Goal: Task Accomplishment & Management: Use online tool/utility

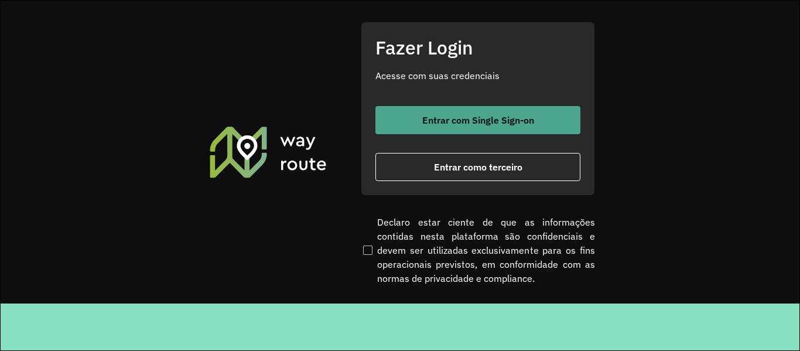
click at [540, 111] on button "Entrar com Single Sign-on" at bounding box center [477, 120] width 205 height 28
click at [461, 110] on button "Entrar com Single Sign-on" at bounding box center [477, 120] width 205 height 28
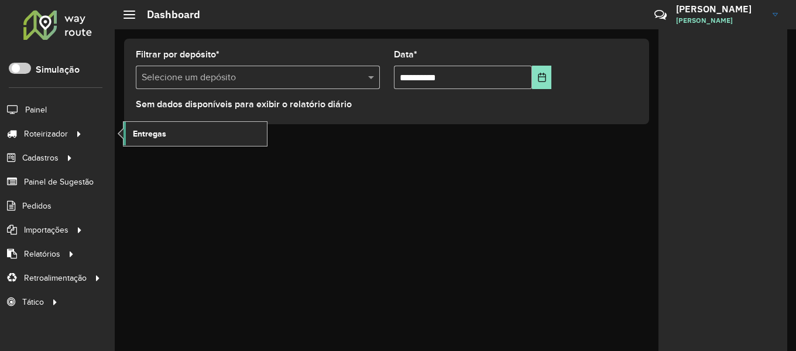
click at [151, 138] on span "Entregas" at bounding box center [149, 134] width 33 height 12
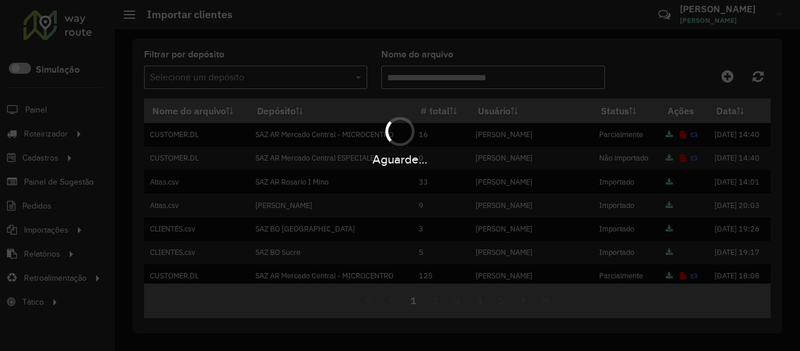
click at [729, 76] on hb-app "Aguarde... Pop-up bloqueado! Seu navegador bloqueou automáticamente a abertura …" at bounding box center [400, 175] width 800 height 351
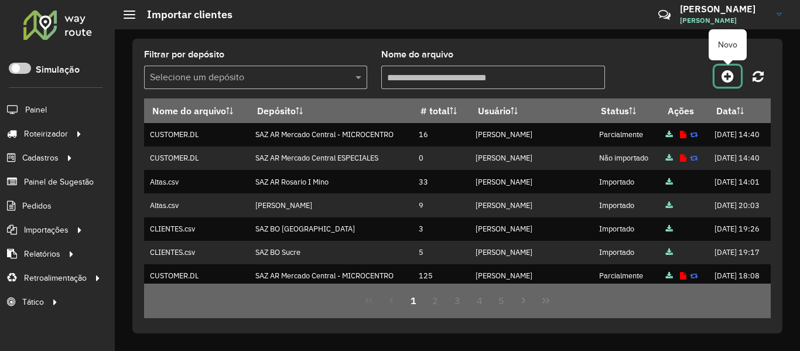
click at [729, 76] on icon at bounding box center [727, 76] width 12 height 14
click at [729, 76] on hb-app "Aguarde... Pop-up bloqueado! Seu navegador bloqueou automáticamente a abertura …" at bounding box center [400, 175] width 800 height 351
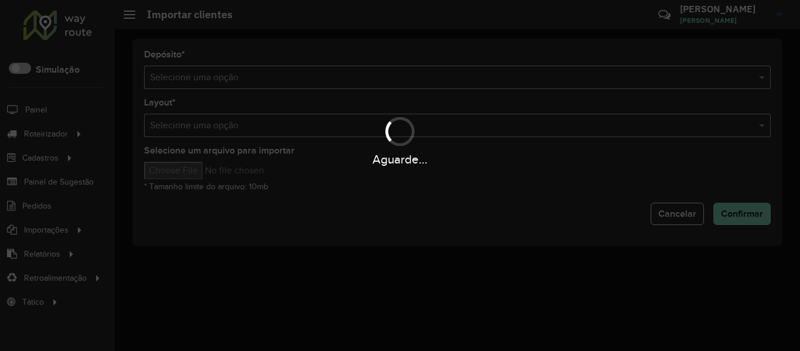
click at [517, 68] on div "Aguarde..." at bounding box center [400, 175] width 800 height 351
click at [512, 71] on div "Aguarde..." at bounding box center [400, 175] width 800 height 351
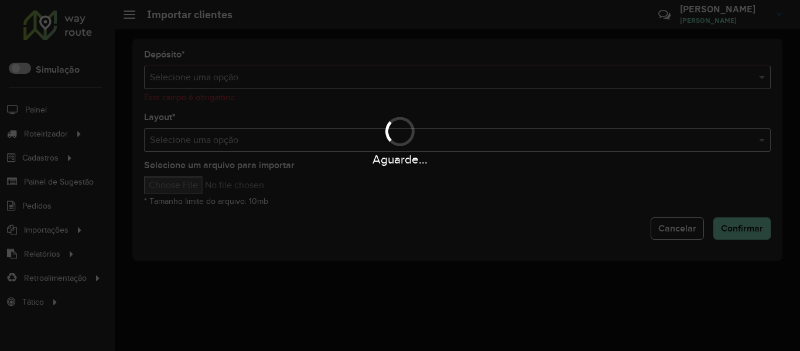
click at [492, 77] on input "text" at bounding box center [445, 78] width 591 height 14
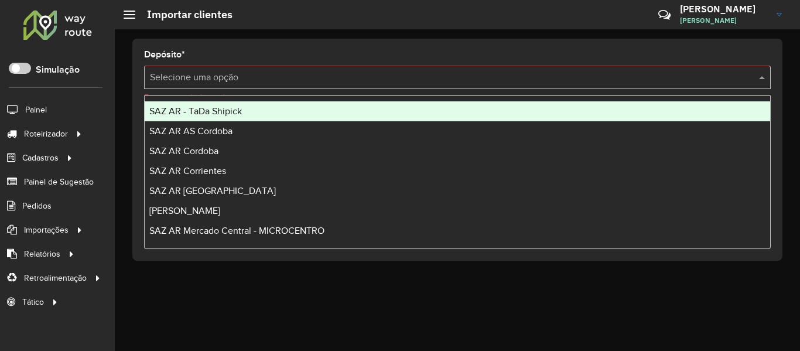
click at [492, 77] on input "text" at bounding box center [445, 78] width 591 height 14
click at [280, 108] on div "SAZ AR - TaDa Shipick" at bounding box center [457, 111] width 625 height 20
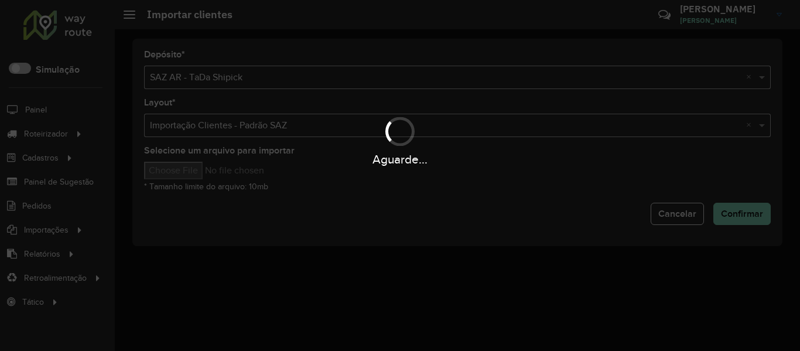
click at [204, 161] on div "Aguarde..." at bounding box center [400, 159] width 800 height 18
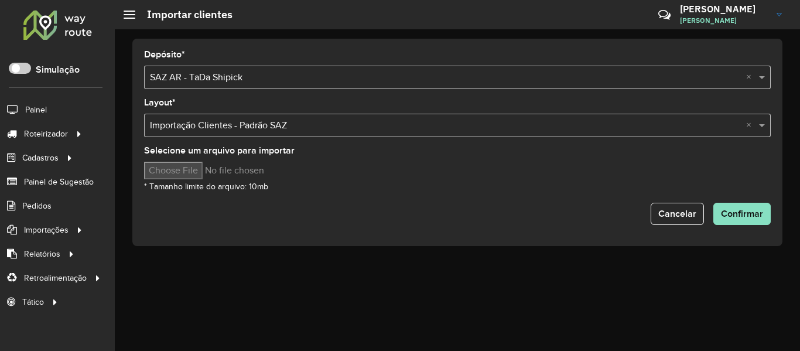
click at [201, 169] on input "Selecione um arquivo para importar" at bounding box center [243, 171] width 199 height 18
type input "**********"
click at [729, 206] on button "Confirmar" at bounding box center [741, 214] width 57 height 22
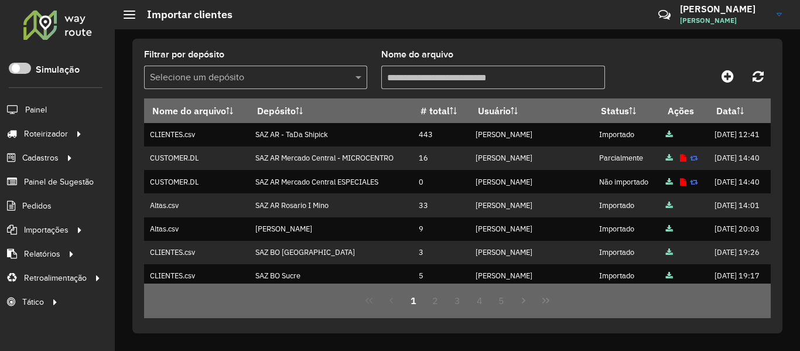
click at [613, 35] on div "Filtrar por depósito Selecione um depósito Nome do arquivo Nome do arquivo Depó…" at bounding box center [457, 189] width 685 height 321
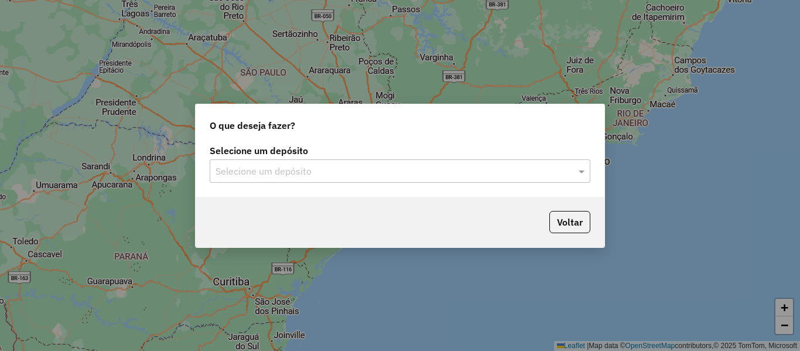
click at [234, 179] on div "Selecione um depósito" at bounding box center [400, 170] width 381 height 23
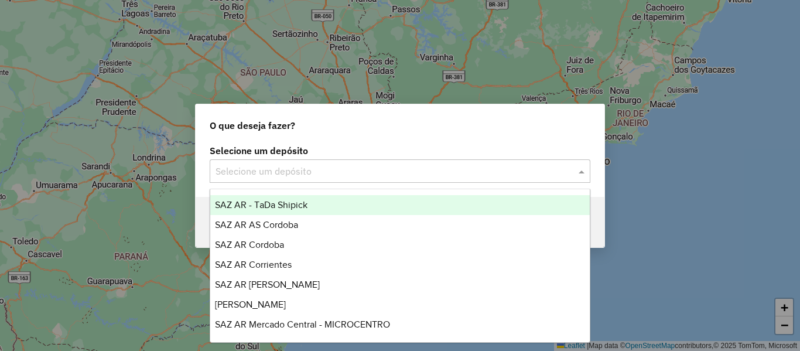
click at [287, 201] on span "SAZ AR - TaDa Shipick" at bounding box center [261, 205] width 93 height 10
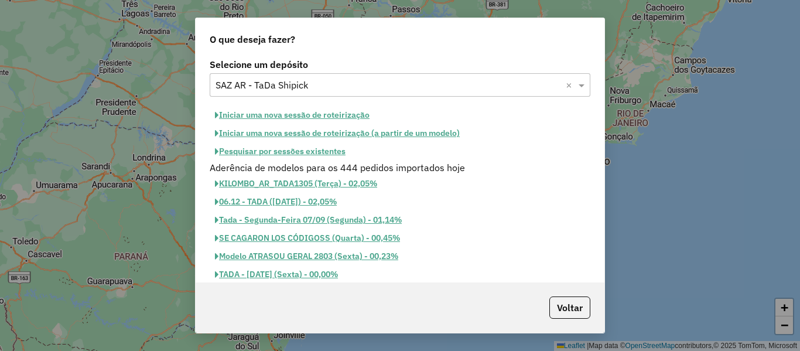
click at [336, 108] on button "Iniciar uma nova sessão de roteirização" at bounding box center [292, 115] width 165 height 18
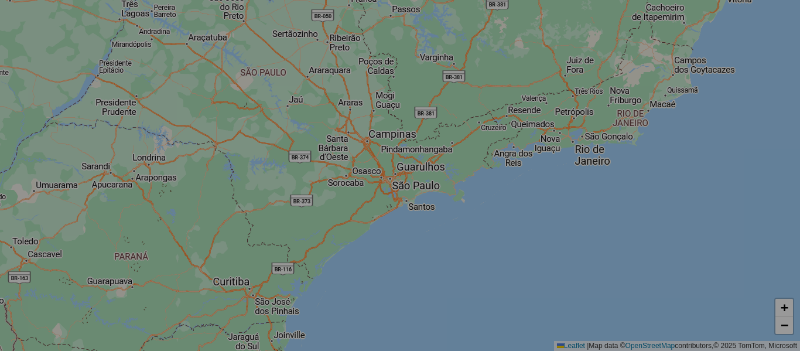
select select "*"
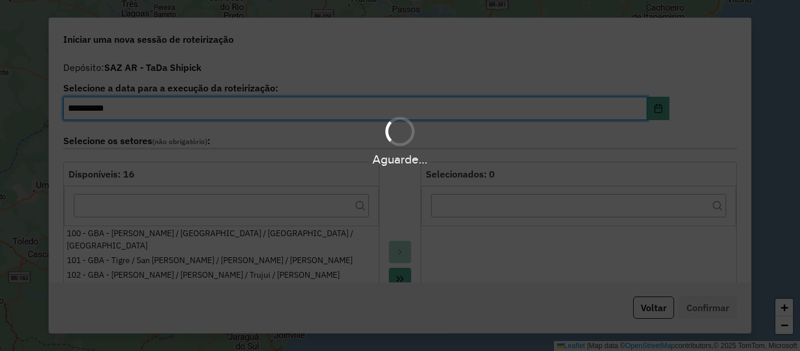
click at [655, 314] on div "Aguarde..." at bounding box center [400, 175] width 800 height 351
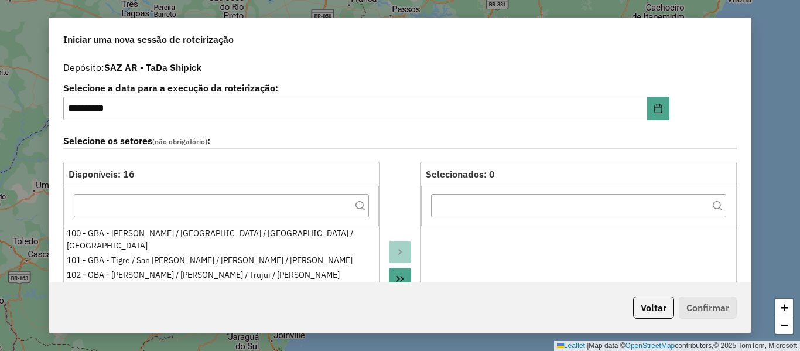
click at [655, 309] on button "Voltar" at bounding box center [653, 307] width 41 height 22
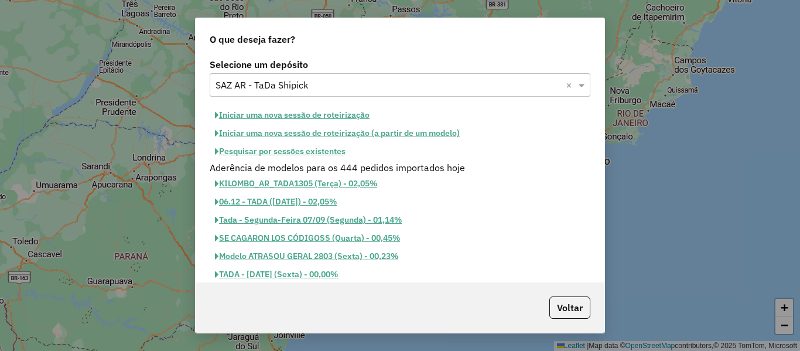
click at [334, 150] on button "Pesquisar por sessões existentes" at bounding box center [280, 151] width 141 height 18
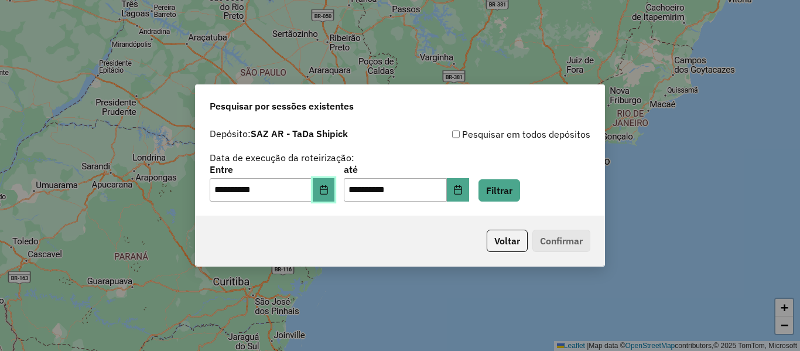
click at [335, 190] on button "Choose Date" at bounding box center [324, 189] width 22 height 23
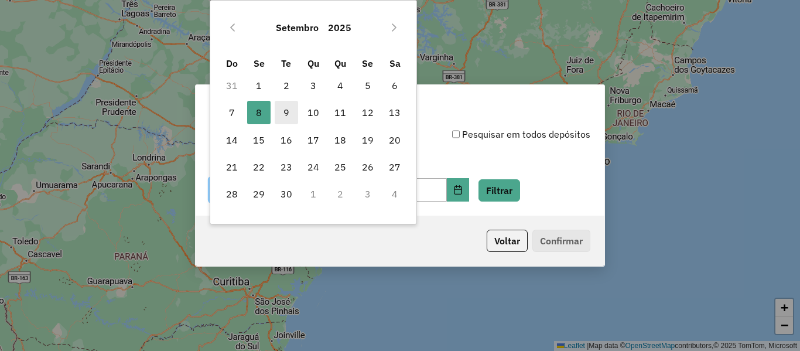
click at [295, 116] on span "9" at bounding box center [286, 112] width 23 height 23
type input "**********"
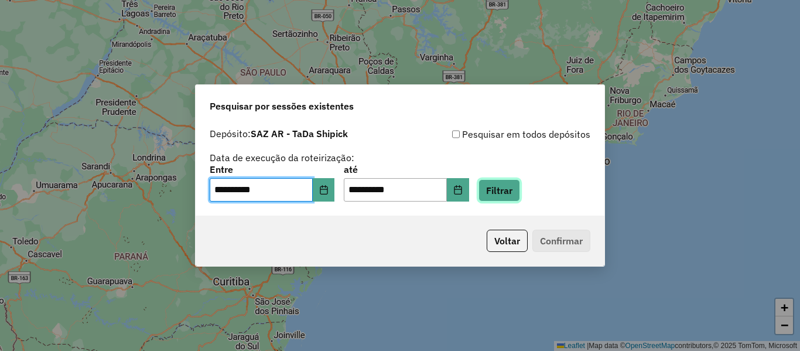
click at [520, 193] on button "Filtrar" at bounding box center [499, 190] width 42 height 22
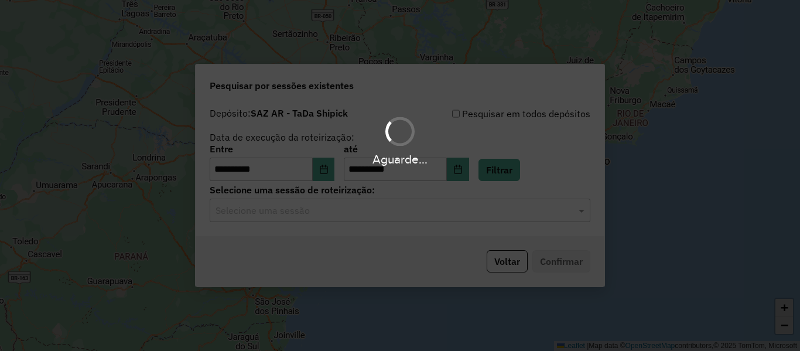
click at [409, 218] on hb-app "**********" at bounding box center [400, 175] width 800 height 351
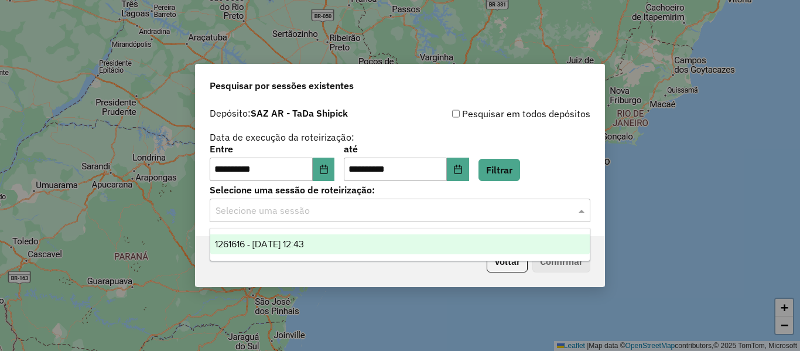
click at [408, 218] on div "Selecione uma sessão" at bounding box center [400, 209] width 381 height 23
click at [360, 243] on div "1261616 - 09/09/2025 12:43" at bounding box center [399, 244] width 379 height 20
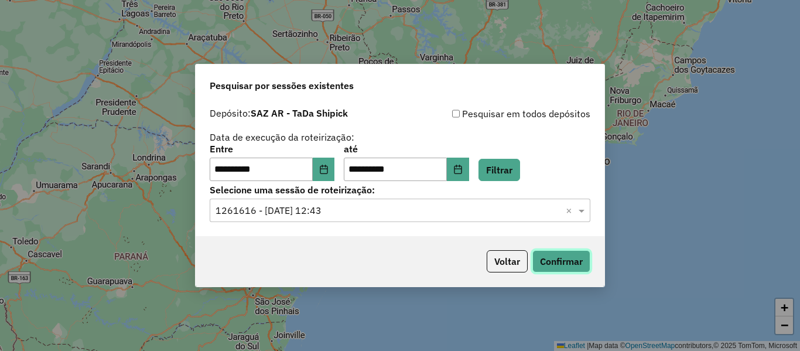
click at [560, 260] on button "Confirmar" at bounding box center [561, 261] width 58 height 22
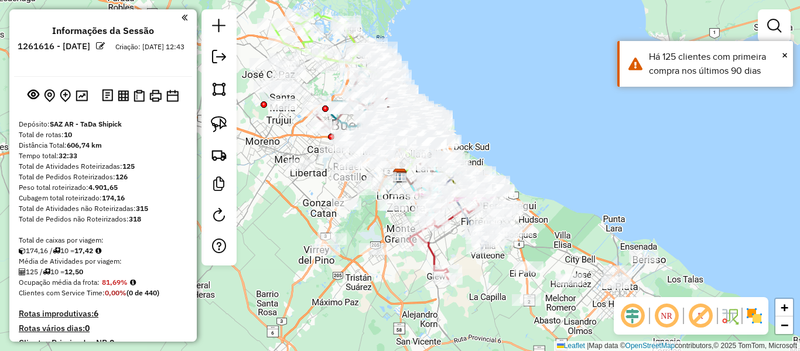
click at [534, 176] on div "Janela de atendimento Grade de atendimento Capacidade Transportadoras Veículos …" at bounding box center [400, 175] width 800 height 351
drag, startPoint x: 552, startPoint y: 198, endPoint x: 494, endPoint y: 123, distance: 95.2
click at [494, 123] on div "Janela de atendimento Grade de atendimento Capacidade Transportadoras Veículos …" at bounding box center [400, 175] width 800 height 351
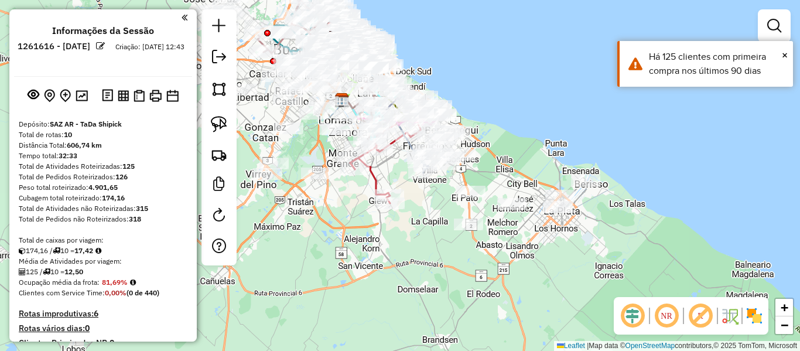
click at [752, 310] on img at bounding box center [754, 315] width 19 height 19
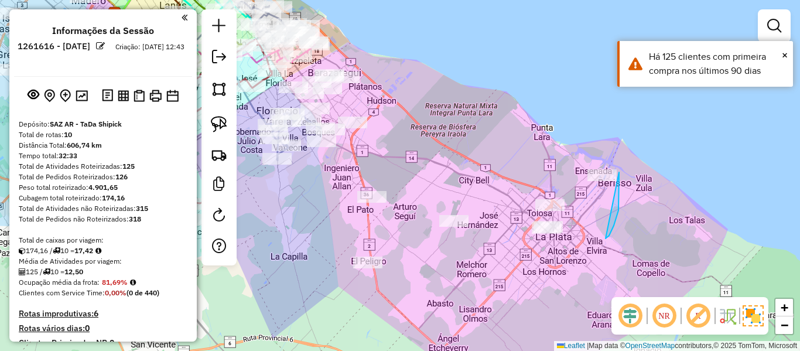
drag, startPoint x: 619, startPoint y: 180, endPoint x: 556, endPoint y: 152, distance: 68.7
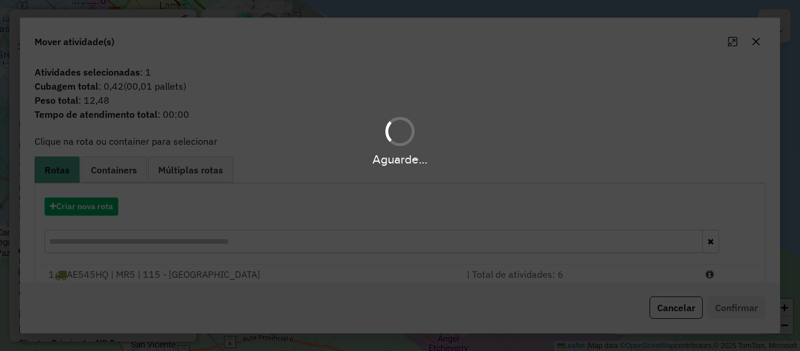
click at [118, 208] on div "Aguarde..." at bounding box center [400, 175] width 800 height 351
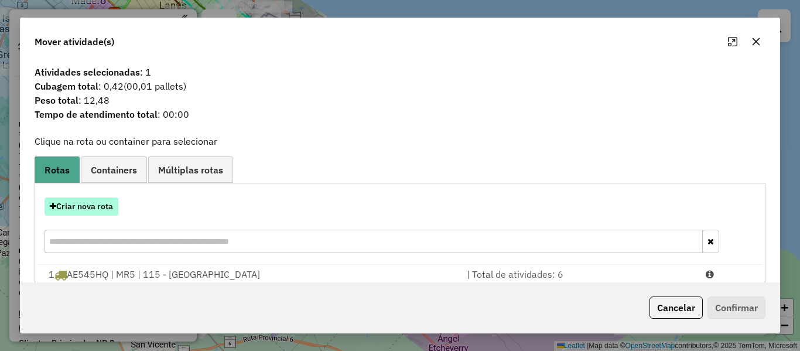
click at [109, 207] on button "Criar nova rota" at bounding box center [82, 206] width 74 height 18
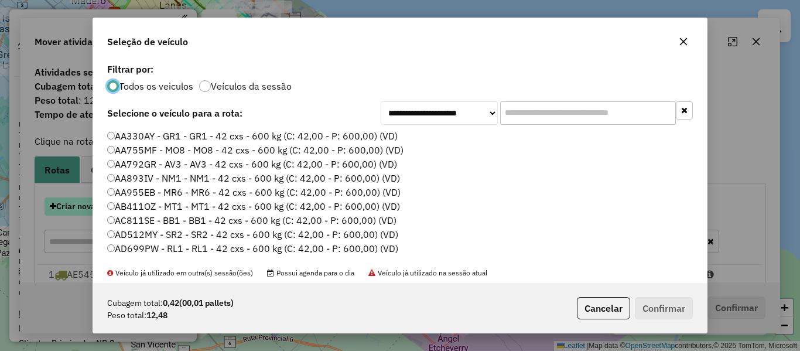
scroll to position [6, 4]
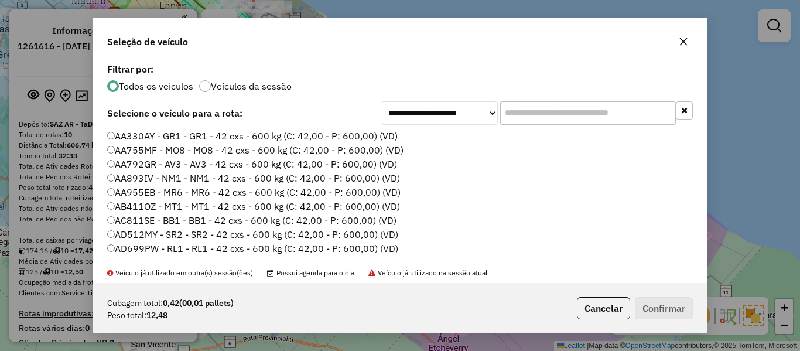
drag, startPoint x: 271, startPoint y: 93, endPoint x: 276, endPoint y: 83, distance: 10.7
click at [271, 92] on div "**********" at bounding box center [400, 171] width 614 height 223
click at [279, 87] on label "Veículos da sessão" at bounding box center [251, 85] width 81 height 9
click at [348, 130] on label "AA330AY - GR1 - GR1 - 42 cxs - 600 kg (C: 42,00 - P: 600,00) (VD)" at bounding box center [252, 136] width 290 height 14
click at [678, 306] on button "Confirmar" at bounding box center [664, 308] width 58 height 22
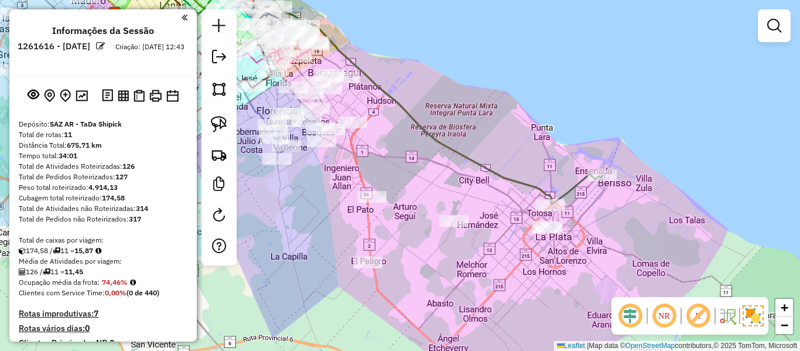
click at [525, 183] on icon at bounding box center [357, 92] width 490 height 223
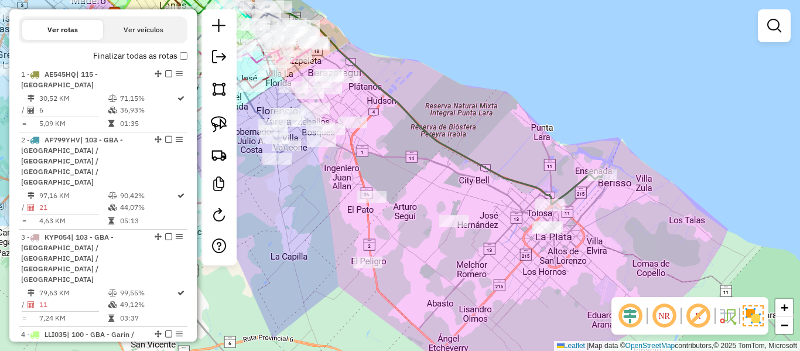
select select "**********"
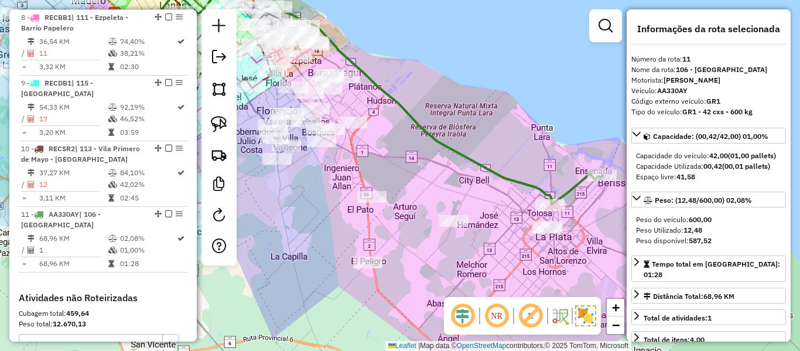
scroll to position [1081, 0]
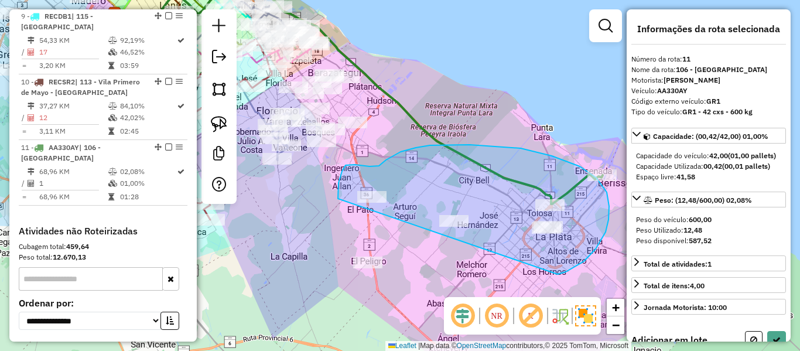
drag, startPoint x: 557, startPoint y: 274, endPoint x: 354, endPoint y: 299, distance: 204.7
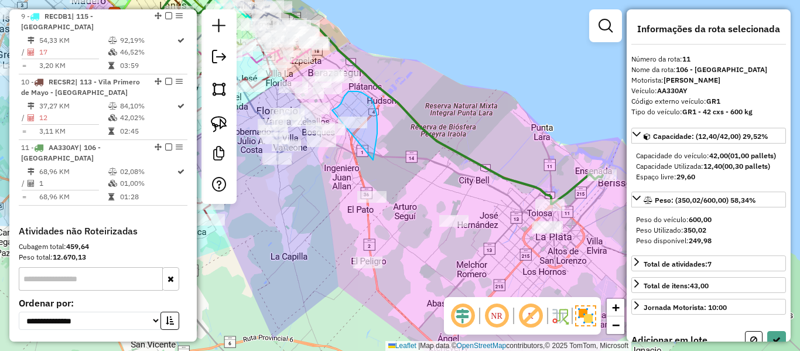
drag, startPoint x: 373, startPoint y: 160, endPoint x: 335, endPoint y: 116, distance: 58.1
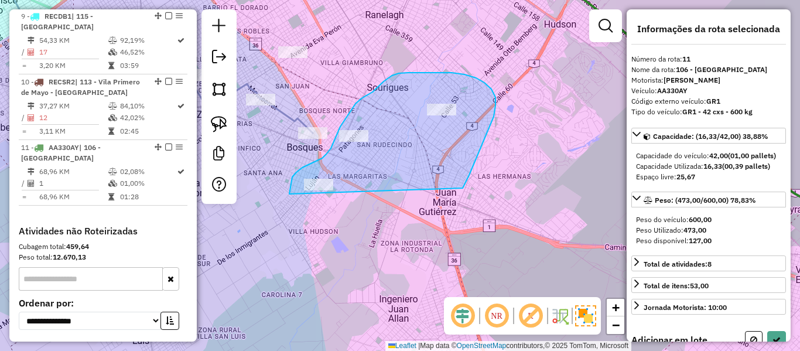
drag, startPoint x: 482, startPoint y: 144, endPoint x: 329, endPoint y: 241, distance: 181.6
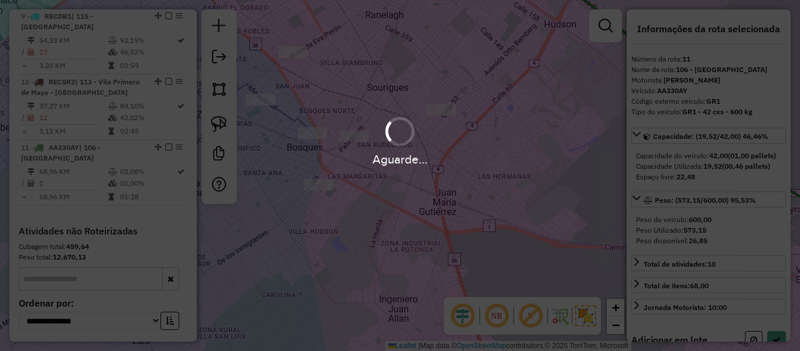
select select "**********"
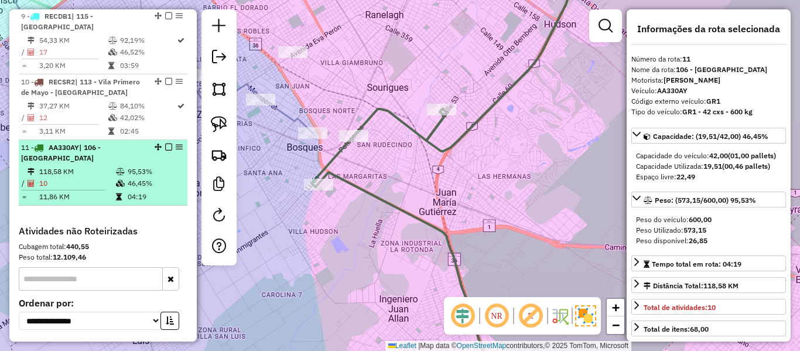
click at [168, 143] on em at bounding box center [168, 146] width 7 height 7
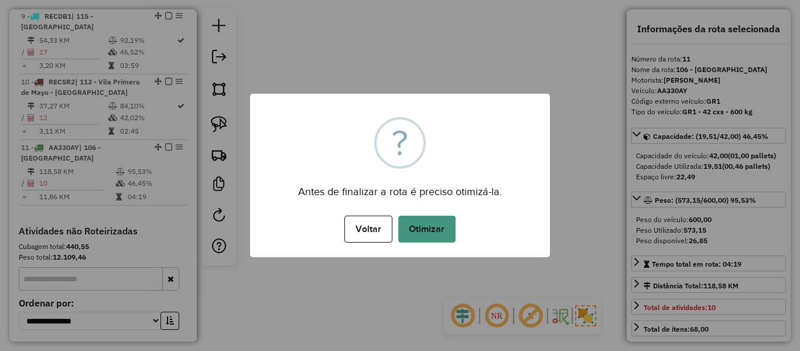
click at [423, 230] on button "Otimizar" at bounding box center [426, 228] width 57 height 27
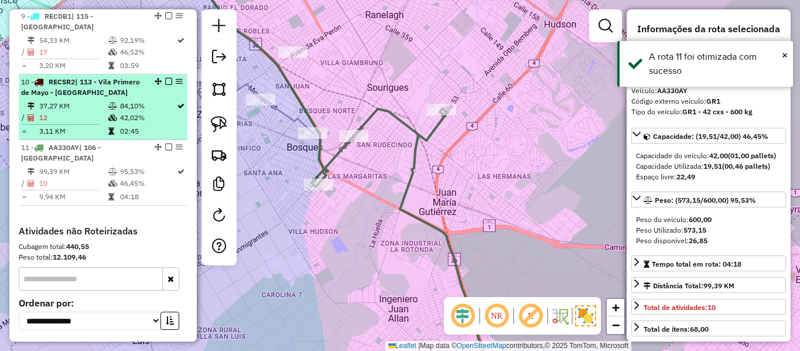
drag, startPoint x: 163, startPoint y: 64, endPoint x: 178, endPoint y: 64, distance: 14.6
click at [165, 143] on em at bounding box center [168, 146] width 7 height 7
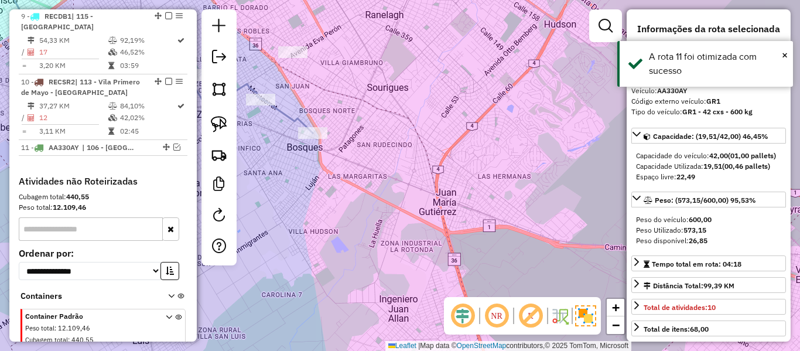
scroll to position [1042, 0]
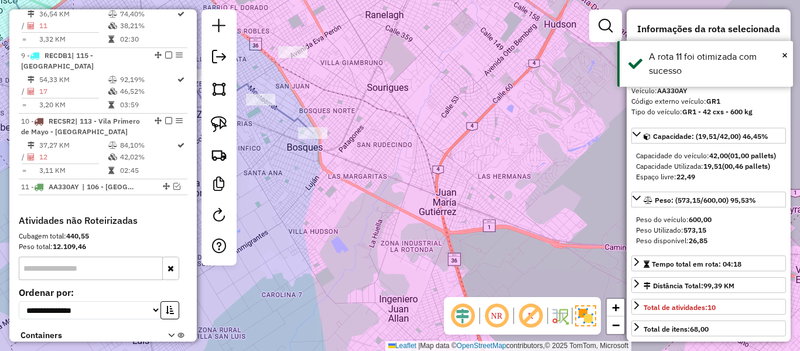
click at [502, 107] on div "Janela de atendimento Grade de atendimento Capacidade Transportadoras Veículos …" at bounding box center [400, 175] width 800 height 351
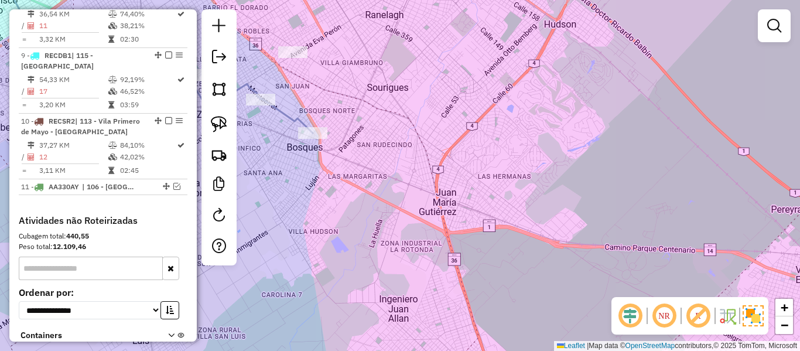
drag, startPoint x: 497, startPoint y: 218, endPoint x: 502, endPoint y: 240, distance: 23.0
click at [502, 240] on div "Janela de atendimento Grade de atendimento Capacidade Transportadoras Veículos …" at bounding box center [400, 175] width 800 height 351
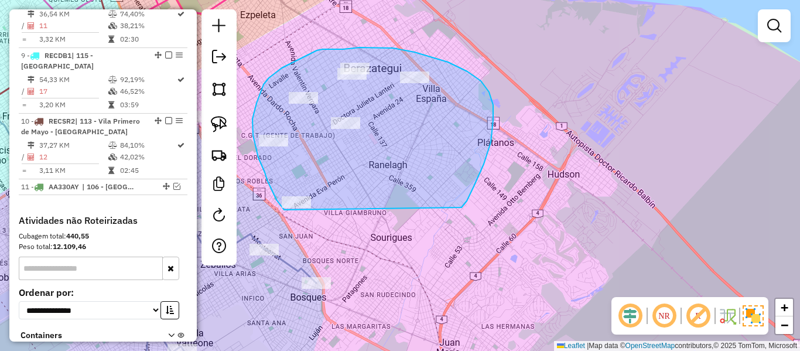
drag, startPoint x: 461, startPoint y: 207, endPoint x: 298, endPoint y: 221, distance: 163.9
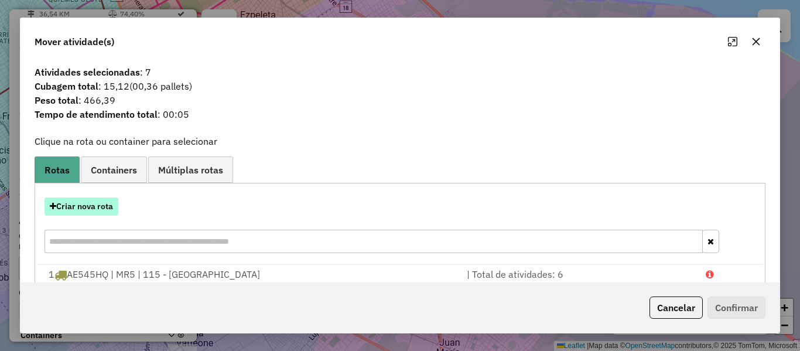
click at [117, 209] on button "Criar nova rota" at bounding box center [82, 206] width 74 height 18
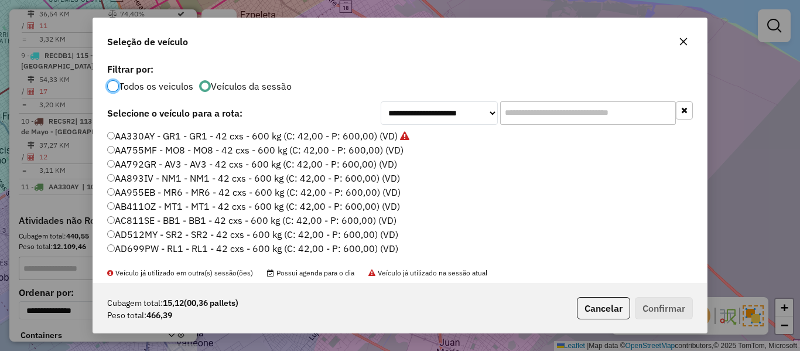
scroll to position [6, 4]
click at [378, 148] on label "AA755MF - MO8 - MO8 - 42 cxs - 600 kg (C: 42,00 - P: 600,00) (VD)" at bounding box center [255, 150] width 296 height 14
click at [660, 313] on button "Confirmar" at bounding box center [664, 308] width 58 height 22
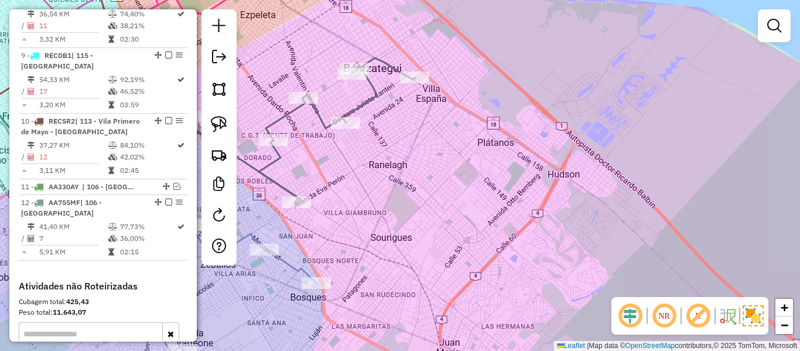
scroll to position [1081, 0]
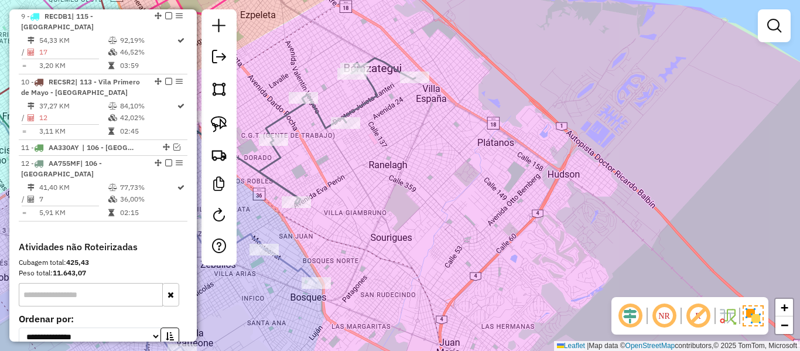
click at [369, 100] on icon at bounding box center [337, 130] width 156 height 145
select select "**********"
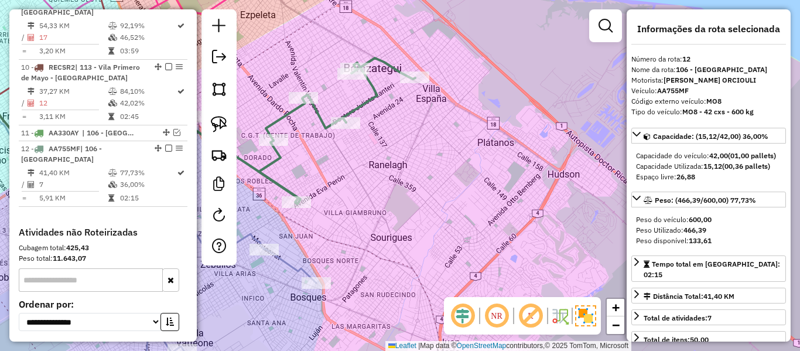
scroll to position [1097, 0]
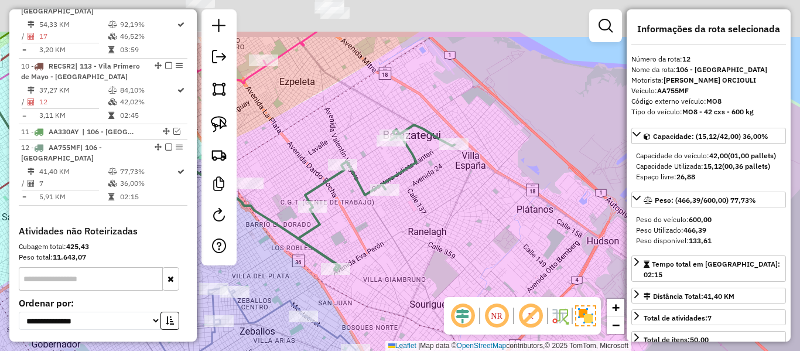
drag, startPoint x: 430, startPoint y: 202, endPoint x: 538, endPoint y: 292, distance: 140.1
click at [554, 350] on div "Janela de atendimento Grade de atendimento Capacidade Transportadoras Veículos …" at bounding box center [400, 175] width 800 height 351
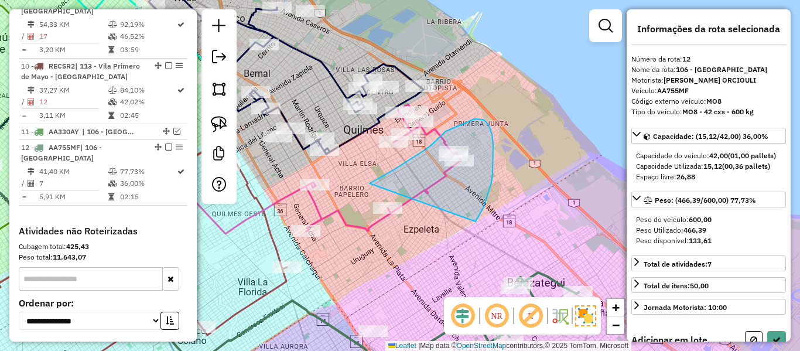
drag, startPoint x: 486, startPoint y: 122, endPoint x: 395, endPoint y: 262, distance: 166.8
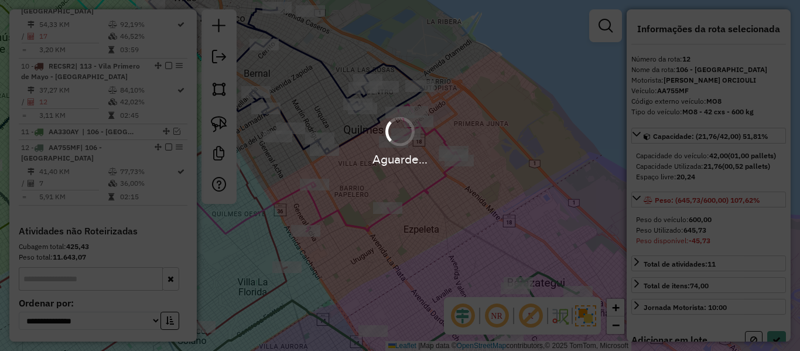
select select "**********"
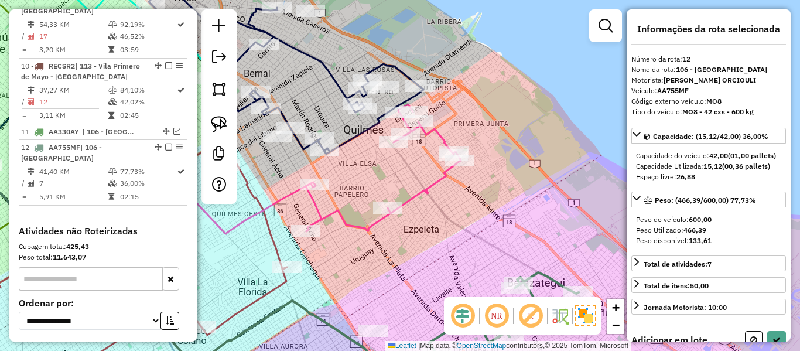
click at [435, 184] on div "Janela de atendimento Grade de atendimento Capacidade Transportadoras Veículos …" at bounding box center [400, 175] width 800 height 351
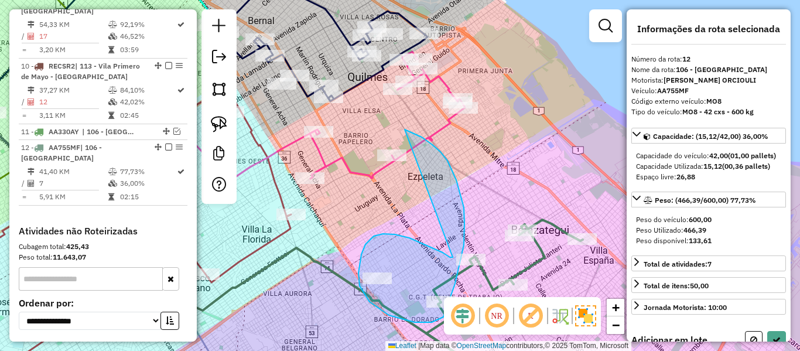
drag, startPoint x: 429, startPoint y: 246, endPoint x: 374, endPoint y: 211, distance: 65.5
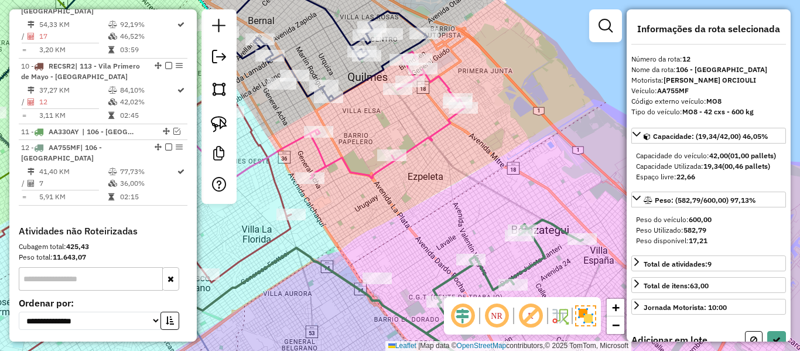
select select "**********"
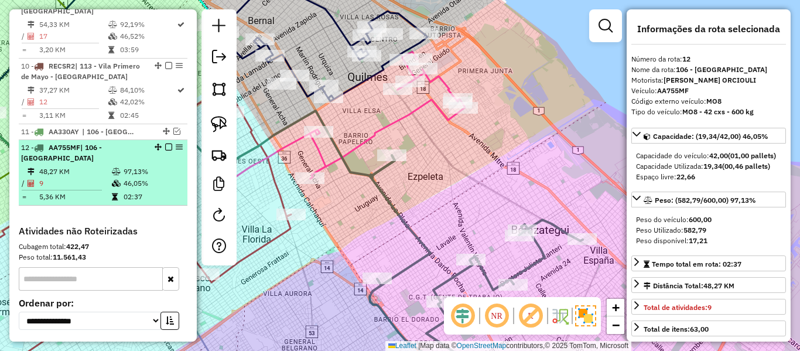
click at [167, 143] on em at bounding box center [168, 146] width 7 height 7
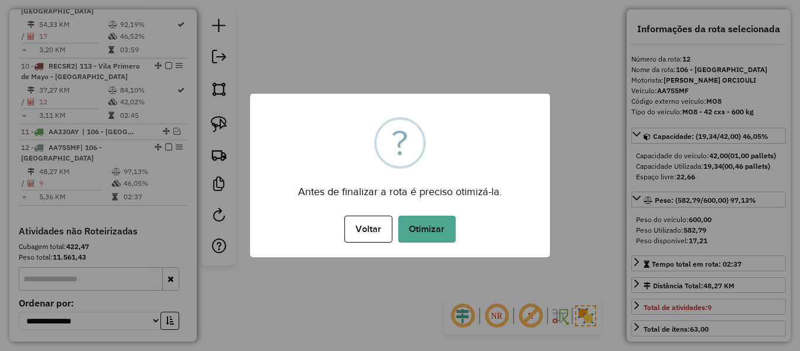
click at [370, 92] on div "× ? Antes de finalizar a rota é preciso otimizá-la. Voltar No Otimizar" at bounding box center [400, 175] width 800 height 351
click at [423, 224] on button "Otimizar" at bounding box center [426, 228] width 57 height 27
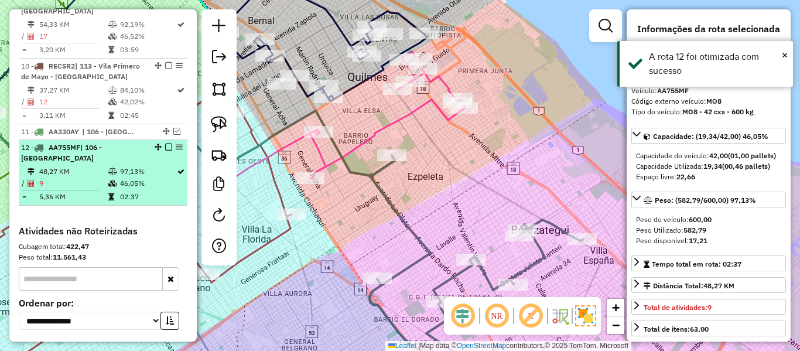
click at [167, 143] on em at bounding box center [168, 146] width 7 height 7
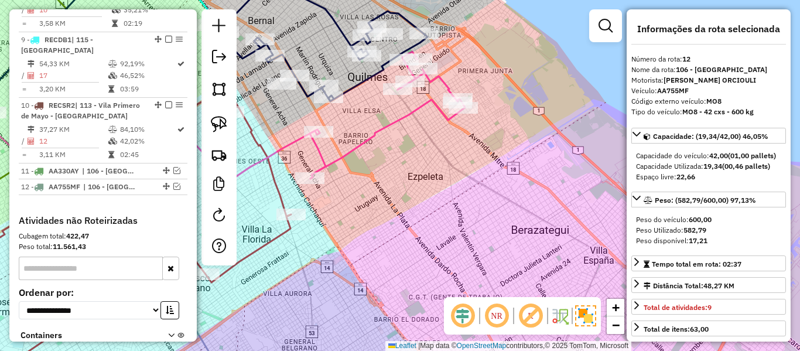
click at [415, 117] on icon at bounding box center [387, 115] width 155 height 127
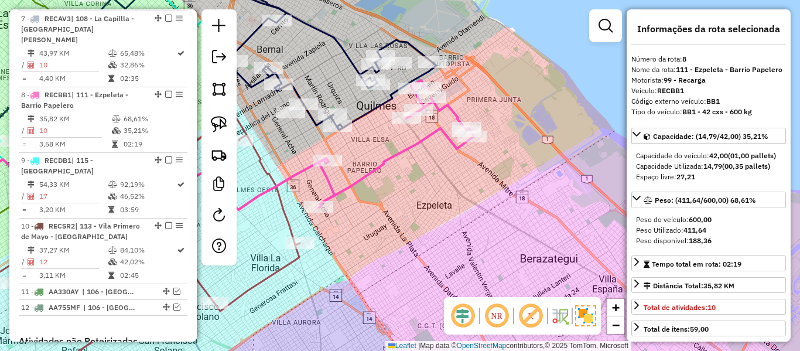
scroll to position [931, 0]
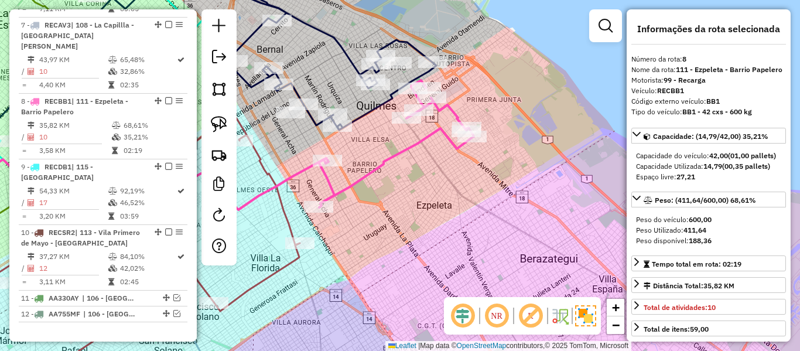
drag, startPoint x: 420, startPoint y: 154, endPoint x: 435, endPoint y: 200, distance: 48.7
click at [435, 200] on div "Janela de atendimento Grade de atendimento Capacidade Transportadoras Veículos …" at bounding box center [400, 175] width 800 height 351
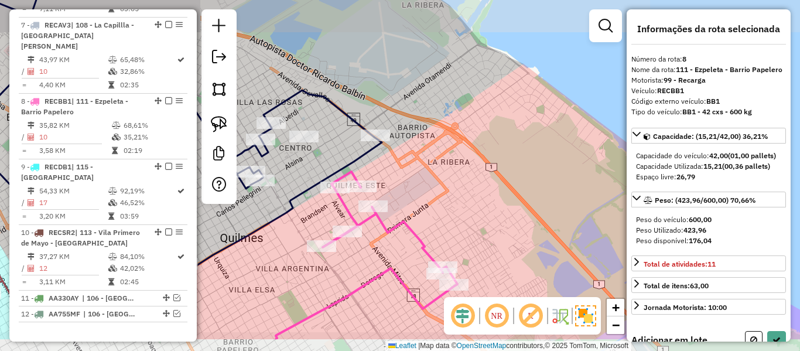
drag, startPoint x: 423, startPoint y: 200, endPoint x: 413, endPoint y: 192, distance: 12.4
click at [412, 193] on icon at bounding box center [301, 255] width 311 height 167
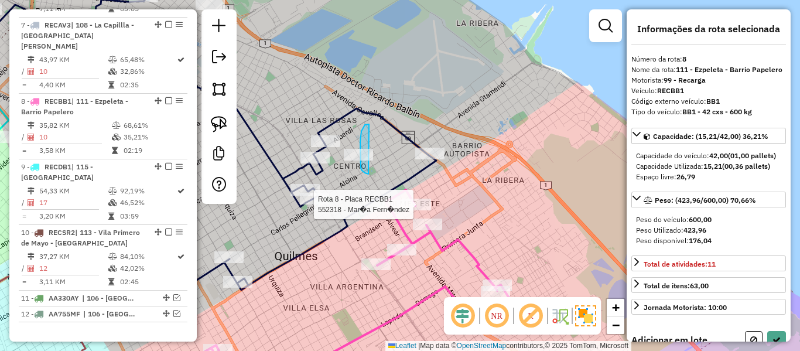
drag, startPoint x: 369, startPoint y: 124, endPoint x: 402, endPoint y: 163, distance: 50.7
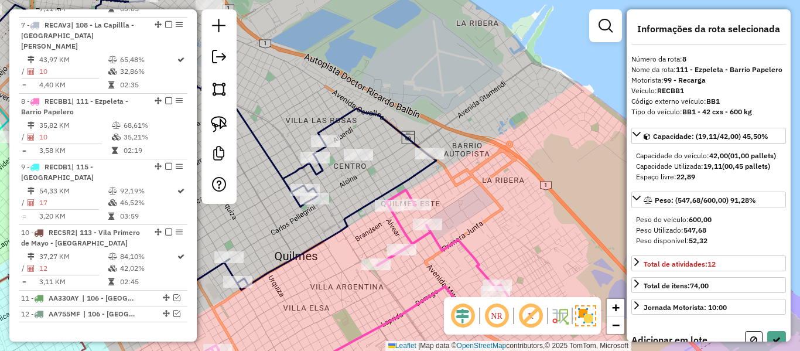
select select "**********"
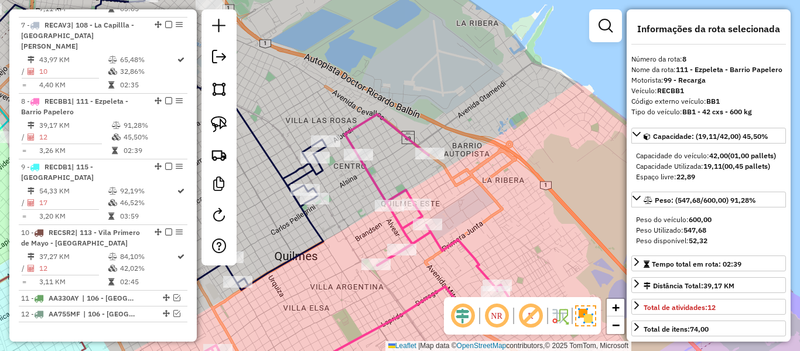
click at [369, 179] on icon at bounding box center [356, 250] width 311 height 272
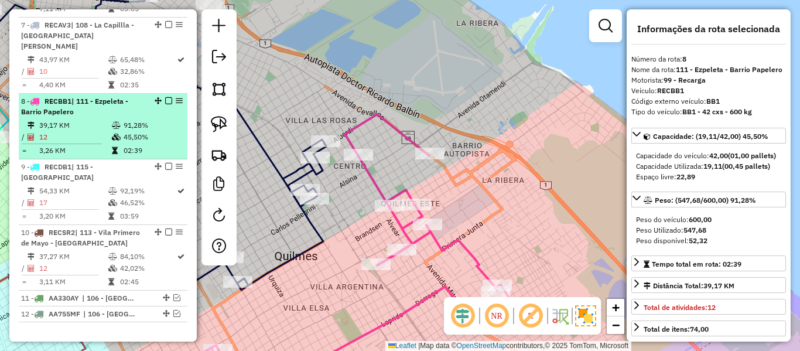
click at [165, 97] on em at bounding box center [168, 100] width 7 height 7
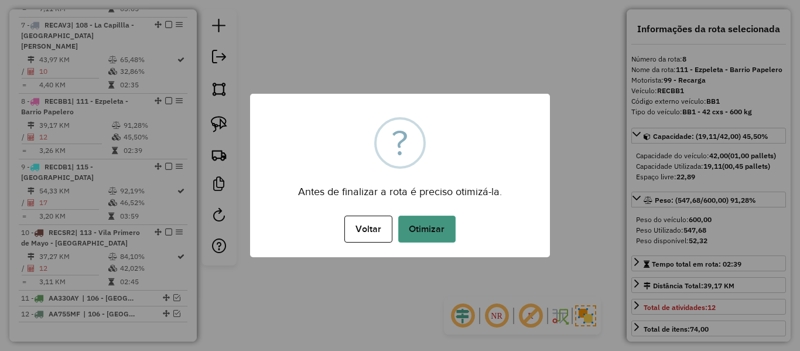
click at [436, 235] on button "Otimizar" at bounding box center [426, 228] width 57 height 27
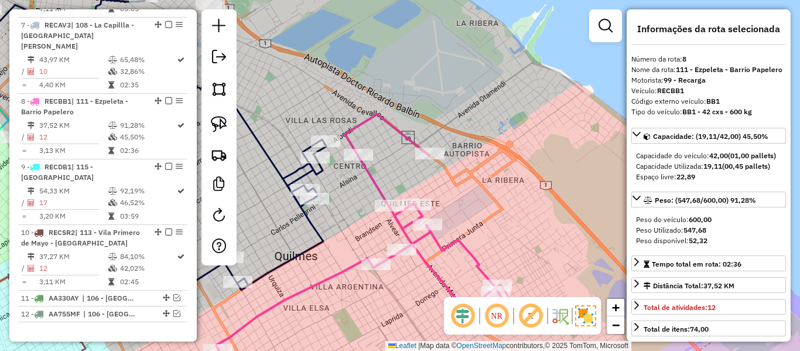
click at [398, 137] on icon at bounding box center [359, 250] width 305 height 272
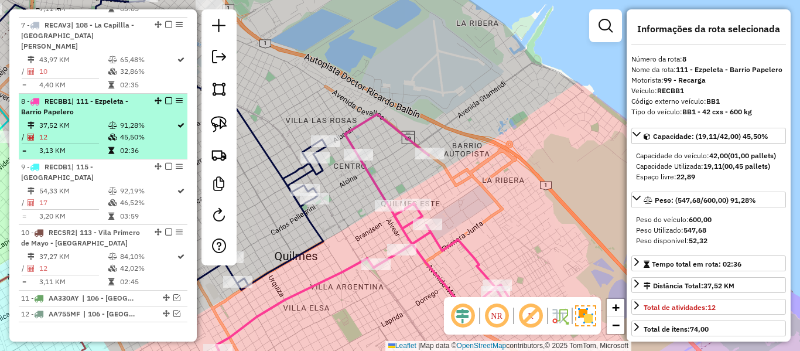
click at [165, 97] on em at bounding box center [168, 100] width 7 height 7
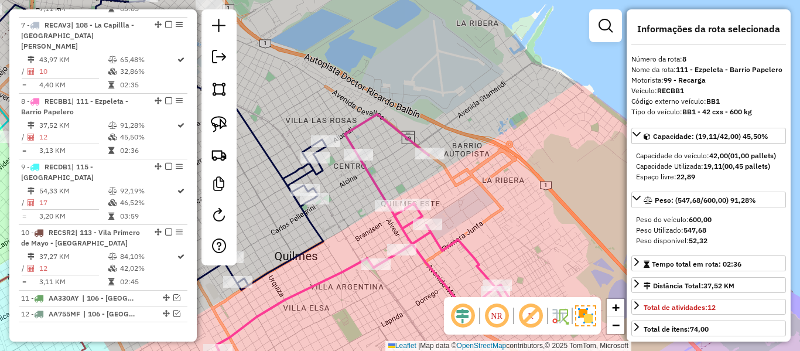
scroll to position [881, 0]
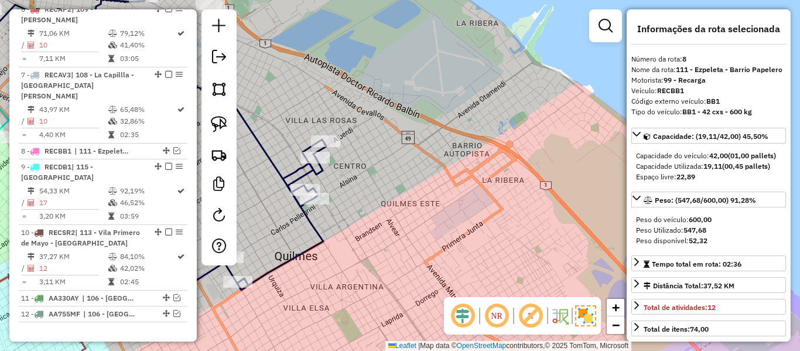
click at [476, 165] on div "Janela de atendimento Grade de atendimento Capacidade Transportadoras Veículos …" at bounding box center [400, 175] width 800 height 351
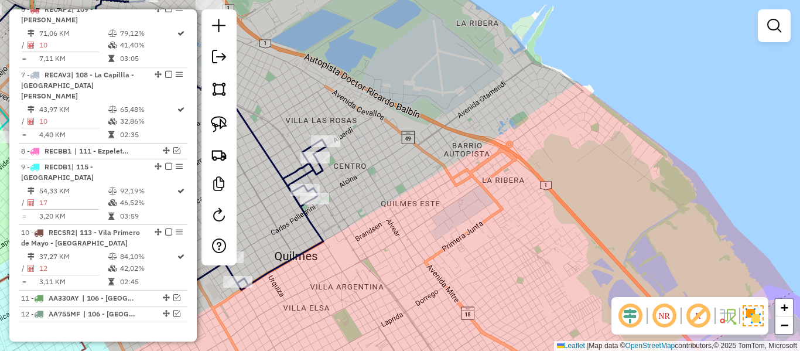
drag, startPoint x: 412, startPoint y: 237, endPoint x: 567, endPoint y: 165, distance: 170.8
click at [568, 165] on div "Janela de atendimento Grade de atendimento Capacidade Transportadoras Veículos …" at bounding box center [400, 175] width 800 height 351
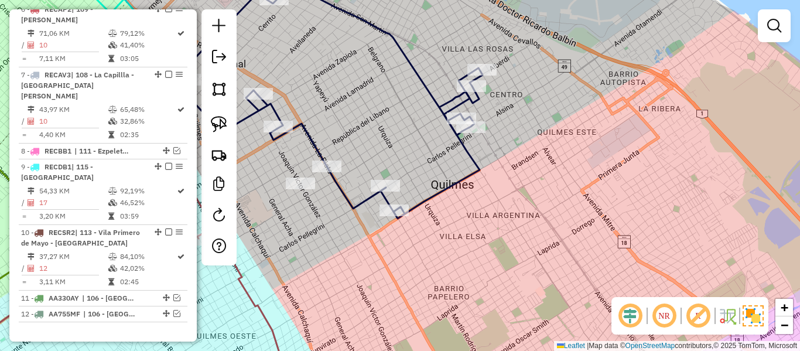
click at [437, 166] on div "Janela de atendimento Grade de atendimento Capacidade Transportadoras Veículos …" at bounding box center [400, 175] width 800 height 351
click at [474, 179] on icon at bounding box center [333, 92] width 299 height 254
select select "**********"
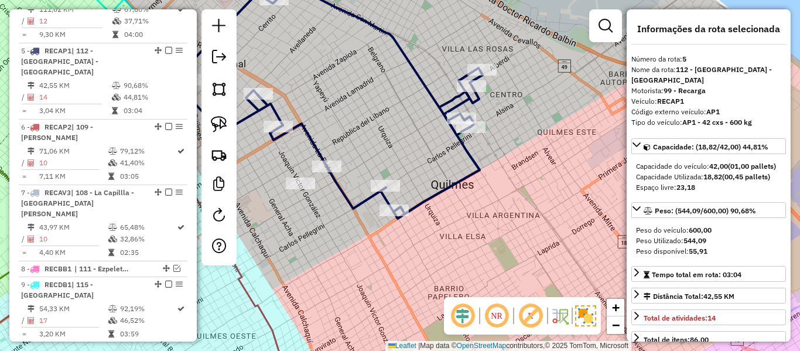
scroll to position [734, 0]
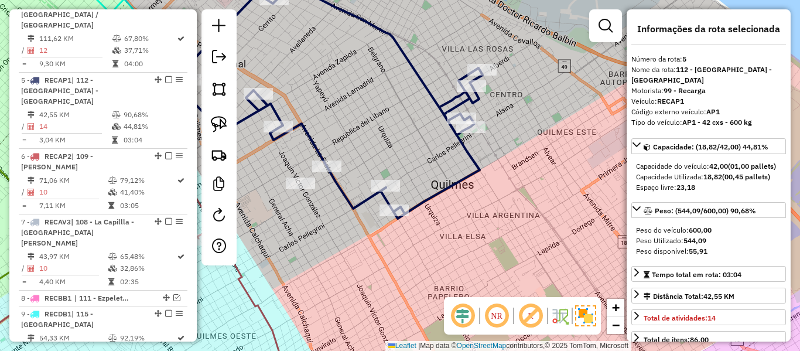
click at [472, 170] on icon at bounding box center [333, 92] width 299 height 254
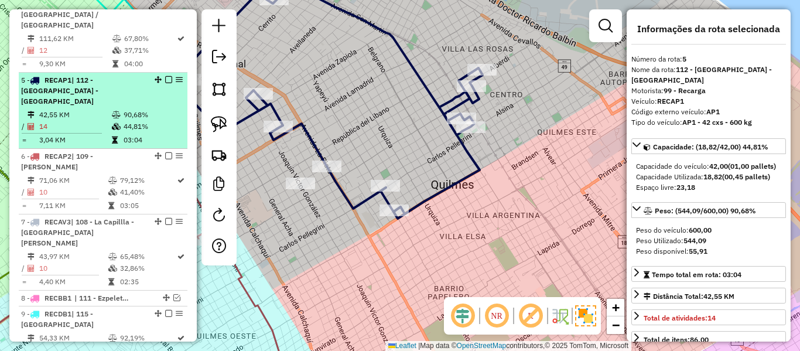
click at [80, 109] on td "42,55 KM" at bounding box center [75, 115] width 73 height 12
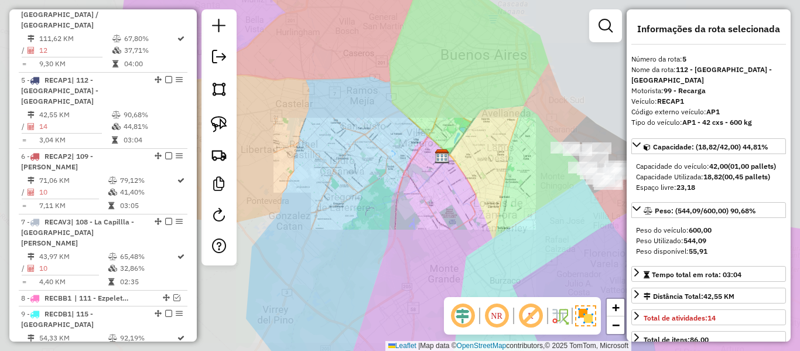
drag, startPoint x: 431, startPoint y: 176, endPoint x: 420, endPoint y: 176, distance: 11.1
click at [420, 176] on div "Janela de atendimento Grade de atendimento Capacidade Transportadoras Veículos …" at bounding box center [400, 175] width 800 height 351
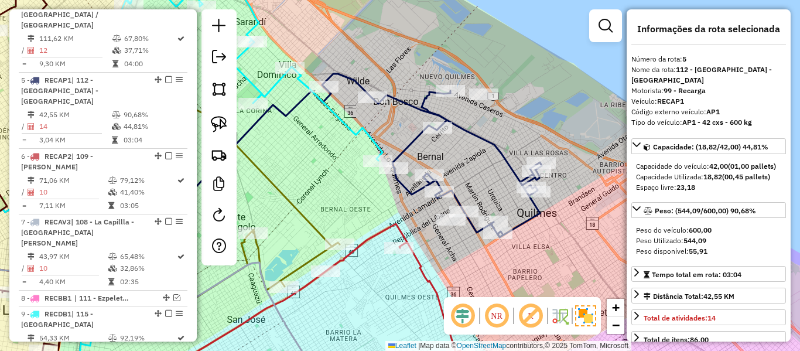
click at [484, 172] on div "Janela de atendimento Grade de atendimento Capacidade Transportadoras Veículos …" at bounding box center [400, 175] width 800 height 351
click at [495, 138] on icon at bounding box center [432, 155] width 220 height 163
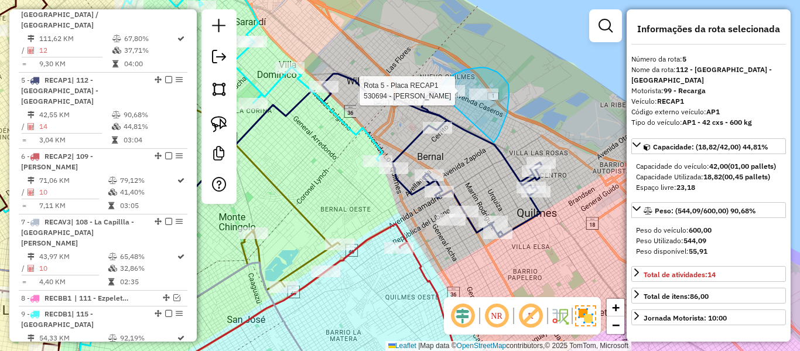
drag, startPoint x: 494, startPoint y: 142, endPoint x: 434, endPoint y: 111, distance: 67.1
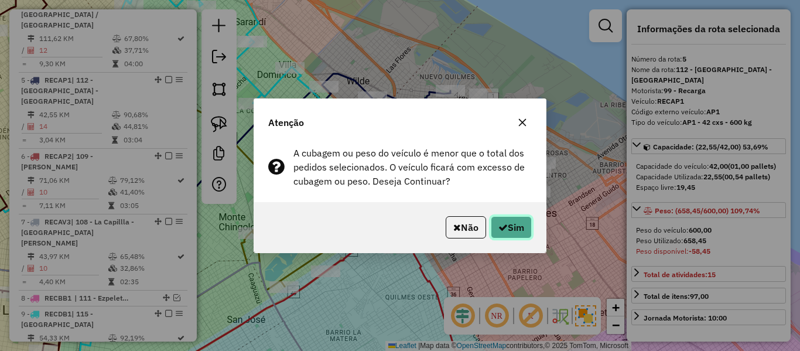
drag, startPoint x: 509, startPoint y: 234, endPoint x: 524, endPoint y: 224, distance: 18.2
click at [509, 234] on button "Sim" at bounding box center [511, 227] width 41 height 22
select select "**********"
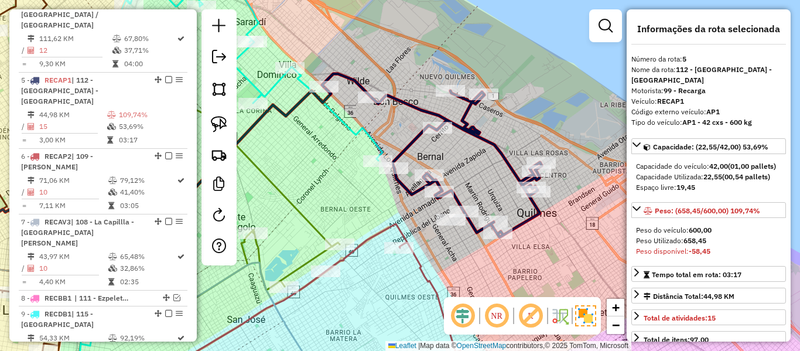
click at [406, 99] on icon at bounding box center [432, 155] width 220 height 163
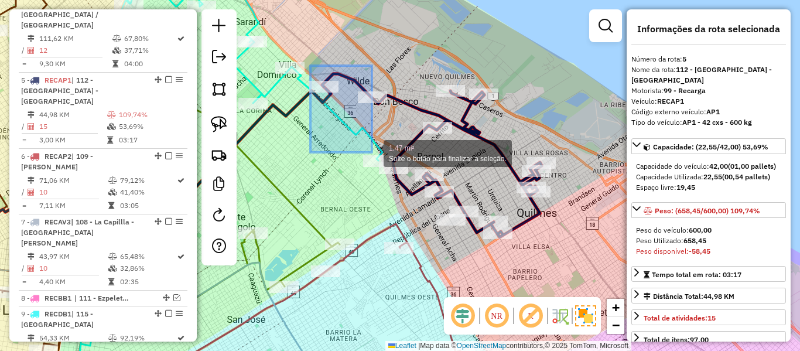
drag, startPoint x: 326, startPoint y: 112, endPoint x: 374, endPoint y: 153, distance: 62.7
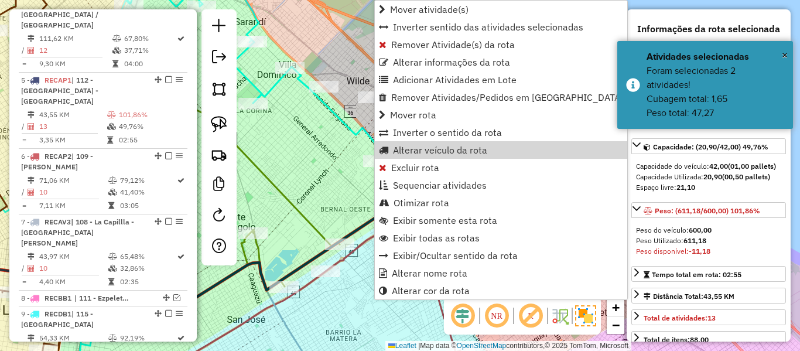
click at [295, 159] on div "Janela de atendimento Grade de atendimento Capacidade Transportadoras Veículos …" at bounding box center [400, 175] width 800 height 351
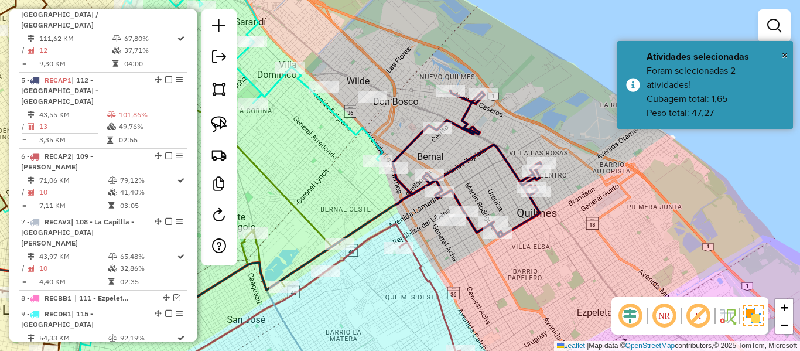
click at [409, 134] on div "Janela de atendimento Grade de atendimento Capacidade Transportadoras Veículos …" at bounding box center [400, 175] width 800 height 351
click at [411, 139] on icon at bounding box center [466, 164] width 149 height 146
select select "**********"
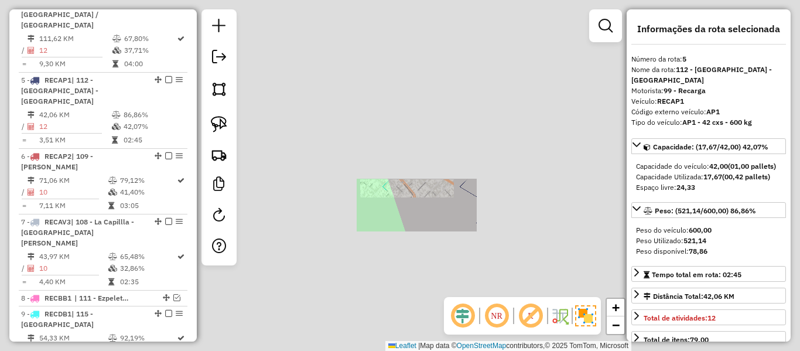
drag, startPoint x: 458, startPoint y: 218, endPoint x: 387, endPoint y: 159, distance: 93.1
click at [386, 160] on div "Janela de atendimento Grade de atendimento Capacidade Transportadoras Veículos …" at bounding box center [400, 175] width 800 height 351
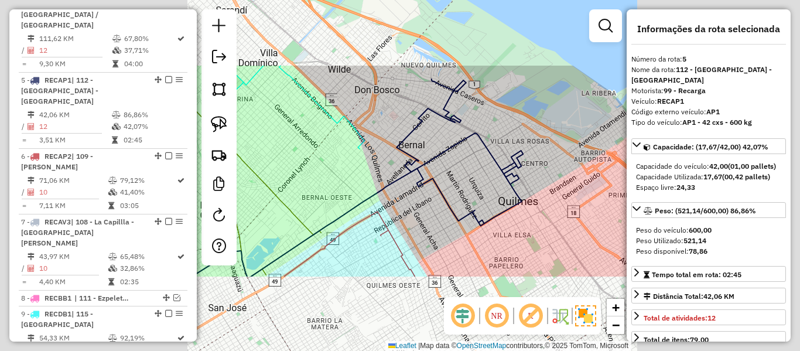
click at [440, 154] on icon at bounding box center [338, 204] width 351 height 143
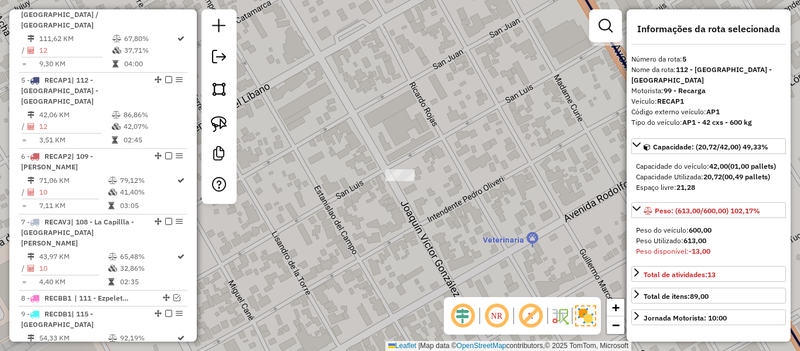
select select "**********"
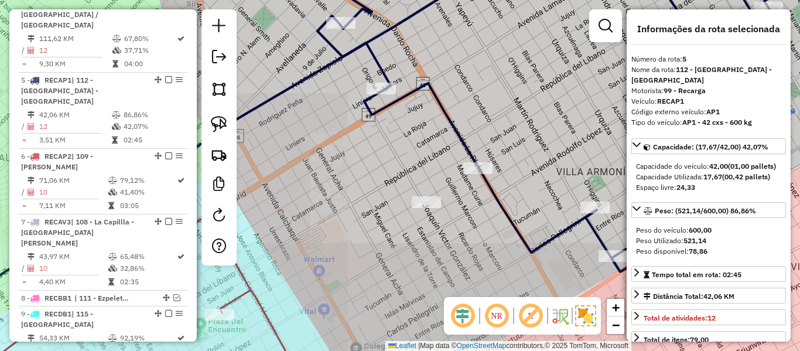
click at [487, 191] on icon at bounding box center [542, 118] width 495 height 307
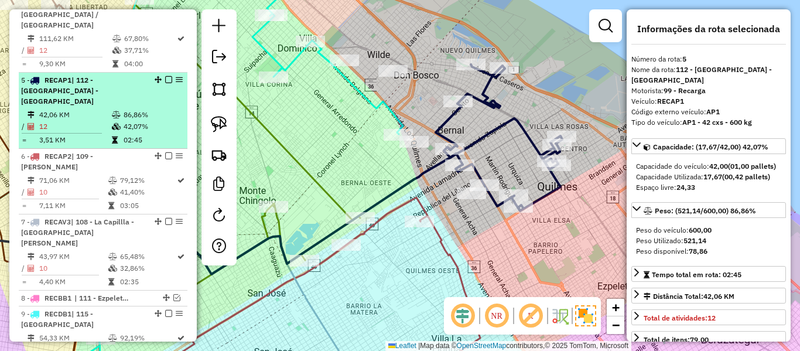
click at [165, 76] on em at bounding box center [168, 79] width 7 height 7
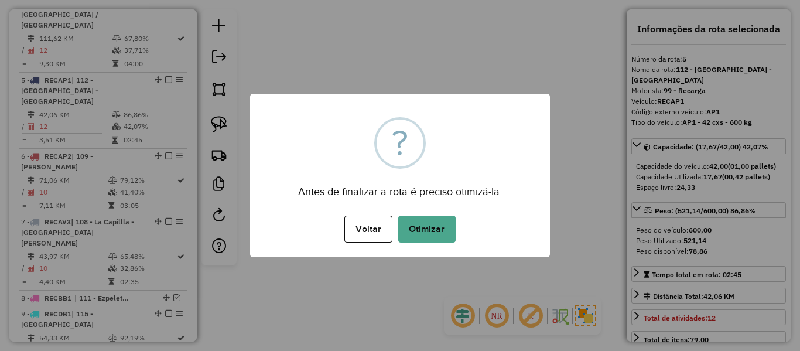
click at [451, 232] on button "Otimizar" at bounding box center [426, 228] width 57 height 27
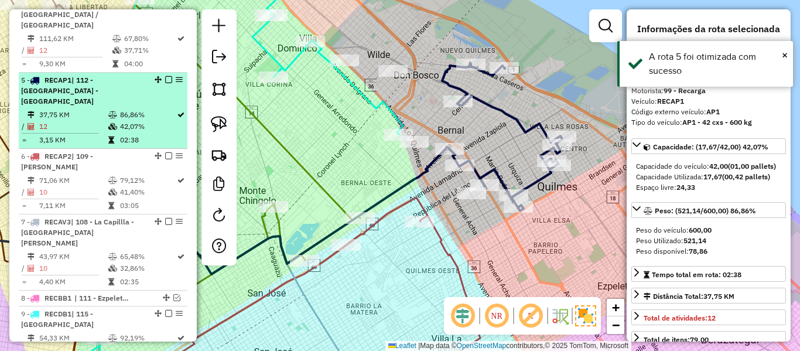
click at [165, 76] on em at bounding box center [168, 79] width 7 height 7
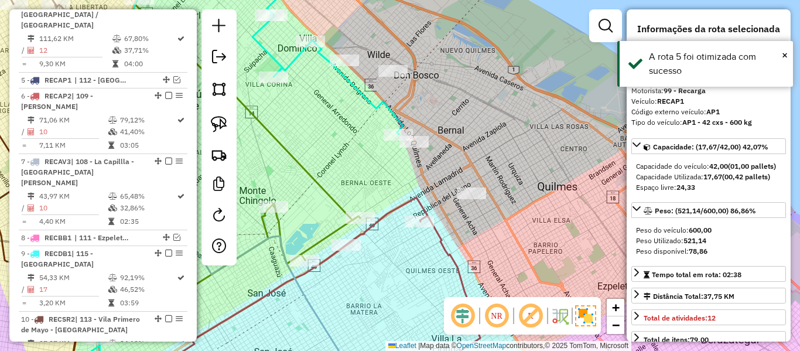
scroll to position [684, 0]
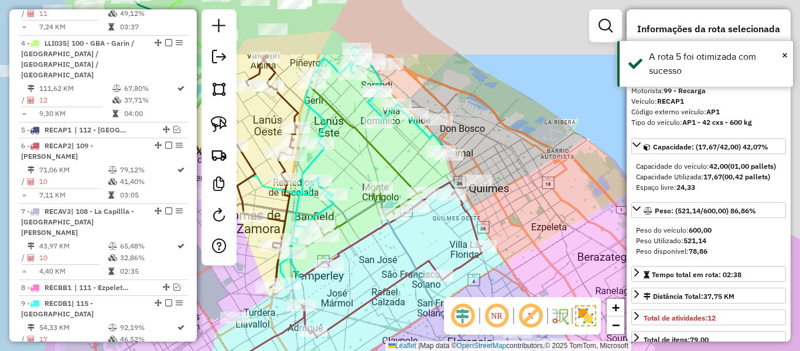
click at [514, 203] on div "Janela de atendimento Grade de atendimento Capacidade Transportadoras Veículos …" at bounding box center [400, 175] width 800 height 351
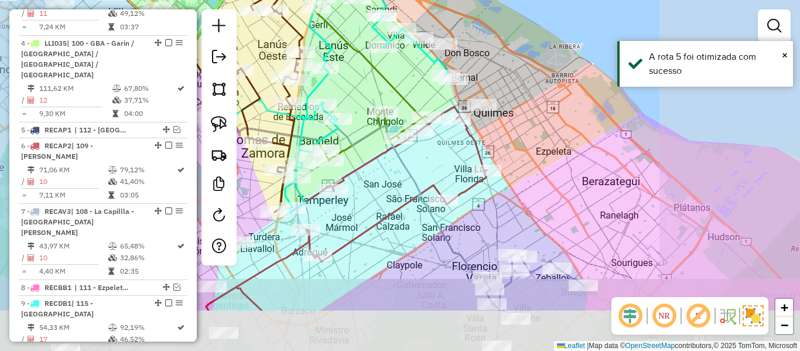
drag, startPoint x: 513, startPoint y: 166, endPoint x: 498, endPoint y: 154, distance: 18.7
click at [519, 141] on div "Janela de atendimento Grade de atendimento Capacidade Transportadoras Veículos …" at bounding box center [400, 175] width 800 height 351
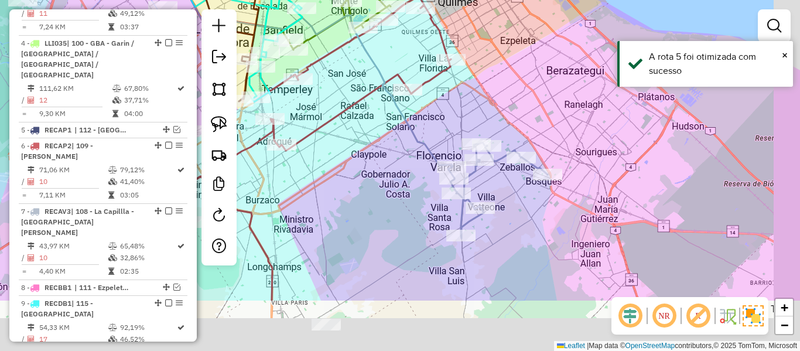
drag, startPoint x: 500, startPoint y: 118, endPoint x: 482, endPoint y: 87, distance: 36.5
click at [482, 87] on div "Janela de atendimento Grade de atendimento Capacidade Transportadoras Veículos …" at bounding box center [400, 175] width 800 height 351
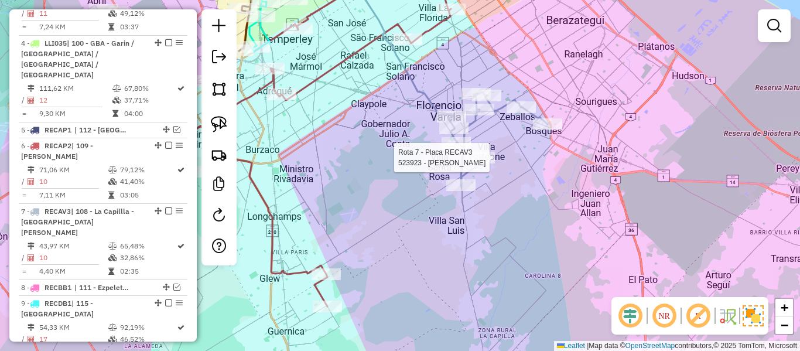
select select "**********"
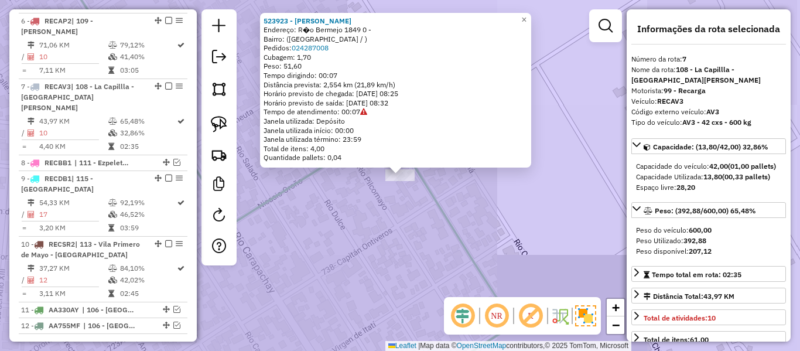
scroll to position [816, 0]
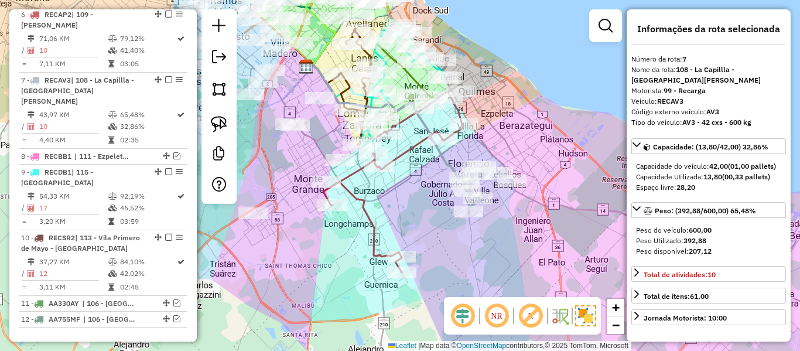
click at [505, 227] on div "Janela de atendimento Grade de atendimento Capacidade Transportadoras Veículos …" at bounding box center [400, 175] width 800 height 351
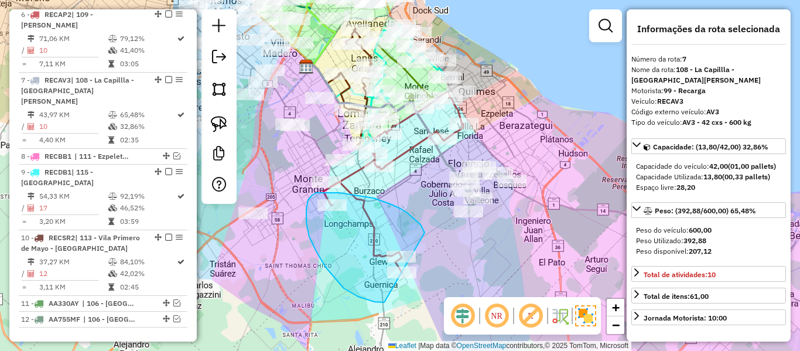
drag, startPoint x: 415, startPoint y: 218, endPoint x: 435, endPoint y: 268, distance: 53.3
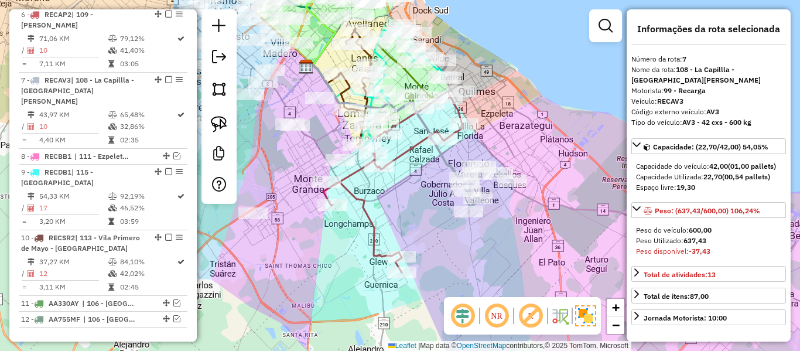
select select "**********"
drag, startPoint x: 418, startPoint y: 247, endPoint x: 391, endPoint y: 307, distance: 66.1
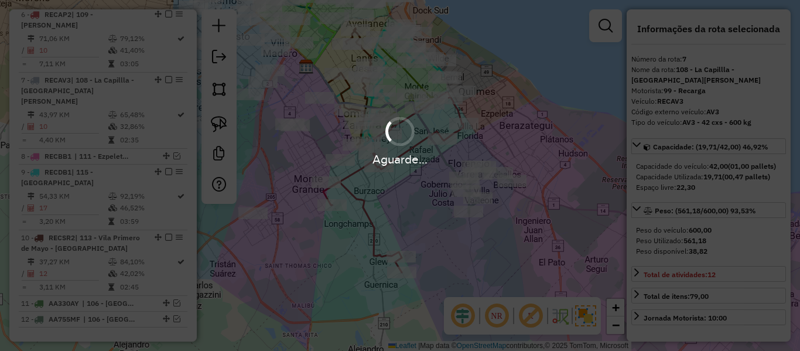
select select "**********"
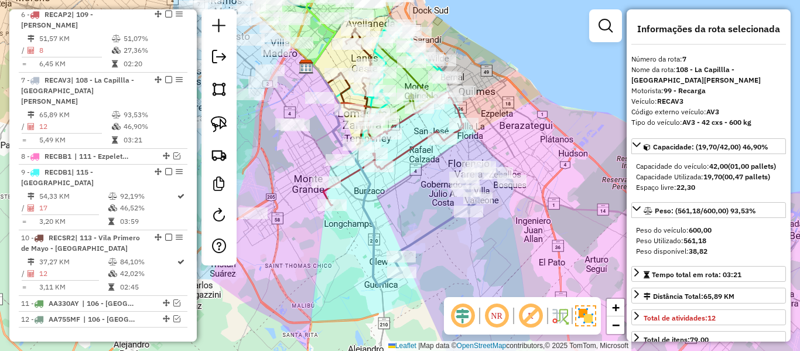
click at [436, 221] on icon at bounding box center [453, 218] width 117 height 107
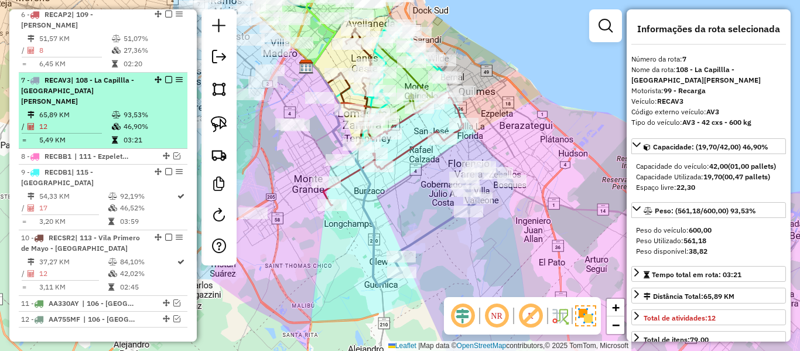
click at [118, 75] on div "7 - RECAV3 | 108 - La Capillla - Florencia Vareia" at bounding box center [83, 91] width 124 height 32
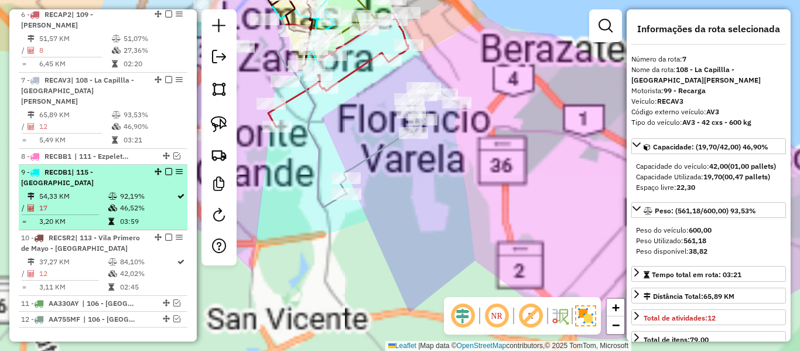
scroll to position [959, 0]
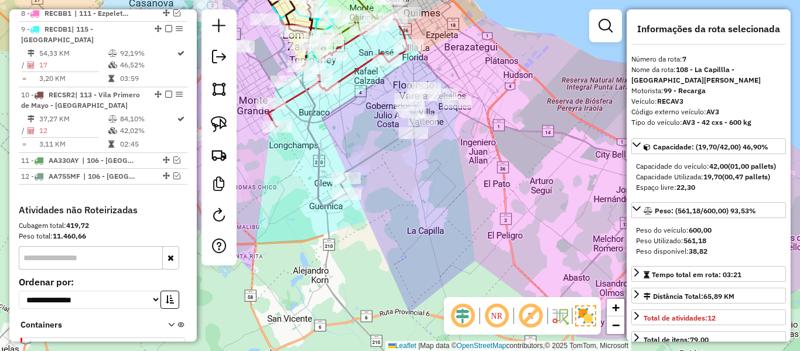
click at [388, 139] on icon at bounding box center [398, 140] width 117 height 107
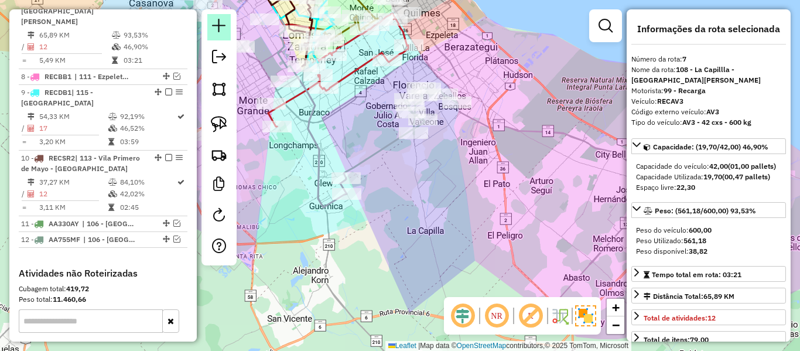
scroll to position [816, 0]
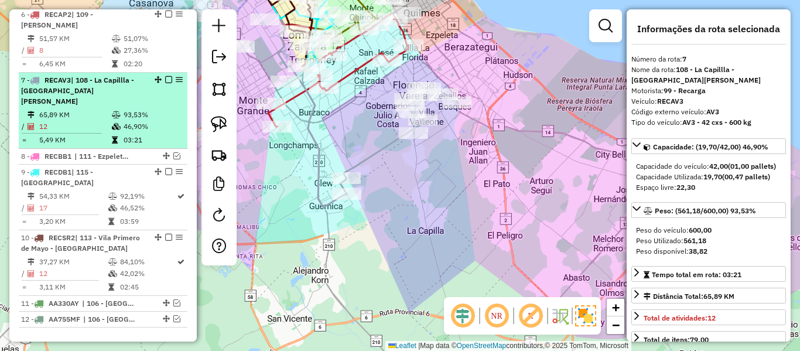
click at [165, 76] on em at bounding box center [168, 79] width 7 height 7
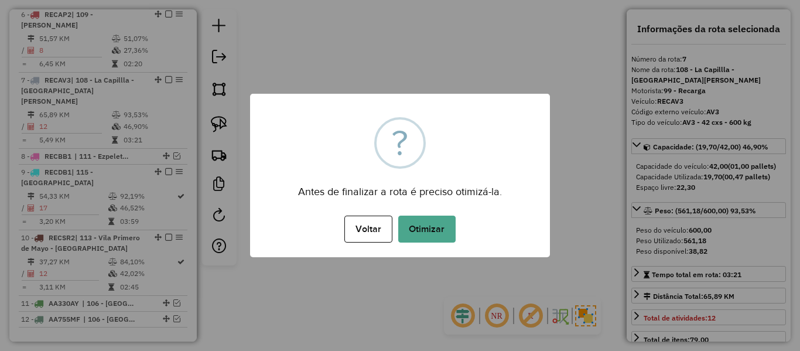
drag, startPoint x: 404, startPoint y: 247, endPoint x: 420, endPoint y: 243, distance: 16.3
click at [405, 247] on div "× ? Antes de finalizar a rota é preciso otimizá-la. Voltar No Otimizar" at bounding box center [400, 175] width 300 height 163
click at [426, 238] on button "Otimizar" at bounding box center [426, 228] width 57 height 27
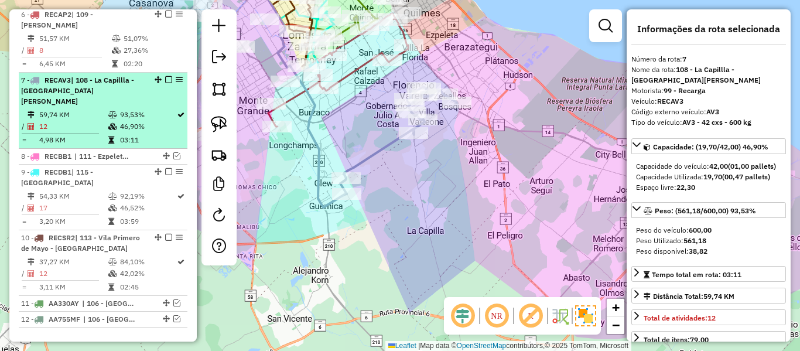
click at [165, 76] on em at bounding box center [168, 79] width 7 height 7
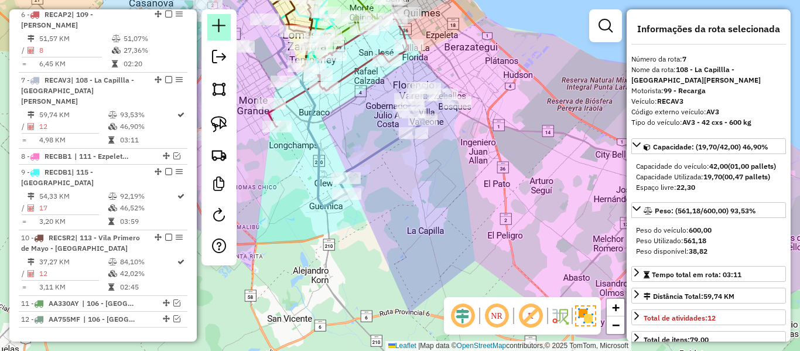
scroll to position [766, 0]
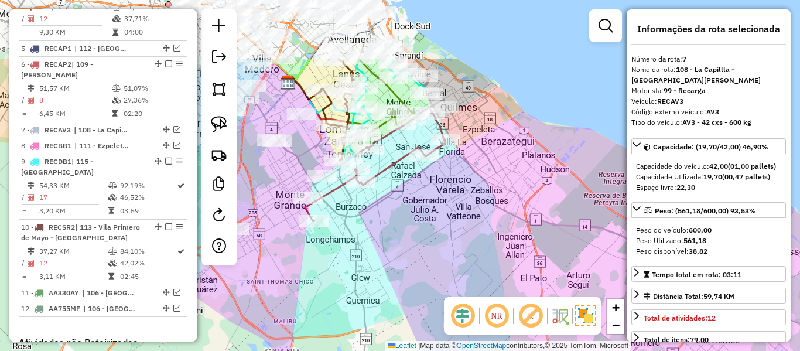
drag, startPoint x: 411, startPoint y: 119, endPoint x: 447, endPoint y: 204, distance: 92.1
click at [447, 204] on div "Janela de atendimento Grade de atendimento Capacidade Transportadoras Veículos …" at bounding box center [400, 175] width 800 height 351
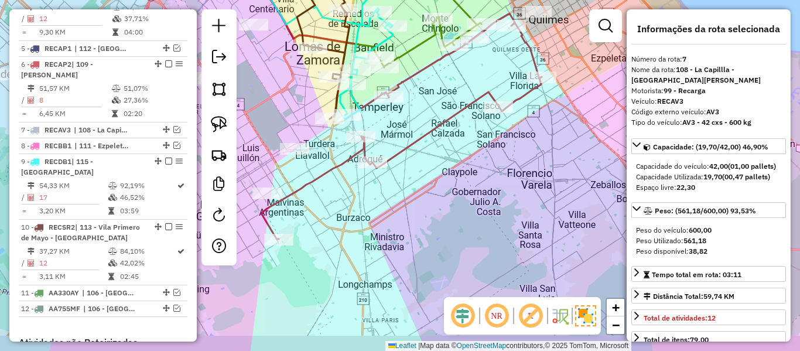
drag, startPoint x: 481, startPoint y: 191, endPoint x: 508, endPoint y: 151, distance: 48.2
click at [505, 152] on div "Janela de atendimento Grade de atendimento Capacidade Transportadoras Veículos …" at bounding box center [400, 175] width 800 height 351
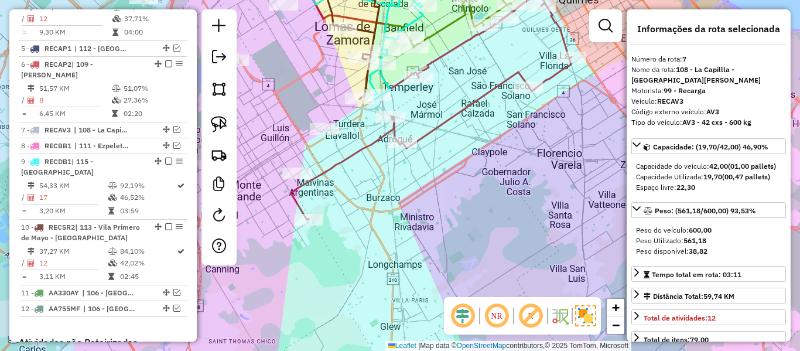
click at [492, 175] on div "Janela de atendimento Grade de atendimento Capacidade Transportadoras Veículos …" at bounding box center [400, 175] width 800 height 351
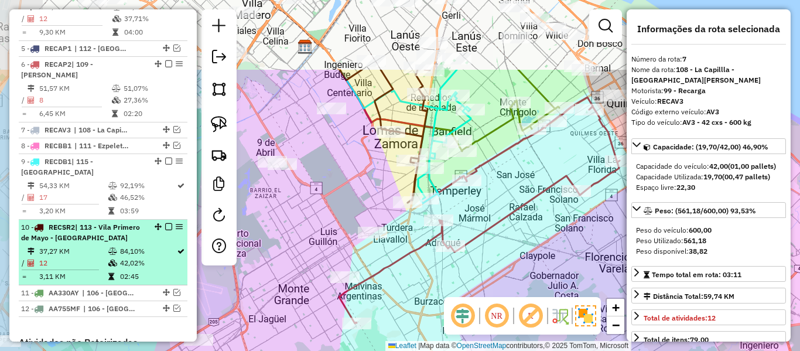
drag, startPoint x: 501, startPoint y: 181, endPoint x: 163, endPoint y: 208, distance: 339.5
click at [546, 283] on div "Janela de atendimento Grade de atendimento Capacidade Transportadoras Veículos …" at bounding box center [400, 175] width 800 height 351
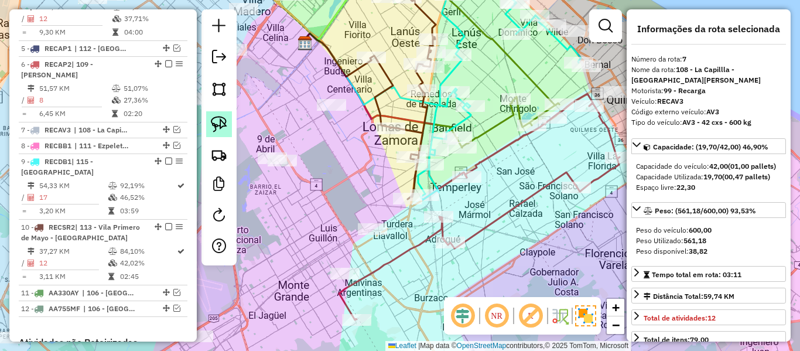
click at [213, 116] on img at bounding box center [219, 124] width 16 height 16
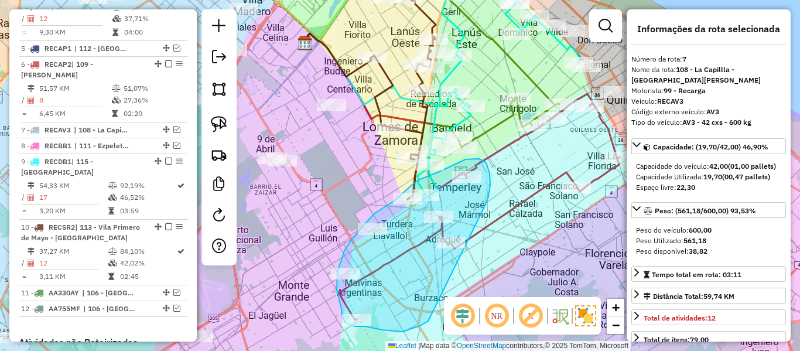
drag, startPoint x: 485, startPoint y: 204, endPoint x: 447, endPoint y: 314, distance: 116.7
click at [444, 314] on hb-router-mapa "Informações da Sessão 1261616 - 09/09/2025 Criação: 08/09/2025 12:43 Depósito: …" at bounding box center [400, 175] width 800 height 351
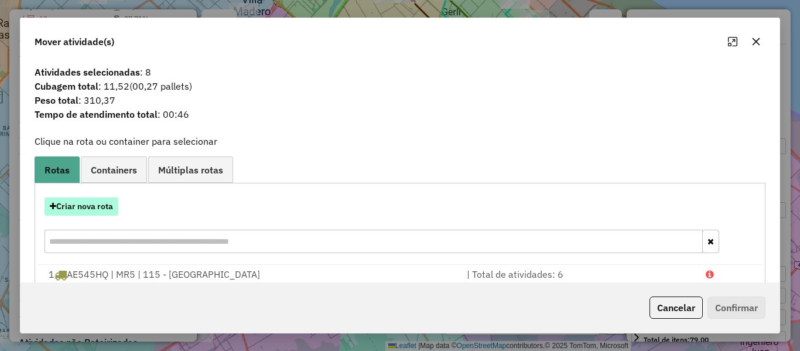
click at [100, 203] on button "Criar nova rota" at bounding box center [82, 206] width 74 height 18
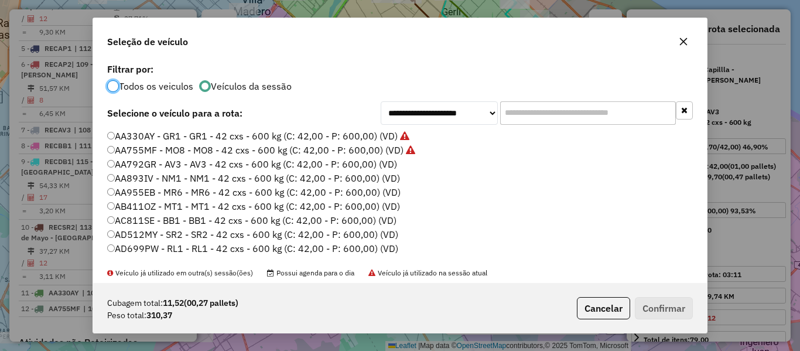
scroll to position [6, 4]
click at [389, 166] on label "AA792GR - AV3 - AV3 - 42 cxs - 600 kg (C: 42,00 - P: 600,00) (VD)" at bounding box center [252, 164] width 290 height 14
click at [662, 299] on button "Confirmar" at bounding box center [664, 308] width 58 height 22
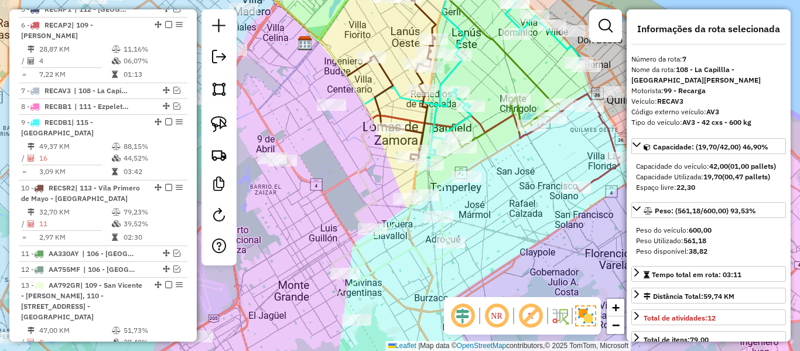
scroll to position [816, 0]
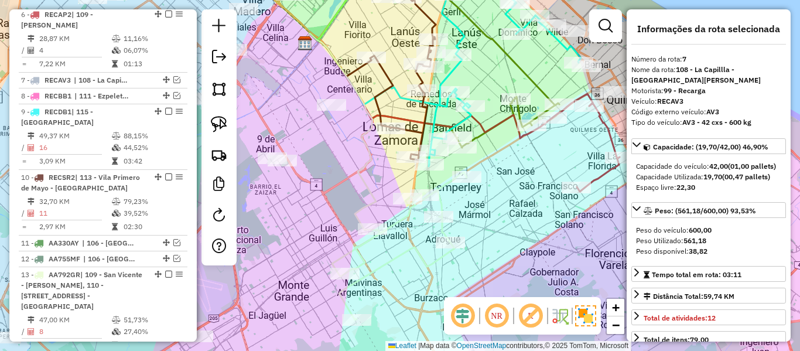
click at [419, 257] on icon at bounding box center [399, 246] width 135 height 148
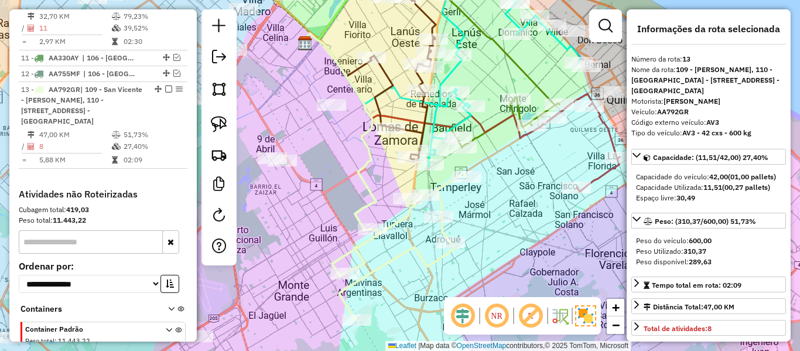
scroll to position [1010, 0]
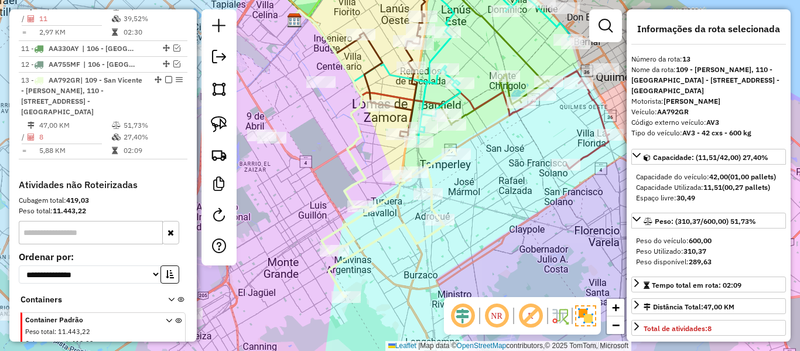
drag, startPoint x: 508, startPoint y: 239, endPoint x: 498, endPoint y: 216, distance: 25.2
click at [498, 216] on div "Janela de atendimento Grade de atendimento Capacidade Transportadoras Veículos …" at bounding box center [400, 175] width 800 height 351
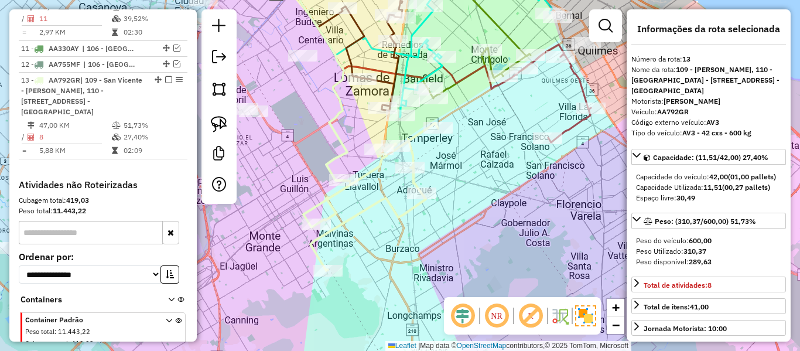
drag, startPoint x: 449, startPoint y: 182, endPoint x: 432, endPoint y: 177, distance: 18.2
click at [439, 171] on div "Janela de atendimento Grade de atendimento Capacidade Transportadoras Veículos …" at bounding box center [400, 175] width 800 height 351
select select "**********"
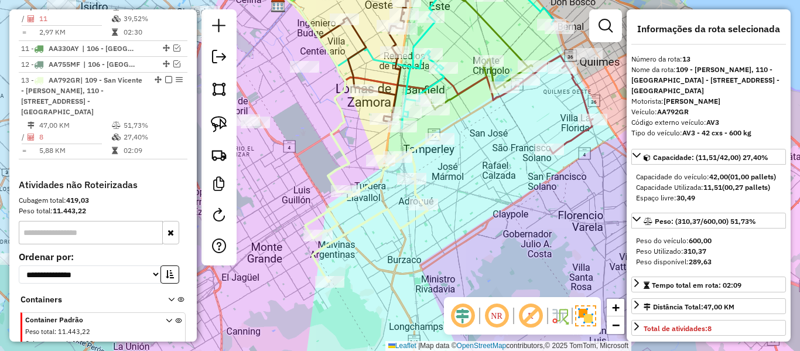
click at [417, 184] on div at bounding box center [411, 179] width 29 height 12
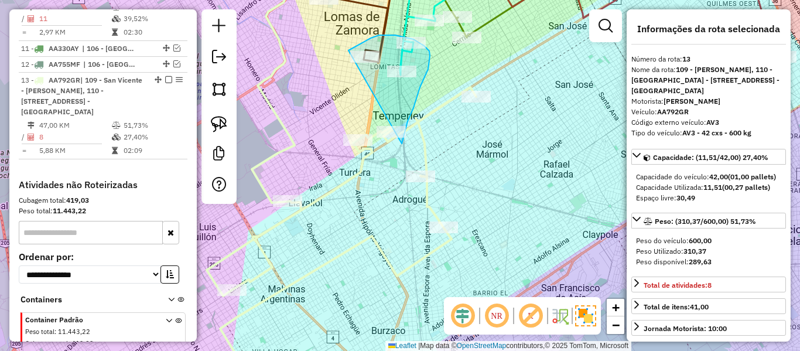
drag, startPoint x: 402, startPoint y: 143, endPoint x: 360, endPoint y: 148, distance: 41.8
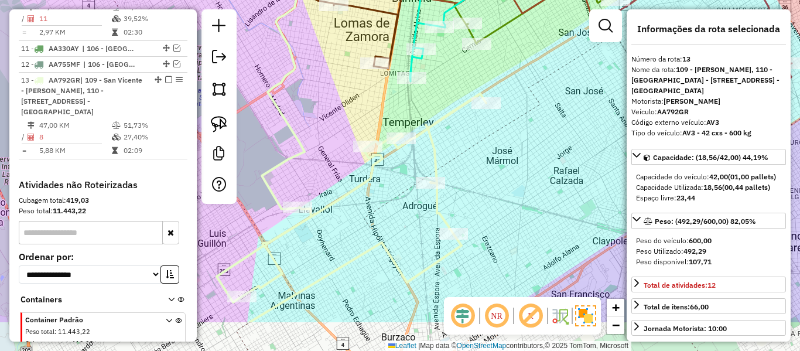
drag, startPoint x: 446, startPoint y: 139, endPoint x: 492, endPoint y: 63, distance: 89.9
click at [486, 94] on icon at bounding box center [351, 208] width 269 height 228
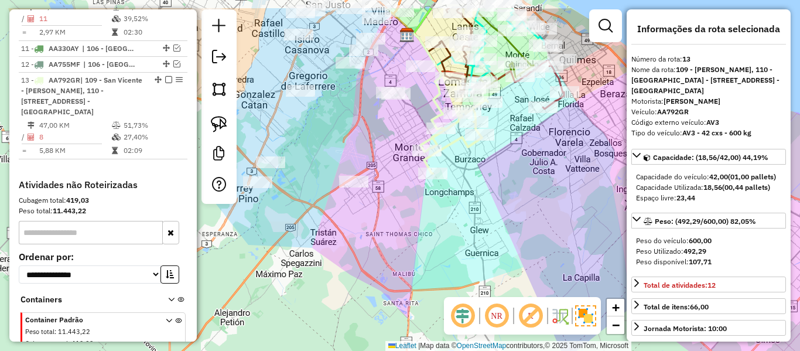
drag, startPoint x: 463, startPoint y: 129, endPoint x: 449, endPoint y: 180, distance: 53.0
click at [449, 180] on div "Janela de atendimento Grade de atendimento Capacidade Transportadoras Veículos …" at bounding box center [400, 175] width 800 height 351
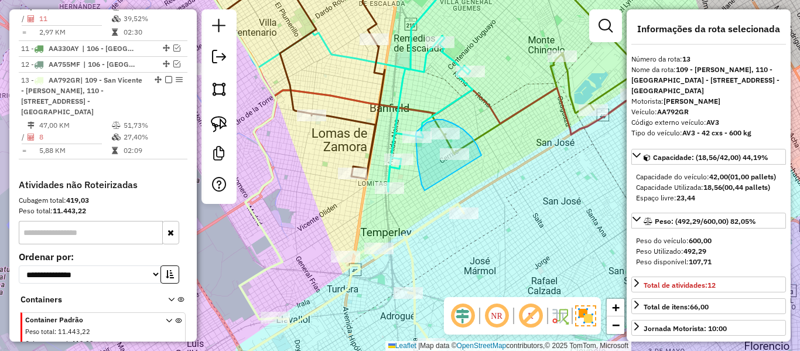
drag, startPoint x: 481, startPoint y: 155, endPoint x: 433, endPoint y: 198, distance: 64.7
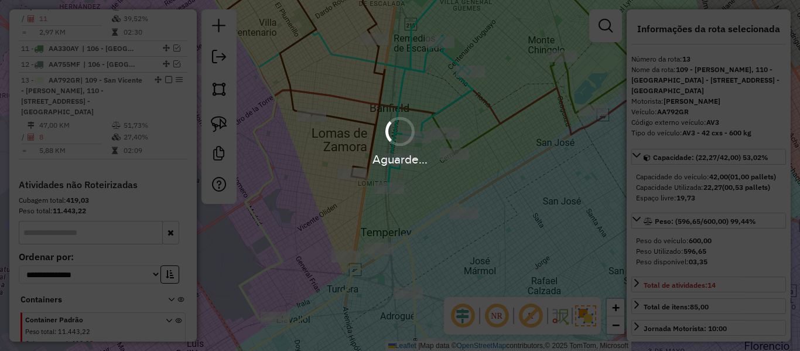
select select "**********"
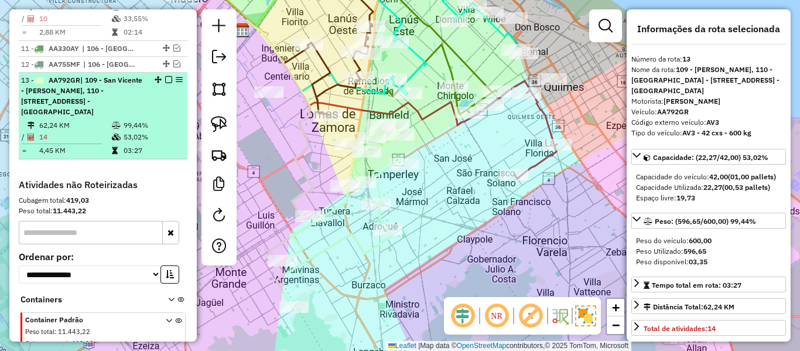
click at [165, 76] on em at bounding box center [168, 79] width 7 height 7
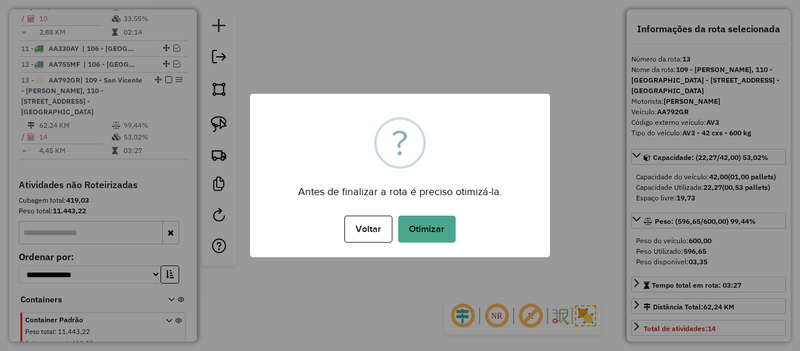
drag, startPoint x: 460, startPoint y: 228, endPoint x: 459, endPoint y: 218, distance: 10.0
click at [458, 227] on div "Voltar No Otimizar" at bounding box center [400, 229] width 300 height 33
click at [434, 235] on button "Otimizar" at bounding box center [426, 228] width 57 height 27
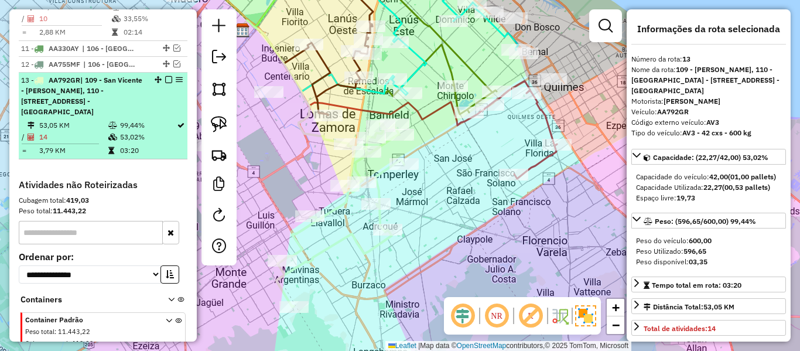
click at [165, 76] on em at bounding box center [168, 79] width 7 height 7
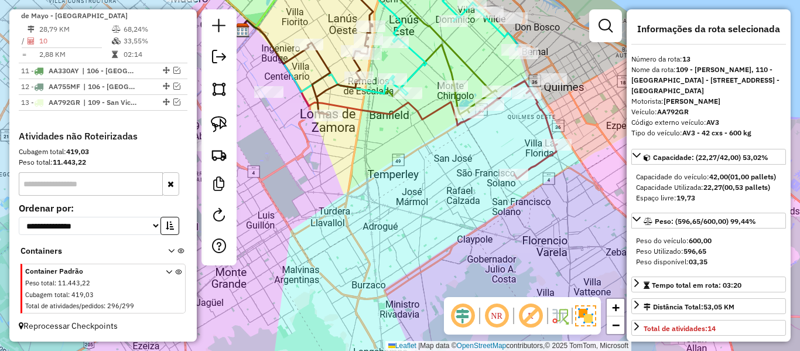
scroll to position [925, 0]
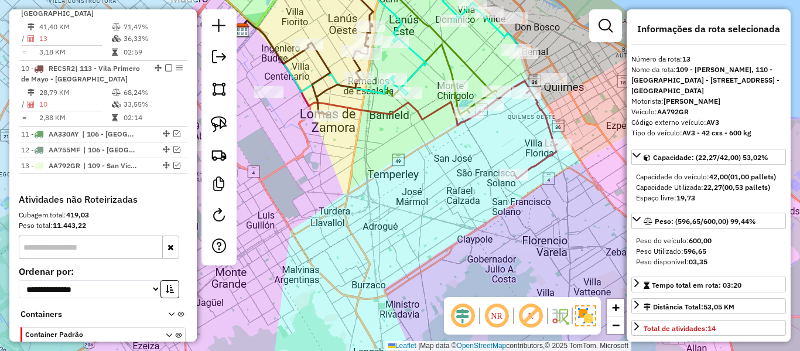
click at [456, 252] on div "Janela de atendimento Grade de atendimento Capacidade Transportadoras Veículos …" at bounding box center [400, 175] width 800 height 351
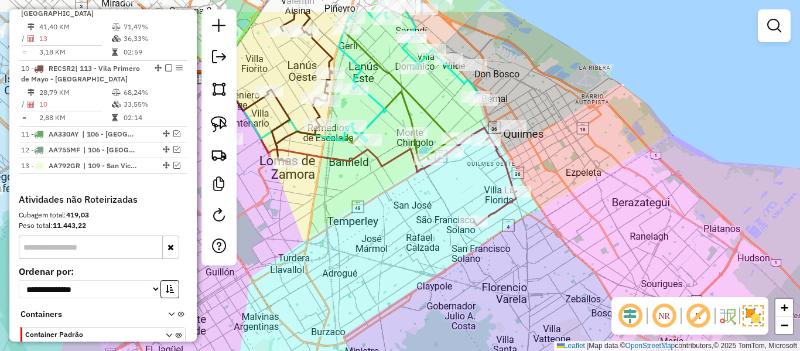
drag, startPoint x: 474, startPoint y: 229, endPoint x: 411, endPoint y: 287, distance: 85.8
click at [411, 287] on div "Janela de atendimento Grade de atendimento Capacidade Transportadoras Veículos …" at bounding box center [400, 175] width 800 height 351
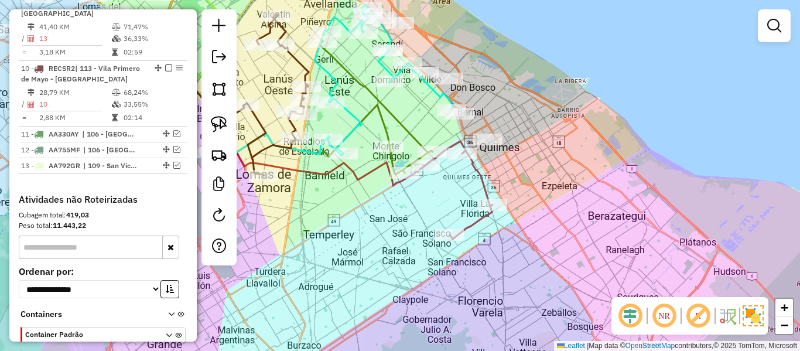
drag, startPoint x: 560, startPoint y: 222, endPoint x: 555, endPoint y: 215, distance: 8.3
click at [556, 216] on div "Janela de atendimento Grade de atendimento Capacidade Transportadoras Veículos …" at bounding box center [400, 175] width 800 height 351
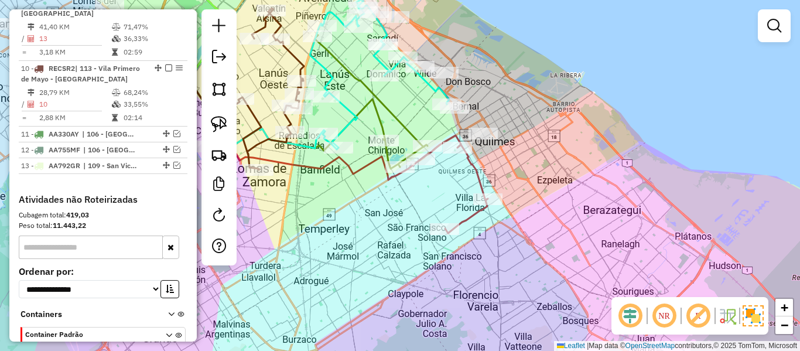
click at [478, 175] on icon at bounding box center [453, 184] width 67 height 98
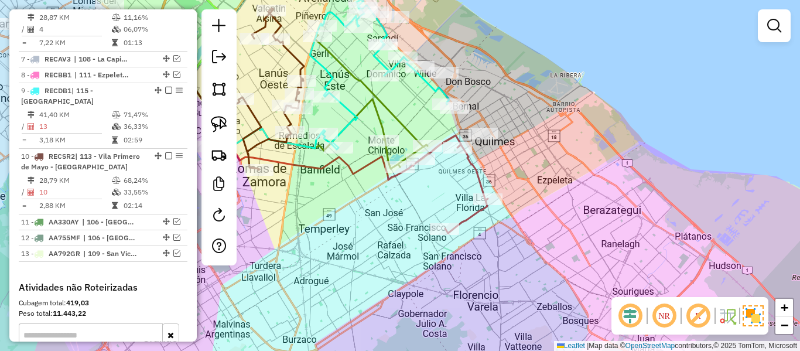
select select "**********"
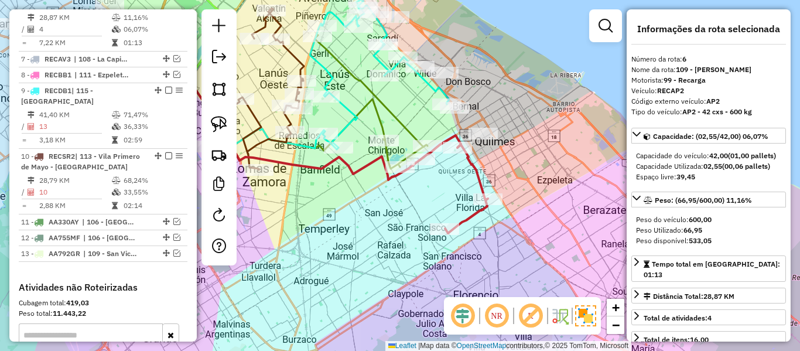
scroll to position [750, 0]
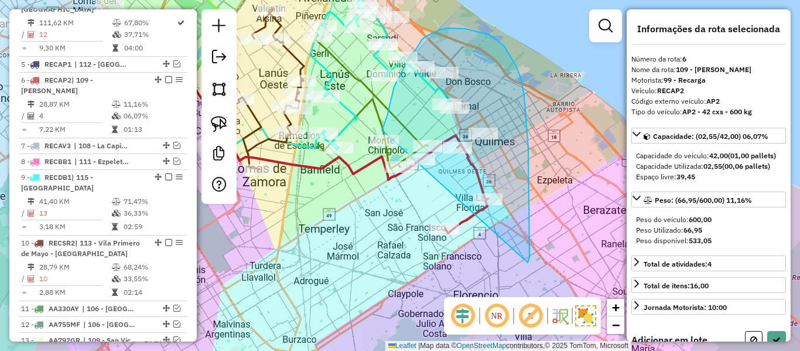
drag, startPoint x: 528, startPoint y: 262, endPoint x: 388, endPoint y: 220, distance: 146.3
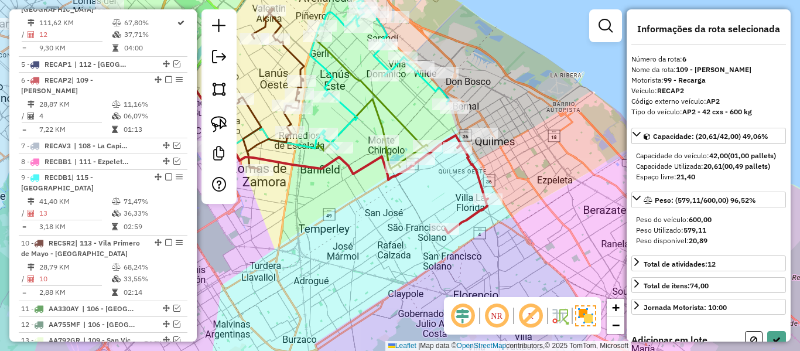
select select "**********"
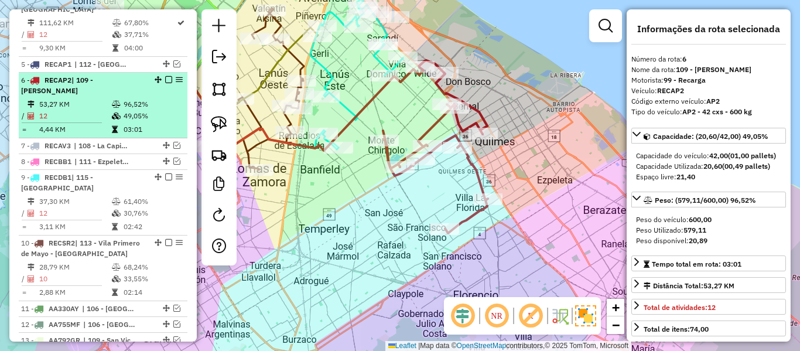
click at [165, 76] on em at bounding box center [168, 79] width 7 height 7
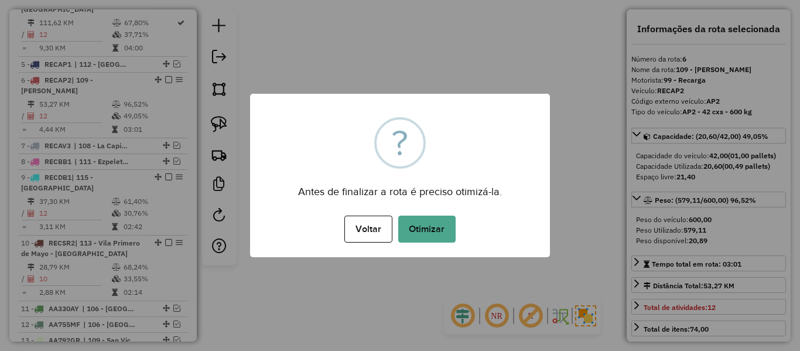
click at [424, 211] on div "× ? Antes de finalizar a rota é preciso otimizá-la. Voltar No Otimizar" at bounding box center [400, 175] width 300 height 163
click at [426, 220] on button "Otimizar" at bounding box center [426, 228] width 57 height 27
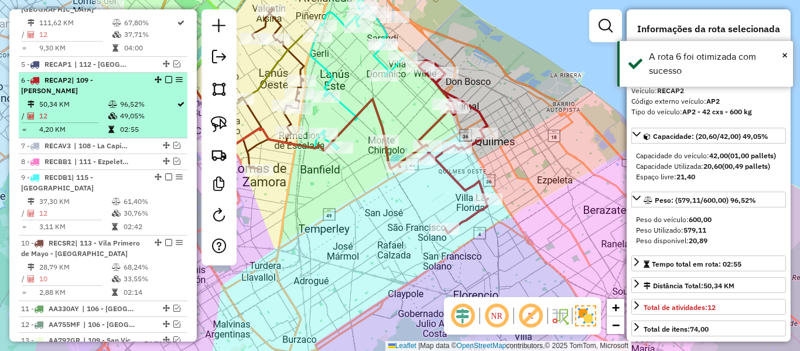
click at [165, 76] on em at bounding box center [168, 79] width 7 height 7
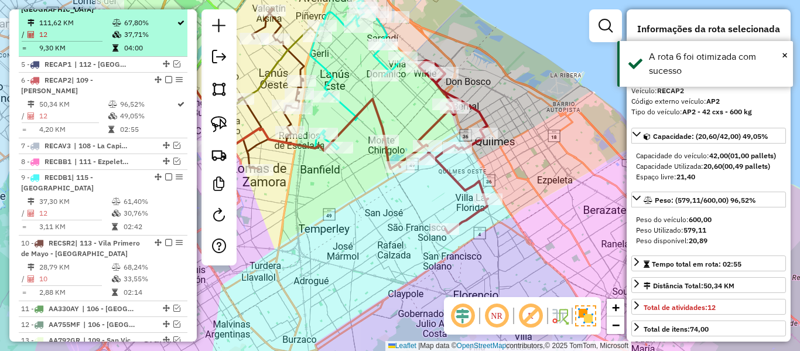
scroll to position [700, 0]
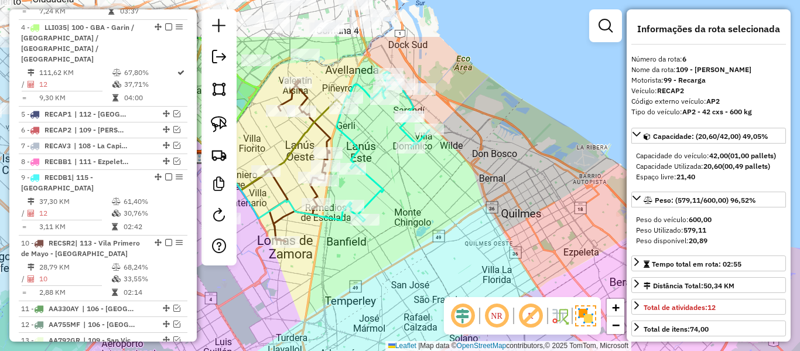
drag, startPoint x: 399, startPoint y: 107, endPoint x: 425, endPoint y: 179, distance: 76.7
click at [425, 179] on div "Janela de atendimento Grade de atendimento Capacidade Transportadoras Veículos …" at bounding box center [400, 175] width 800 height 351
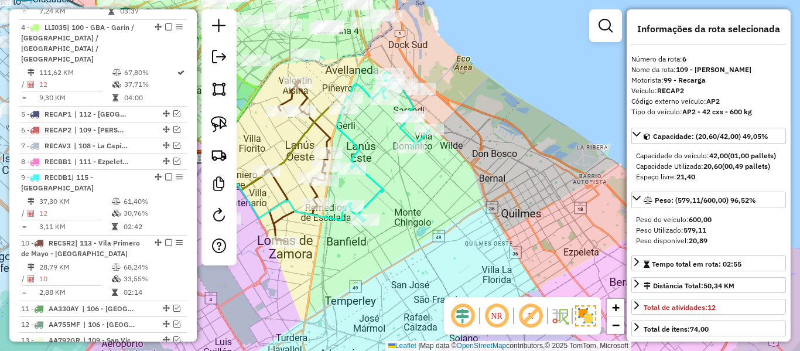
drag, startPoint x: 224, startPoint y: 120, endPoint x: 258, endPoint y: 127, distance: 34.7
click at [224, 121] on img at bounding box center [219, 124] width 16 height 16
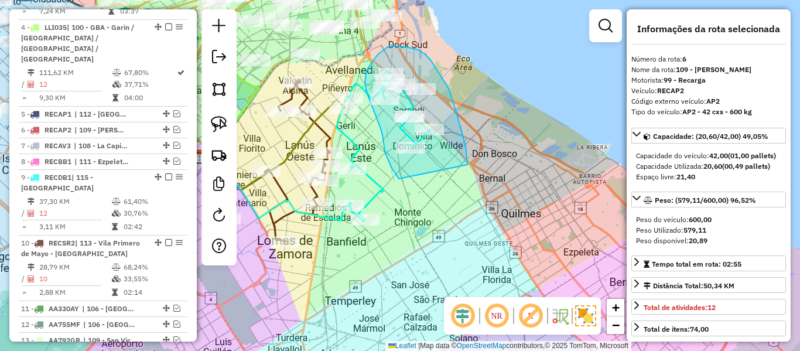
drag, startPoint x: 467, startPoint y: 165, endPoint x: 402, endPoint y: 180, distance: 66.8
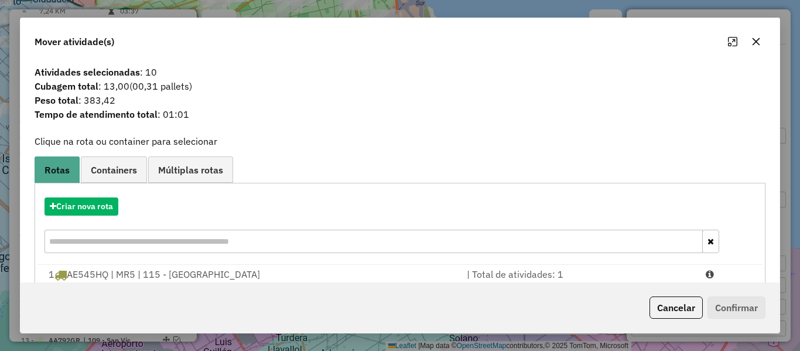
click at [111, 194] on div "Criar nova rota" at bounding box center [399, 227] width 725 height 76
click at [101, 209] on button "Criar nova rota" at bounding box center [82, 206] width 74 height 18
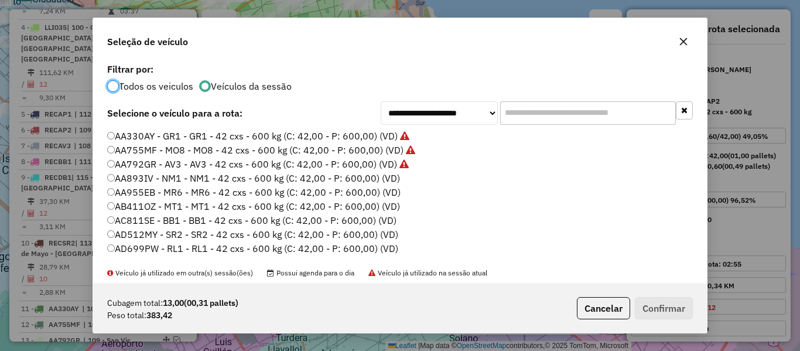
scroll to position [6, 4]
click at [386, 172] on label "AA893IV - NM1 - NM1 - 42 cxs - 600 kg (C: 42,00 - P: 600,00) (VD)" at bounding box center [253, 178] width 293 height 14
click at [386, 180] on label "AA893IV - NM1 - NM1 - 42 cxs - 600 kg (C: 42,00 - P: 600,00) (VD)" at bounding box center [253, 178] width 293 height 14
click at [657, 302] on button "Confirmar" at bounding box center [664, 308] width 58 height 22
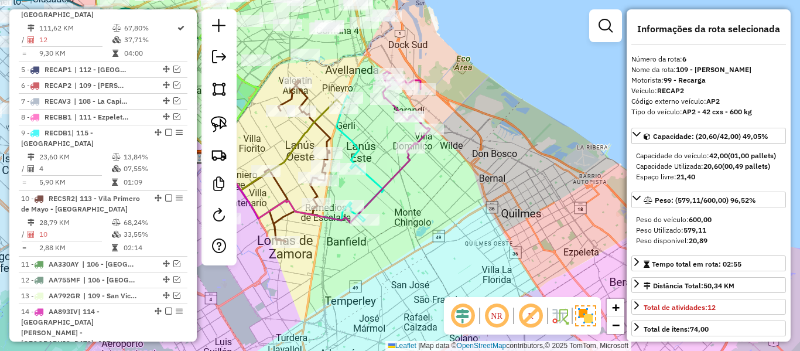
scroll to position [750, 0]
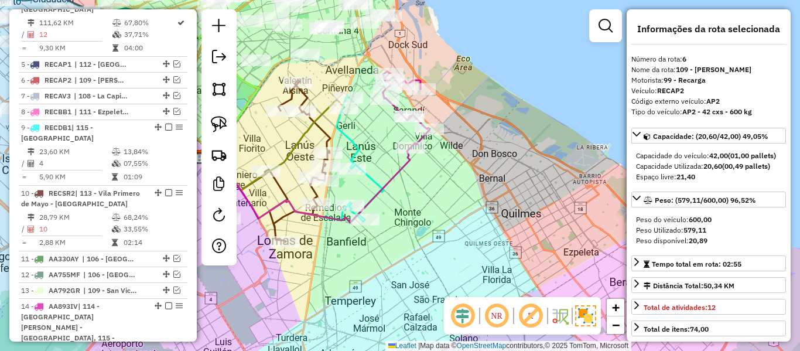
click at [399, 164] on icon at bounding box center [303, 185] width 215 height 76
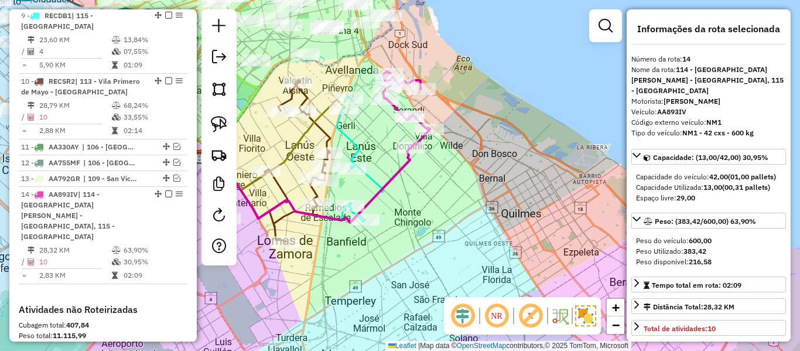
scroll to position [951, 0]
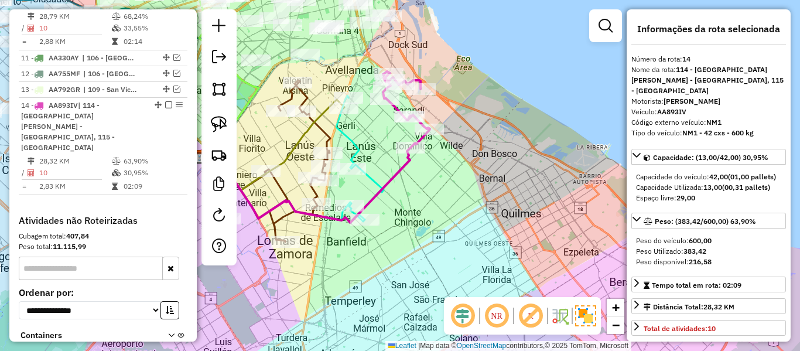
click at [402, 166] on icon at bounding box center [303, 185] width 215 height 76
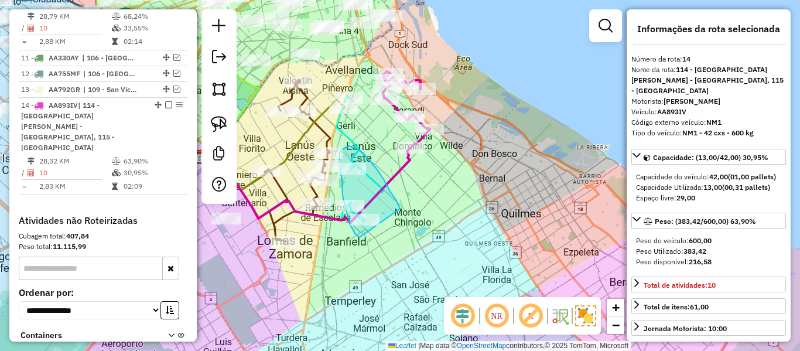
drag, startPoint x: 400, startPoint y: 208, endPoint x: 401, endPoint y: 239, distance: 30.5
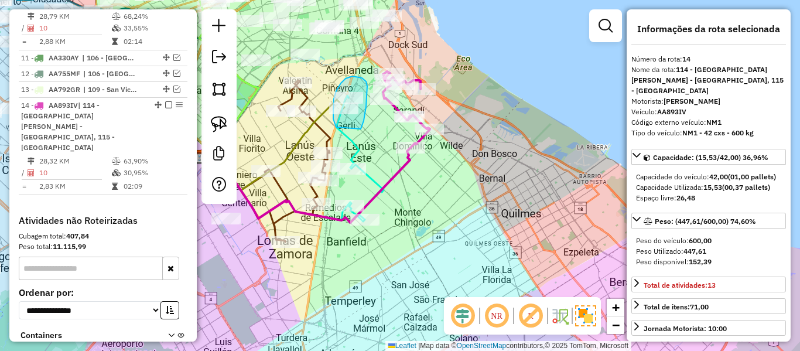
drag, startPoint x: 361, startPoint y: 129, endPoint x: 336, endPoint y: 127, distance: 24.7
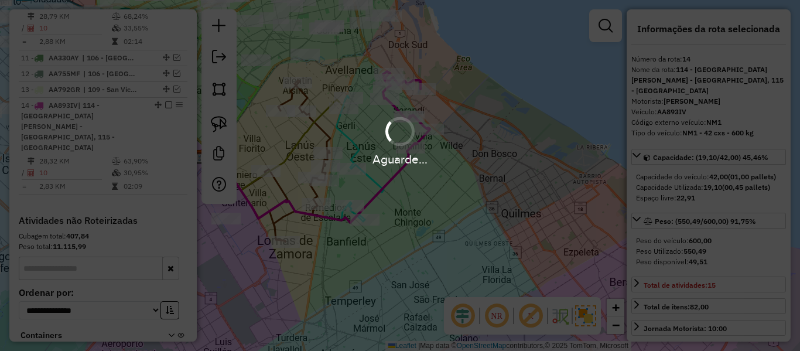
select select "**********"
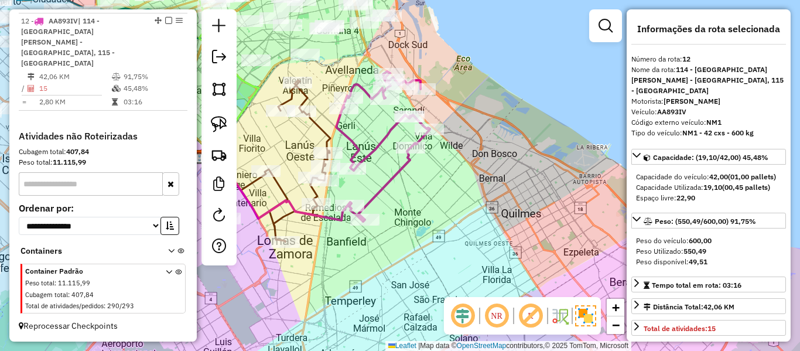
scroll to position [820, 0]
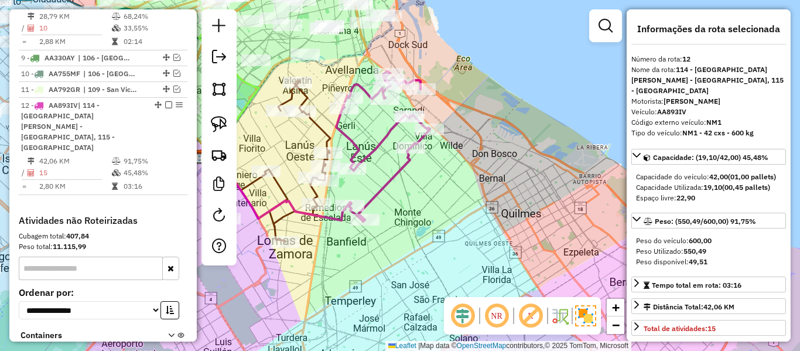
click at [391, 177] on icon at bounding box center [383, 146] width 94 height 150
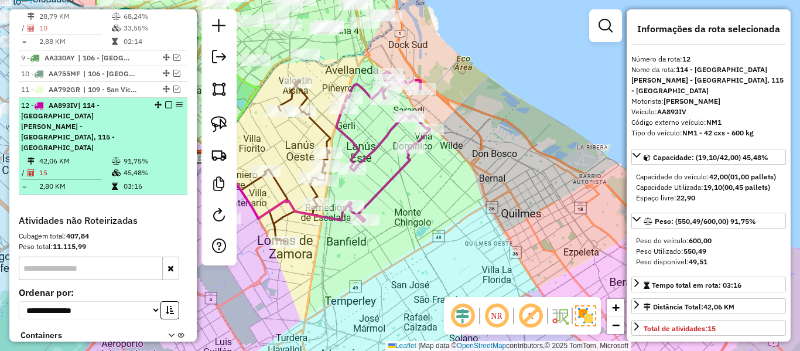
click at [165, 101] on em at bounding box center [168, 104] width 7 height 7
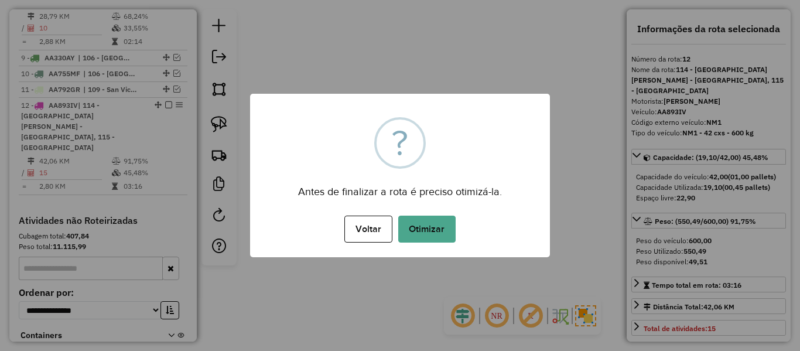
click at [430, 180] on div "Antes de finalizar a rota é preciso otimizá-la." at bounding box center [400, 187] width 300 height 26
click at [430, 213] on div "Voltar No Otimizar" at bounding box center [400, 229] width 300 height 33
click at [433, 221] on button "Otimizar" at bounding box center [426, 228] width 57 height 27
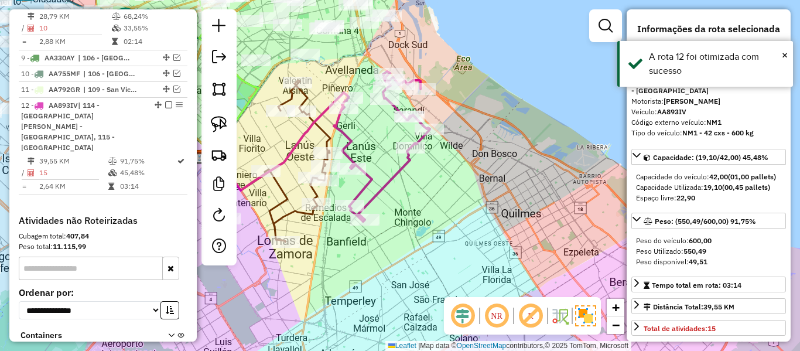
drag, startPoint x: 427, startPoint y: 242, endPoint x: 529, endPoint y: 195, distance: 112.1
click at [535, 200] on div "Janela de atendimento Grade de atendimento Capacidade Transportadoras Veículos …" at bounding box center [400, 175] width 800 height 351
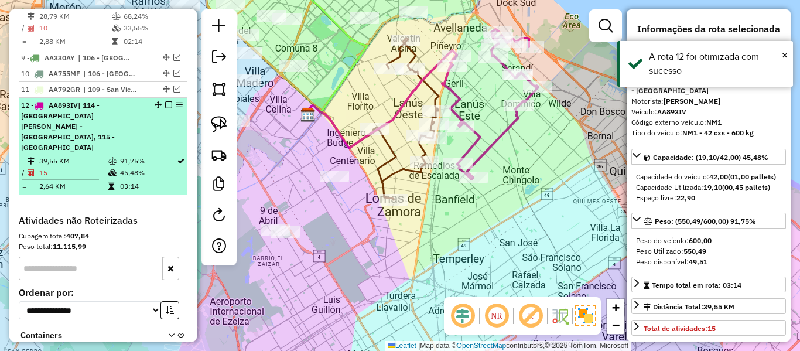
click at [165, 101] on em at bounding box center [168, 104] width 7 height 7
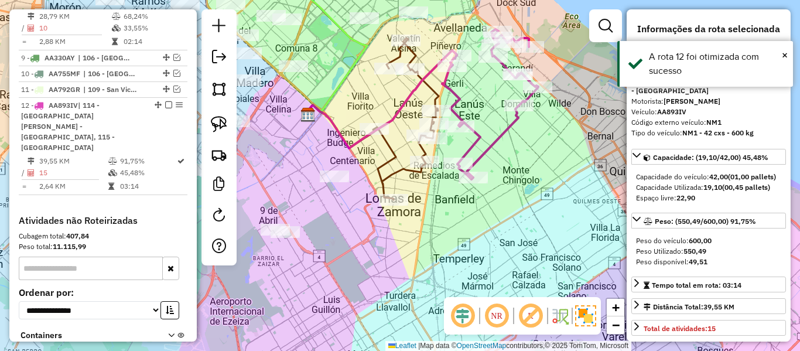
scroll to position [759, 0]
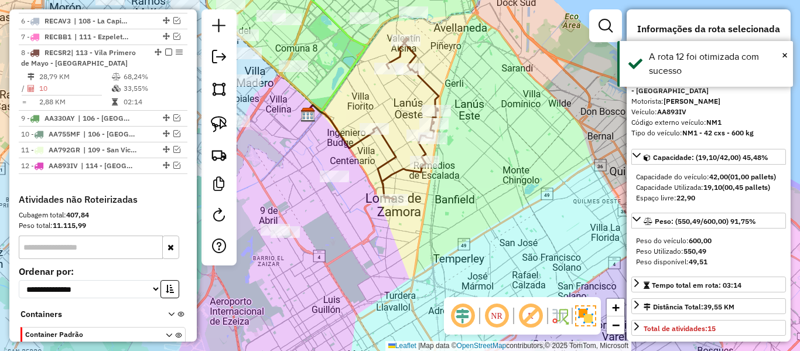
click at [491, 201] on div "Janela de atendimento Grade de atendimento Capacidade Transportadoras Veículos …" at bounding box center [400, 175] width 800 height 351
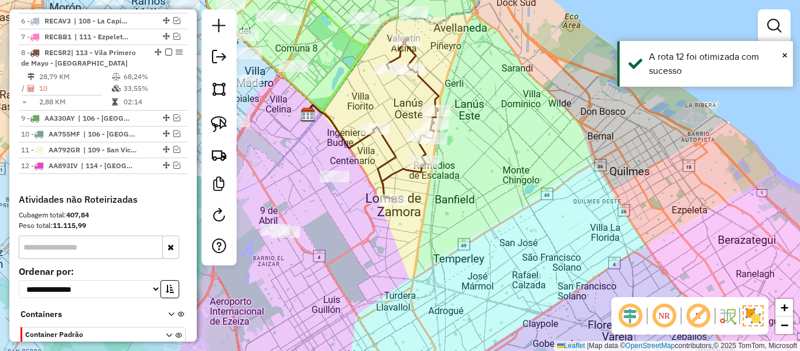
drag, startPoint x: 484, startPoint y: 220, endPoint x: 481, endPoint y: 187, distance: 32.9
click at [487, 218] on div "Janela de atendimento Grade de atendimento Capacidade Transportadoras Veículos …" at bounding box center [400, 175] width 800 height 351
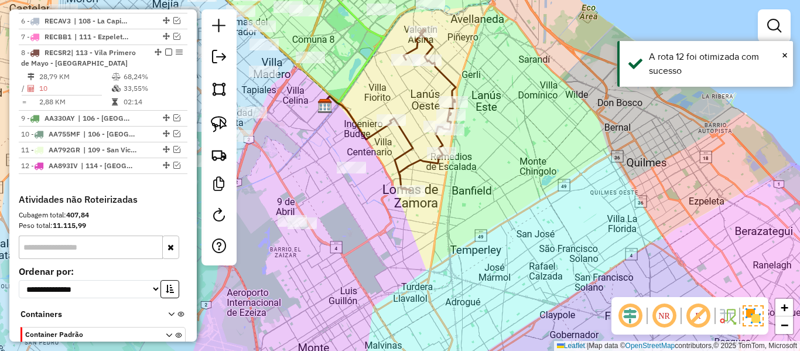
click at [447, 95] on icon at bounding box center [423, 110] width 64 height 162
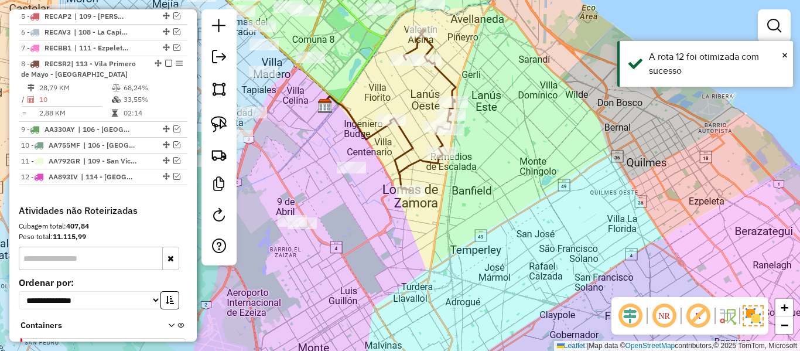
select select "**********"
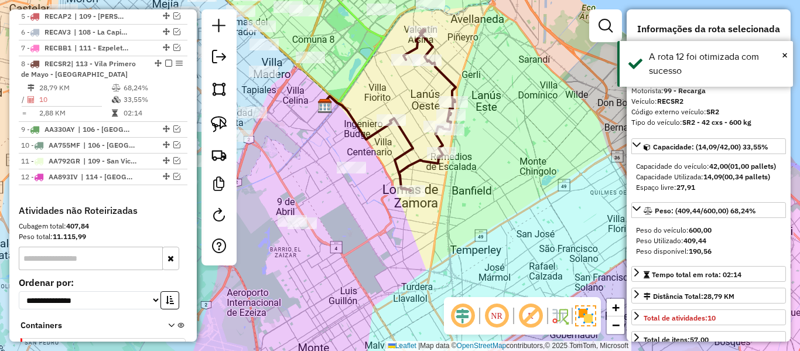
scroll to position [732, 0]
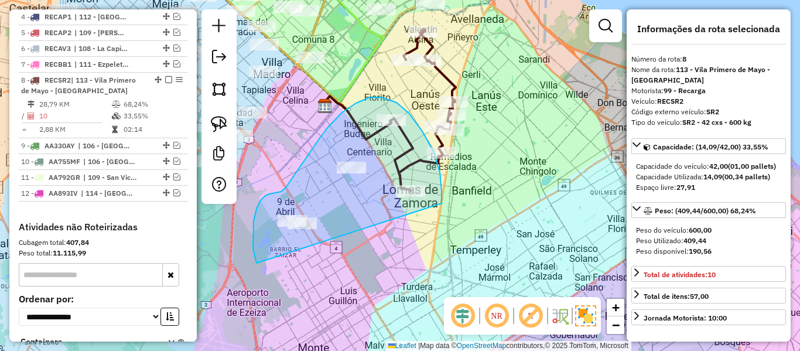
drag, startPoint x: 422, startPoint y: 131, endPoint x: 359, endPoint y: 290, distance: 170.8
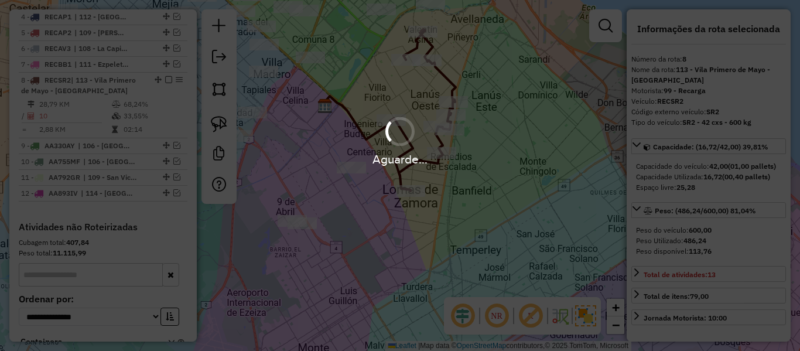
drag, startPoint x: 381, startPoint y: 221, endPoint x: 381, endPoint y: 213, distance: 7.6
click at [381, 214] on div "Aguarde..." at bounding box center [400, 175] width 800 height 351
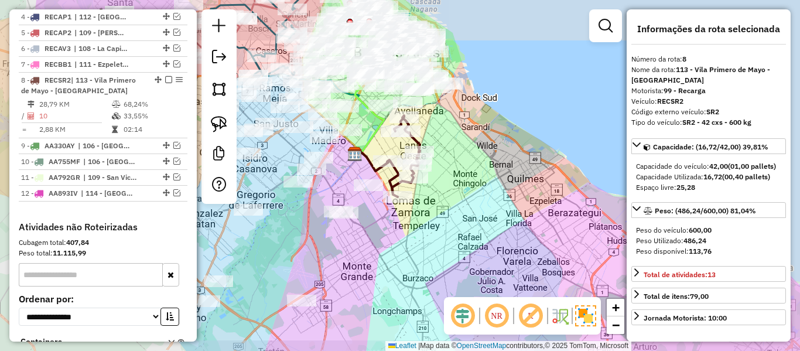
drag, startPoint x: 402, startPoint y: 251, endPoint x: 428, endPoint y: 186, distance: 69.4
click at [428, 186] on div "Janela de atendimento Grade de atendimento Capacidade Transportadoras Veículos …" at bounding box center [400, 175] width 800 height 351
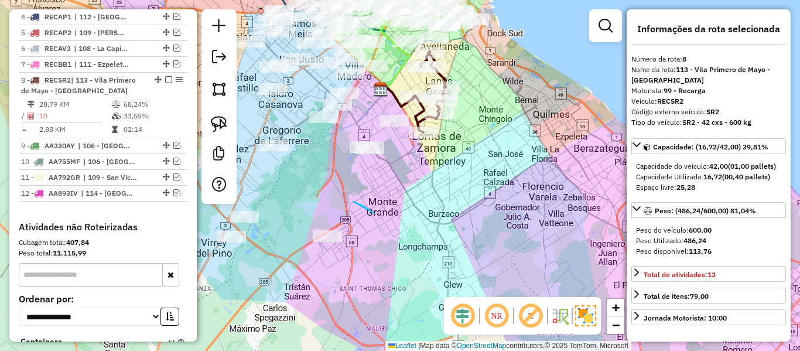
drag, startPoint x: 353, startPoint y: 201, endPoint x: 377, endPoint y: 285, distance: 86.5
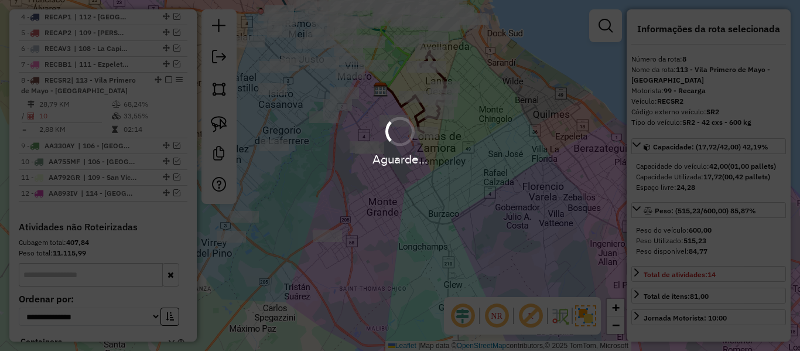
select select "**********"
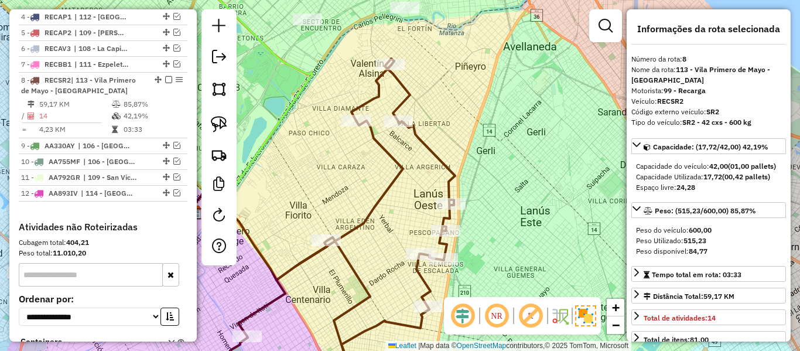
click at [411, 143] on div "Janela de atendimento Grade de atendimento Capacidade Transportadoras Veículos …" at bounding box center [400, 175] width 800 height 351
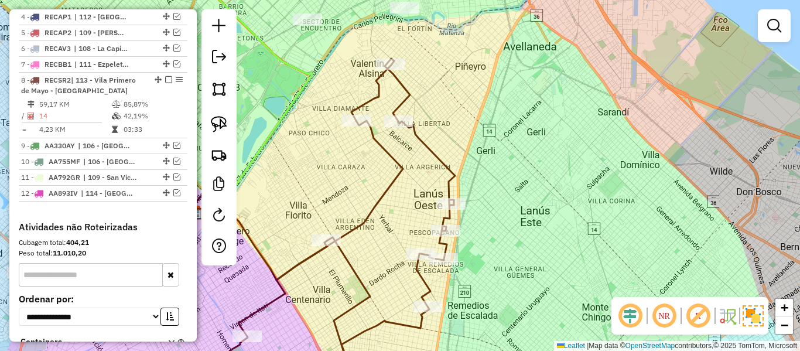
click at [417, 137] on icon at bounding box center [317, 222] width 275 height 327
select select "**********"
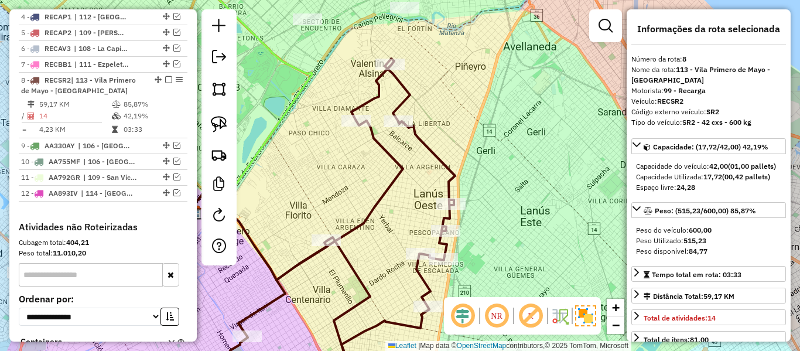
drag, startPoint x: 457, startPoint y: 237, endPoint x: 458, endPoint y: 225, distance: 11.2
click at [458, 235] on div "Janela de atendimento Grade de atendimento Capacidade Transportadoras Veículos …" at bounding box center [400, 175] width 800 height 351
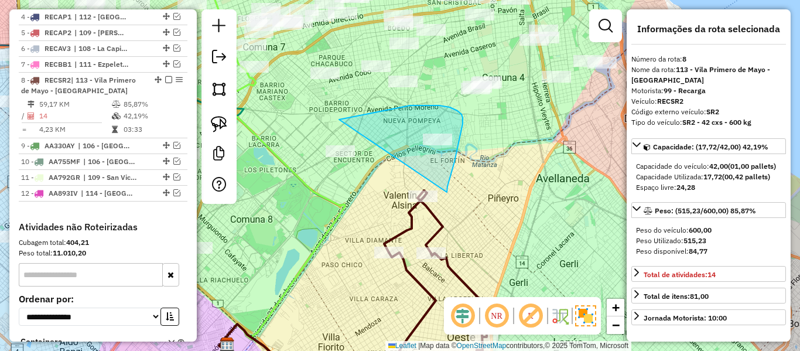
drag, startPoint x: 450, startPoint y: 175, endPoint x: 342, endPoint y: 212, distance: 114.4
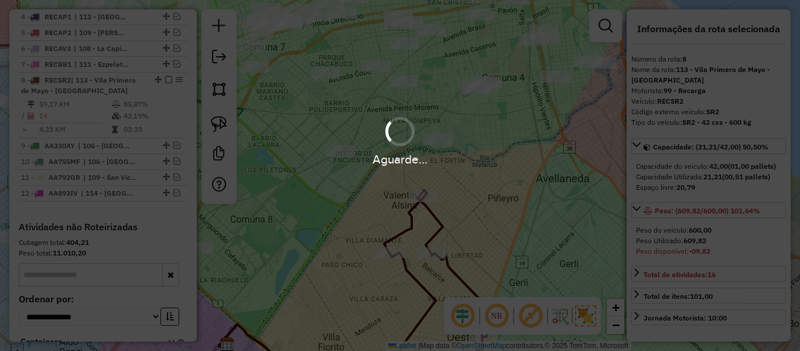
select select "**********"
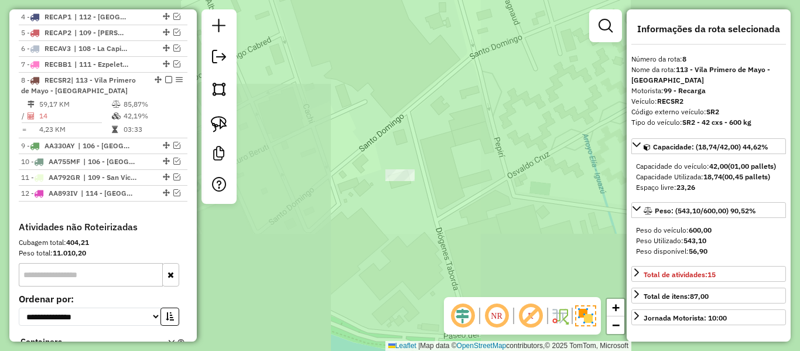
select select "**********"
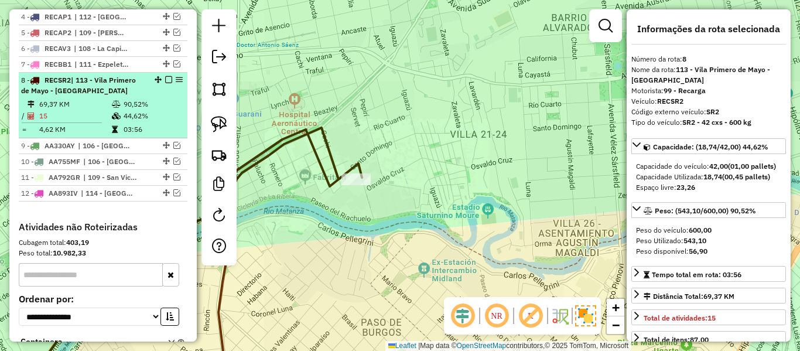
click at [166, 76] on em at bounding box center [168, 79] width 7 height 7
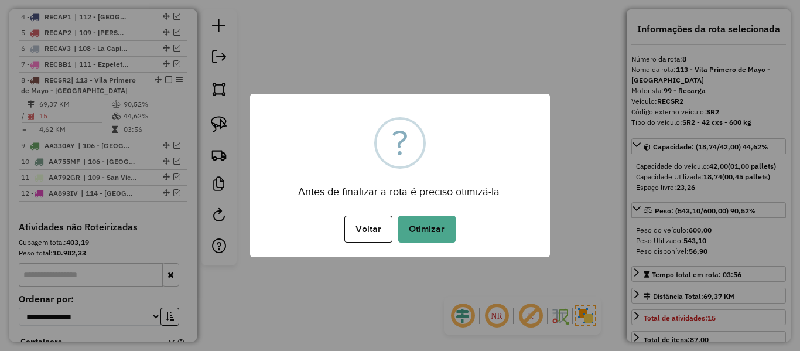
click at [437, 243] on div "Voltar No Otimizar" at bounding box center [400, 229] width 300 height 33
click at [458, 233] on div "Voltar No Otimizar" at bounding box center [400, 229] width 300 height 33
click at [437, 226] on button "Otimizar" at bounding box center [426, 228] width 57 height 27
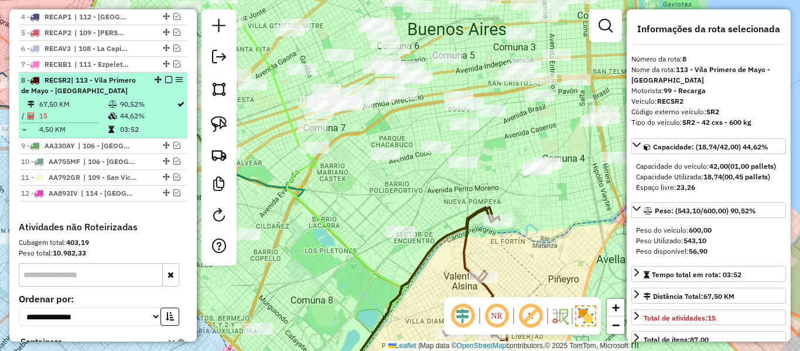
click at [165, 76] on em at bounding box center [168, 79] width 7 height 7
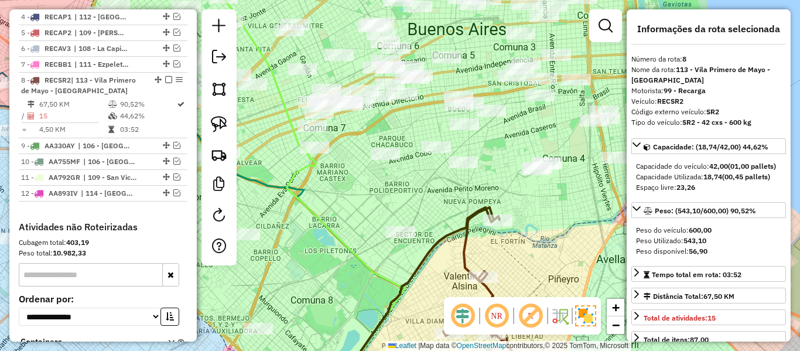
scroll to position [682, 0]
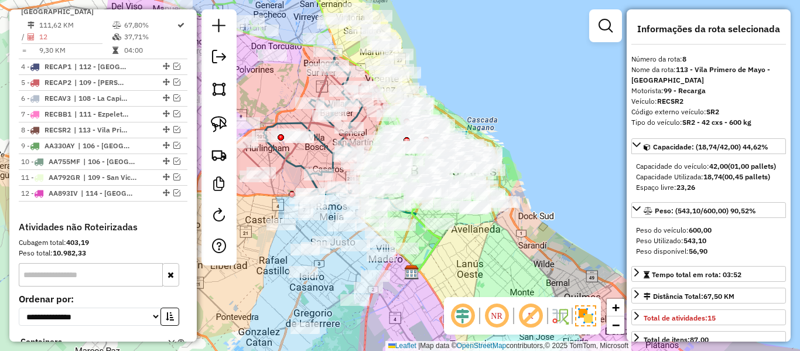
drag, startPoint x: 396, startPoint y: 275, endPoint x: 535, endPoint y: 198, distance: 158.8
click at [535, 198] on div "Janela de atendimento Grade de atendimento Capacidade Transportadoras Veículos …" at bounding box center [400, 175] width 800 height 351
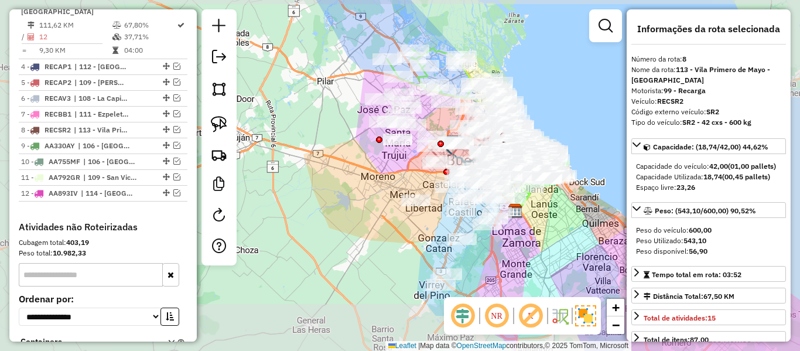
drag, startPoint x: 534, startPoint y: 224, endPoint x: 543, endPoint y: 189, distance: 36.9
click at [543, 189] on div "Janela de atendimento Grade de atendimento Capacidade Transportadoras Veículos …" at bounding box center [400, 175] width 800 height 351
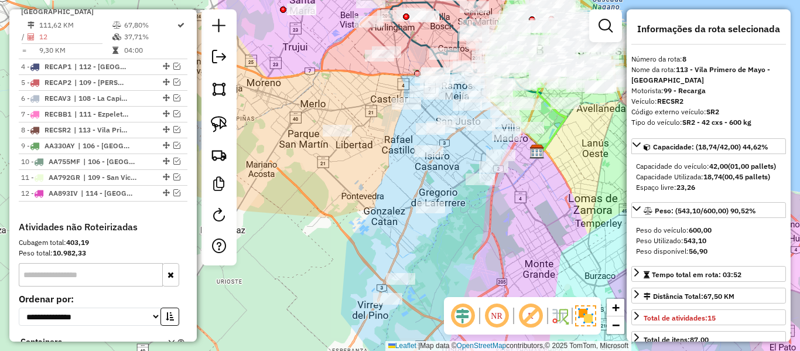
click at [521, 173] on div "Janela de atendimento Grade de atendimento Capacidade Transportadoras Veículos …" at bounding box center [400, 175] width 800 height 351
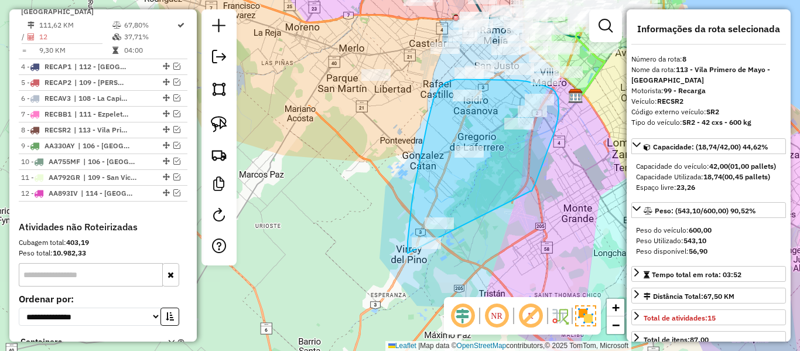
drag, startPoint x: 555, startPoint y: 131, endPoint x: 429, endPoint y: 318, distance: 224.9
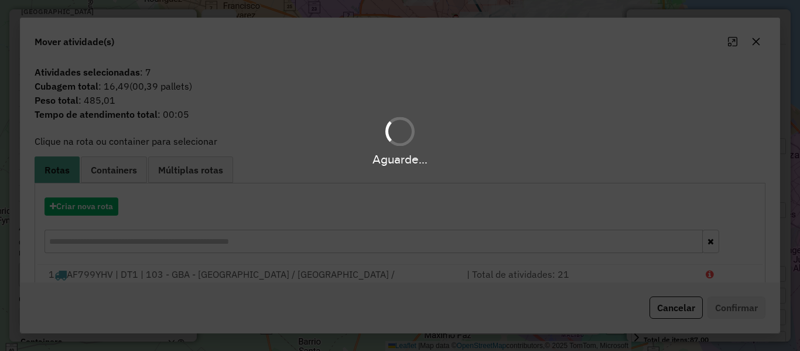
click at [87, 204] on div "Aguarde..." at bounding box center [400, 175] width 800 height 351
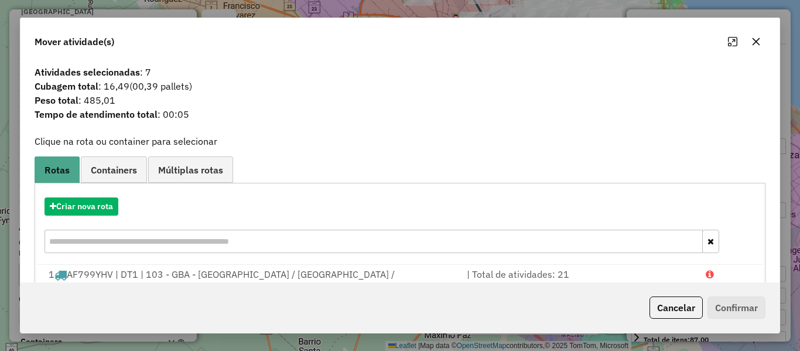
click at [85, 206] on hb-app "Aguarde... Pop-up bloqueado! Seu navegador bloqueou automáticamente a abertura …" at bounding box center [400, 175] width 800 height 351
click at [85, 206] on button "Criar nova rota" at bounding box center [82, 206] width 74 height 18
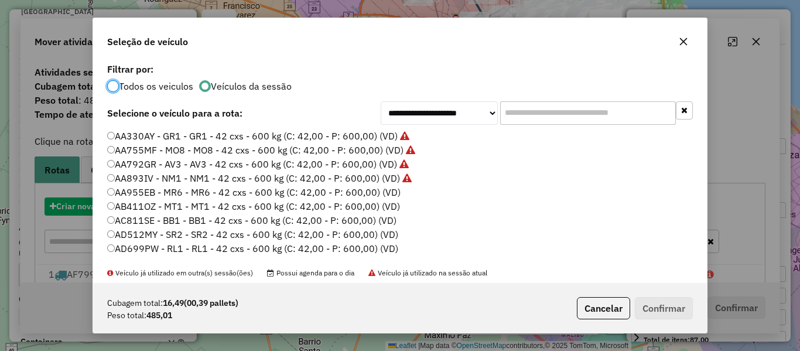
scroll to position [6, 4]
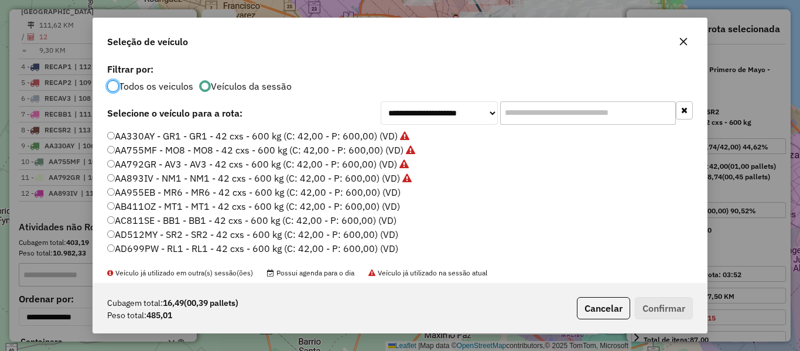
click at [384, 194] on label "AA955EB - MR6 - MR6 - 42 cxs - 600 kg (C: 42,00 - P: 600,00) (VD)" at bounding box center [253, 192] width 293 height 14
click at [646, 309] on button "Confirmar" at bounding box center [664, 308] width 58 height 22
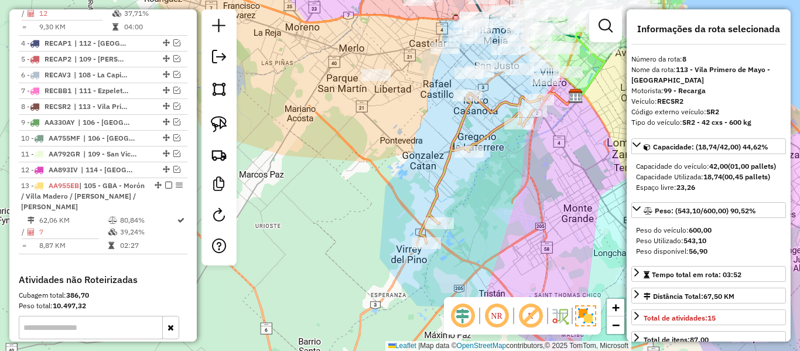
scroll to position [732, 0]
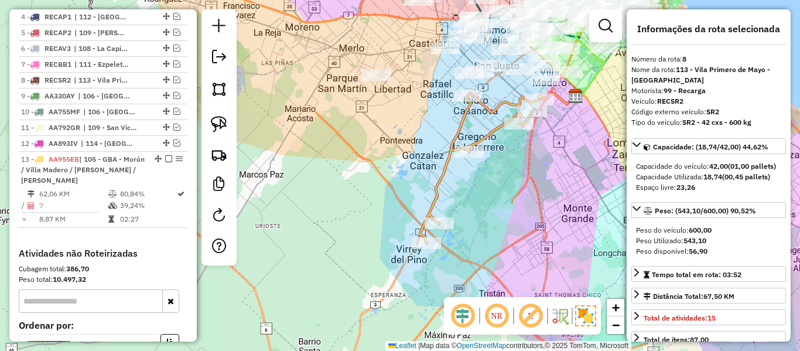
click at [479, 125] on div "Janela de atendimento Grade de atendimento Capacidade Transportadoras Veículos …" at bounding box center [400, 175] width 800 height 351
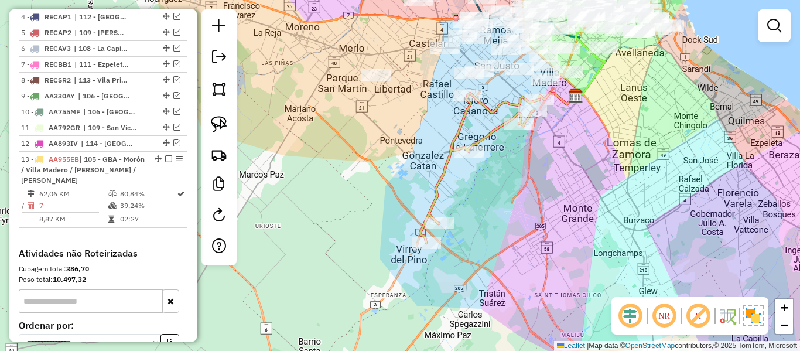
click at [484, 128] on div "Janela de atendimento Grade de atendimento Capacidade Transportadoras Veículos …" at bounding box center [400, 175] width 800 height 351
click at [489, 131] on icon at bounding box center [479, 168] width 119 height 150
select select "**********"
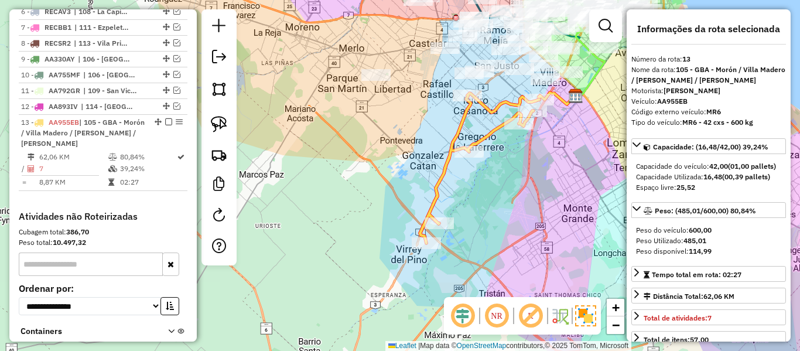
scroll to position [786, 0]
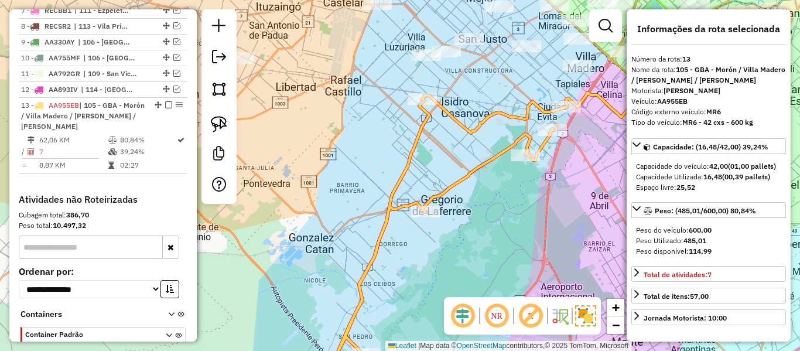
drag, startPoint x: 520, startPoint y: 91, endPoint x: 511, endPoint y: 172, distance: 81.3
click at [511, 172] on div "Janela de atendimento Grade de atendimento Capacidade Transportadoras Veículos …" at bounding box center [400, 175] width 800 height 351
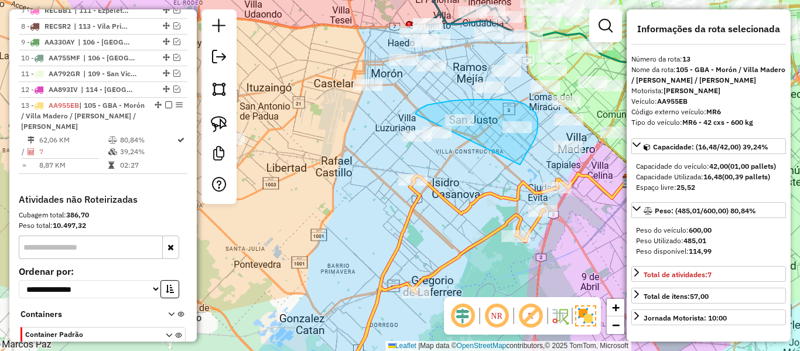
drag, startPoint x: 534, startPoint y: 140, endPoint x: 447, endPoint y: 206, distance: 109.5
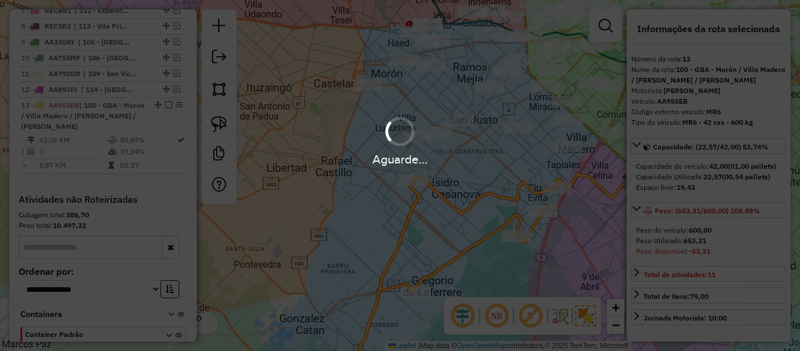
select select "**********"
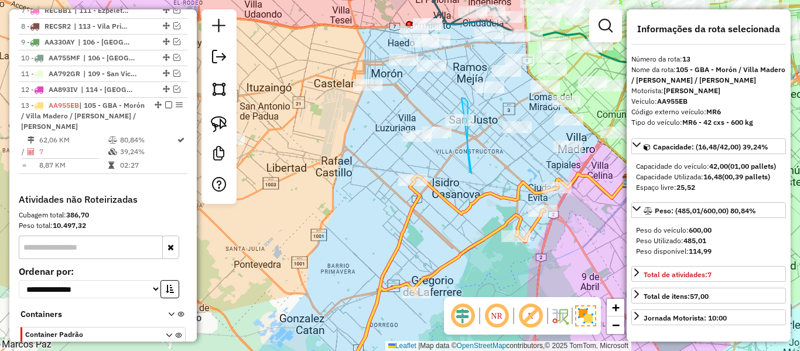
drag, startPoint x: 470, startPoint y: 170, endPoint x: 393, endPoint y: 179, distance: 76.6
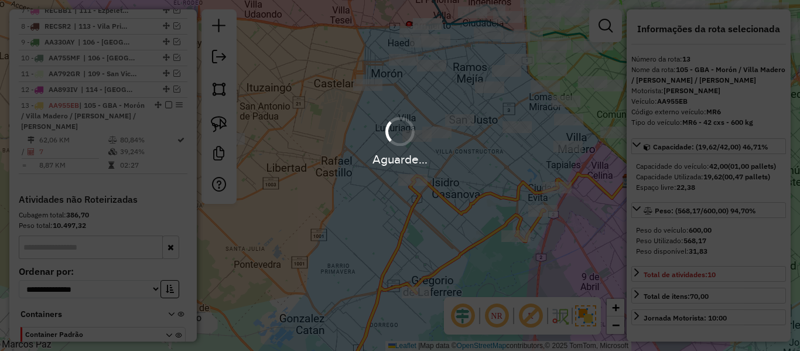
select select "**********"
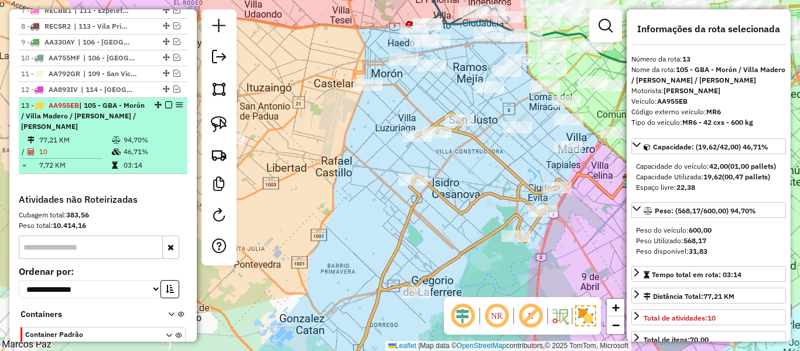
click at [166, 101] on em at bounding box center [168, 104] width 7 height 7
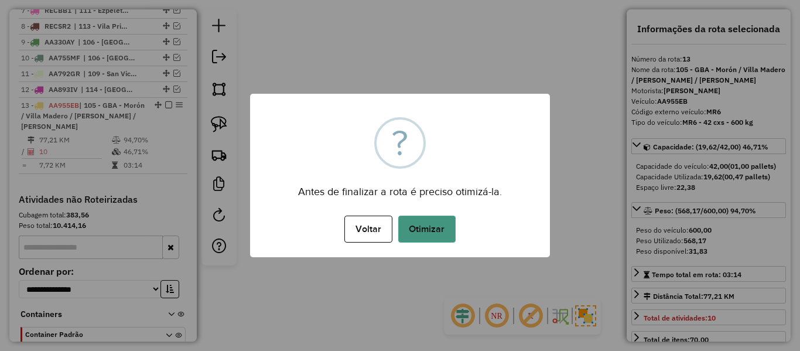
click at [399, 218] on button "Otimizar" at bounding box center [426, 228] width 57 height 27
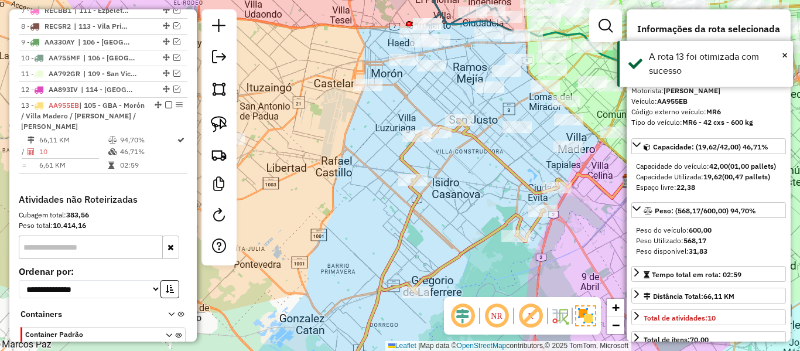
drag, startPoint x: 166, startPoint y: 40, endPoint x: 243, endPoint y: 89, distance: 91.3
click at [166, 101] on em at bounding box center [168, 104] width 7 height 7
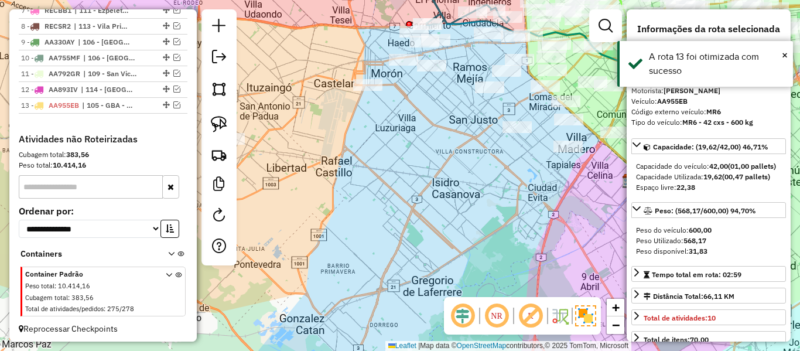
scroll to position [725, 0]
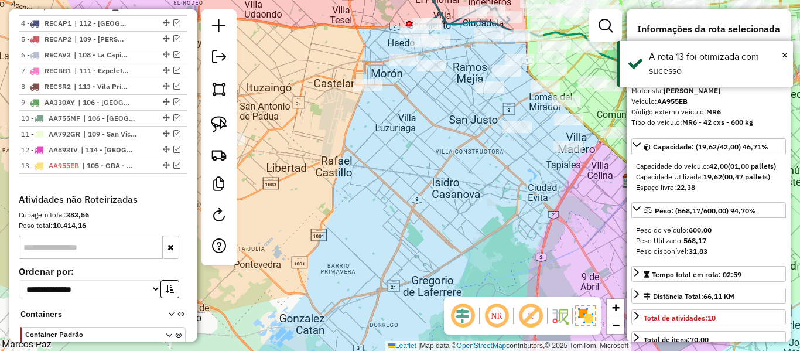
click at [441, 216] on div "Janela de atendimento Grade de atendimento Capacidade Transportadoras Veículos …" at bounding box center [400, 175] width 800 height 351
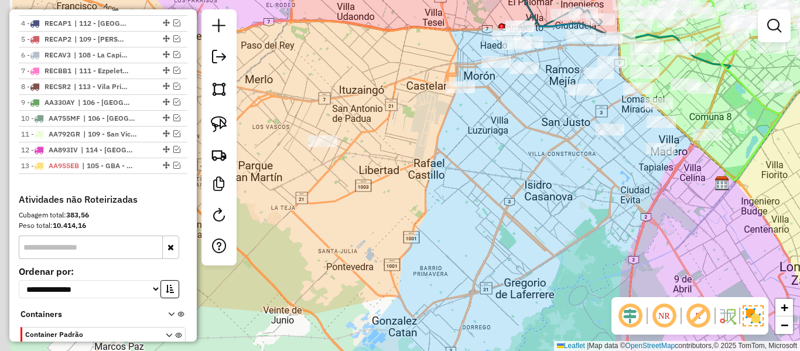
drag, startPoint x: 423, startPoint y: 225, endPoint x: 539, endPoint y: 224, distance: 115.9
click at [539, 224] on div "Janela de atendimento Grade de atendimento Capacidade Transportadoras Veículos …" at bounding box center [400, 175] width 800 height 351
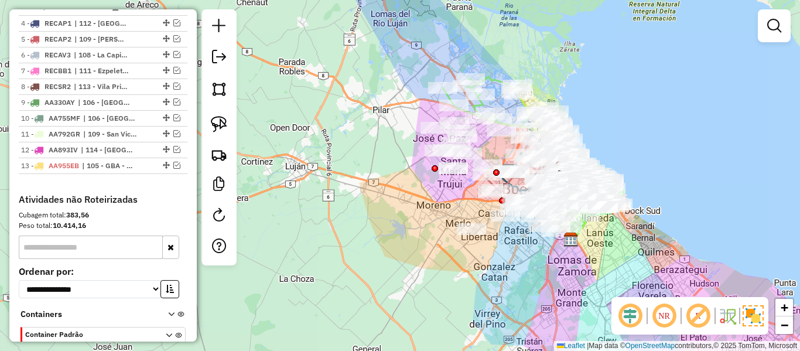
drag, startPoint x: 546, startPoint y: 216, endPoint x: 514, endPoint y: 231, distance: 35.1
click at [517, 247] on div "Janela de atendimento Grade de atendimento Capacidade Transportadoras Veículos …" at bounding box center [400, 175] width 800 height 351
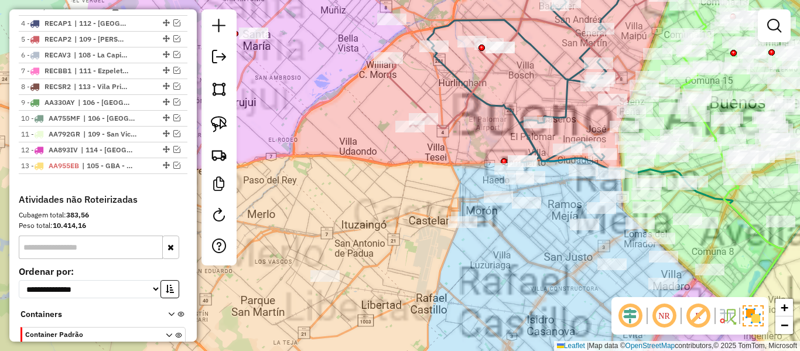
click at [541, 229] on div "Janela de atendimento Grade de atendimento Capacidade Transportadoras Veículos …" at bounding box center [400, 175] width 800 height 351
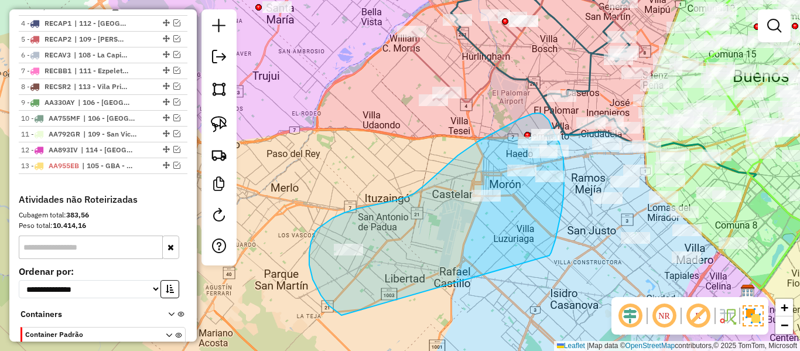
drag, startPoint x: 563, startPoint y: 196, endPoint x: 345, endPoint y: 317, distance: 249.0
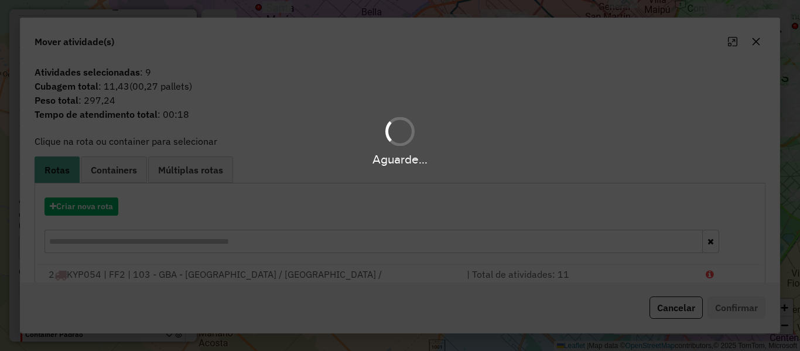
click at [101, 214] on div "Aguarde..." at bounding box center [400, 175] width 800 height 351
click at [105, 210] on div "Aguarde..." at bounding box center [400, 175] width 800 height 351
click at [105, 210] on hb-app "Aguarde... Pop-up bloqueado! Seu navegador bloqueou automáticamente a abertura …" at bounding box center [400, 175] width 800 height 351
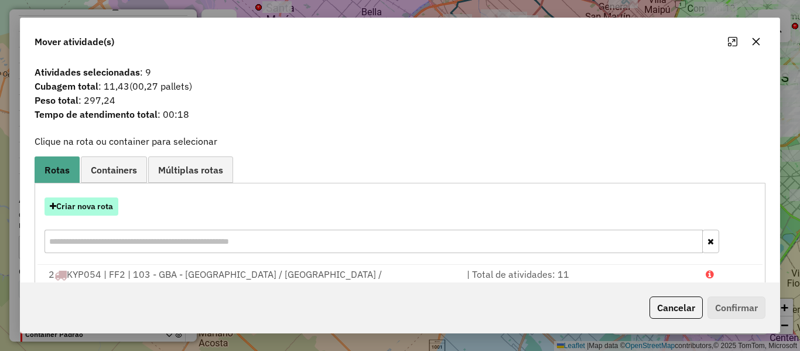
click at [105, 208] on button "Criar nova rota" at bounding box center [82, 206] width 74 height 18
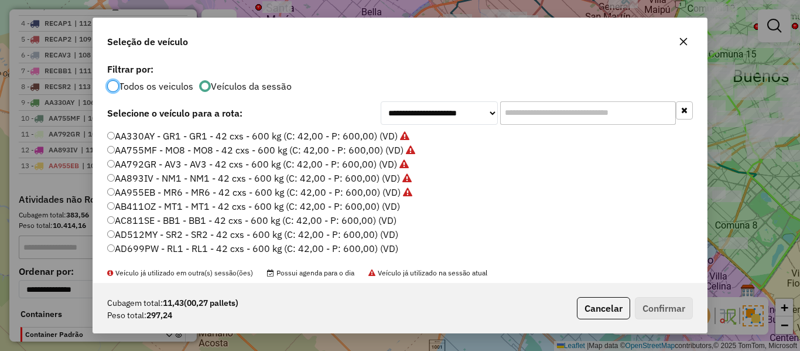
scroll to position [6, 4]
click at [377, 203] on label "AB411OZ - MT1 - MT1 - 42 cxs - 600 kg (C: 42,00 - P: 600,00) (VD)" at bounding box center [253, 206] width 293 height 14
click at [651, 301] on button "Confirmar" at bounding box center [664, 308] width 58 height 22
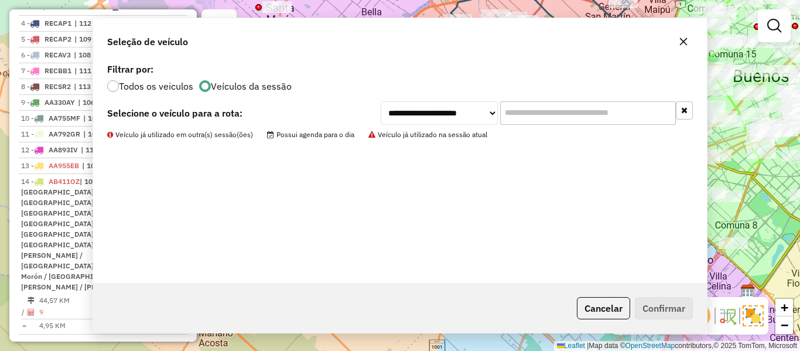
scroll to position [786, 0]
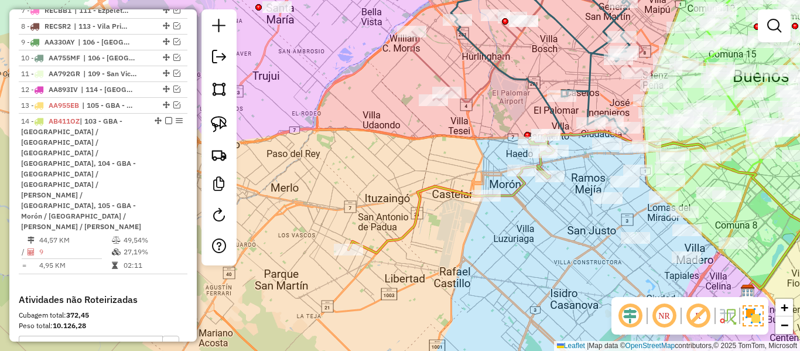
drag, startPoint x: 516, startPoint y: 187, endPoint x: 540, endPoint y: 243, distance: 61.1
click at [516, 187] on icon at bounding box center [451, 194] width 206 height 118
select select "**********"
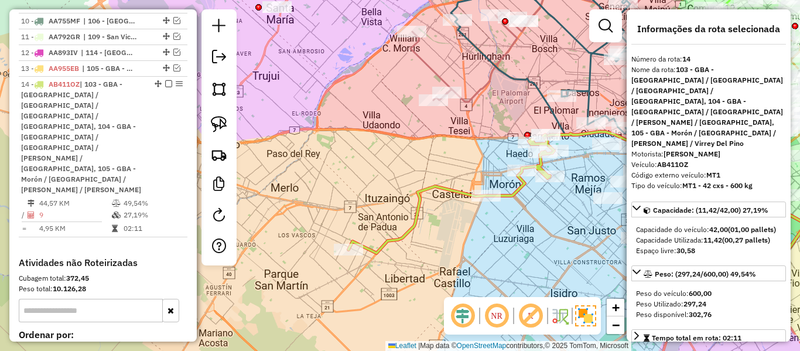
click at [422, 205] on div "Janela de atendimento Grade de atendimento Capacidade Transportadoras Veículos …" at bounding box center [400, 175] width 800 height 351
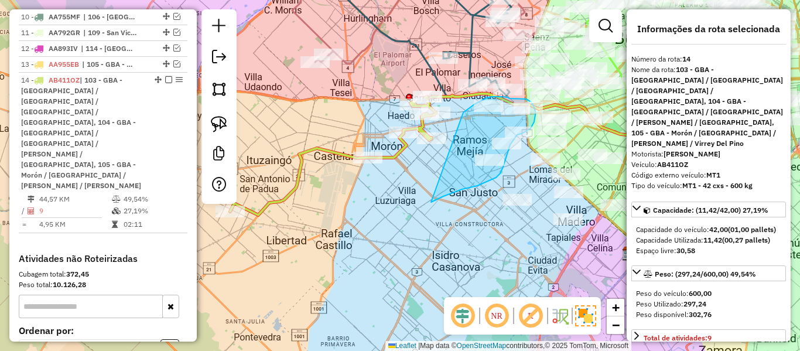
drag, startPoint x: 436, startPoint y: 200, endPoint x: 459, endPoint y: 123, distance: 80.2
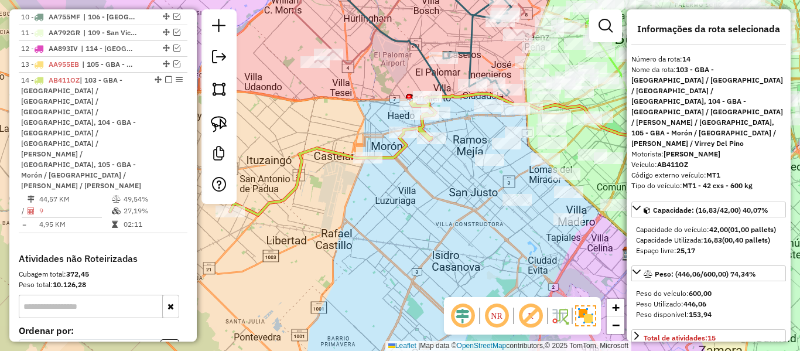
click at [508, 206] on div at bounding box center [516, 200] width 29 height 12
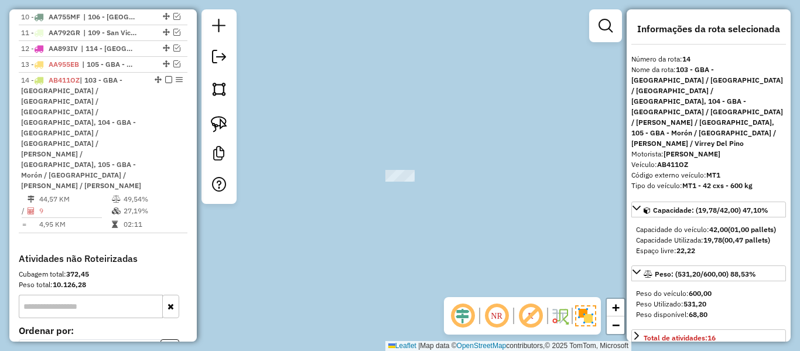
select select "**********"
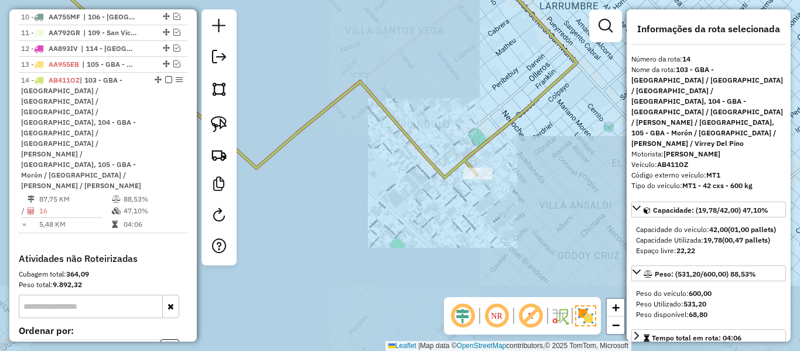
click at [497, 134] on icon at bounding box center [305, 71] width 543 height 213
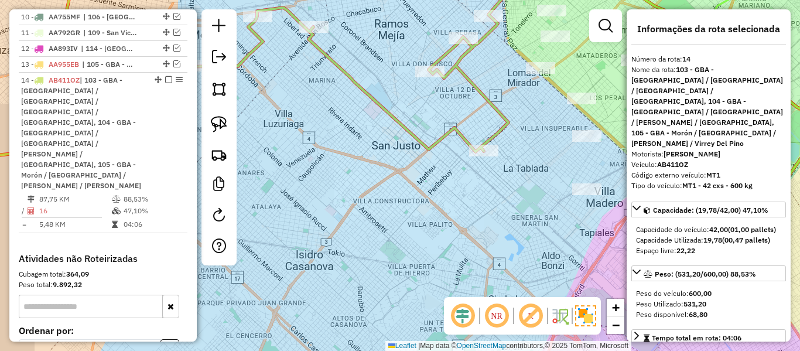
drag, startPoint x: 522, startPoint y: 182, endPoint x: 478, endPoint y: 188, distance: 45.0
click at [478, 188] on div "Janela de atendimento Grade de atendimento Capacidade Transportadoras Veículos …" at bounding box center [400, 175] width 800 height 351
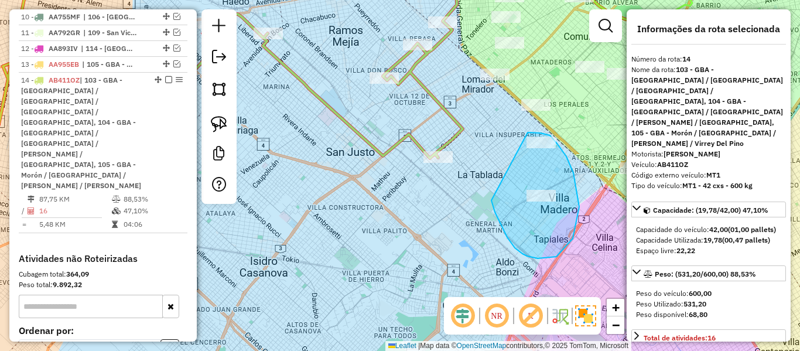
drag, startPoint x: 495, startPoint y: 212, endPoint x: 504, endPoint y: 138, distance: 74.9
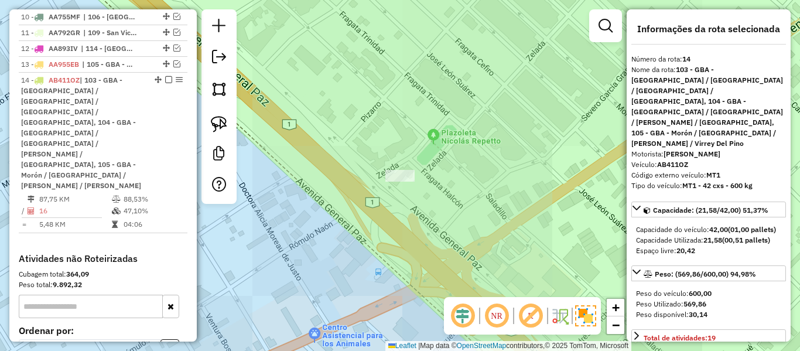
select select "**********"
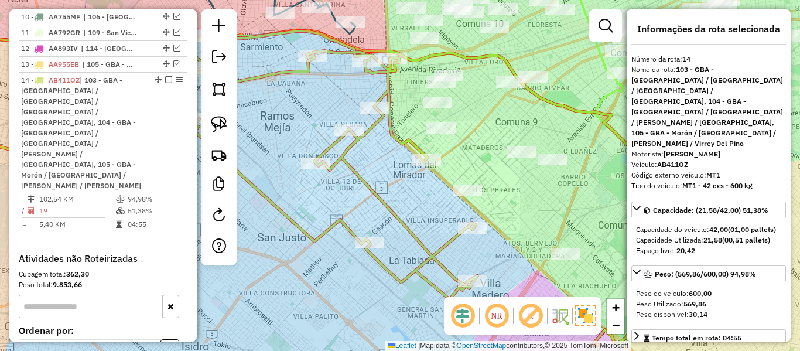
click at [435, 181] on div "Janela de atendimento Grade de atendimento Capacidade Transportadoras Veículos …" at bounding box center [400, 175] width 800 height 351
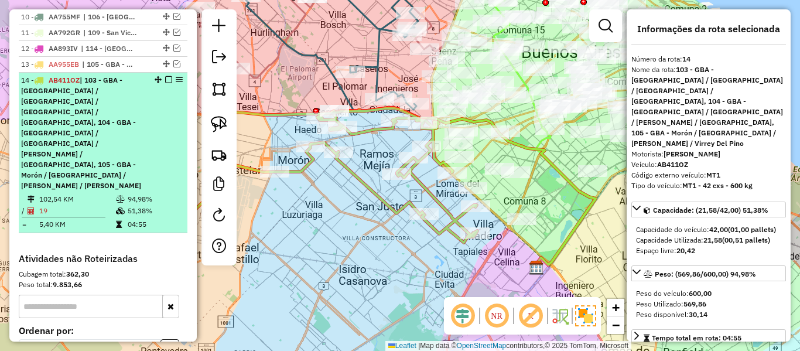
click at [165, 76] on em at bounding box center [168, 79] width 7 height 7
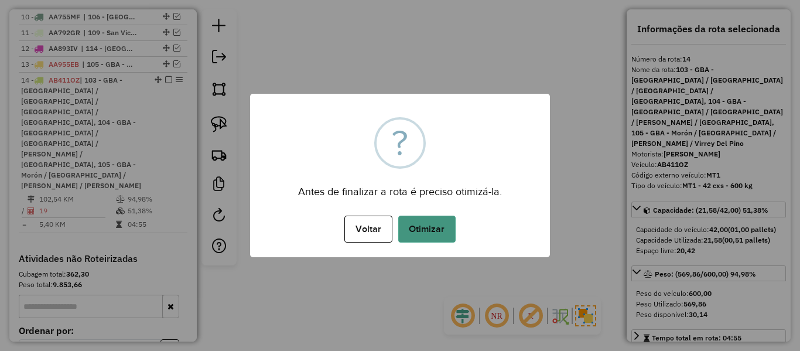
click at [441, 224] on button "Otimizar" at bounding box center [426, 228] width 57 height 27
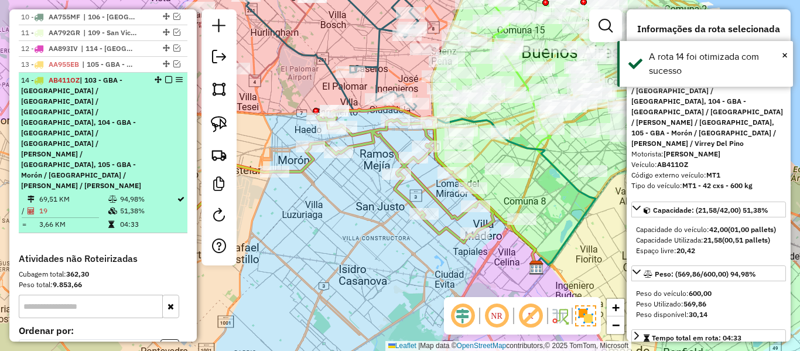
click at [166, 76] on em at bounding box center [168, 79] width 7 height 7
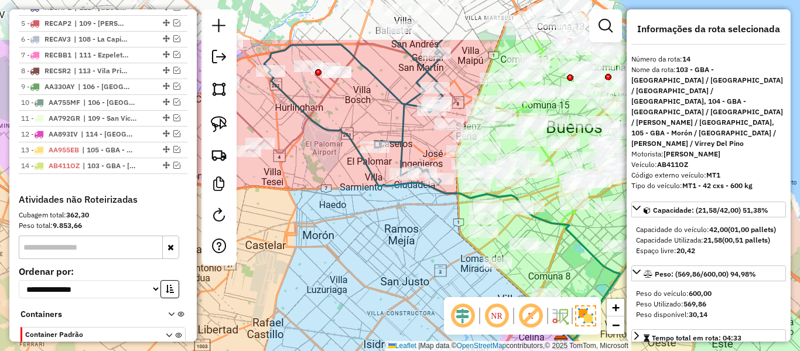
drag, startPoint x: 416, startPoint y: 234, endPoint x: 521, endPoint y: 343, distance: 150.7
click at [521, 343] on div "Janela de atendimento Grade de atendimento Capacidade Transportadoras Veículos …" at bounding box center [400, 175] width 800 height 351
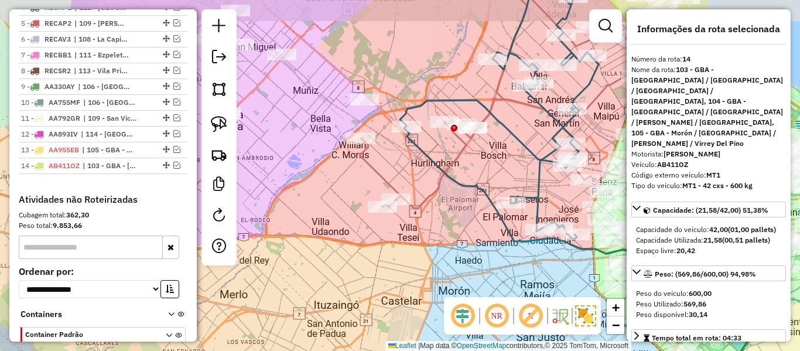
drag, startPoint x: 497, startPoint y: 276, endPoint x: 503, endPoint y: 273, distance: 7.1
click at [502, 276] on div "Janela de atendimento Grade de atendimento Capacidade Transportadoras Veículos …" at bounding box center [400, 175] width 800 height 351
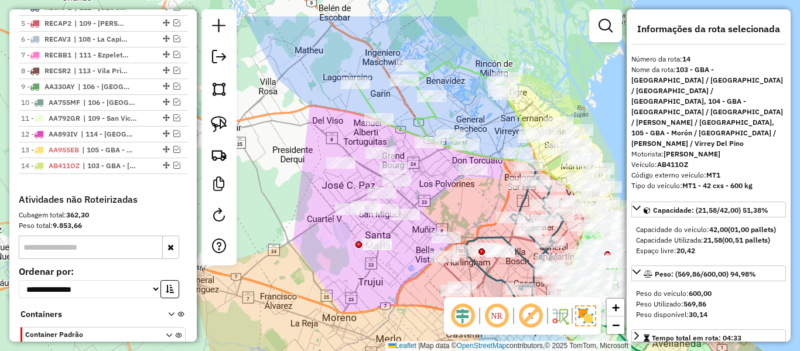
drag, startPoint x: 399, startPoint y: 294, endPoint x: 409, endPoint y: 306, distance: 15.8
click at [401, 313] on div "Janela de atendimento Grade de atendimento Capacidade Transportadoras Veículos …" at bounding box center [400, 175] width 800 height 351
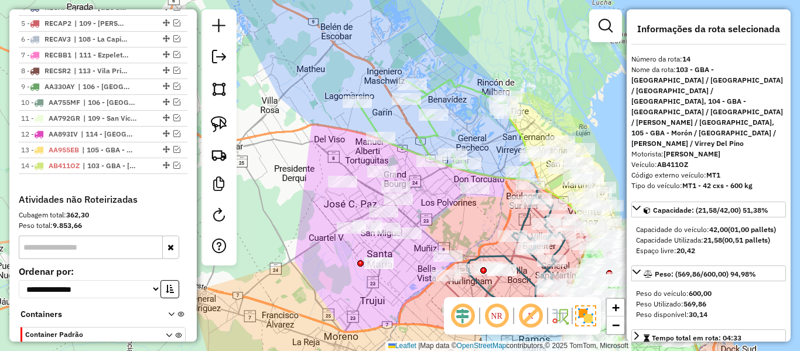
click at [468, 80] on div "Janela de atendimento Grade de atendimento Capacidade Transportadoras Veículos …" at bounding box center [400, 175] width 800 height 351
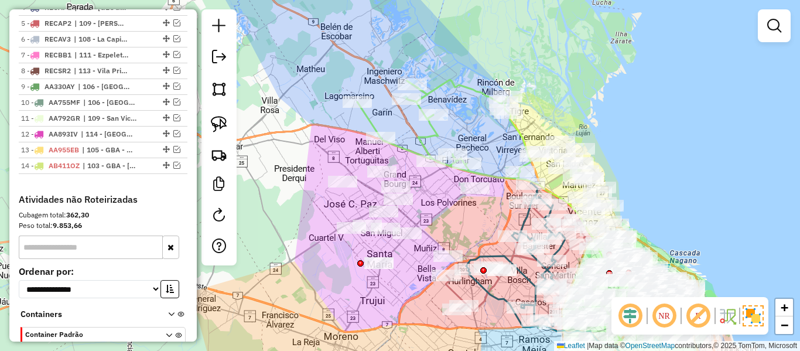
click at [464, 86] on icon at bounding box center [443, 129] width 173 height 99
select select "**********"
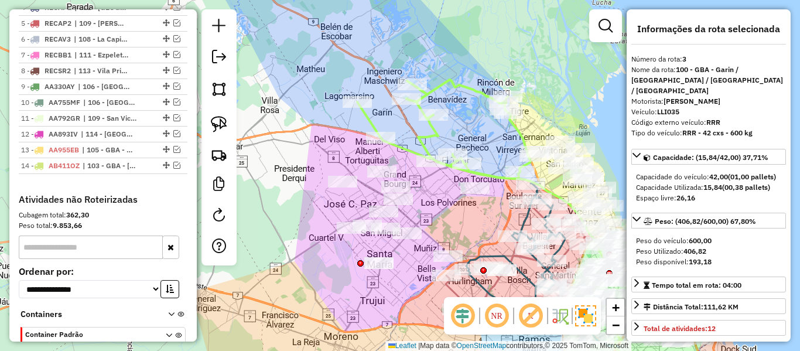
scroll to position [603, 0]
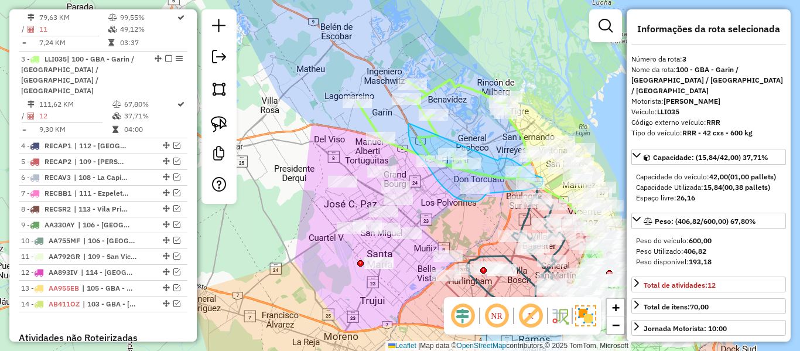
drag, startPoint x: 502, startPoint y: 158, endPoint x: 414, endPoint y: 121, distance: 95.3
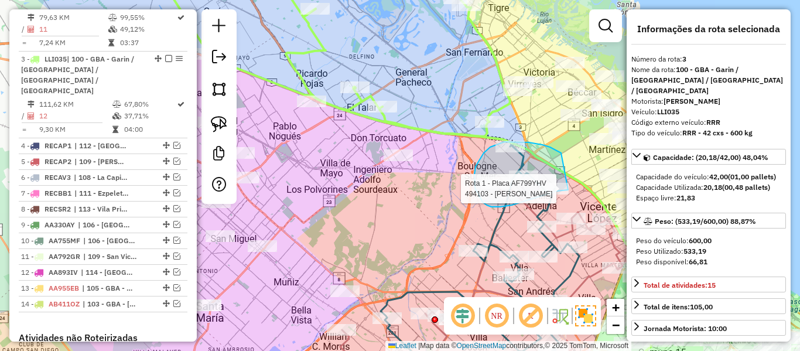
click at [568, 190] on div "Rota 1 - Placa AF799YHV 494103 - camila ariel Janela de atendimento Grade de at…" at bounding box center [400, 175] width 800 height 351
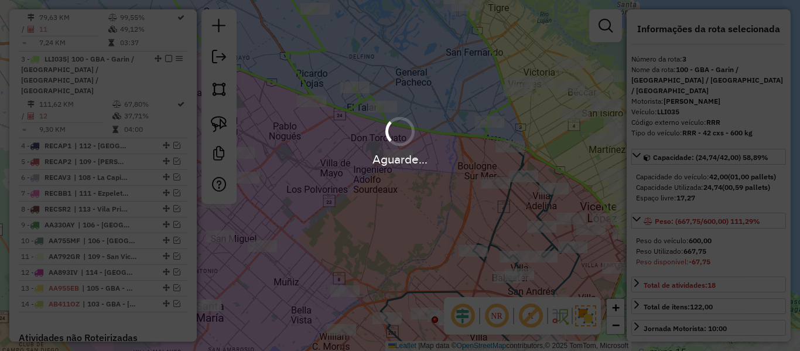
select select "**********"
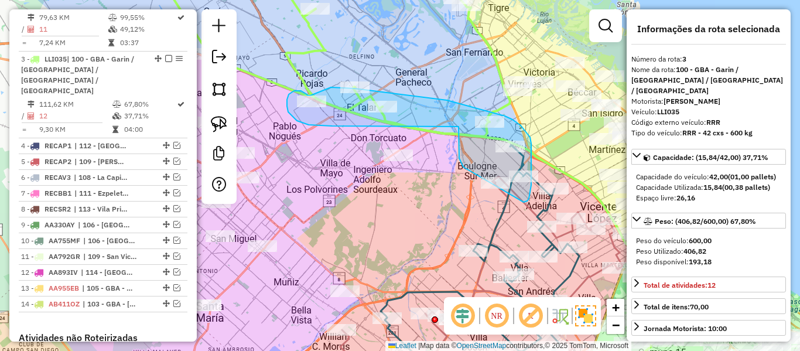
drag, startPoint x: 523, startPoint y: 202, endPoint x: 474, endPoint y: 189, distance: 51.0
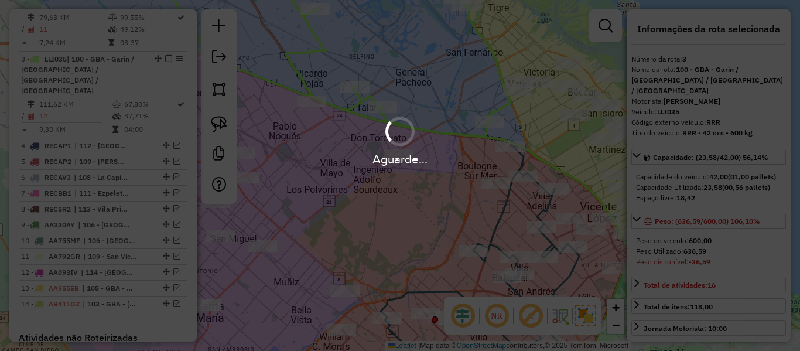
select select "**********"
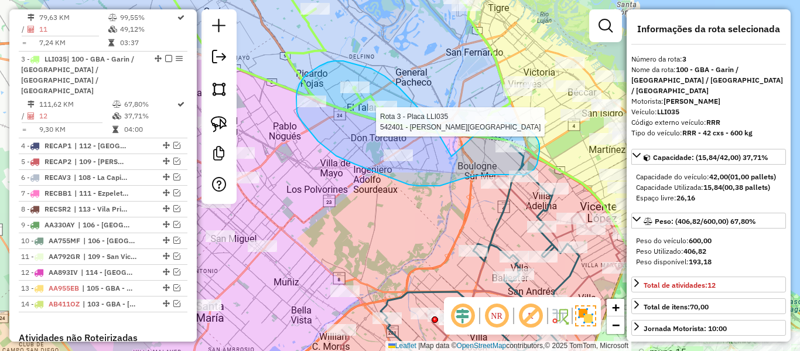
click at [485, 122] on div "Rota 3 - Placa LLI035 542401 - Gonzalo Garcia Medan Janela de atendimento Grade…" at bounding box center [400, 175] width 800 height 351
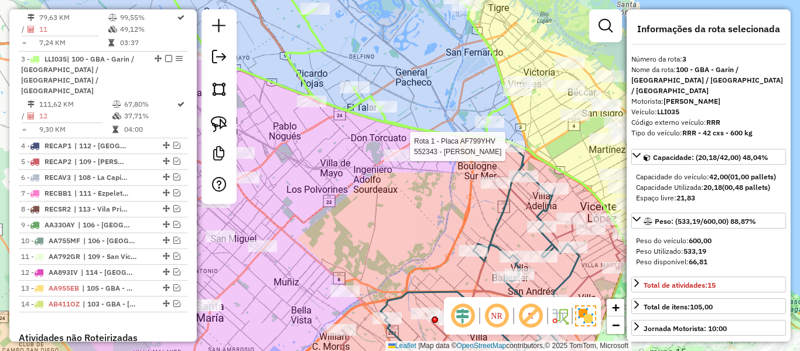
select select "**********"
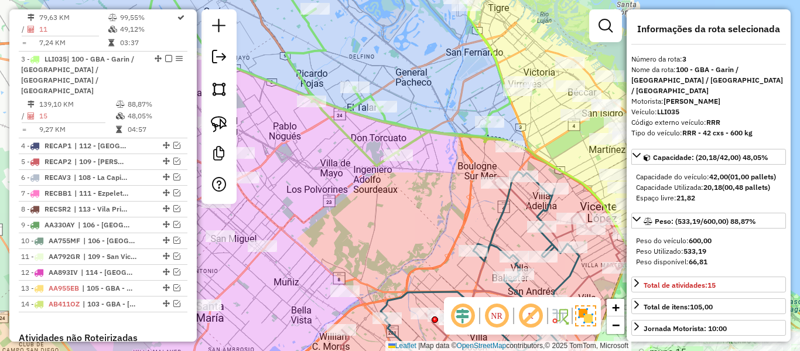
click at [492, 177] on icon at bounding box center [481, 281] width 282 height 209
select select "**********"
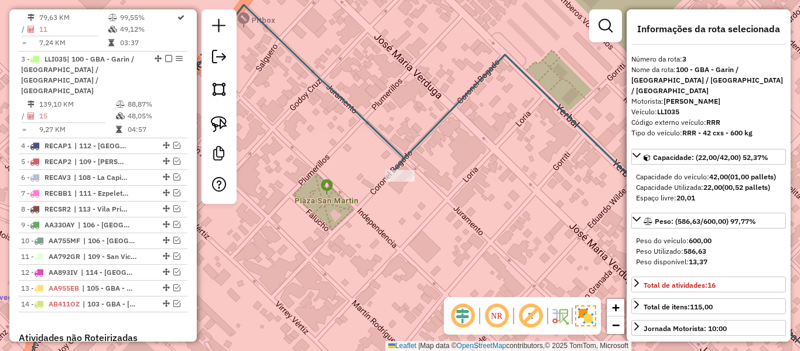
select select "**********"
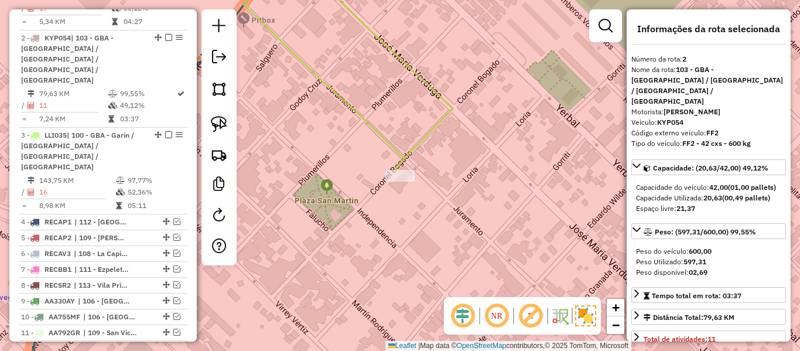
click at [449, 119] on icon at bounding box center [348, 68] width 209 height 206
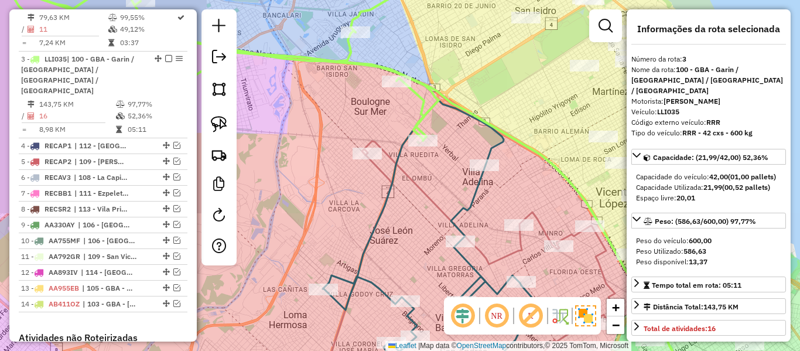
drag, startPoint x: 451, startPoint y: 178, endPoint x: 446, endPoint y: 245, distance: 67.5
click at [446, 254] on div "Janela de atendimento Grade de atendimento Capacidade Transportadoras Veículos …" at bounding box center [400, 175] width 800 height 351
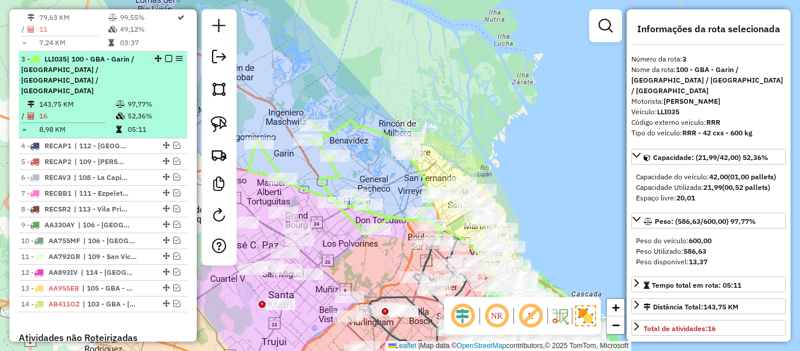
click at [115, 110] on td at bounding box center [121, 116] width 12 height 12
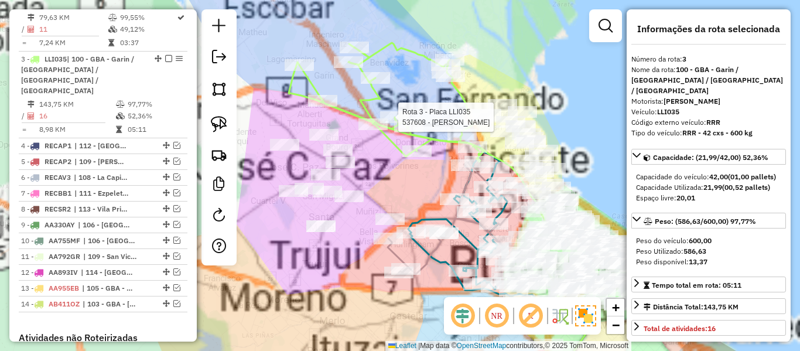
scroll to position [741, 0]
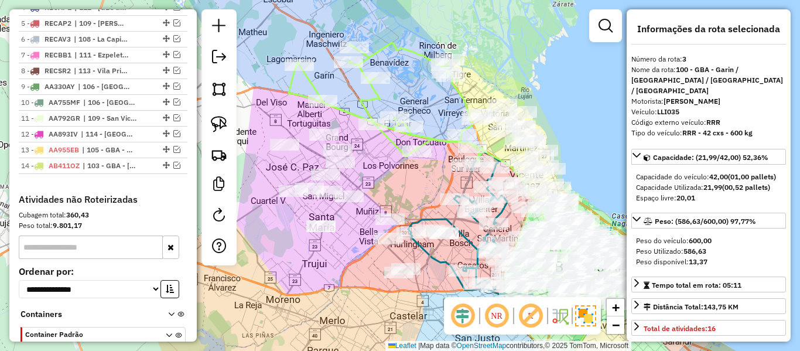
click at [365, 93] on icon at bounding box center [472, 223] width 225 height 291
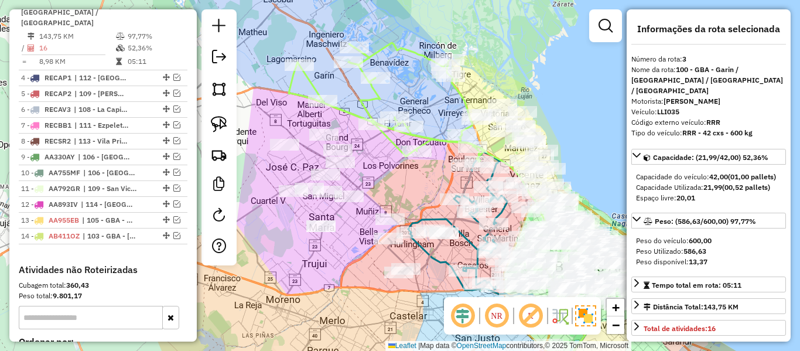
scroll to position [603, 0]
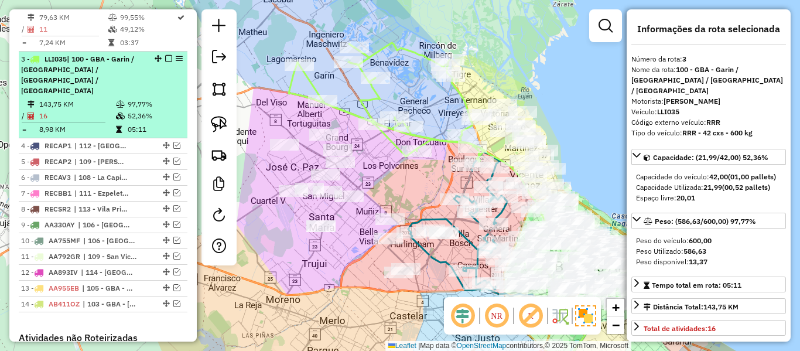
click at [165, 55] on em at bounding box center [168, 58] width 7 height 7
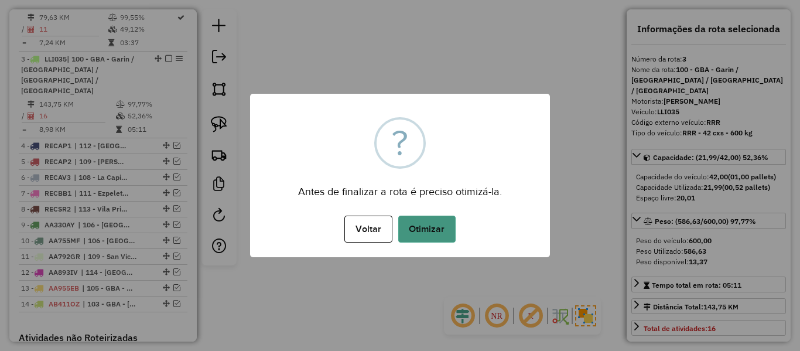
click at [427, 227] on button "Otimizar" at bounding box center [426, 228] width 57 height 27
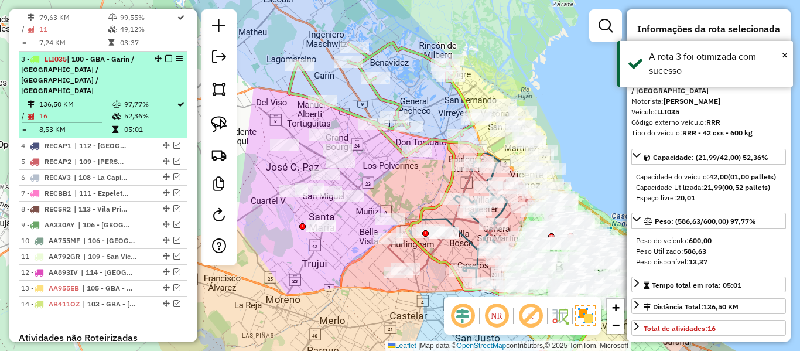
click at [165, 55] on em at bounding box center [168, 58] width 7 height 7
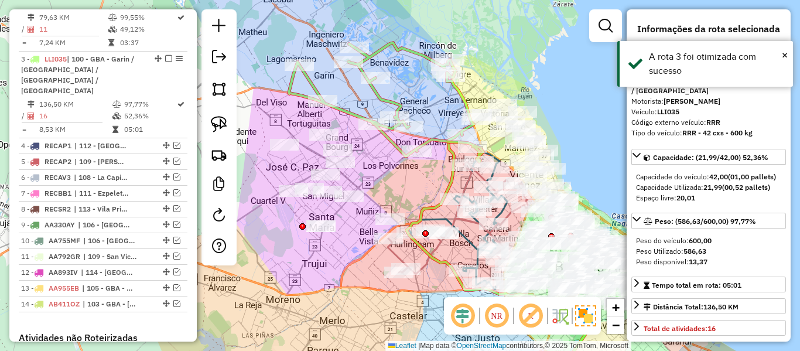
scroll to position [553, 0]
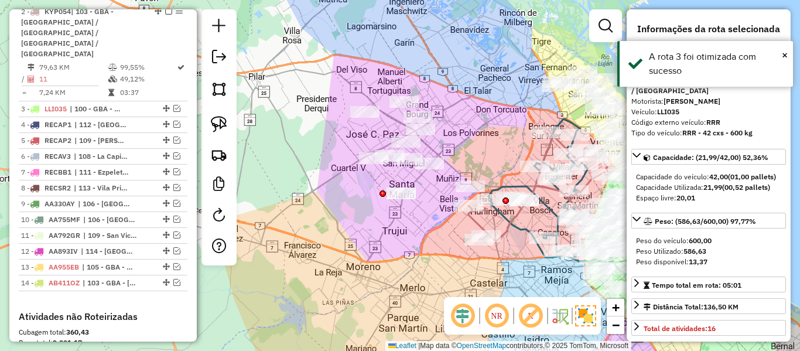
drag, startPoint x: 407, startPoint y: 121, endPoint x: 466, endPoint y: 132, distance: 59.6
click at [486, 88] on div "Janela de atendimento Grade de atendimento Capacidade Transportadoras Veículos …" at bounding box center [400, 175] width 800 height 351
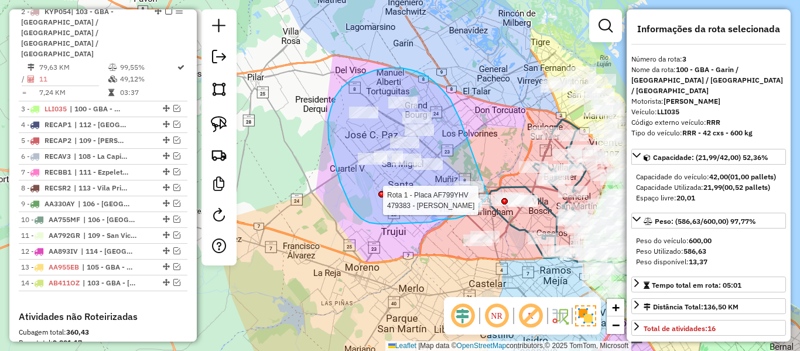
drag, startPoint x: 442, startPoint y: 90, endPoint x: 487, endPoint y: 179, distance: 99.5
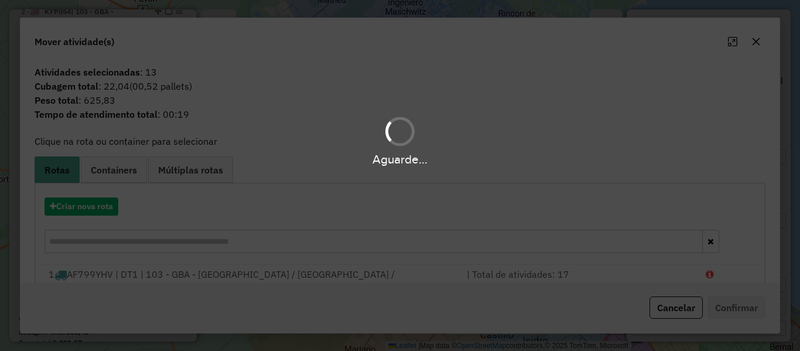
click at [93, 204] on div "Aguarde..." at bounding box center [400, 175] width 800 height 351
click at [93, 204] on button "Criar nova rota" at bounding box center [82, 206] width 74 height 18
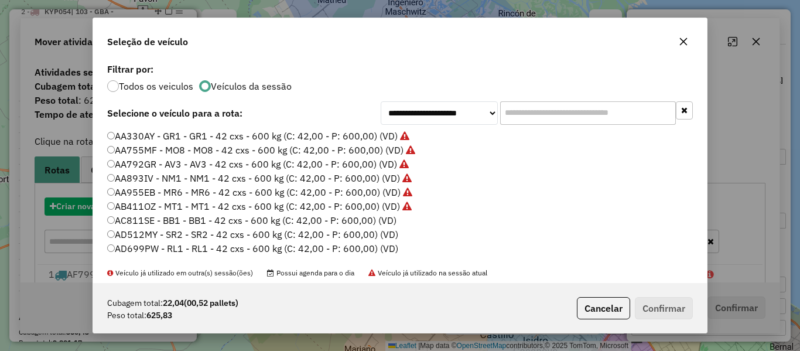
click at [93, 204] on div "**********" at bounding box center [400, 175] width 800 height 351
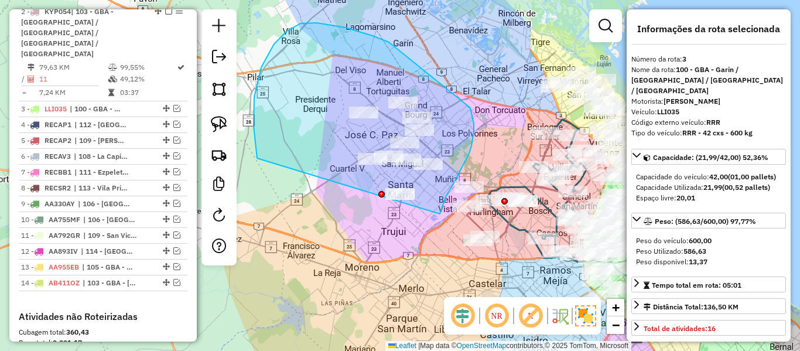
drag, startPoint x: 446, startPoint y: 196, endPoint x: 301, endPoint y: 229, distance: 149.0
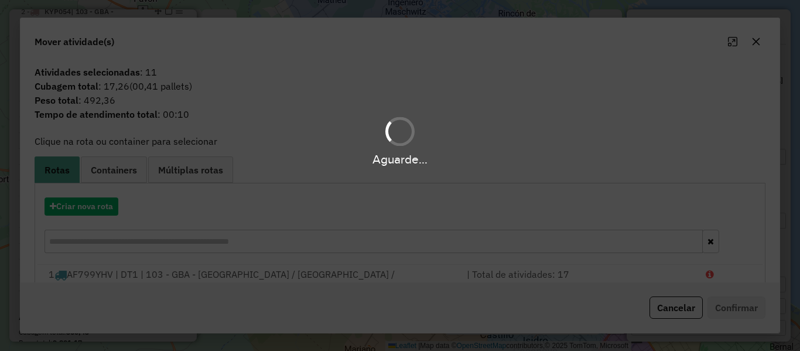
click at [98, 205] on div "Aguarde..." at bounding box center [400, 175] width 800 height 351
click at [98, 206] on button "Criar nova rota" at bounding box center [82, 206] width 74 height 18
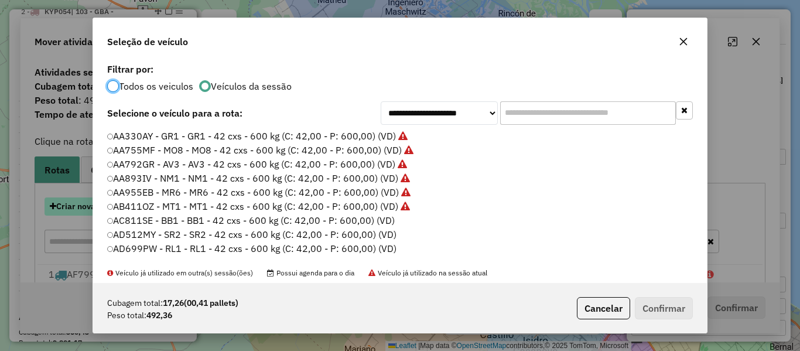
click at [98, 206] on div "**********" at bounding box center [400, 175] width 800 height 351
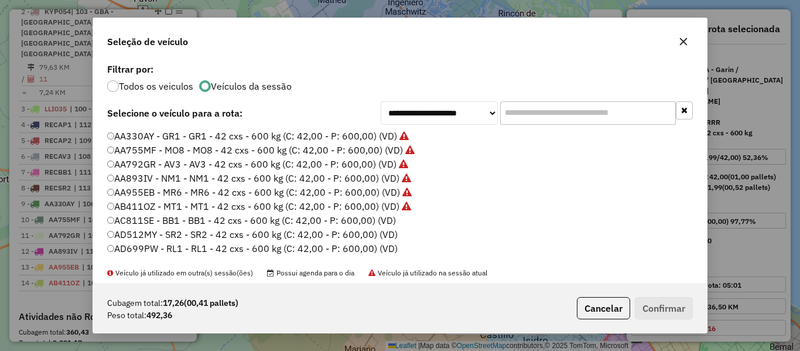
click at [386, 220] on label "AC811SE - BB1 - BB1 - 42 cxs - 600 kg (C: 42,00 - P: 600,00) (VD)" at bounding box center [251, 220] width 289 height 14
click at [666, 307] on button "Confirmar" at bounding box center [664, 308] width 58 height 22
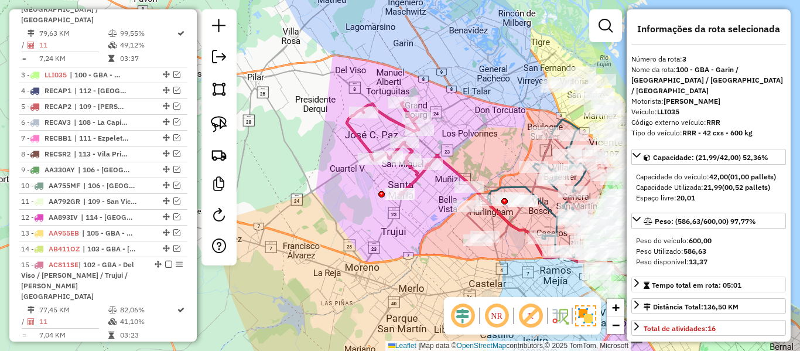
scroll to position [603, 0]
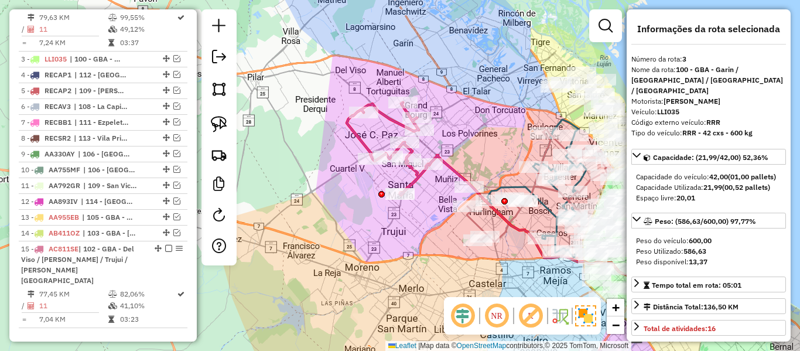
click at [448, 160] on icon at bounding box center [546, 246] width 237 height 182
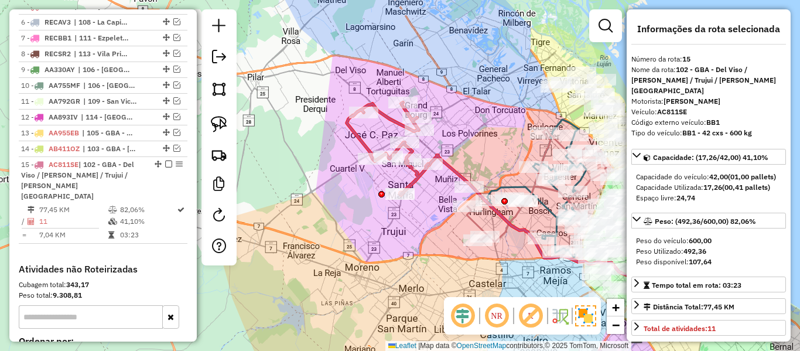
scroll to position [768, 0]
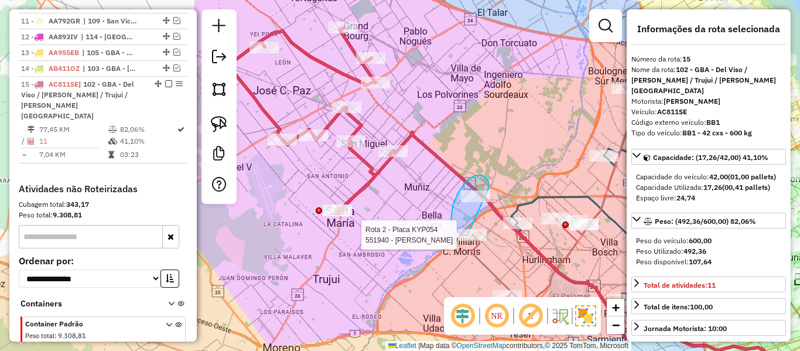
click at [476, 232] on div "Rota 2 - Placa KYP054 551940 - Vero Natalia Ledesma Janela de atendimento Grade…" at bounding box center [400, 175] width 800 height 351
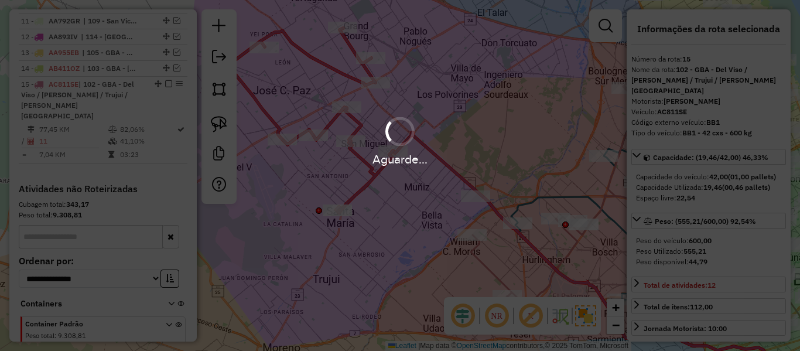
select select "**********"
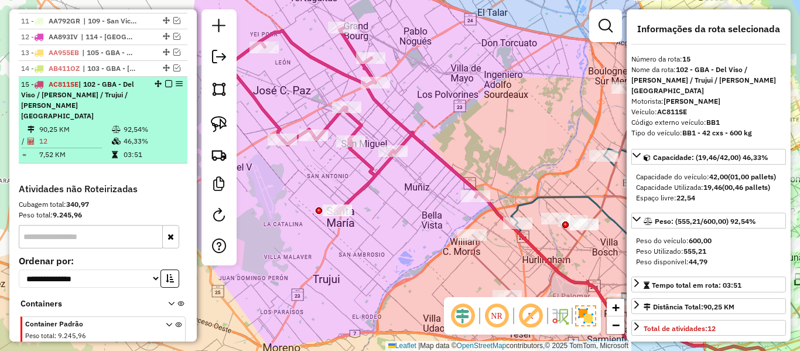
click at [167, 80] on em at bounding box center [168, 83] width 7 height 7
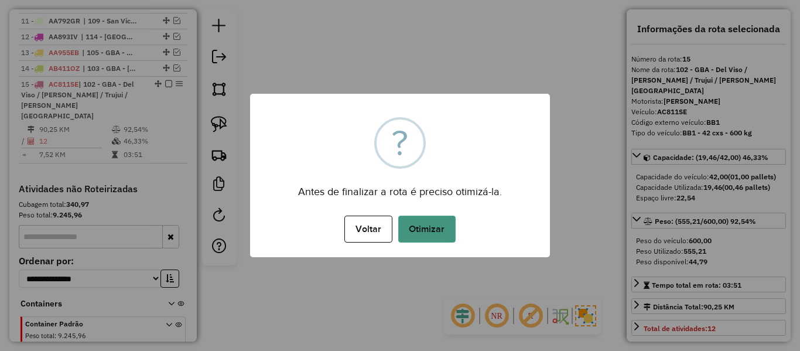
click at [416, 224] on button "Otimizar" at bounding box center [426, 228] width 57 height 27
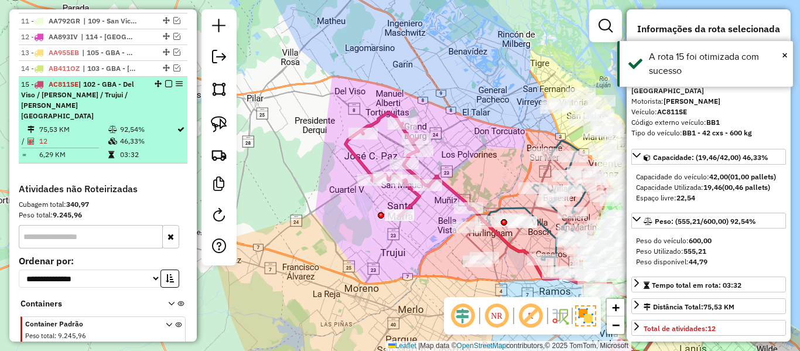
click at [166, 80] on em at bounding box center [168, 83] width 7 height 7
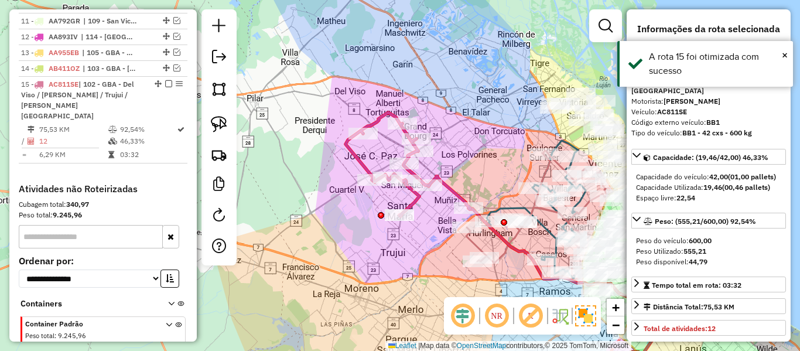
scroll to position [707, 0]
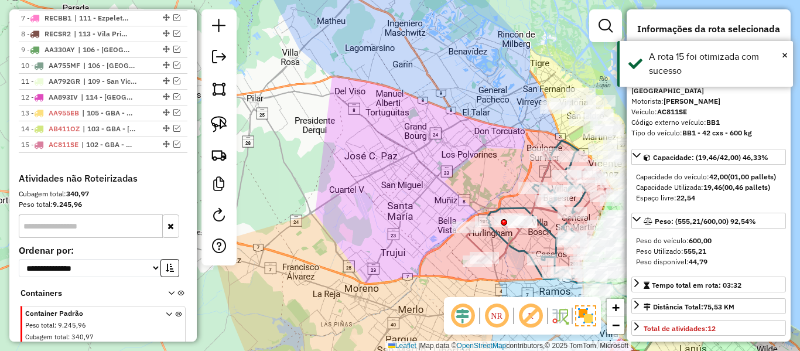
drag, startPoint x: 490, startPoint y: 190, endPoint x: 487, endPoint y: 202, distance: 12.6
click at [490, 190] on div "Janela de atendimento Grade de atendimento Capacidade Transportadoras Veículos …" at bounding box center [400, 175] width 800 height 351
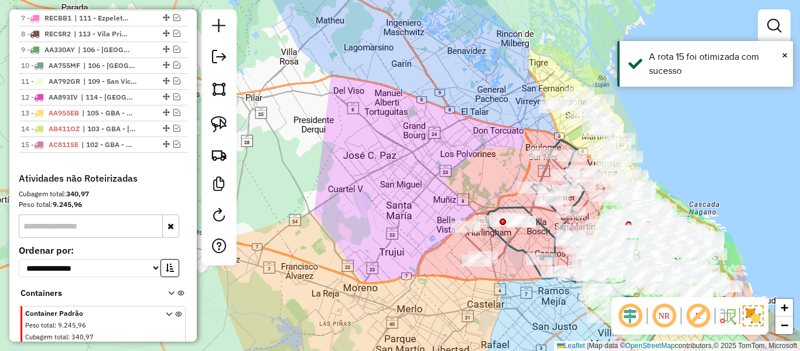
drag, startPoint x: 487, startPoint y: 202, endPoint x: 427, endPoint y: 150, distance: 79.3
click at [433, 141] on div "Janela de atendimento Grade de atendimento Capacidade Transportadoras Veículos …" at bounding box center [400, 175] width 800 height 351
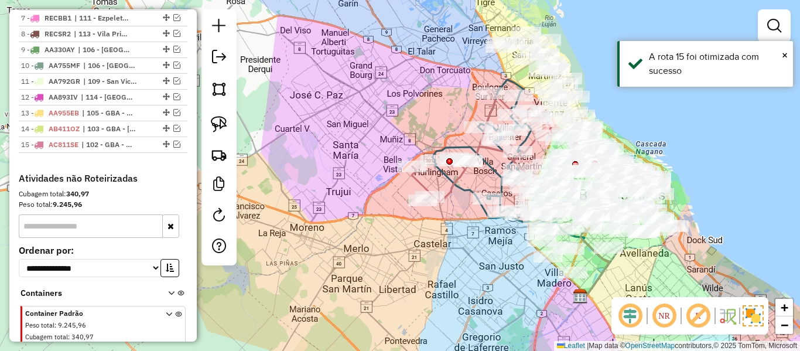
drag, startPoint x: 414, startPoint y: 94, endPoint x: 356, endPoint y: 179, distance: 102.3
click at [356, 179] on div "Janela de atendimento Grade de atendimento Capacidade Transportadoras Veículos …" at bounding box center [400, 175] width 800 height 351
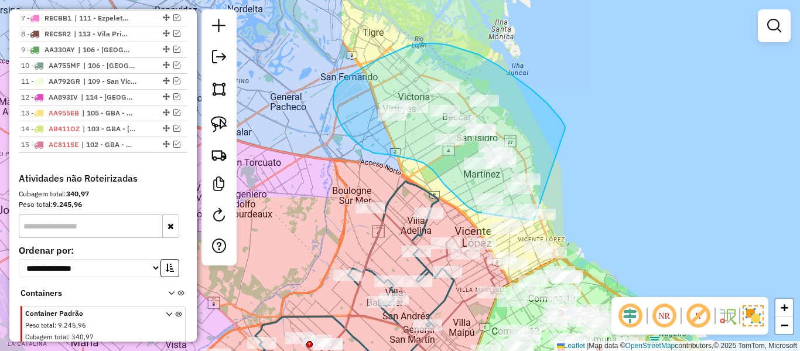
drag, startPoint x: 538, startPoint y: 95, endPoint x: 598, endPoint y: 187, distance: 109.6
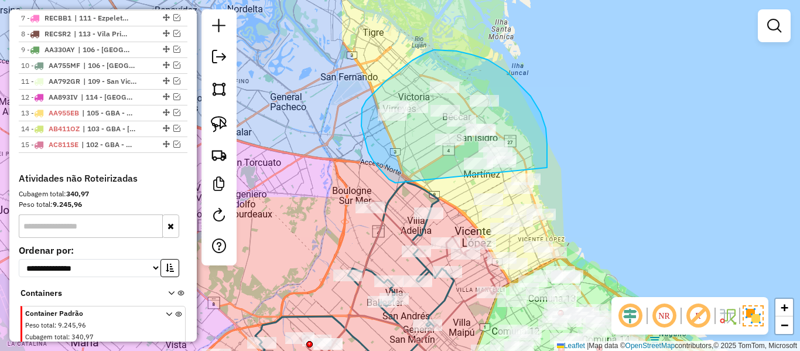
drag, startPoint x: 547, startPoint y: 167, endPoint x: 405, endPoint y: 174, distance: 142.5
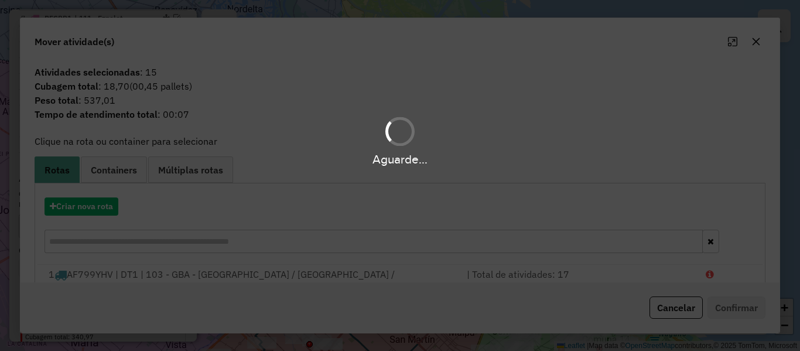
click at [84, 203] on hb-app "Aguarde... Pop-up bloqueado! Seu navegador bloqueou automáticamente a abertura …" at bounding box center [400, 175] width 800 height 351
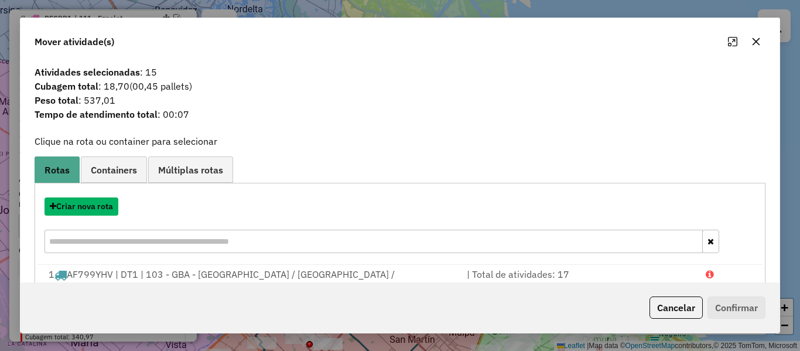
click at [84, 203] on button "Criar nova rota" at bounding box center [82, 206] width 74 height 18
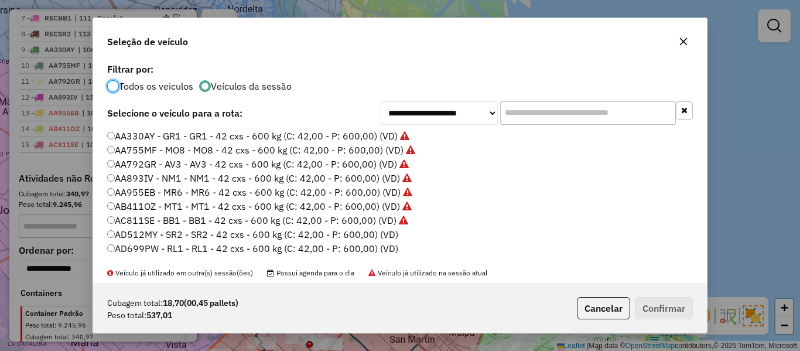
scroll to position [6, 4]
click at [386, 231] on label "AD512MY - SR2 - SR2 - 42 cxs - 600 kg (C: 42,00 - P: 600,00) (VD)" at bounding box center [252, 234] width 291 height 14
click at [669, 310] on button "Confirmar" at bounding box center [664, 308] width 58 height 22
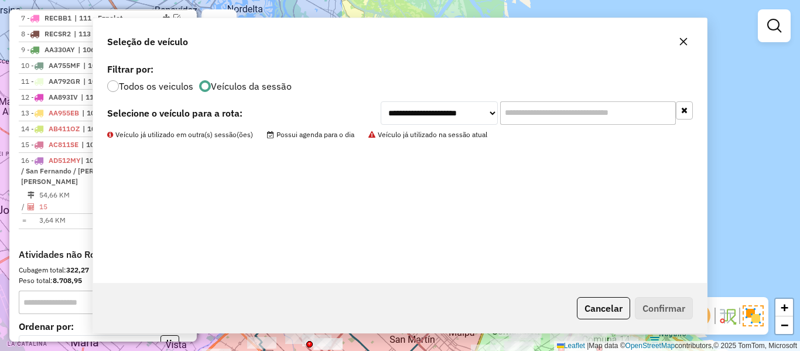
scroll to position [768, 0]
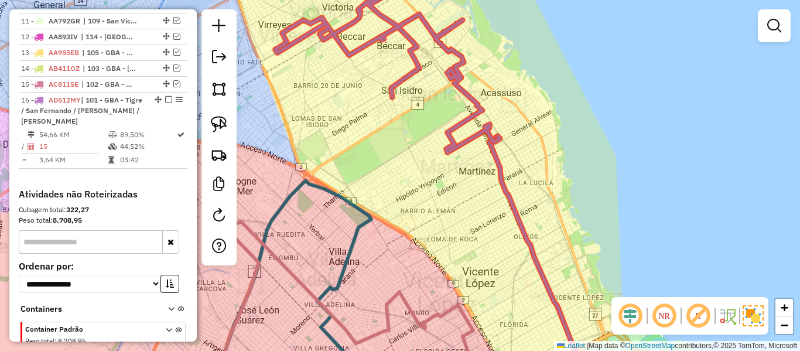
select select "**********"
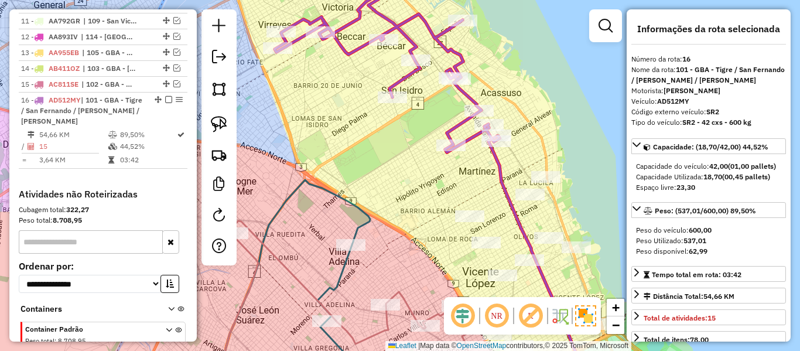
scroll to position [783, 0]
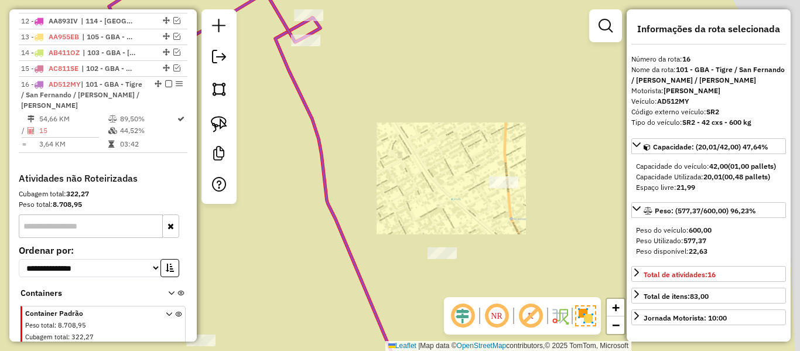
select select "**********"
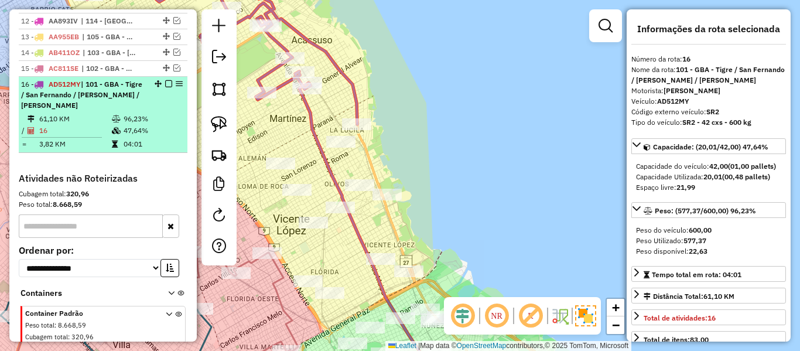
click at [165, 80] on em at bounding box center [168, 83] width 7 height 7
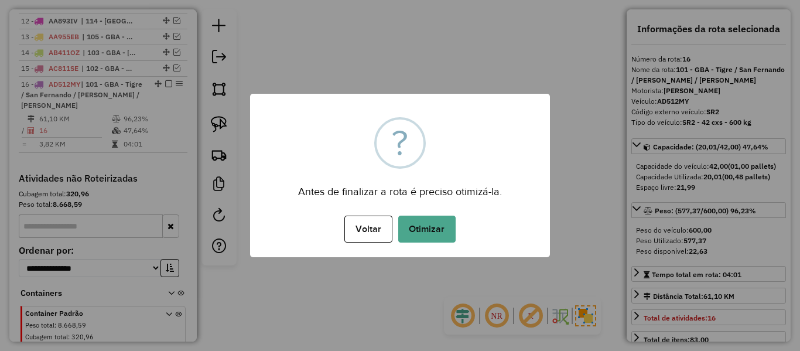
click at [427, 206] on div "× ? Antes de finalizar a rota é preciso otimizá-la. Voltar No Otimizar" at bounding box center [400, 175] width 300 height 163
click at [429, 222] on button "Otimizar" at bounding box center [426, 228] width 57 height 27
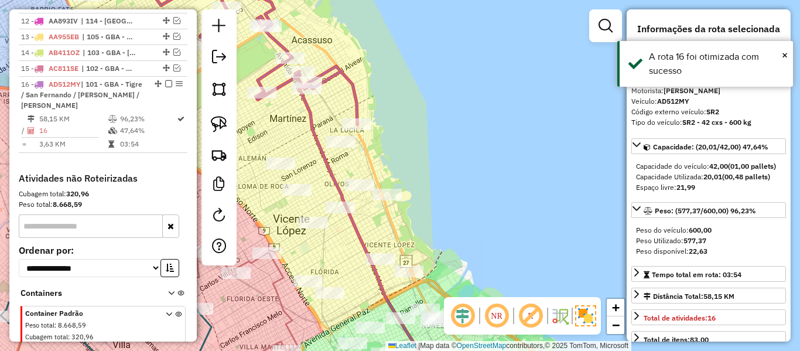
drag, startPoint x: 426, startPoint y: 224, endPoint x: 649, endPoint y: 187, distance: 226.2
click at [649, 187] on hb-router-mapa "Informações da Sessão 1261616 - 09/09/2025 Criação: 08/09/2025 12:43 Depósito: …" at bounding box center [400, 175] width 800 height 351
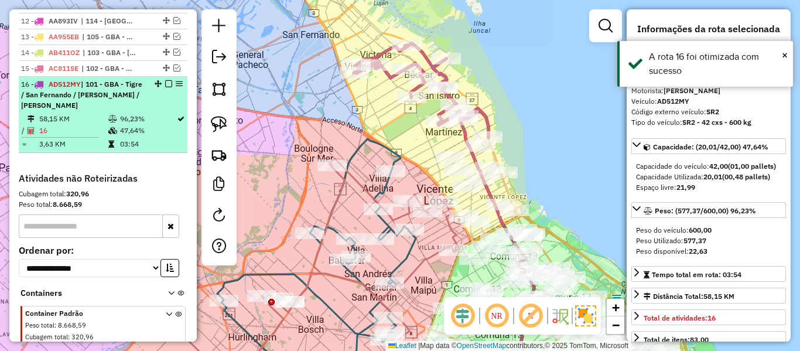
click at [166, 80] on em at bounding box center [168, 83] width 7 height 7
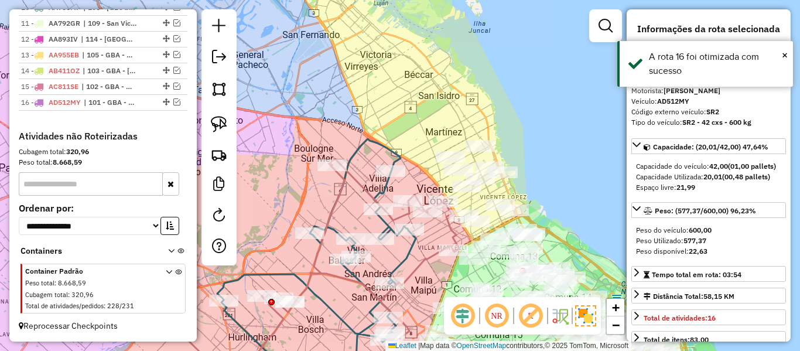
scroll to position [723, 0]
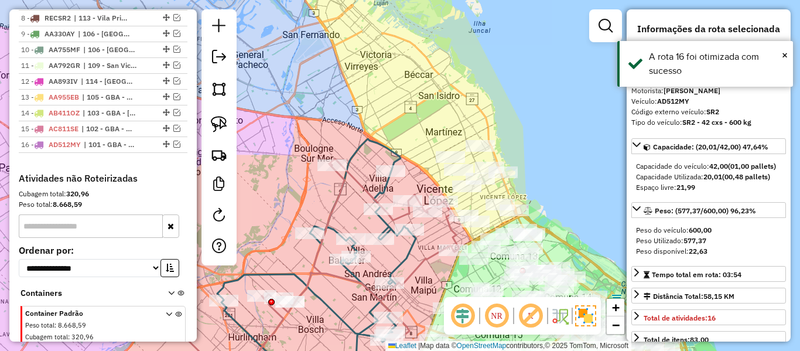
drag, startPoint x: 313, startPoint y: 146, endPoint x: 307, endPoint y: 150, distance: 7.5
click at [312, 146] on div "Janela de atendimento Grade de atendimento Capacidade Transportadoras Veículos …" at bounding box center [400, 175] width 800 height 351
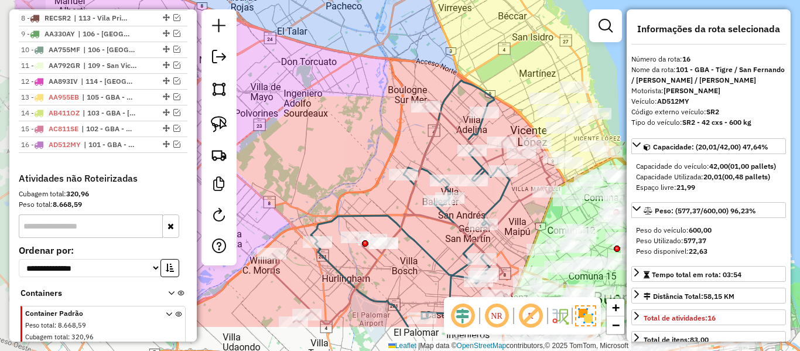
drag, startPoint x: 352, startPoint y: 145, endPoint x: 409, endPoint y: 122, distance: 60.7
click at [410, 123] on div "Janela de atendimento Grade de atendimento Capacidade Transportadoras Veículos …" at bounding box center [400, 175] width 800 height 351
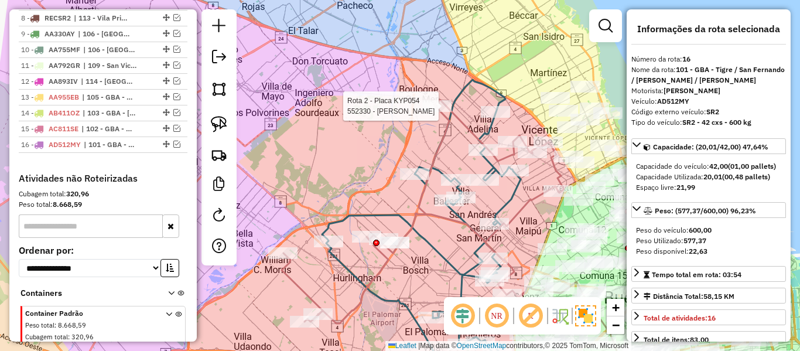
drag, startPoint x: 364, startPoint y: 152, endPoint x: 429, endPoint y: 81, distance: 96.6
click at [429, 81] on div "Rota 2 - Placa KYP054 552330 - Mariano Romero Janela de atendimento Grade de at…" at bounding box center [400, 175] width 800 height 351
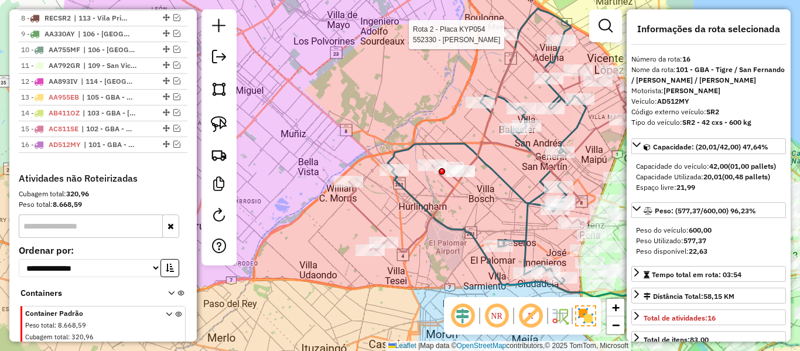
click at [401, 119] on div "Rota 2 - Placa KYP054 552330 - Mariano Romero Janela de atendimento Grade de at…" at bounding box center [400, 175] width 800 height 351
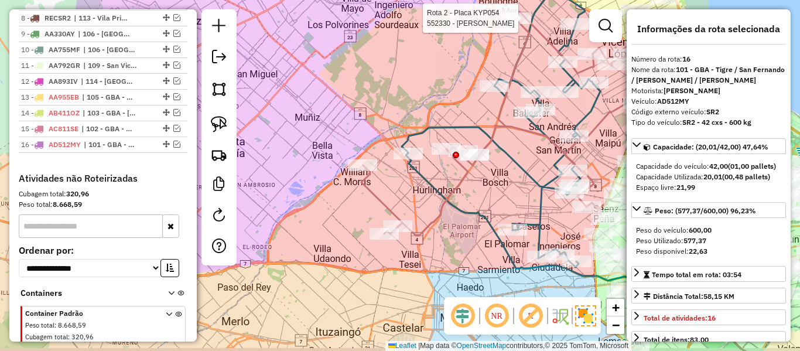
drag, startPoint x: 386, startPoint y: 139, endPoint x: 381, endPoint y: 95, distance: 43.6
click at [382, 95] on div "Rota 2 - Placa KYP054 552330 - Mariano Romero Janela de atendimento Grade de at…" at bounding box center [400, 175] width 800 height 351
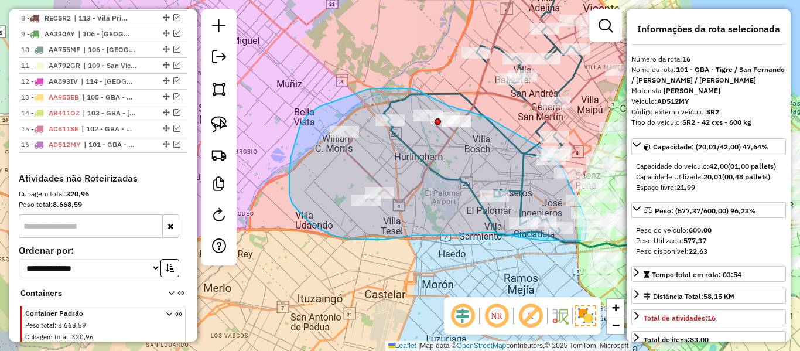
drag, startPoint x: 419, startPoint y: 91, endPoint x: 444, endPoint y: 108, distance: 30.4
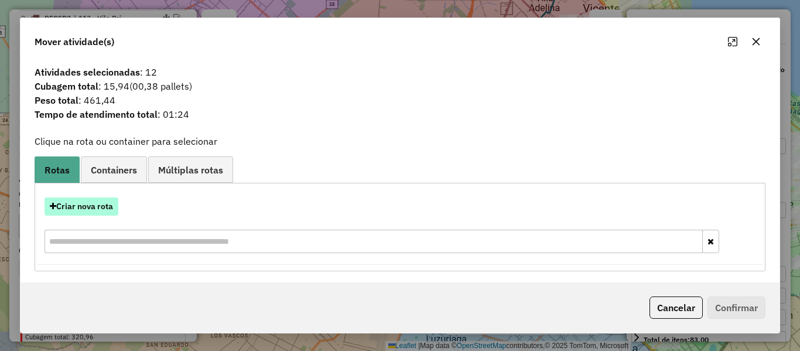
click at [97, 208] on button "Criar nova rota" at bounding box center [82, 206] width 74 height 18
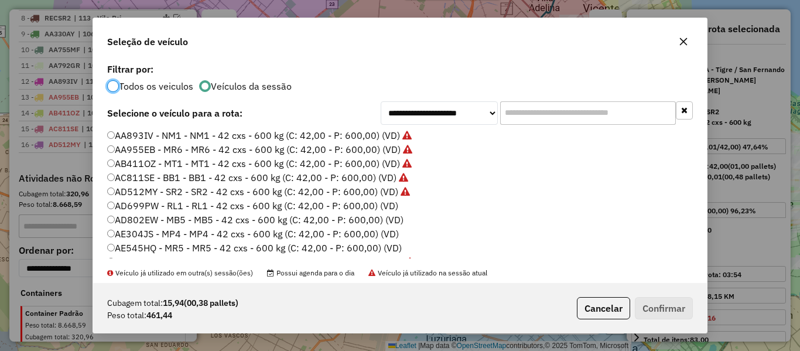
scroll to position [59, 0]
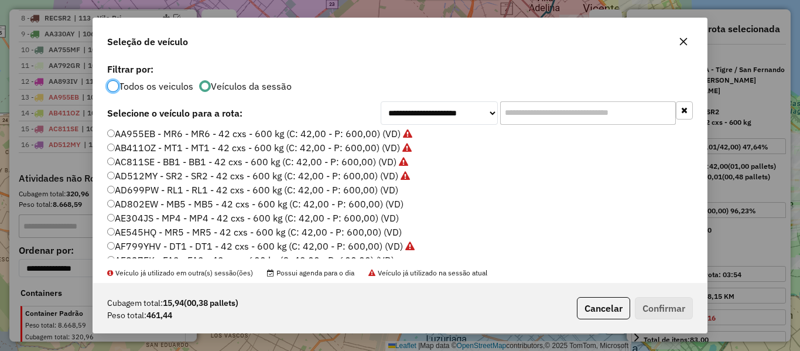
click at [386, 189] on label "AD699PW - RL1 - RL1 - 42 cxs - 600 kg (C: 42,00 - P: 600,00) (VD)" at bounding box center [252, 190] width 291 height 14
click at [645, 293] on div "Cubagem total: 15,94 (00,38 pallets) Peso total: 461,44 Cancelar Confirmar" at bounding box center [400, 308] width 614 height 50
drag, startPoint x: 651, startPoint y: 297, endPoint x: 635, endPoint y: 289, distance: 17.3
click at [649, 298] on button "Confirmar" at bounding box center [664, 308] width 58 height 22
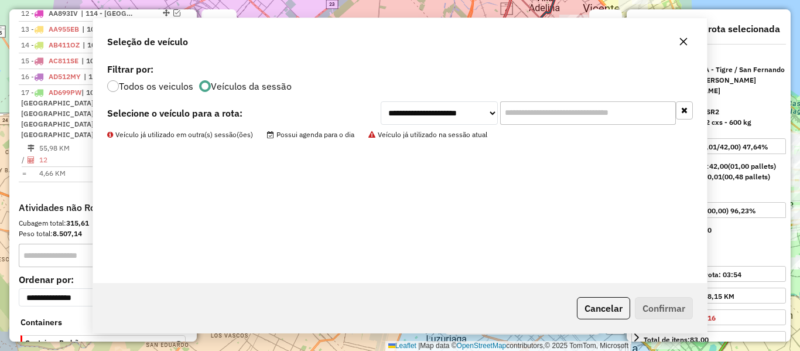
scroll to position [799, 0]
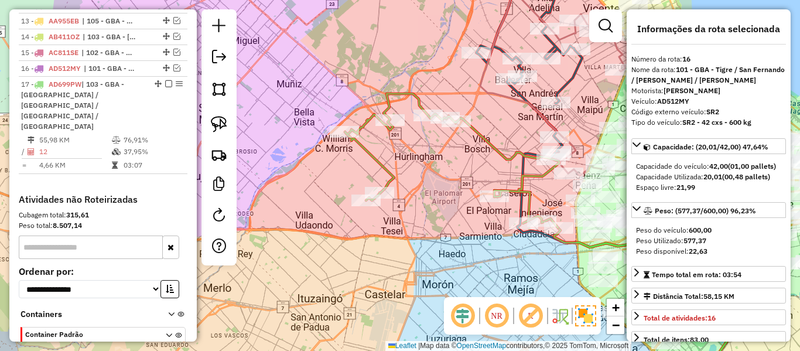
click at [474, 136] on icon at bounding box center [452, 161] width 214 height 134
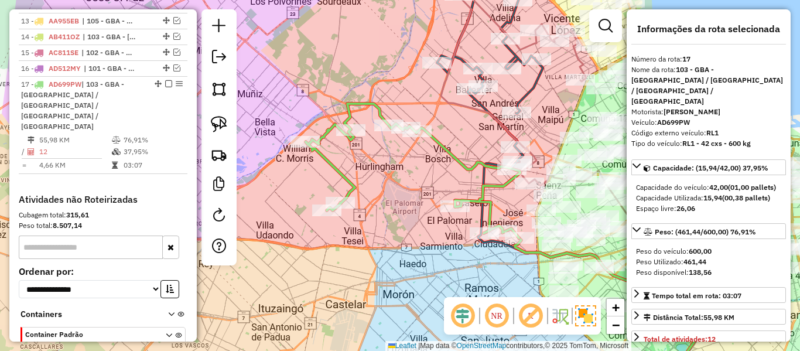
drag, startPoint x: 458, startPoint y: 156, endPoint x: 399, endPoint y: 162, distance: 58.8
click at [389, 162] on div "Janela de atendimento Grade de atendimento Capacidade Transportadoras Veículos …" at bounding box center [400, 175] width 800 height 351
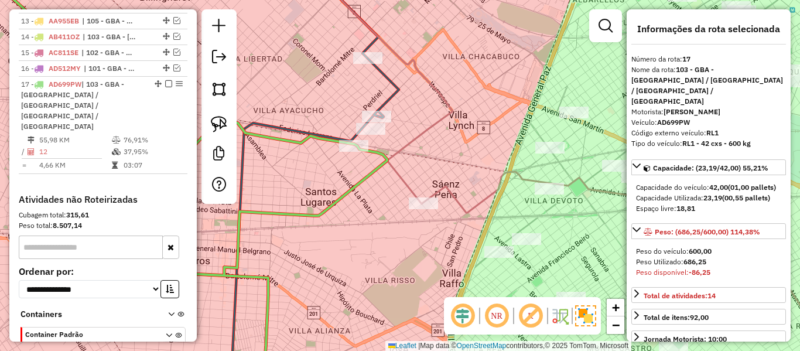
select select "**********"
drag, startPoint x: 392, startPoint y: 145, endPoint x: 322, endPoint y: 167, distance: 73.1
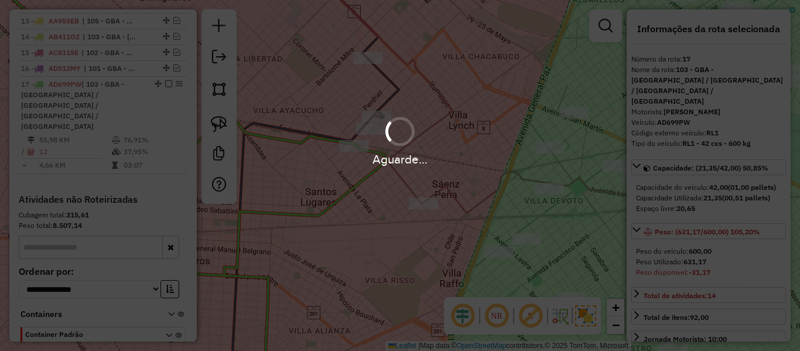
select select "**********"
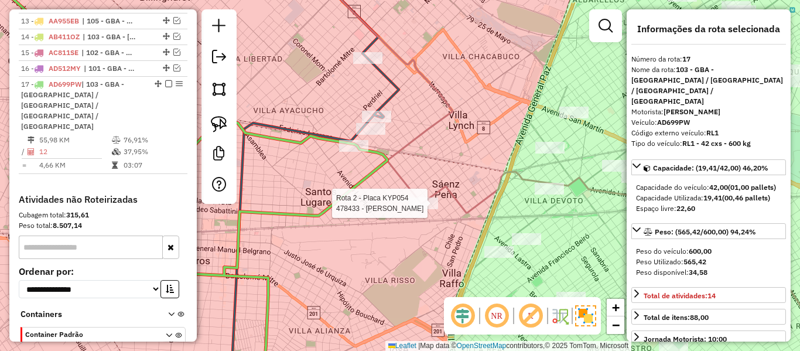
select select "**********"
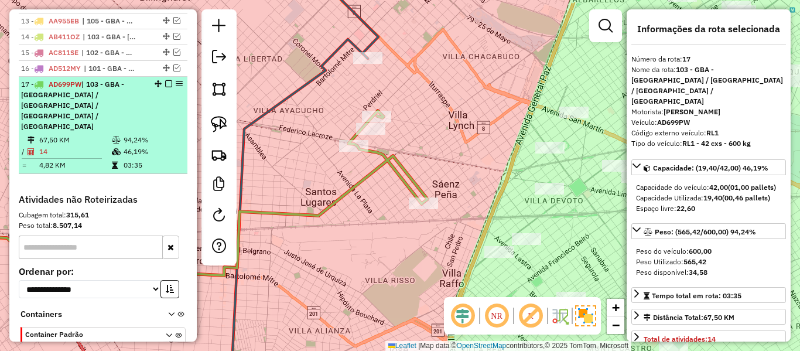
click at [167, 80] on em at bounding box center [168, 83] width 7 height 7
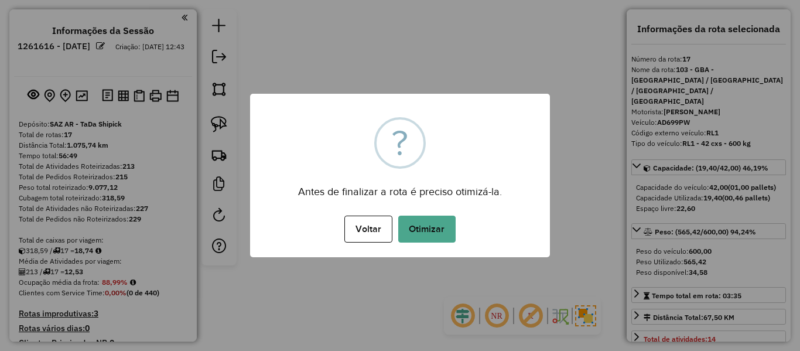
select select "**********"
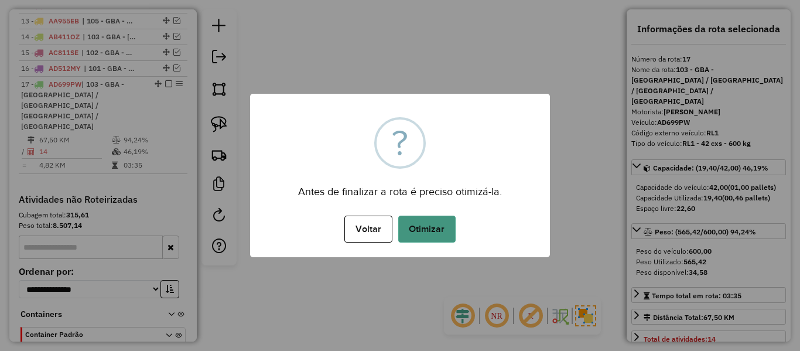
click at [424, 221] on button "Otimizar" at bounding box center [426, 228] width 57 height 27
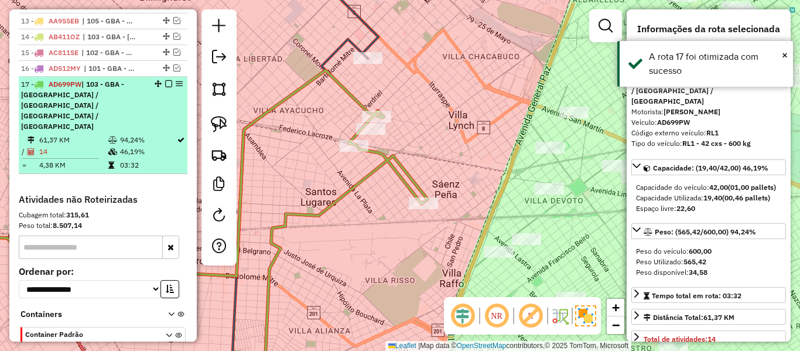
click at [165, 80] on em at bounding box center [168, 83] width 7 height 7
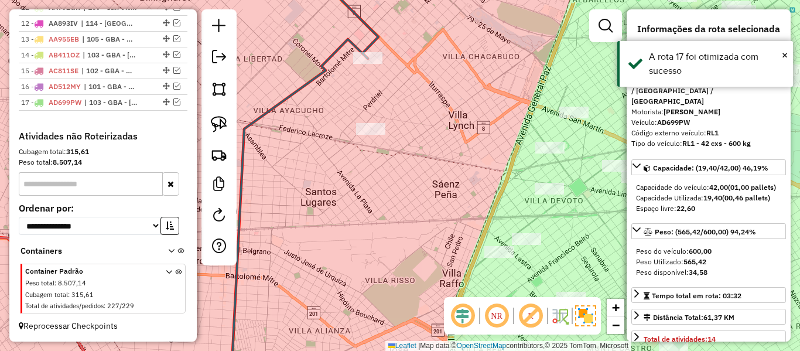
scroll to position [739, 0]
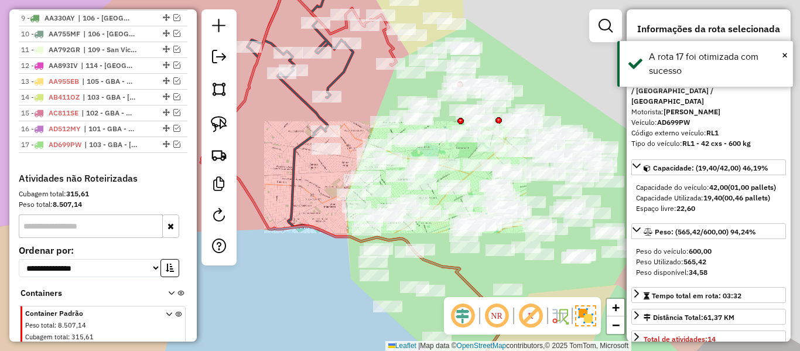
click at [312, 190] on div "Janela de atendimento Grade de atendimento Capacidade Transportadoras Veículos …" at bounding box center [400, 175] width 800 height 351
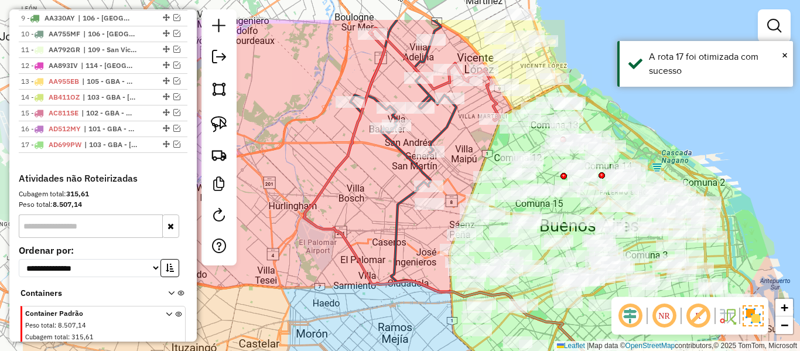
drag, startPoint x: 312, startPoint y: 189, endPoint x: 416, endPoint y: 245, distance: 117.6
click at [416, 245] on div "Janela de atendimento Grade de atendimento Capacidade Transportadoras Veículos …" at bounding box center [400, 175] width 800 height 351
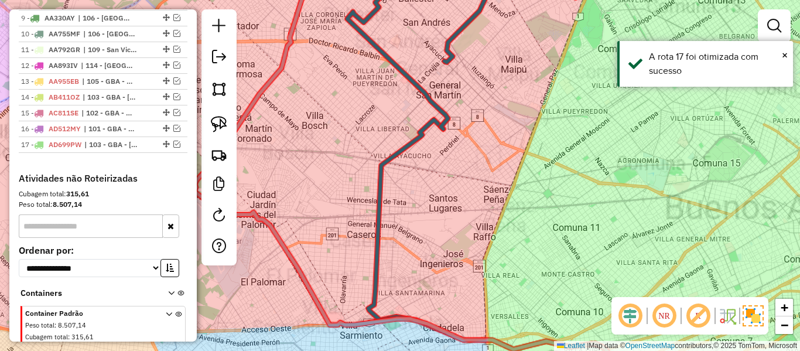
drag, startPoint x: 375, startPoint y: 263, endPoint x: 377, endPoint y: 245, distance: 17.7
click at [377, 266] on div "Janela de atendimento Grade de atendimento Capacidade Transportadoras Veículos …" at bounding box center [400, 175] width 800 height 351
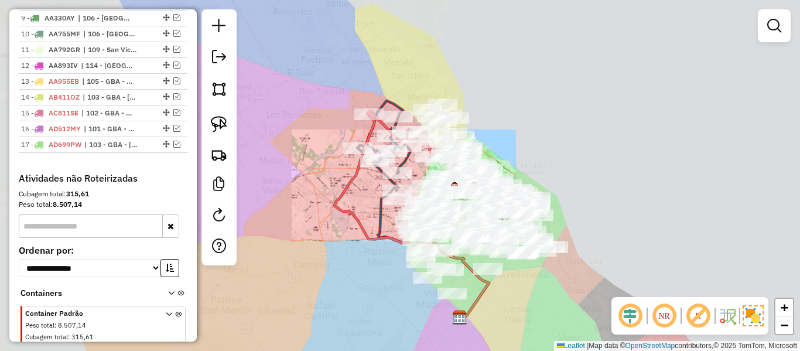
click at [349, 175] on icon at bounding box center [411, 216] width 155 height 204
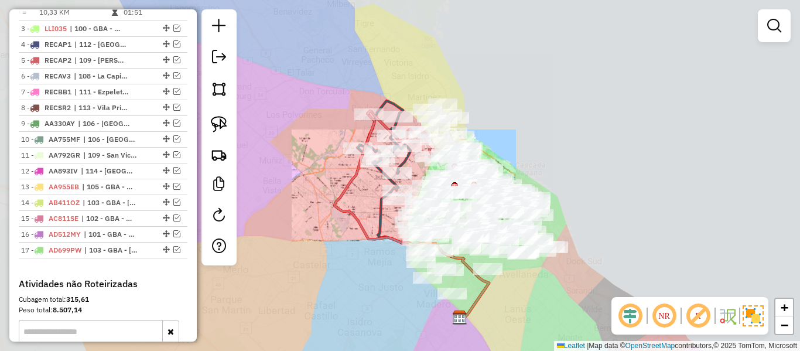
select select "**********"
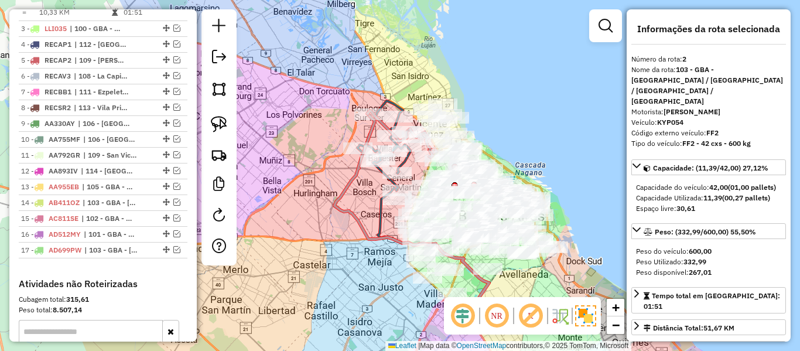
scroll to position [527, 0]
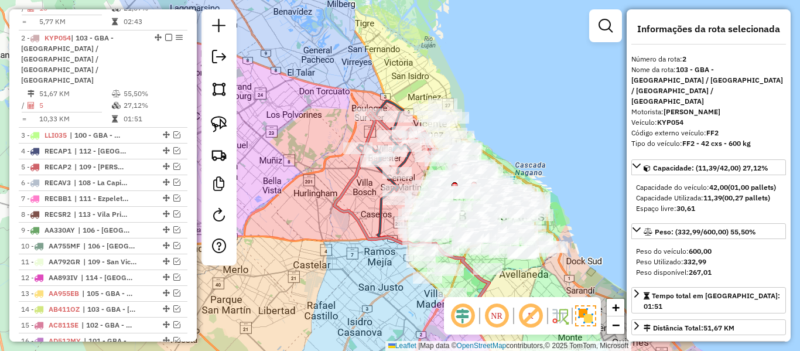
click at [338, 182] on div "Janela de atendimento Grade de atendimento Capacidade Transportadoras Veículos …" at bounding box center [400, 175] width 800 height 351
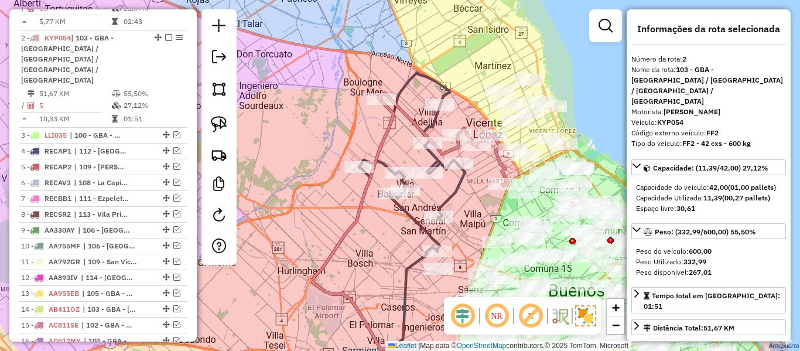
click at [338, 130] on div "Janela de atendimento Grade de atendimento Capacidade Transportadoras Veículos …" at bounding box center [400, 175] width 800 height 351
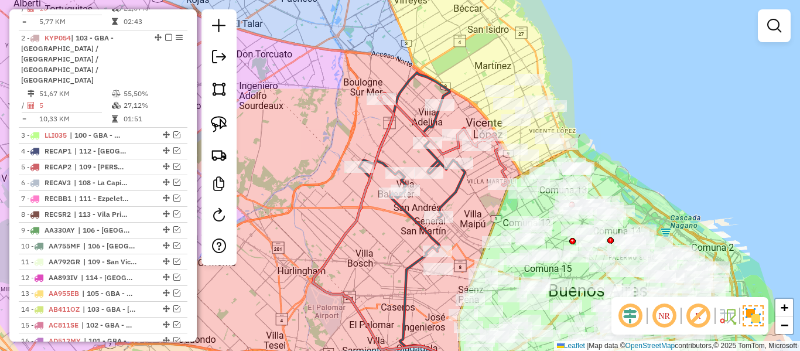
drag, startPoint x: 324, startPoint y: 136, endPoint x: 315, endPoint y: 132, distance: 10.2
click at [317, 133] on div "Janela de atendimento Grade de atendimento Capacidade Transportadoras Veículos …" at bounding box center [400, 175] width 800 height 351
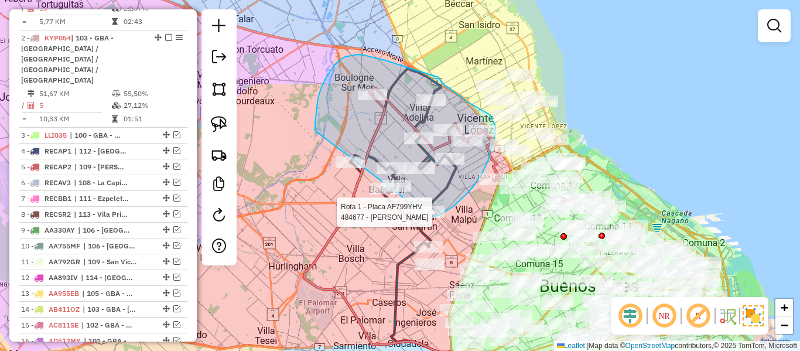
drag, startPoint x: 315, startPoint y: 131, endPoint x: 350, endPoint y: 218, distance: 93.8
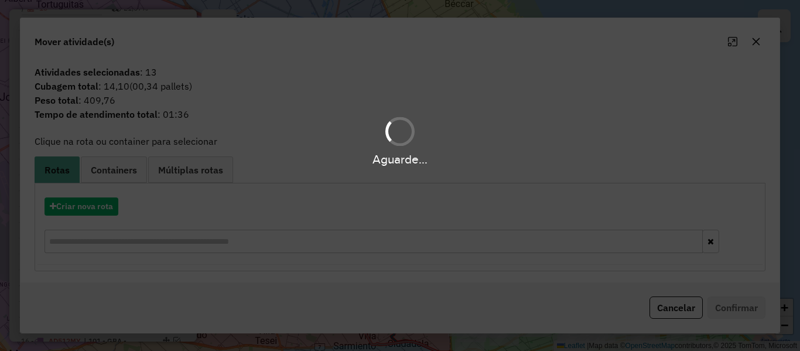
drag, startPoint x: 82, startPoint y: 219, endPoint x: 89, endPoint y: 204, distance: 16.2
click at [82, 217] on div "Aguarde..." at bounding box center [400, 175] width 800 height 351
click at [89, 204] on div "Aguarde..." at bounding box center [400, 175] width 800 height 351
click at [89, 204] on hb-app "Aguarde... Pop-up bloqueado! Seu navegador bloqueou automáticamente a abertura …" at bounding box center [400, 175] width 800 height 351
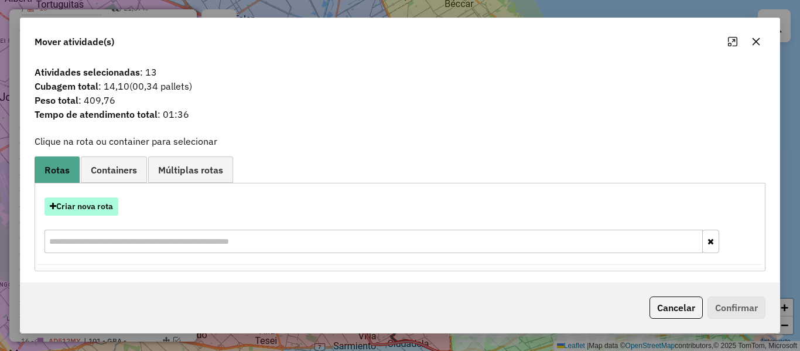
click at [90, 206] on button "Criar nova rota" at bounding box center [82, 206] width 74 height 18
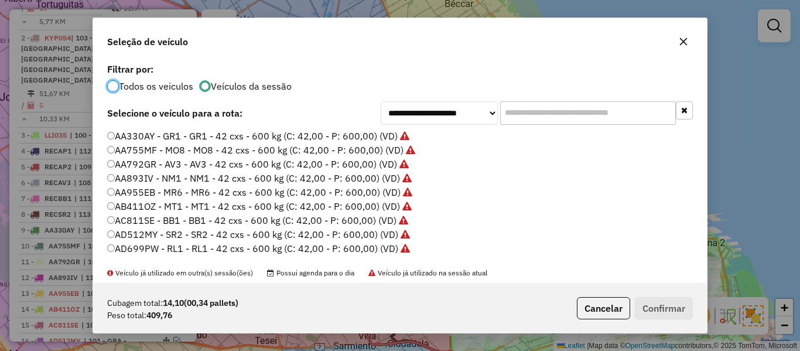
scroll to position [59, 0]
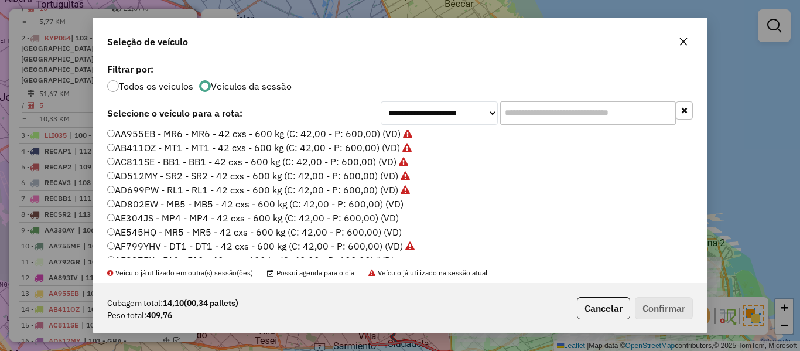
drag, startPoint x: 389, startPoint y: 199, endPoint x: 593, endPoint y: 273, distance: 216.2
click at [390, 200] on label "AD802EW - MB5 - MB5 - 42 cxs - 600 kg (C: 42,00 - P: 600,00) (VD)" at bounding box center [255, 204] width 296 height 14
click at [360, 204] on label "AD802EW - MB5 - MB5 - 42 cxs - 600 kg (C: 42,00 - P: 600,00) (VD)" at bounding box center [255, 204] width 296 height 14
click at [644, 309] on button "Confirmar" at bounding box center [664, 308] width 58 height 22
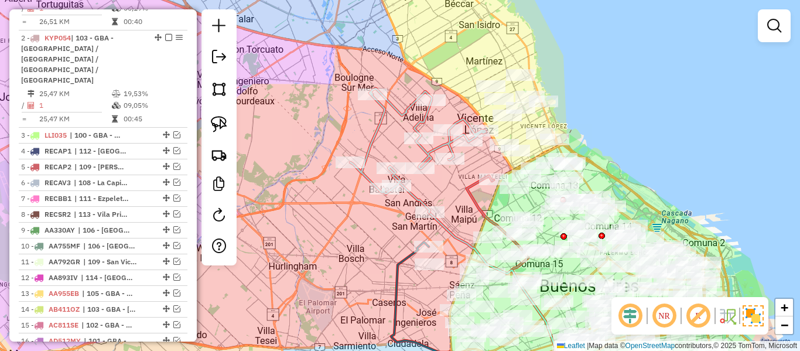
scroll to position [375, 0]
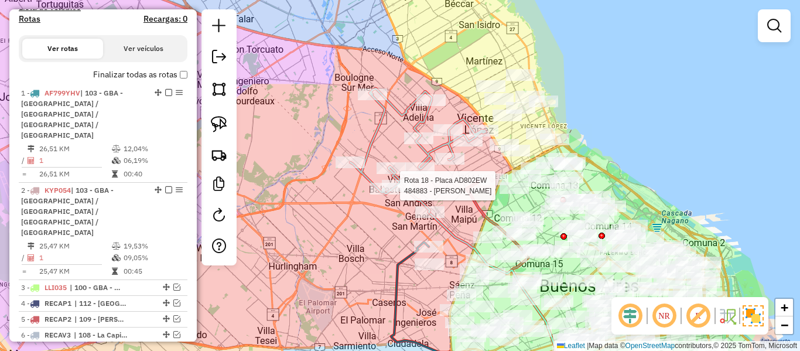
click at [407, 191] on div at bounding box center [396, 186] width 29 height 12
select select "**********"
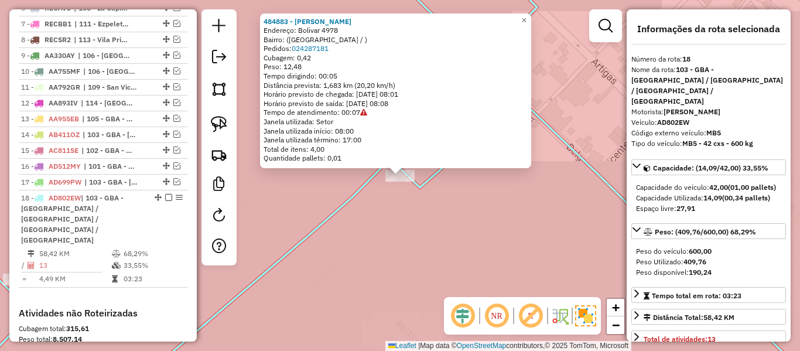
scroll to position [815, 0]
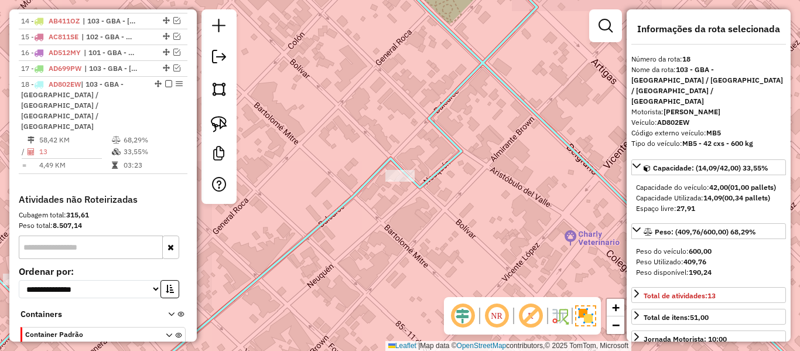
drag, startPoint x: 372, startPoint y: 131, endPoint x: 371, endPoint y: 100, distance: 31.6
click at [370, 108] on div "484883 - Federico Carella Endereço: Bolivar 4978 Bairro: (Villa Ballester / ) P…" at bounding box center [400, 175] width 800 height 351
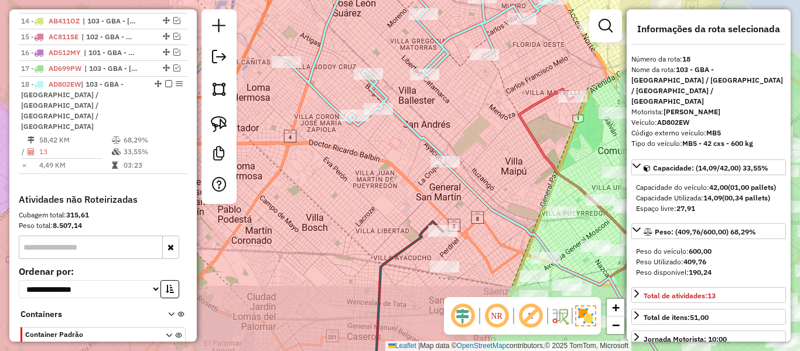
drag, startPoint x: 402, startPoint y: 170, endPoint x: 388, endPoint y: 107, distance: 64.9
click at [388, 107] on div "Janela de atendimento Grade de atendimento Capacidade Transportadoras Veículos …" at bounding box center [400, 175] width 800 height 351
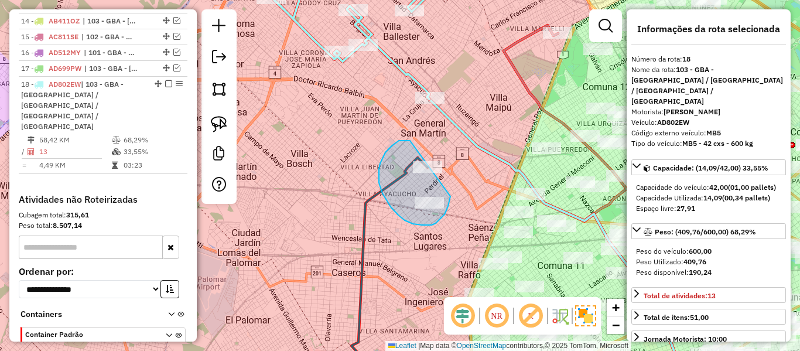
drag, startPoint x: 392, startPoint y: 145, endPoint x: 449, endPoint y: 144, distance: 56.8
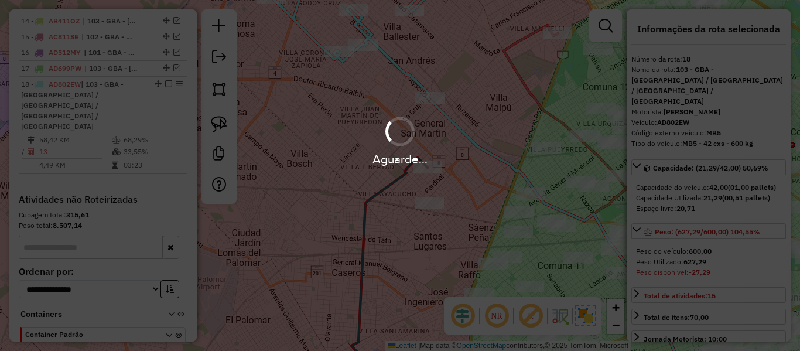
select select "**********"
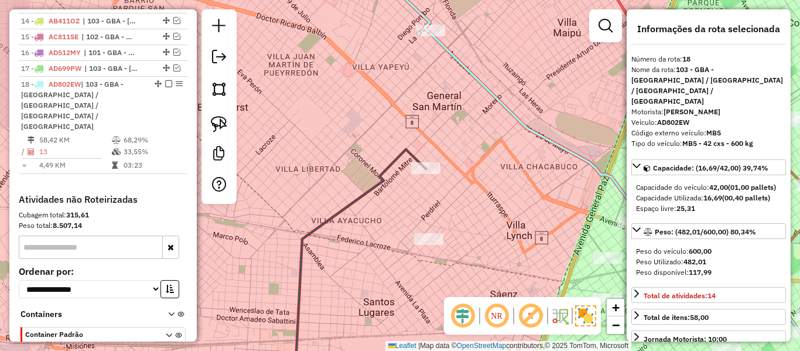
drag, startPoint x: 493, startPoint y: 113, endPoint x: 381, endPoint y: 245, distance: 173.6
click at [380, 248] on div "Janela de atendimento Grade de atendimento Capacidade Transportadoras Veículos …" at bounding box center [400, 175] width 800 height 351
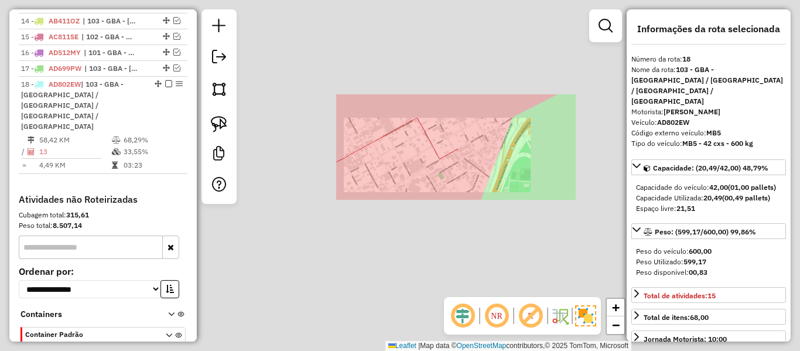
select select "**********"
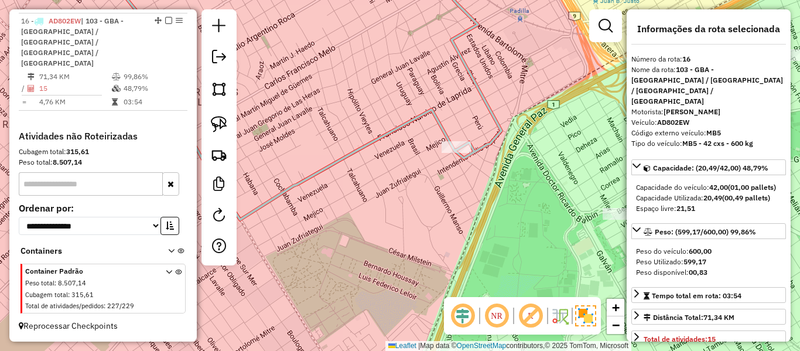
scroll to position [663, 0]
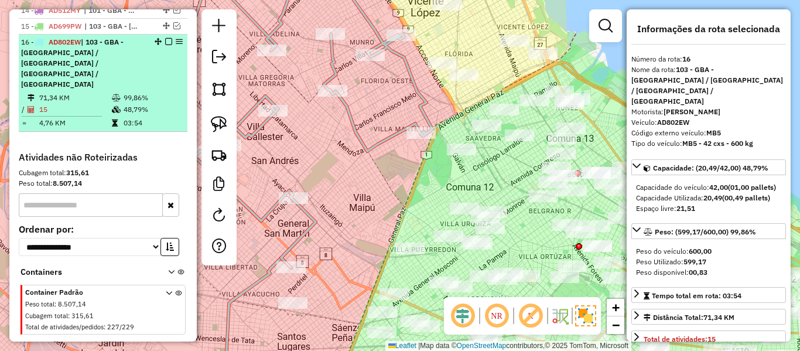
click at [165, 40] on em at bounding box center [168, 41] width 7 height 7
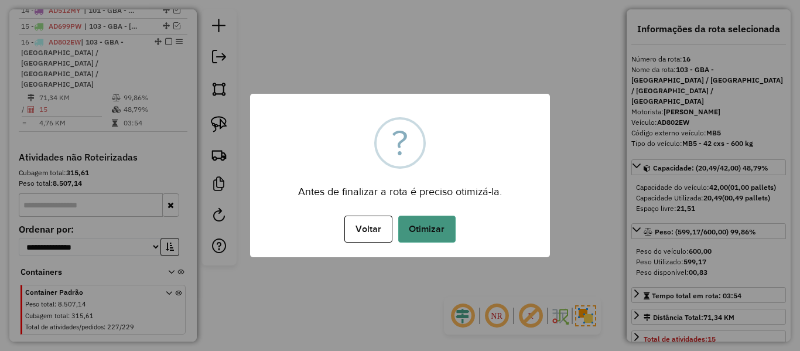
drag, startPoint x: 447, startPoint y: 245, endPoint x: 434, endPoint y: 219, distance: 29.3
click at [447, 241] on div "× ? Antes de finalizar a rota é preciso otimizá-la. Voltar No Otimizar" at bounding box center [400, 175] width 300 height 163
click at [434, 219] on button "Otimizar" at bounding box center [426, 228] width 57 height 27
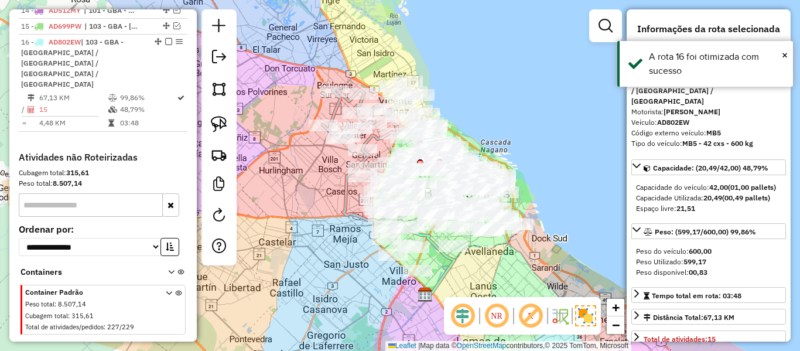
drag, startPoint x: 165, startPoint y: 43, endPoint x: 283, endPoint y: 73, distance: 122.6
click at [165, 43] on em at bounding box center [168, 41] width 7 height 7
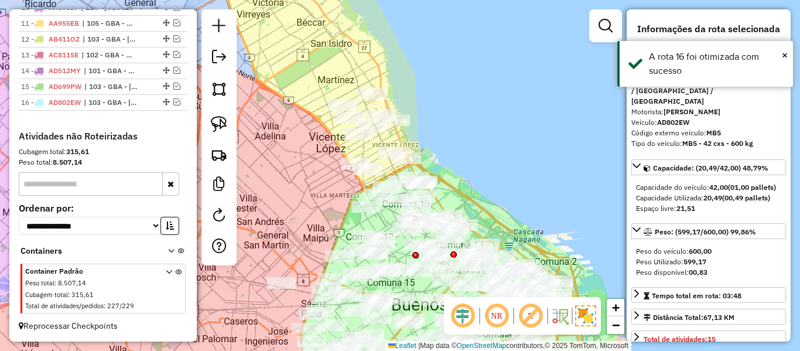
drag, startPoint x: 395, startPoint y: 97, endPoint x: 469, endPoint y: 133, distance: 82.2
click at [469, 133] on div "Janela de atendimento Grade de atendimento Capacidade Transportadoras Veículos …" at bounding box center [400, 175] width 800 height 351
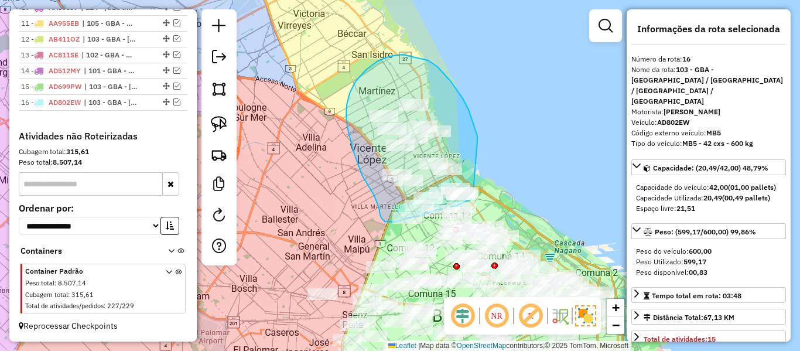
drag, startPoint x: 477, startPoint y: 141, endPoint x: 497, endPoint y: 183, distance: 45.8
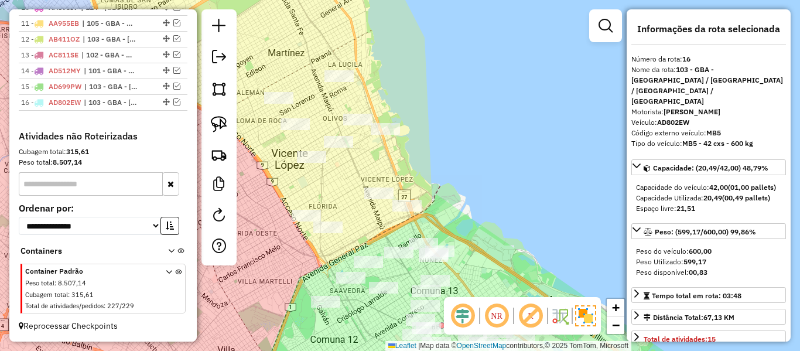
drag, startPoint x: 460, startPoint y: 145, endPoint x: 476, endPoint y: 143, distance: 16.6
click at [475, 143] on div "Janela de atendimento Grade de atendimento Capacidade Transportadoras Veículos …" at bounding box center [400, 175] width 800 height 351
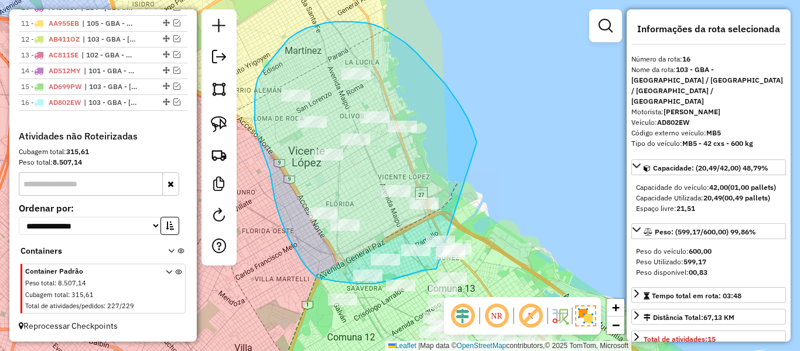
drag, startPoint x: 477, startPoint y: 142, endPoint x: 497, endPoint y: 254, distance: 113.7
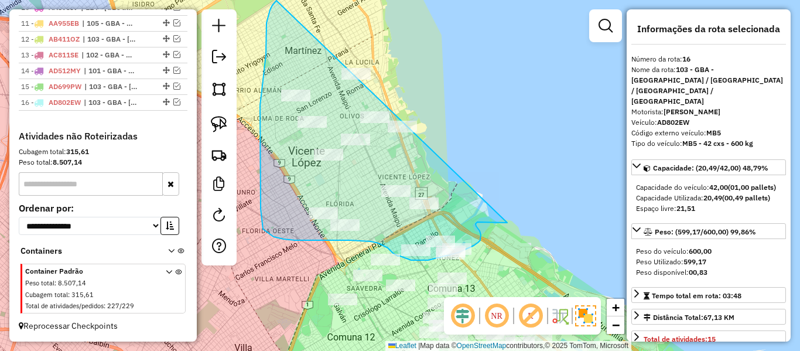
drag, startPoint x: 478, startPoint y: 222, endPoint x: 509, endPoint y: 30, distance: 194.0
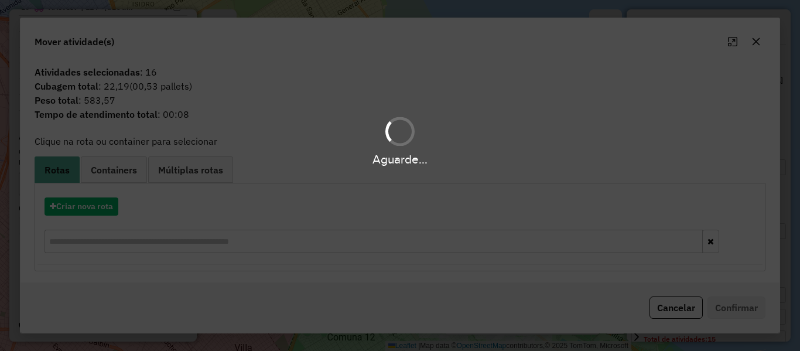
click at [117, 213] on div "Aguarde..." at bounding box center [400, 175] width 800 height 351
click at [101, 212] on div "Aguarde..." at bounding box center [400, 175] width 800 height 351
click at [101, 211] on hb-app "Aguarde... Pop-up bloqueado! Seu navegador bloqueou automáticamente a abertura …" at bounding box center [400, 175] width 800 height 351
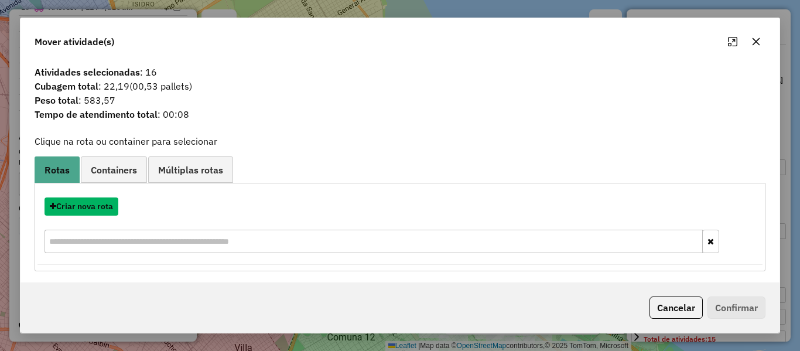
click at [101, 211] on button "Criar nova rota" at bounding box center [82, 206] width 74 height 18
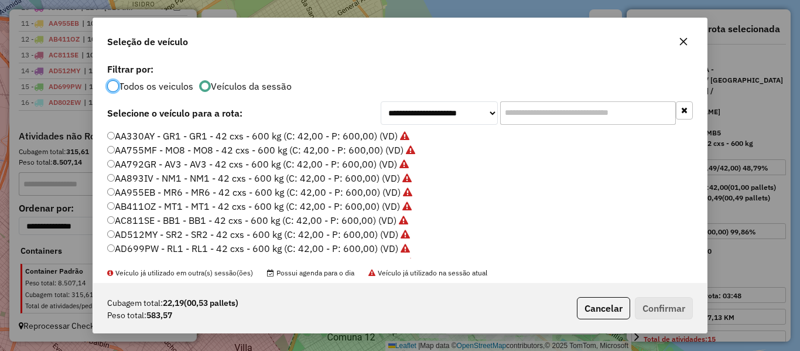
scroll to position [59, 0]
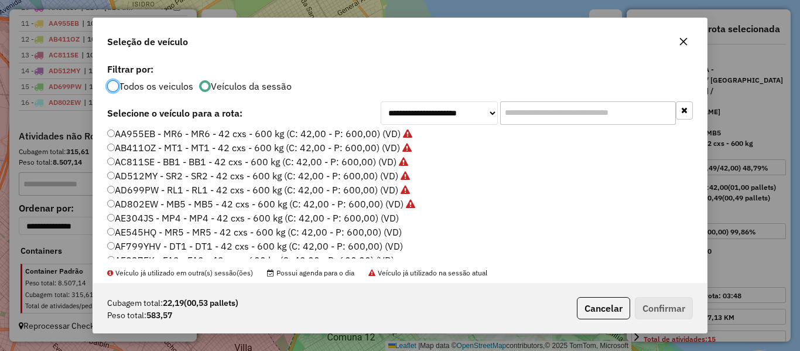
click at [393, 227] on label "AE545HQ - MR5 - MR5 - 42 cxs - 600 kg (C: 42,00 - P: 600,00) (VD)" at bounding box center [254, 232] width 295 height 14
drag, startPoint x: 393, startPoint y: 217, endPoint x: 416, endPoint y: 224, distance: 24.5
click at [392, 217] on label "AE304JS - MP4 - MP4 - 42 cxs - 600 kg (C: 42,00 - P: 600,00) (VD)" at bounding box center [253, 218] width 292 height 14
click at [668, 303] on button "Confirmar" at bounding box center [664, 308] width 58 height 22
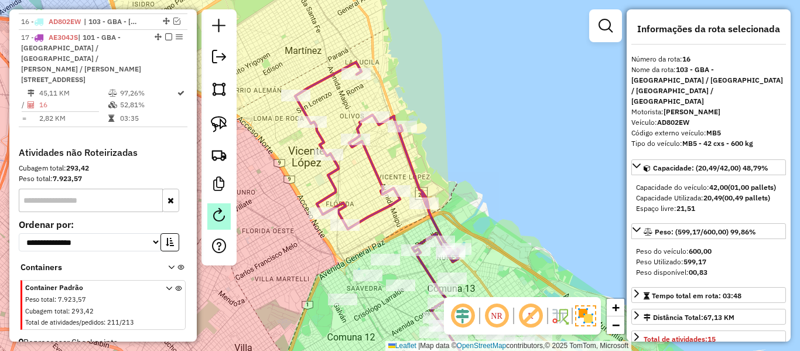
scroll to position [688, 0]
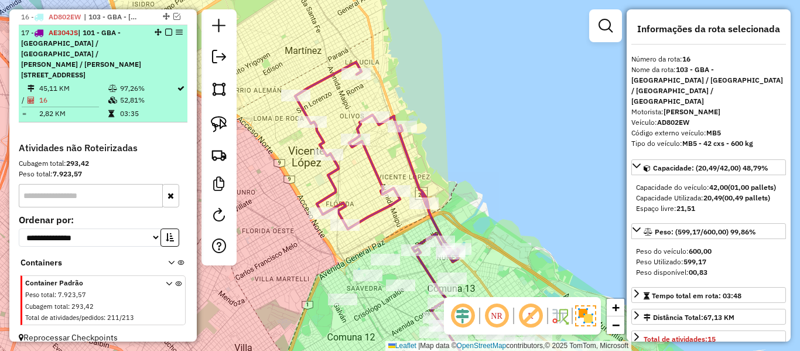
click at [166, 33] on em at bounding box center [168, 32] width 7 height 7
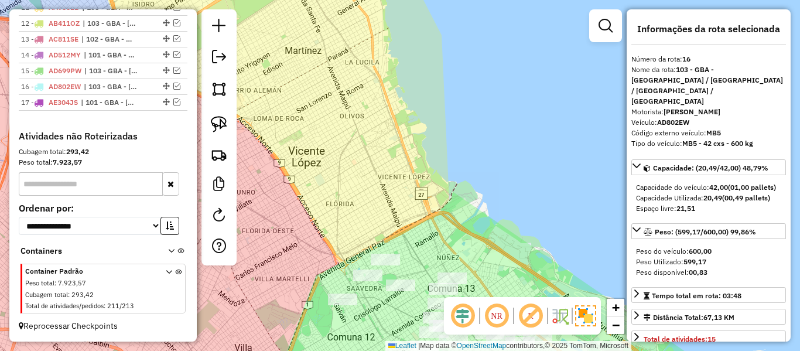
scroll to position [618, 0]
drag, startPoint x: 463, startPoint y: 67, endPoint x: 473, endPoint y: 29, distance: 39.3
click at [473, 29] on div "Janela de atendimento Grade de atendimento Capacidade Transportadoras Veículos …" at bounding box center [400, 175] width 800 height 351
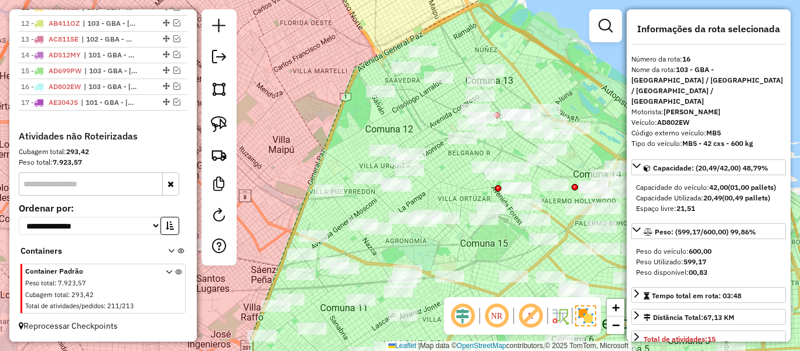
drag, startPoint x: 508, startPoint y: 52, endPoint x: 470, endPoint y: 36, distance: 41.4
click at [471, 35] on div "Janela de atendimento Grade de atendimento Capacidade Transportadoras Veículos …" at bounding box center [400, 175] width 800 height 351
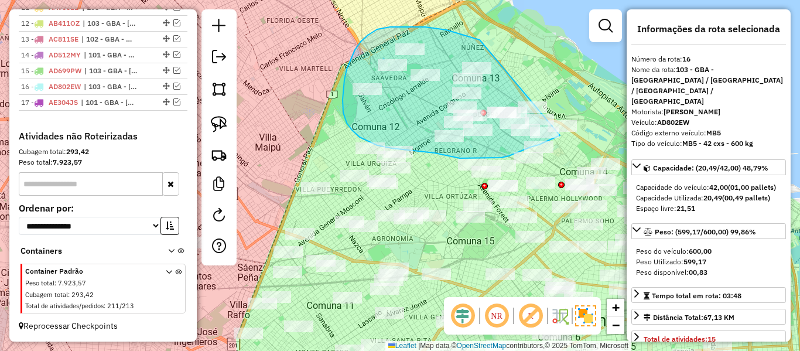
drag, startPoint x: 440, startPoint y: 29, endPoint x: 577, endPoint y: 93, distance: 151.9
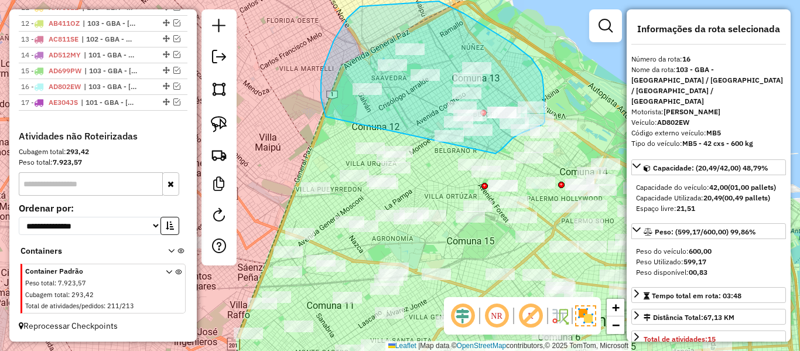
drag, startPoint x: 495, startPoint y: 153, endPoint x: 326, endPoint y: 117, distance: 173.8
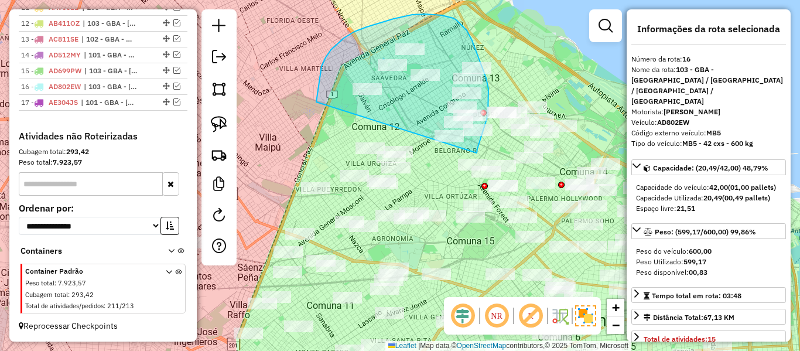
drag, startPoint x: 477, startPoint y: 153, endPoint x: 316, endPoint y: 102, distance: 168.3
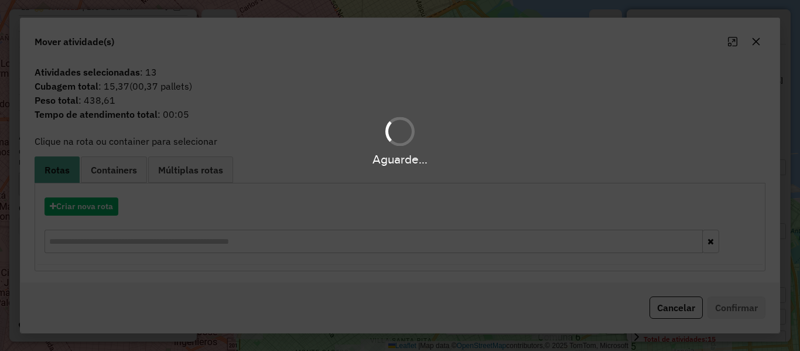
click at [87, 209] on div "Aguarde..." at bounding box center [400, 175] width 800 height 351
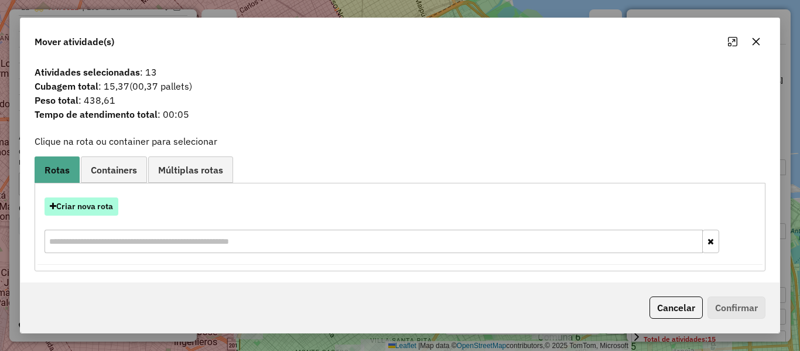
click at [98, 206] on button "Criar nova rota" at bounding box center [82, 206] width 74 height 18
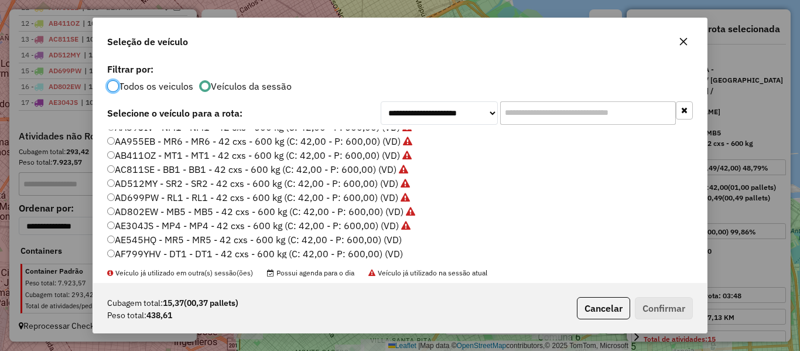
scroll to position [59, 0]
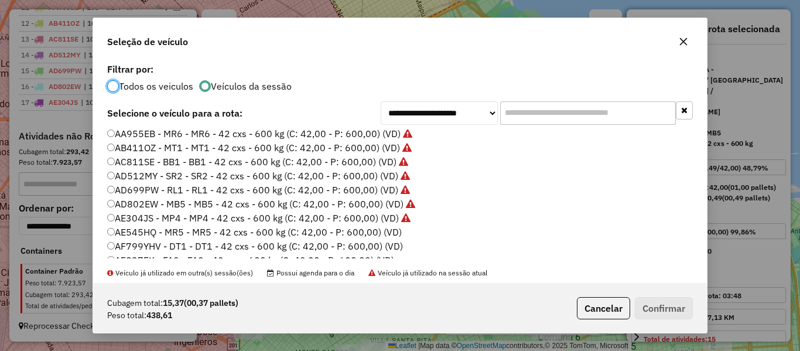
drag, startPoint x: 391, startPoint y: 228, endPoint x: 423, endPoint y: 236, distance: 33.7
click at [391, 229] on label "AE545HQ - MR5 - MR5 - 42 cxs - 600 kg (C: 42,00 - P: 600,00) (VD)" at bounding box center [254, 232] width 295 height 14
click at [659, 303] on button "Confirmar" at bounding box center [664, 308] width 58 height 22
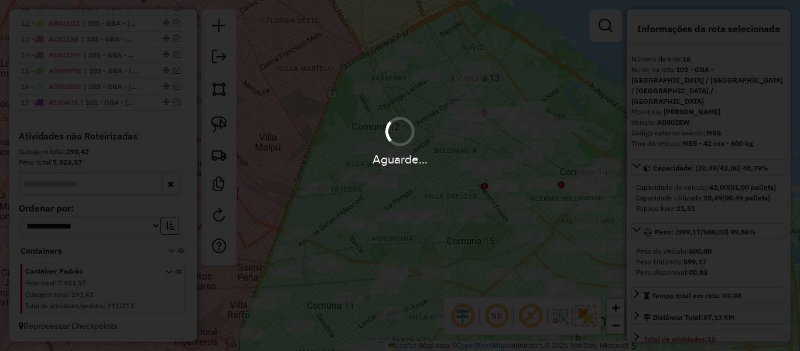
scroll to position [684, 0]
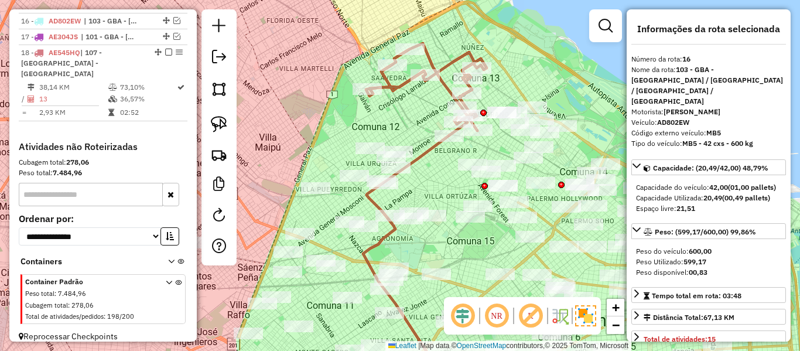
click at [447, 63] on icon at bounding box center [426, 89] width 121 height 92
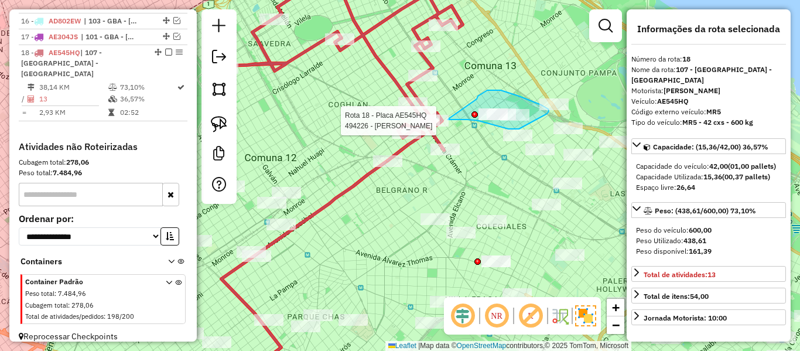
click at [447, 119] on div "Rota 18 - Placa AE545HQ 494226 - Agustina Monge Janela de atendimento Grade de …" at bounding box center [400, 175] width 800 height 351
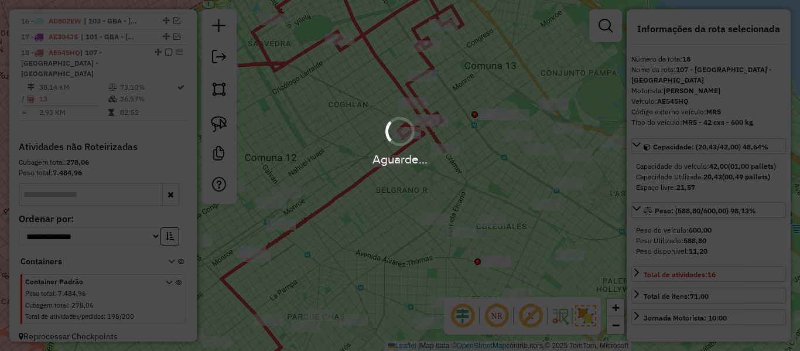
select select "**********"
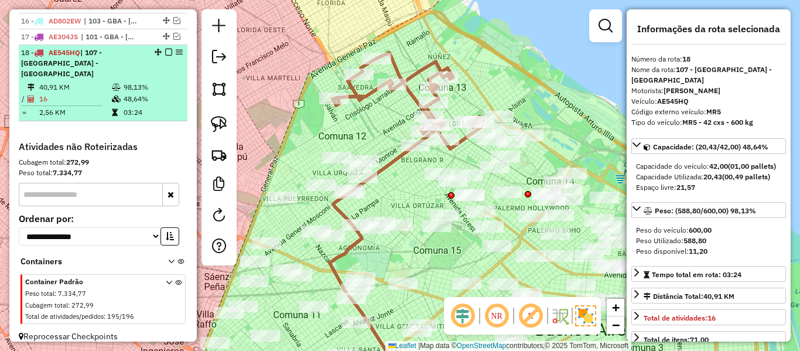
click at [165, 50] on em at bounding box center [168, 52] width 7 height 7
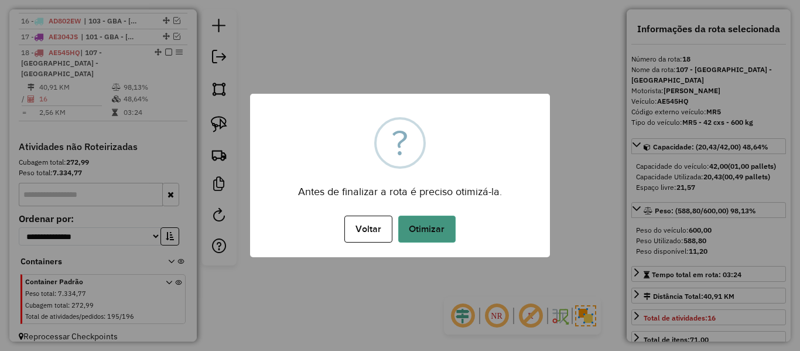
click at [433, 220] on button "Otimizar" at bounding box center [426, 228] width 57 height 27
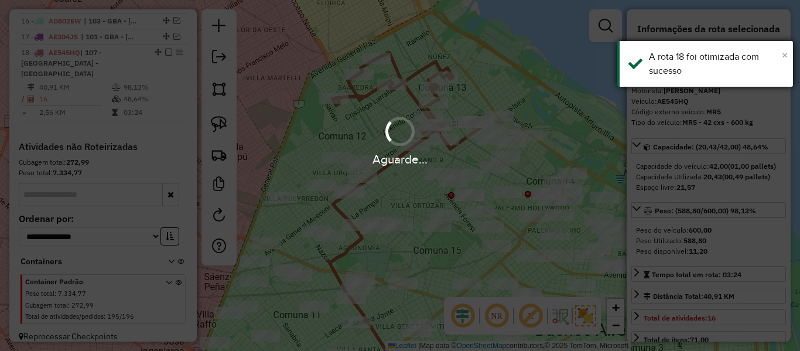
click at [787, 55] on span "×" at bounding box center [785, 55] width 6 height 13
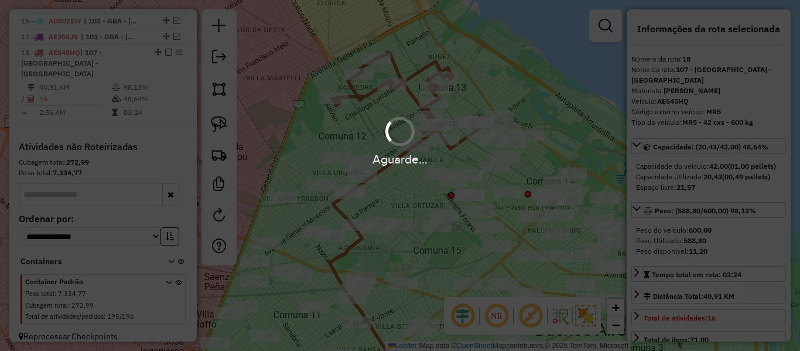
click at [361, 131] on div "Aguarde..." at bounding box center [400, 140] width 800 height 56
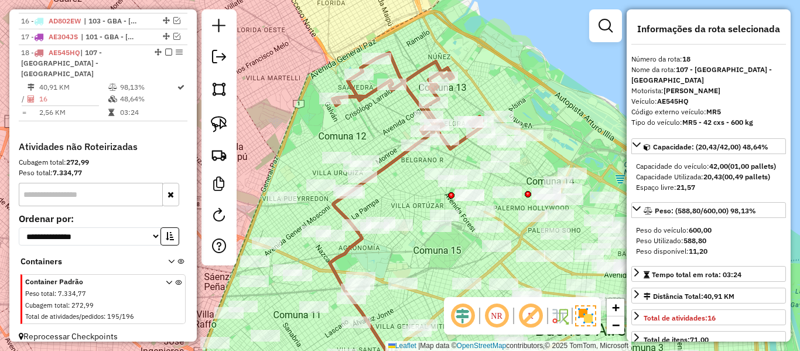
click at [359, 132] on div "Janela de atendimento Grade de atendimento Capacidade Transportadoras Veículos …" at bounding box center [400, 175] width 800 height 351
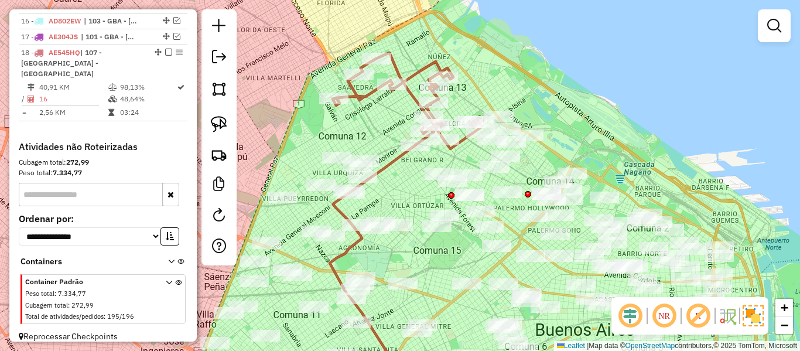
drag, startPoint x: 358, startPoint y: 132, endPoint x: 417, endPoint y: 111, distance: 63.0
click at [423, 113] on div "Janela de atendimento Grade de atendimento Capacidade Transportadoras Veículos …" at bounding box center [400, 175] width 800 height 351
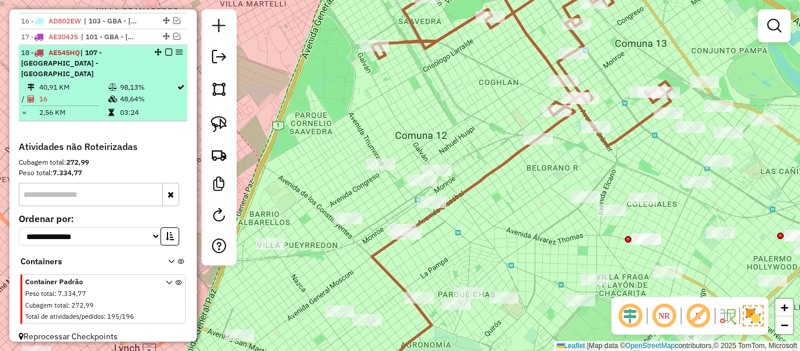
click at [165, 54] on em at bounding box center [168, 52] width 7 height 7
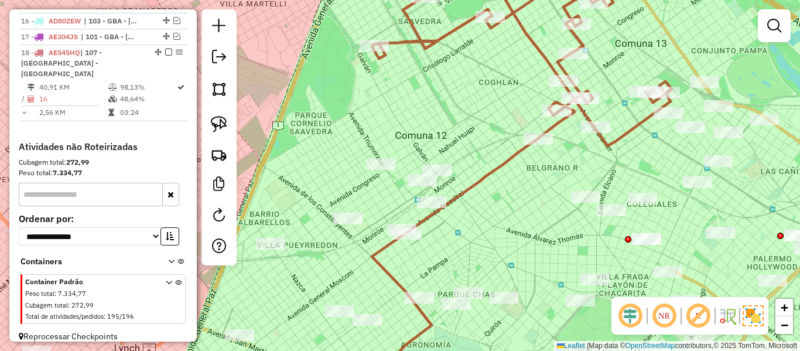
scroll to position [634, 0]
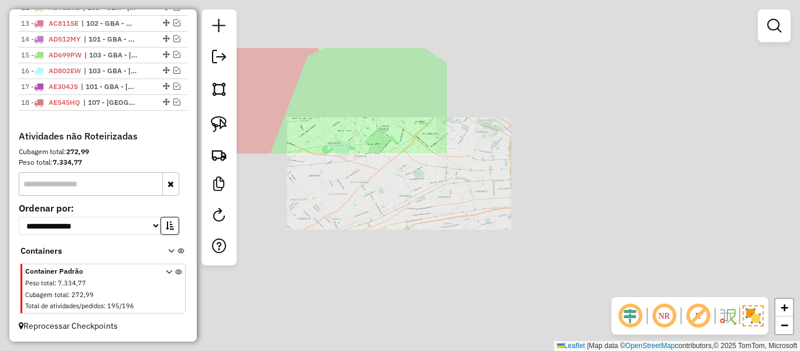
click at [331, 80] on div "Janela de atendimento Grade de atendimento Capacidade Transportadoras Veículos …" at bounding box center [400, 175] width 800 height 351
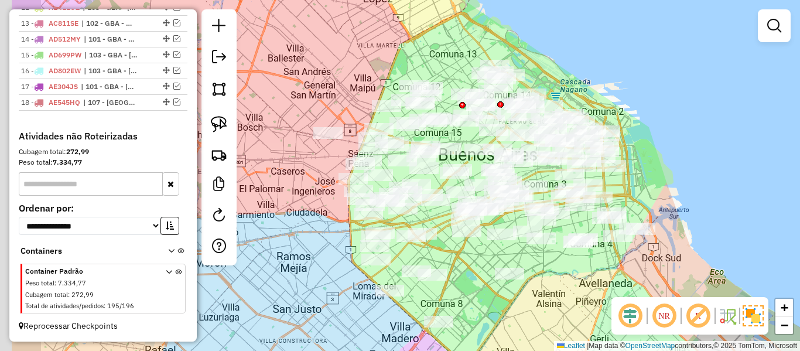
drag, startPoint x: 416, startPoint y: 68, endPoint x: 529, endPoint y: 64, distance: 113.1
click at [533, 64] on div "Janela de atendimento Grade de atendimento Capacidade Transportadoras Veículos …" at bounding box center [400, 175] width 800 height 351
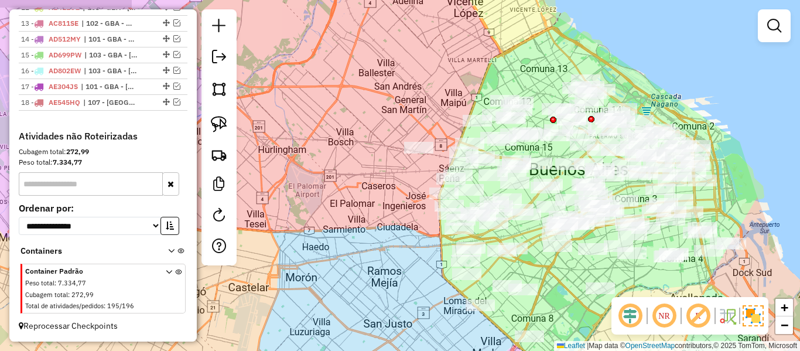
drag, startPoint x: 456, startPoint y: 108, endPoint x: 434, endPoint y: 123, distance: 26.5
click at [434, 123] on div "Janela de atendimento Grade de atendimento Capacidade Transportadoras Veículos …" at bounding box center [400, 175] width 800 height 351
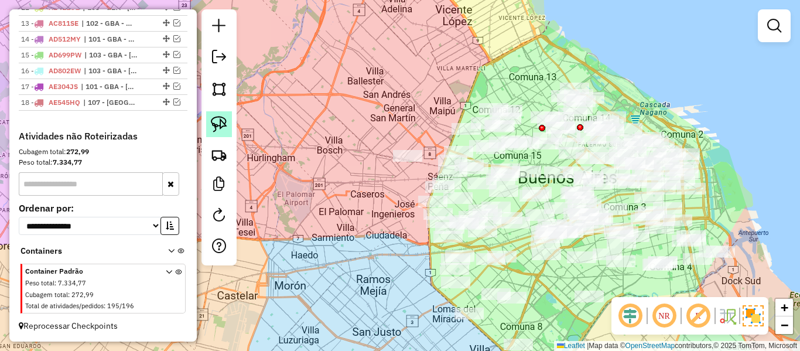
click at [217, 124] on img at bounding box center [219, 124] width 16 height 16
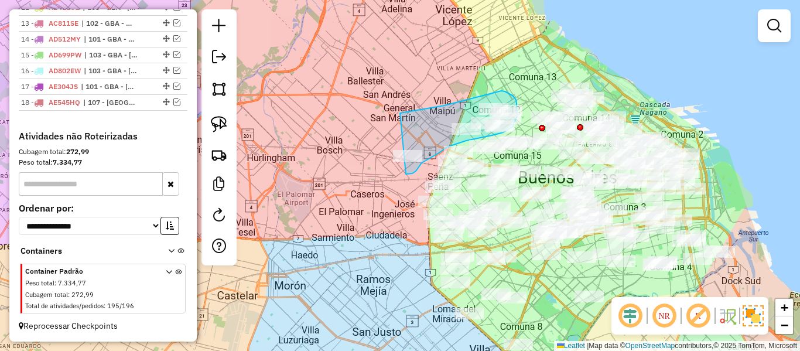
drag, startPoint x: 402, startPoint y: 112, endPoint x: 355, endPoint y: 129, distance: 50.4
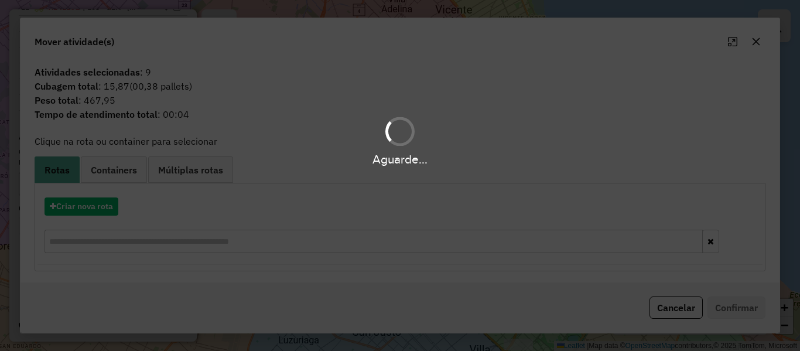
click at [111, 201] on div "Aguarde..." at bounding box center [400, 175] width 800 height 351
click at [111, 203] on div "Aguarde..." at bounding box center [400, 175] width 800 height 351
click at [112, 203] on div "Aguarde..." at bounding box center [400, 175] width 800 height 351
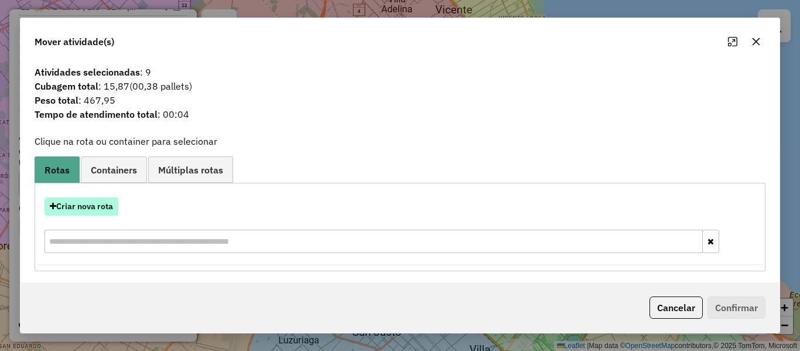
click at [115, 203] on button "Criar nova rota" at bounding box center [82, 206] width 74 height 18
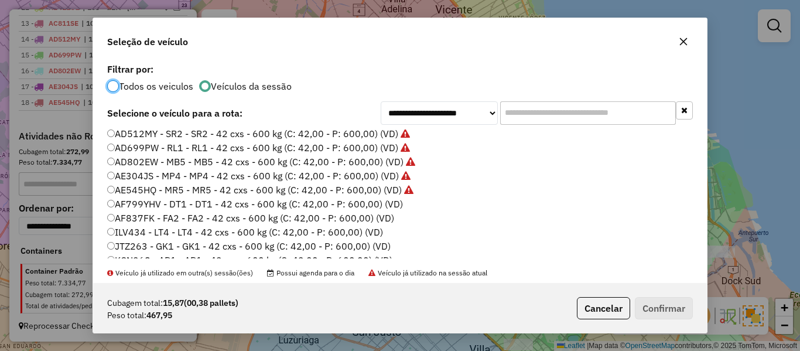
scroll to position [117, 0]
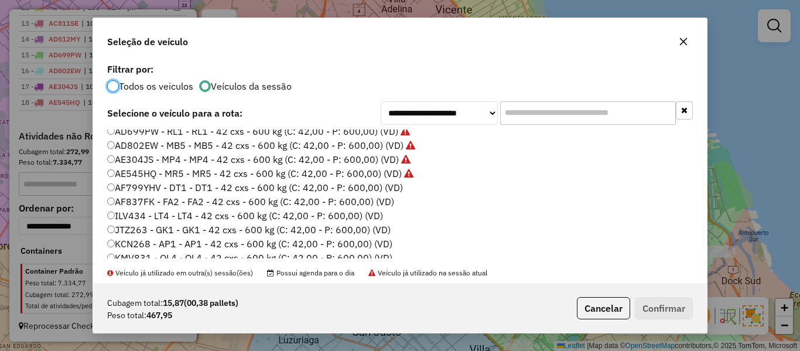
click at [387, 182] on label "AF799YHV - DT1 - DT1 - 42 cxs - 600 kg (C: 42,00 - P: 600,00) (VD)" at bounding box center [255, 187] width 296 height 14
click at [660, 299] on button "Confirmar" at bounding box center [664, 308] width 58 height 22
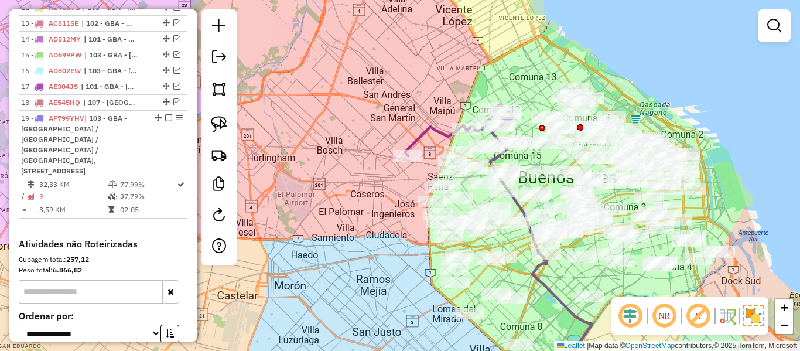
scroll to position [688, 0]
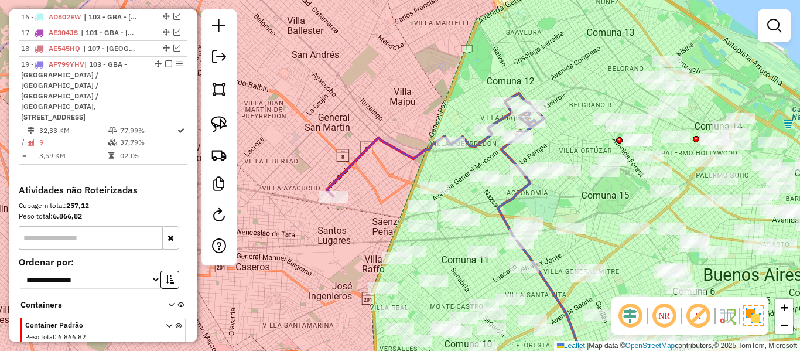
click at [484, 140] on icon at bounding box center [435, 144] width 217 height 103
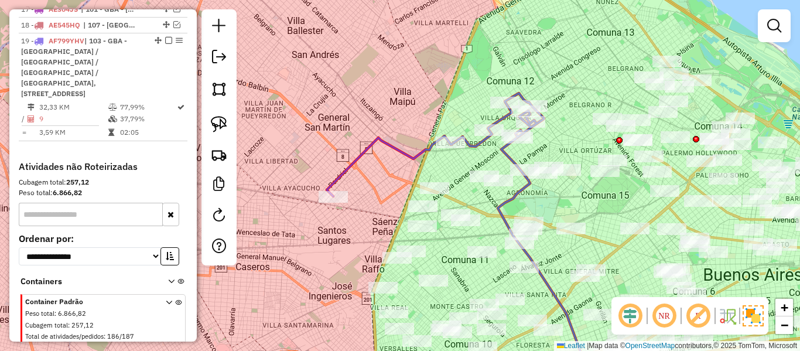
select select "**********"
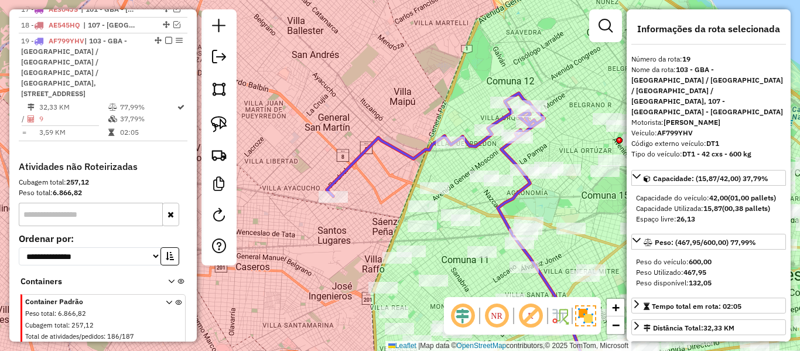
scroll to position [721, 0]
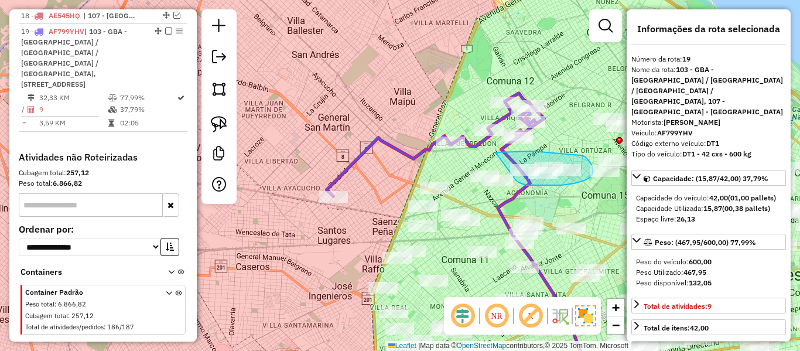
drag, startPoint x: 498, startPoint y: 152, endPoint x: 501, endPoint y: 169, distance: 17.1
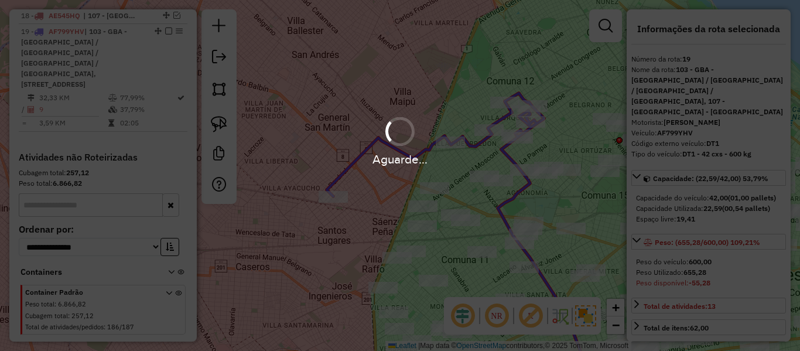
select select "**********"
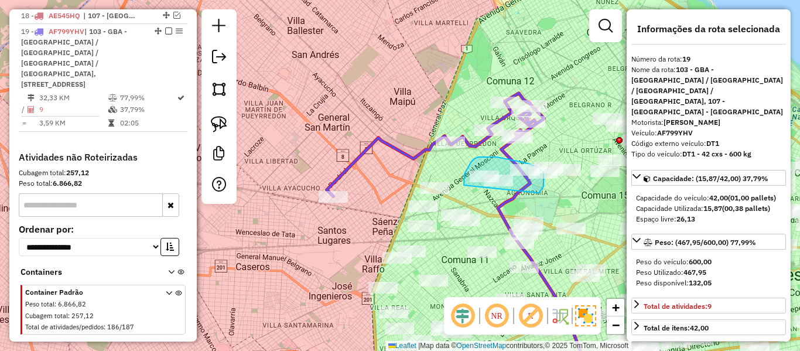
drag, startPoint x: 538, startPoint y: 193, endPoint x: 473, endPoint y: 190, distance: 64.5
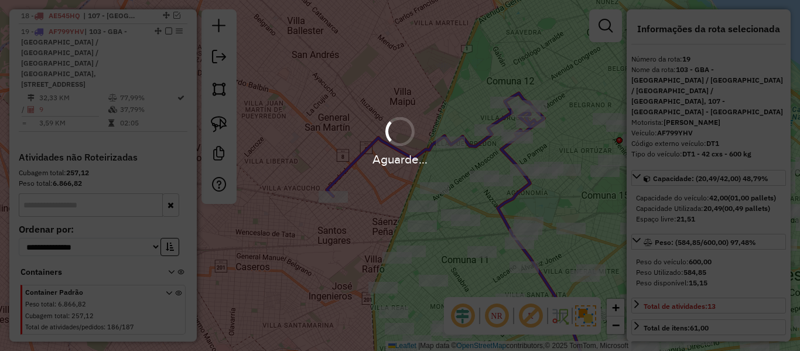
select select "**********"
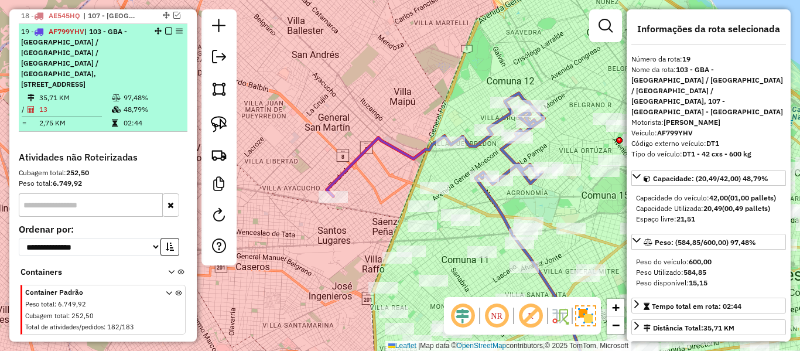
click at [165, 30] on em at bounding box center [168, 31] width 7 height 7
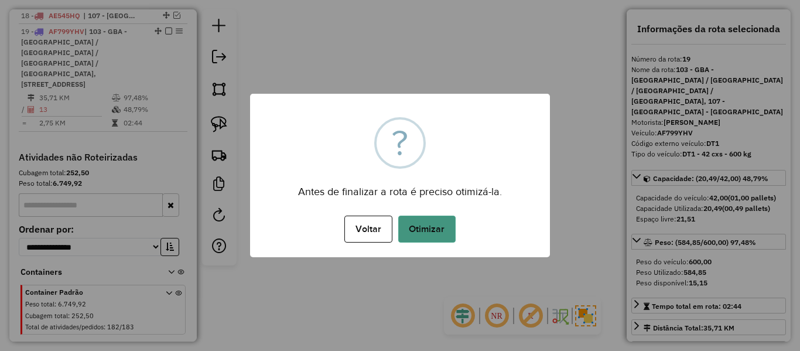
click at [405, 229] on button "Otimizar" at bounding box center [426, 228] width 57 height 27
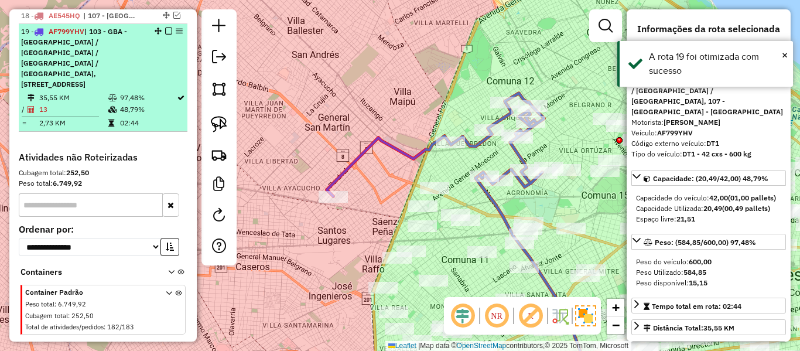
click at [165, 31] on em at bounding box center [168, 31] width 7 height 7
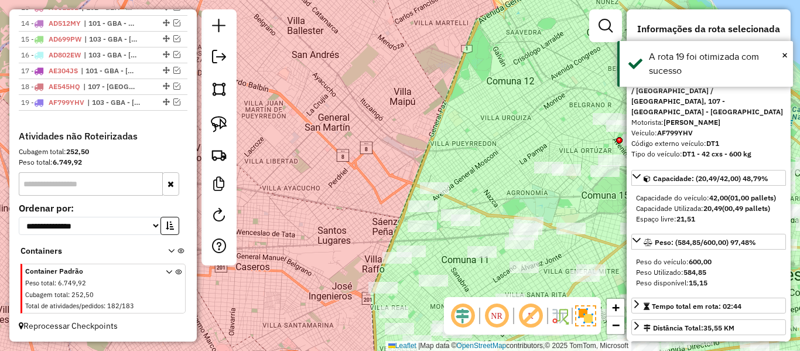
scroll to position [650, 0]
click at [347, 135] on div "Janela de atendimento Grade de atendimento Capacidade Transportadoras Veículos …" at bounding box center [400, 175] width 800 height 351
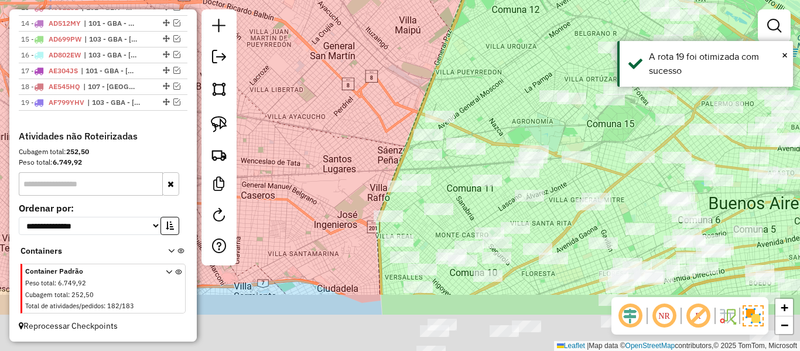
drag, startPoint x: 377, startPoint y: 99, endPoint x: 378, endPoint y: 86, distance: 12.9
click at [377, 87] on div "Janela de atendimento Grade de atendimento Capacidade Transportadoras Veículos …" at bounding box center [400, 175] width 800 height 351
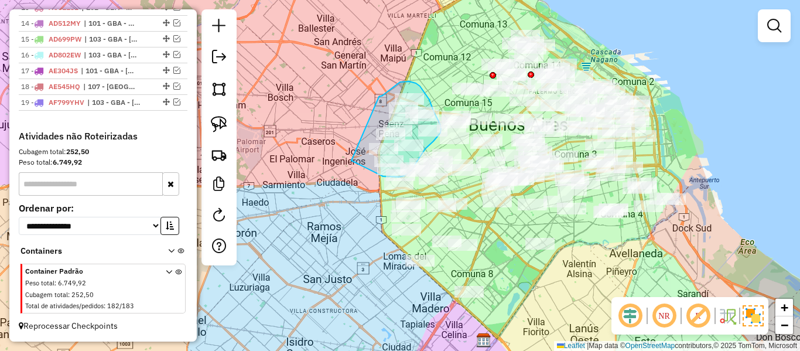
drag, startPoint x: 379, startPoint y: 97, endPoint x: 340, endPoint y: 150, distance: 66.6
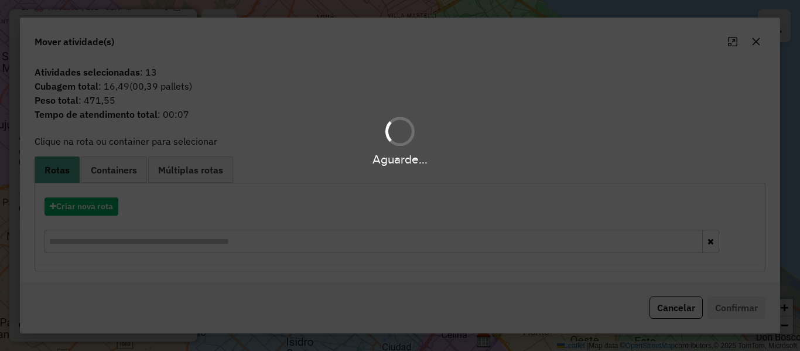
click at [90, 204] on div "Aguarde..." at bounding box center [400, 175] width 800 height 351
click at [90, 204] on button "Criar nova rota" at bounding box center [82, 206] width 74 height 18
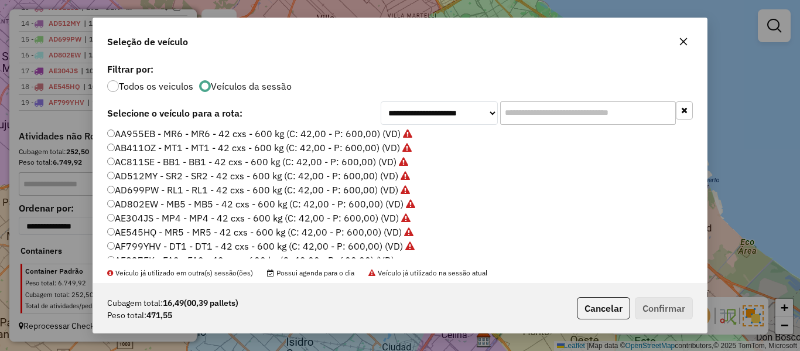
scroll to position [117, 0]
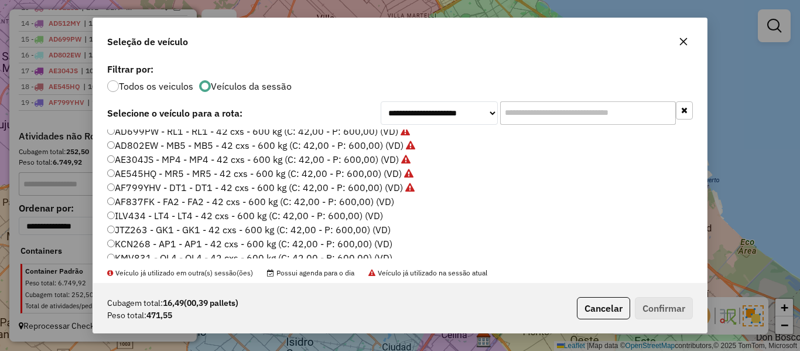
click at [391, 198] on label "AF837FK - FA2 - FA2 - 42 cxs - 600 kg (C: 42,00 - P: 600,00) (VD)" at bounding box center [250, 201] width 287 height 14
click at [666, 297] on button "Confirmar" at bounding box center [664, 308] width 58 height 22
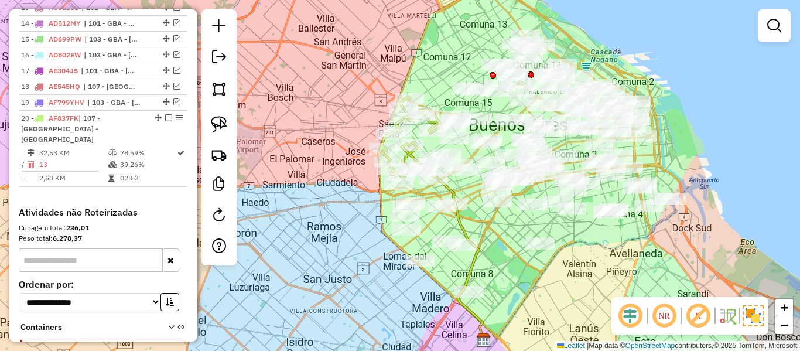
scroll to position [716, 0]
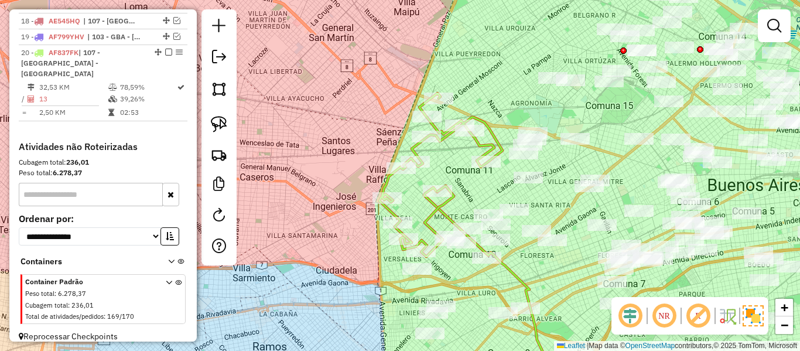
click at [437, 208] on icon at bounding box center [440, 174] width 123 height 163
select select "**********"
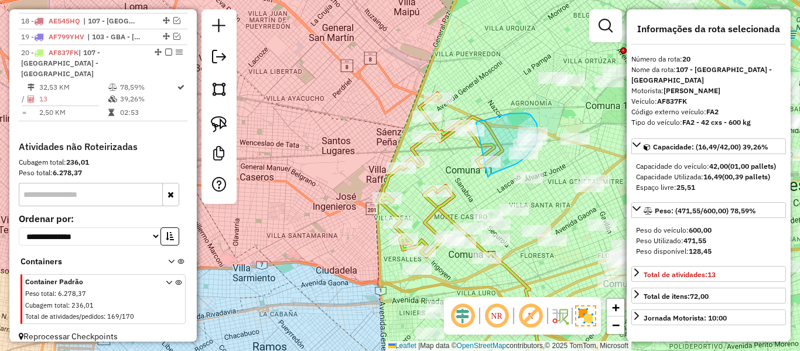
drag, startPoint x: 492, startPoint y: 173, endPoint x: 474, endPoint y: 124, distance: 52.4
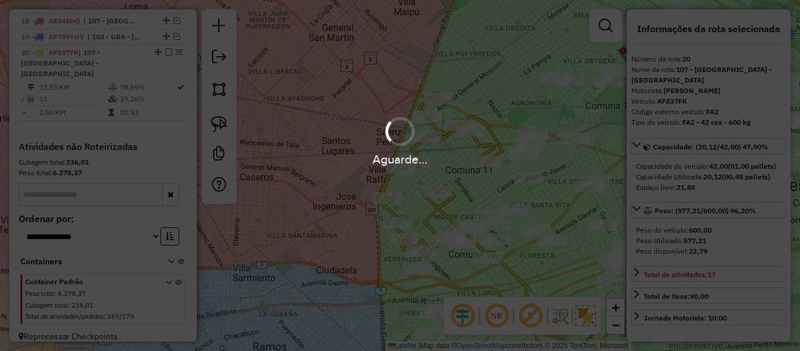
select select "**********"
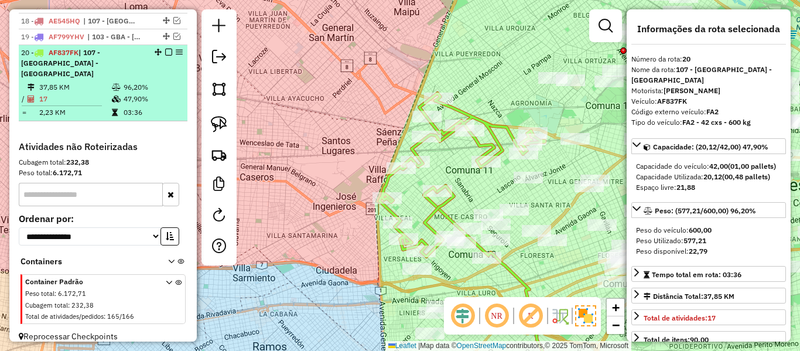
click at [165, 50] on em at bounding box center [168, 52] width 7 height 7
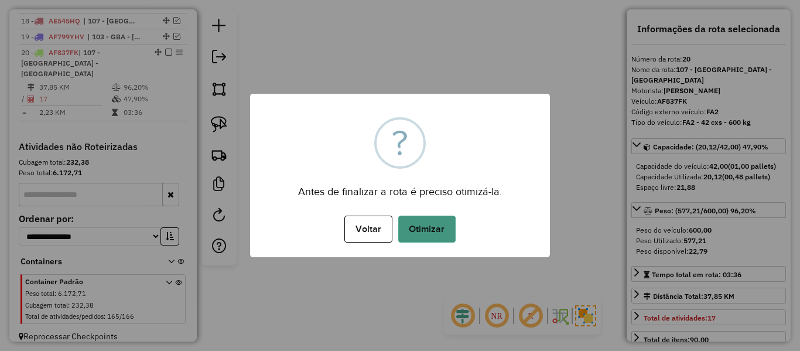
click at [446, 227] on button "Otimizar" at bounding box center [426, 228] width 57 height 27
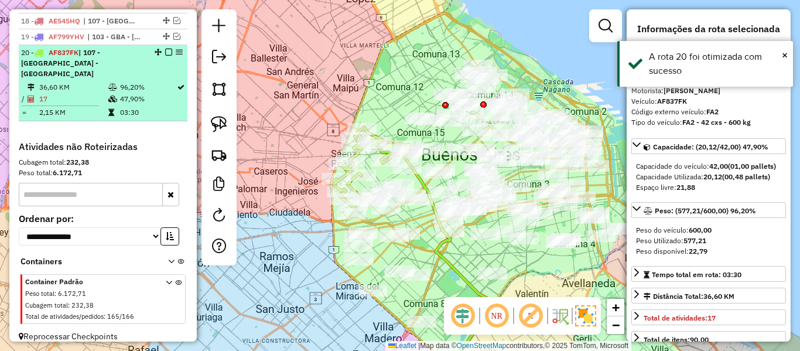
click at [165, 49] on em at bounding box center [168, 52] width 7 height 7
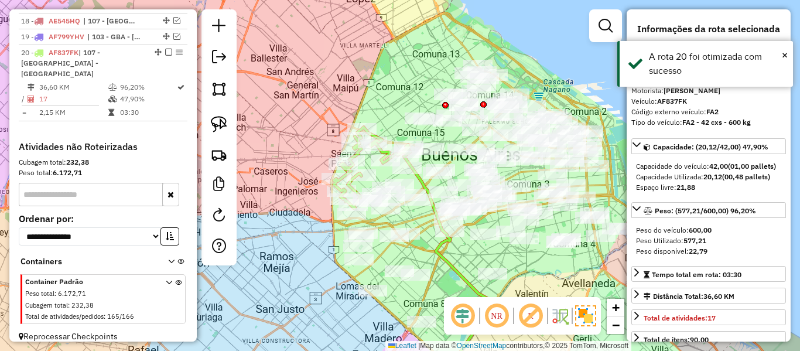
scroll to position [666, 0]
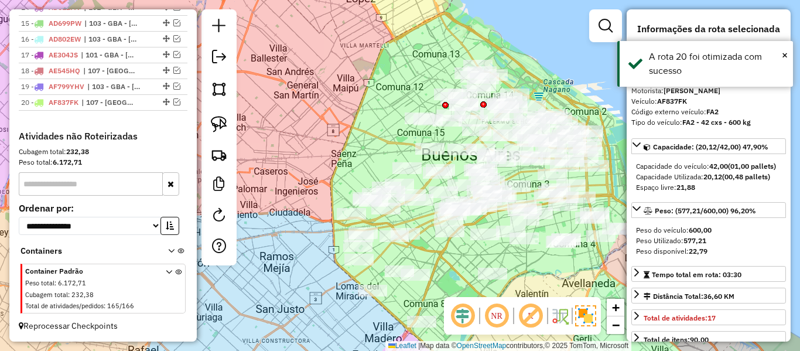
click at [282, 171] on div "Janela de atendimento Grade de atendimento Capacidade Transportadoras Veículos …" at bounding box center [400, 175] width 800 height 351
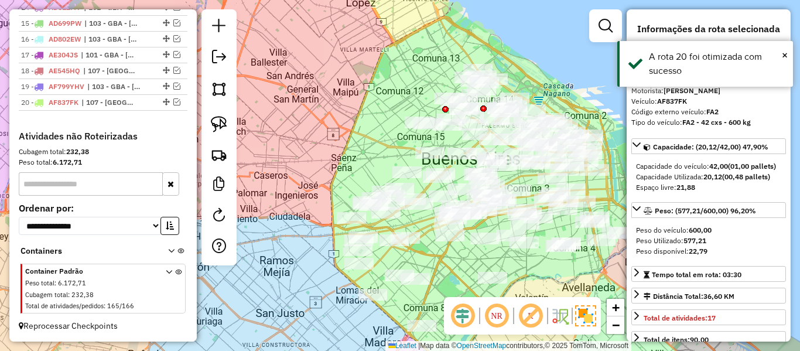
drag, startPoint x: 303, startPoint y: 198, endPoint x: 288, endPoint y: 115, distance: 84.4
click at [288, 115] on div "Janela de atendimento Grade de atendimento Capacidade Transportadoras Veículos …" at bounding box center [400, 175] width 800 height 351
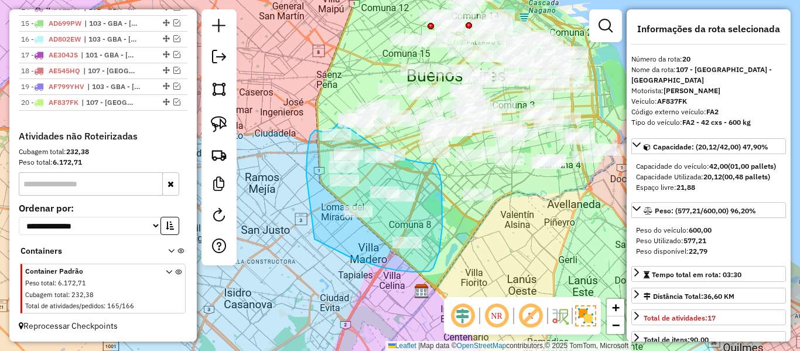
drag, startPoint x: 306, startPoint y: 175, endPoint x: 314, endPoint y: 239, distance: 64.3
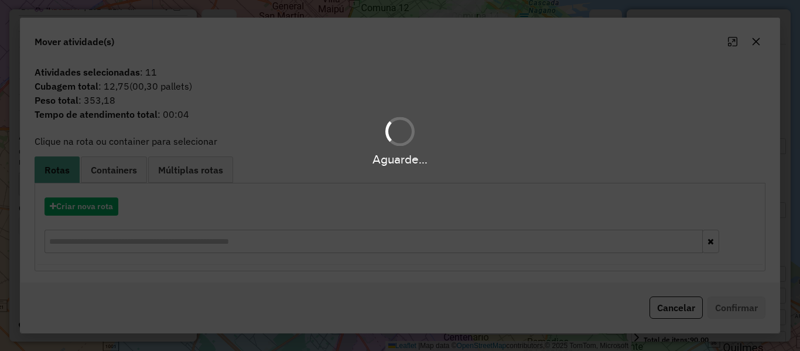
click at [97, 209] on div "Aguarde..." at bounding box center [400, 175] width 800 height 351
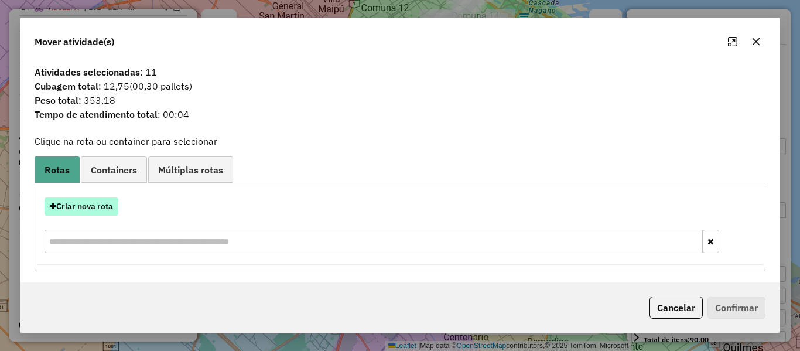
click at [100, 207] on button "Criar nova rota" at bounding box center [82, 206] width 74 height 18
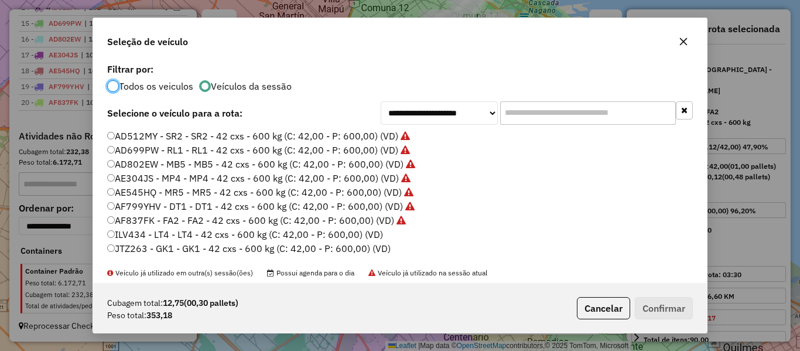
scroll to position [117, 0]
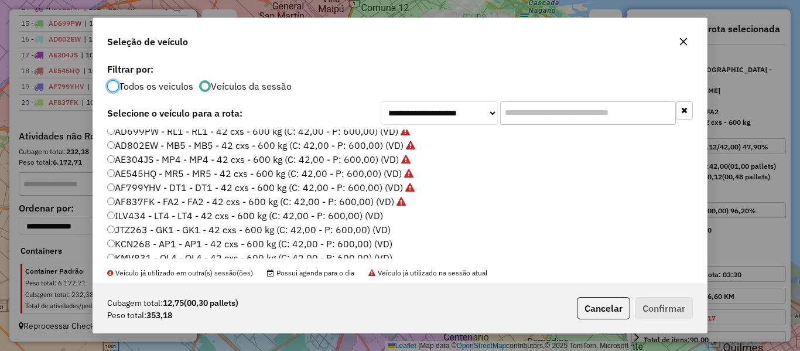
click at [371, 211] on label "ILV434 - LT4 - LT4 - 42 cxs - 600 kg (C: 42,00 - P: 600,00) (VD)" at bounding box center [245, 215] width 276 height 14
click at [665, 303] on button "Confirmar" at bounding box center [664, 308] width 58 height 22
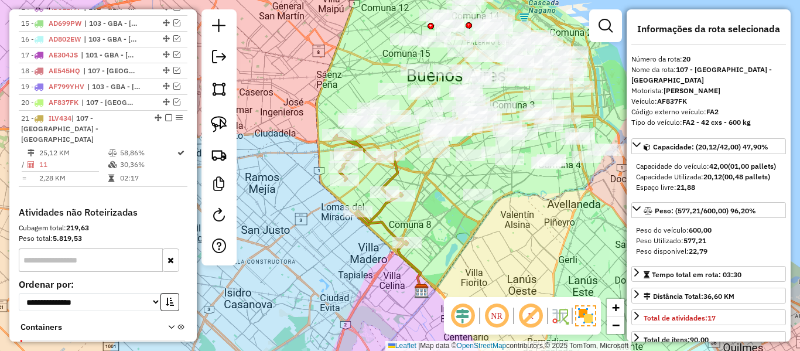
scroll to position [731, 0]
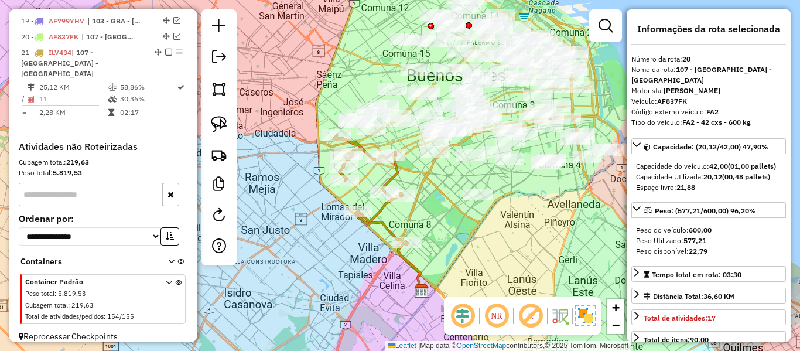
drag, startPoint x: 389, startPoint y: 177, endPoint x: 379, endPoint y: 170, distance: 12.2
click at [389, 177] on icon at bounding box center [371, 189] width 74 height 109
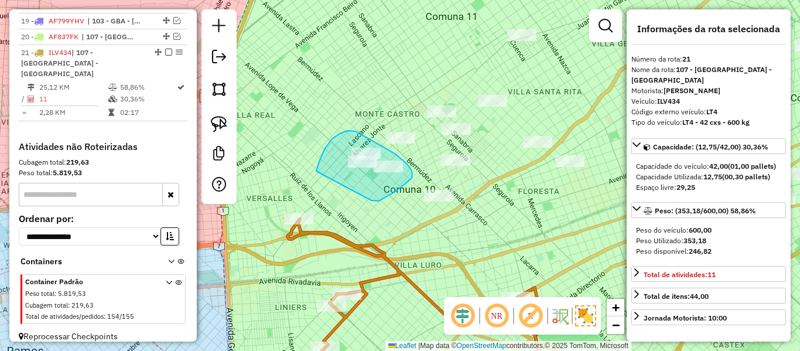
drag, startPoint x: 404, startPoint y: 184, endPoint x: 316, endPoint y: 193, distance: 88.8
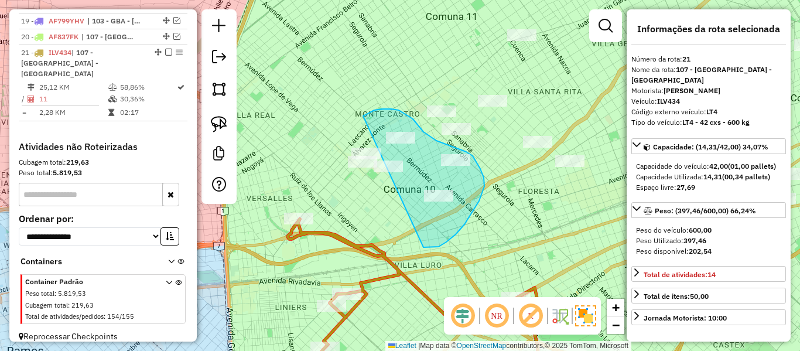
drag, startPoint x: 425, startPoint y: 247, endPoint x: 327, endPoint y: 170, distance: 124.7
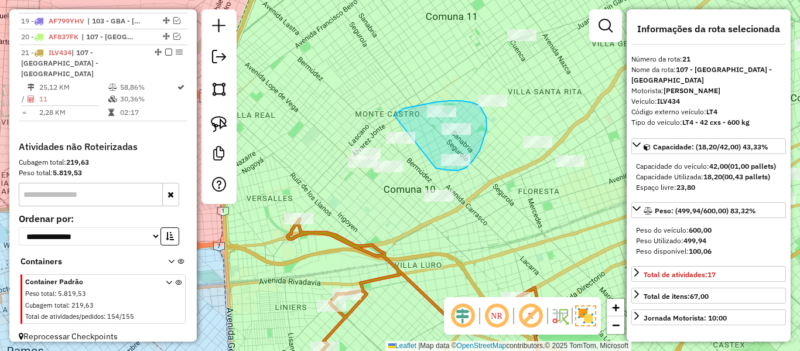
drag, startPoint x: 440, startPoint y: 169, endPoint x: 389, endPoint y: 124, distance: 68.0
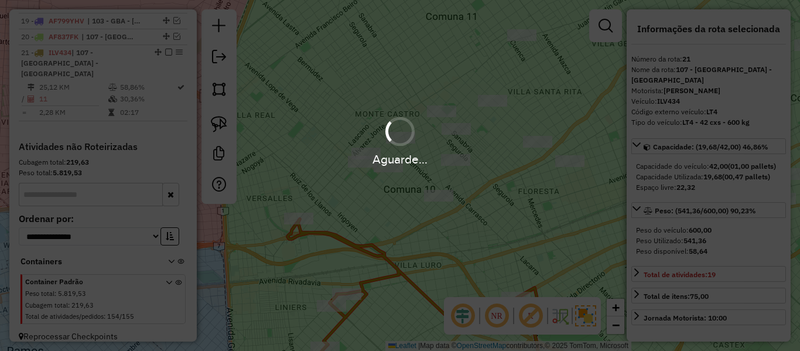
select select "**********"
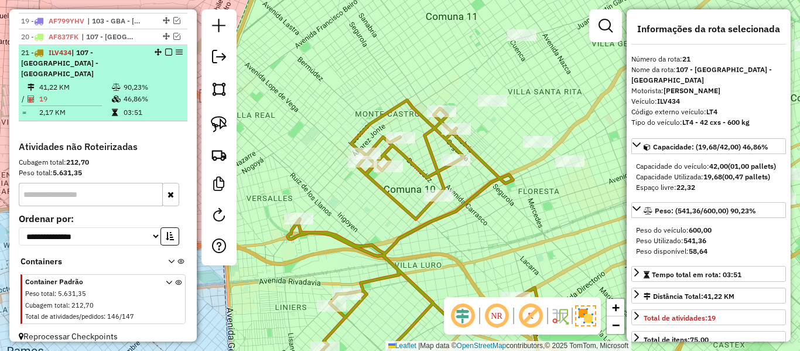
click at [165, 55] on em at bounding box center [168, 52] width 7 height 7
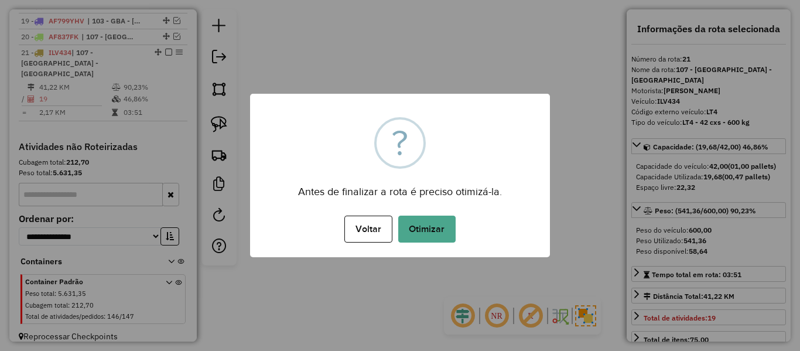
click at [430, 223] on button "Otimizar" at bounding box center [426, 228] width 57 height 27
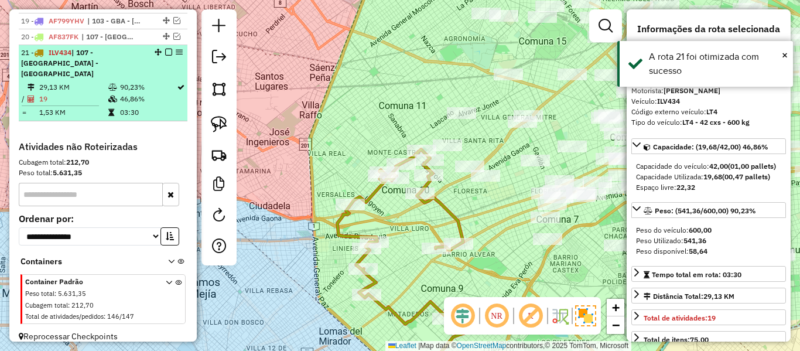
click at [165, 52] on em at bounding box center [168, 52] width 7 height 7
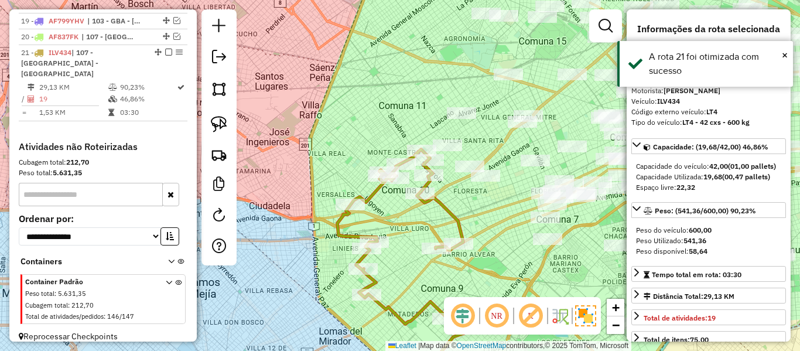
scroll to position [682, 0]
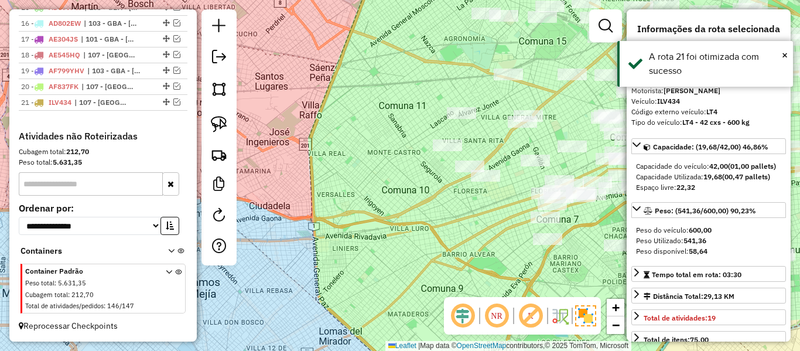
drag, startPoint x: 420, startPoint y: 198, endPoint x: 334, endPoint y: 153, distance: 96.7
click at [334, 153] on div "Janela de atendimento Grade de atendimento Capacidade Transportadoras Veículos …" at bounding box center [400, 175] width 800 height 351
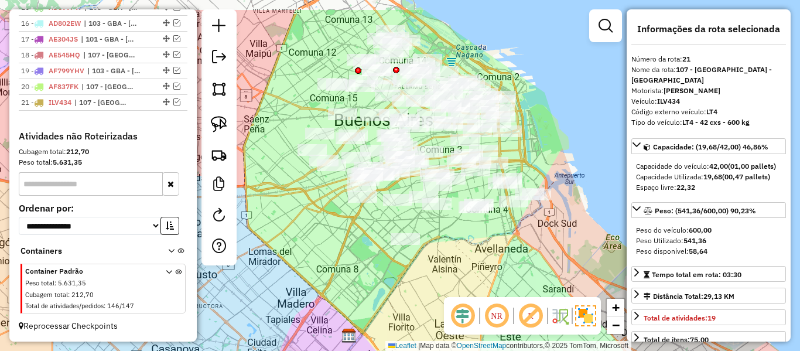
drag, startPoint x: 466, startPoint y: 191, endPoint x: 447, endPoint y: 256, distance: 67.6
click at [447, 256] on div "Janela de atendimento Grade de atendimento Capacidade Transportadoras Veículos …" at bounding box center [400, 175] width 800 height 351
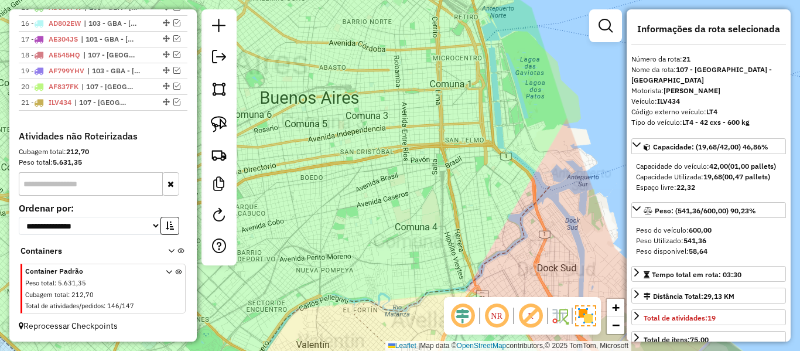
click at [553, 215] on div "Janela de atendimento Grade de atendimento Capacidade Transportadoras Veículos …" at bounding box center [400, 175] width 800 height 351
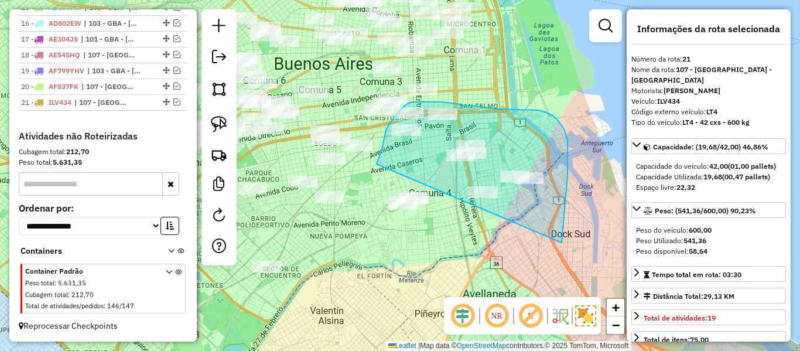
drag, startPoint x: 567, startPoint y: 139, endPoint x: 381, endPoint y: 239, distance: 211.1
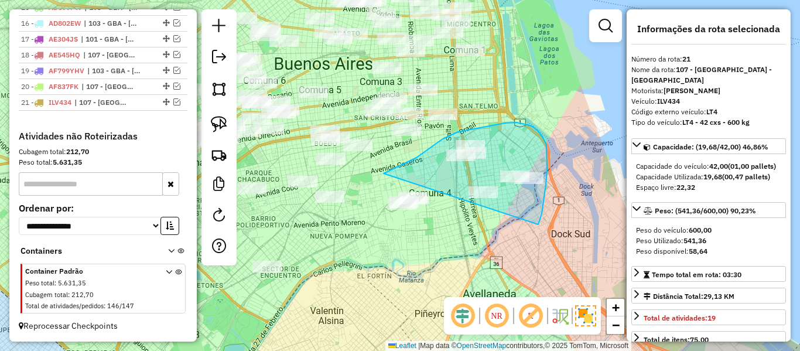
drag, startPoint x: 538, startPoint y: 224, endPoint x: 372, endPoint y: 250, distance: 167.7
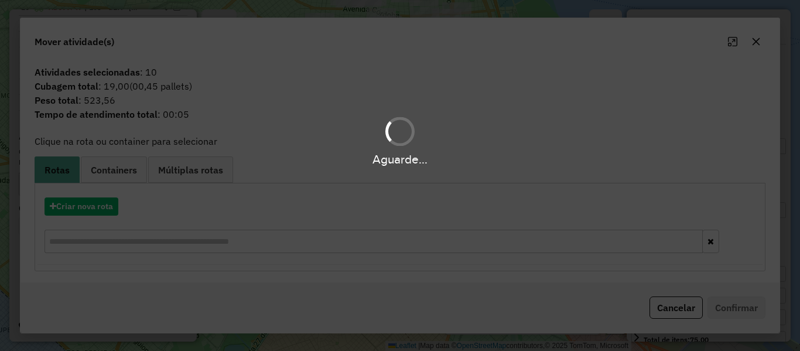
click at [102, 204] on div "Aguarde..." at bounding box center [400, 175] width 800 height 351
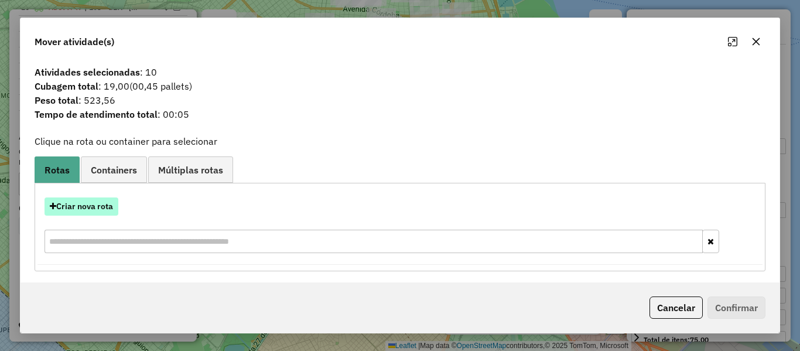
click at [102, 206] on button "Criar nova rota" at bounding box center [82, 206] width 74 height 18
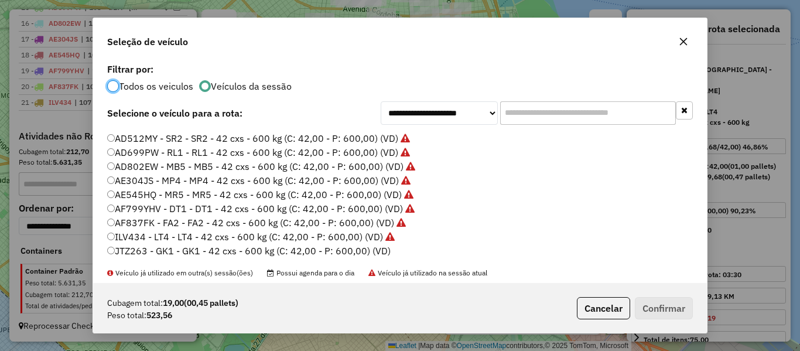
scroll to position [117, 0]
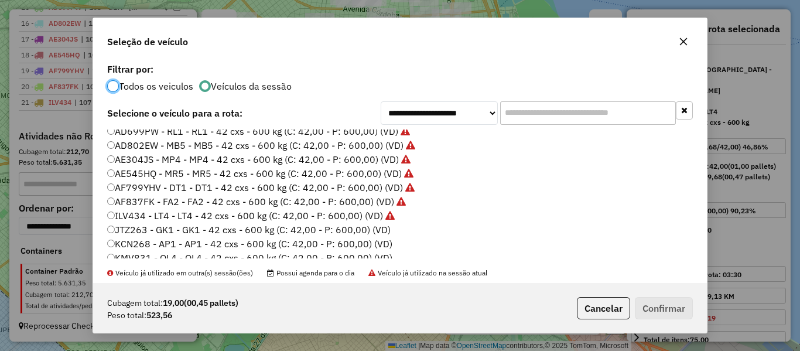
click at [378, 230] on label "JTZ263 - GK1 - GK1 - 42 cxs - 600 kg (C: 42,00 - P: 600,00) (VD)" at bounding box center [248, 230] width 283 height 14
click at [657, 298] on button "Confirmar" at bounding box center [664, 308] width 58 height 22
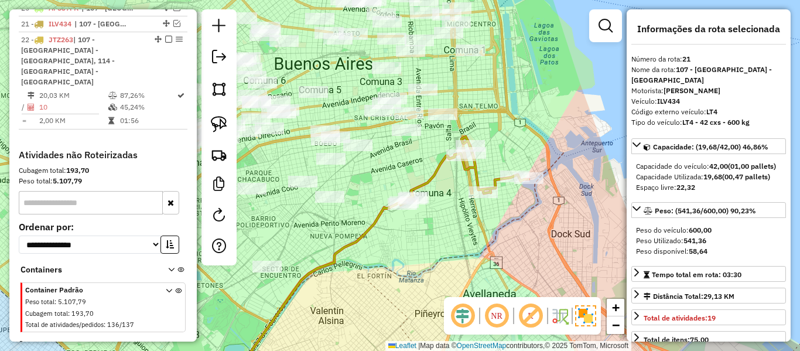
scroll to position [767, 0]
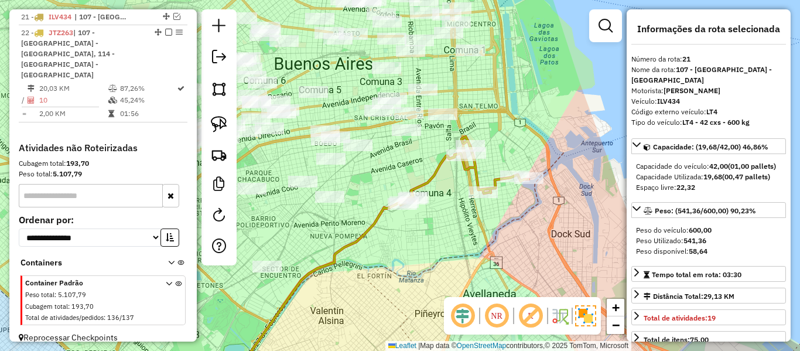
click at [428, 174] on icon at bounding box center [464, 170] width 129 height 69
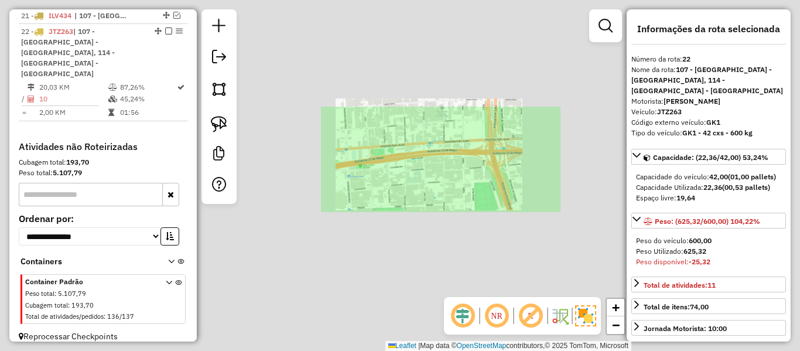
select select "**********"
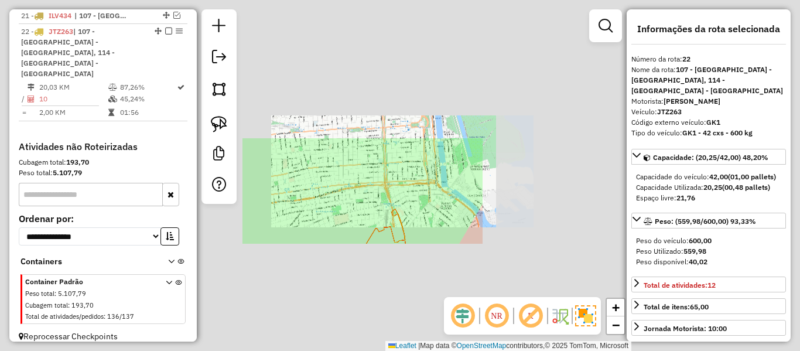
select select "**********"
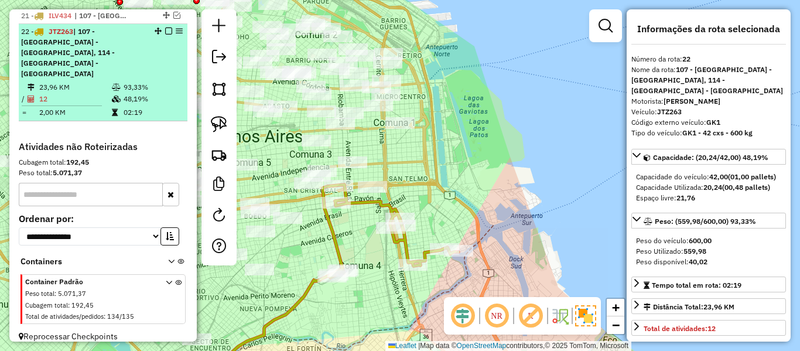
click at [165, 29] on em at bounding box center [168, 31] width 7 height 7
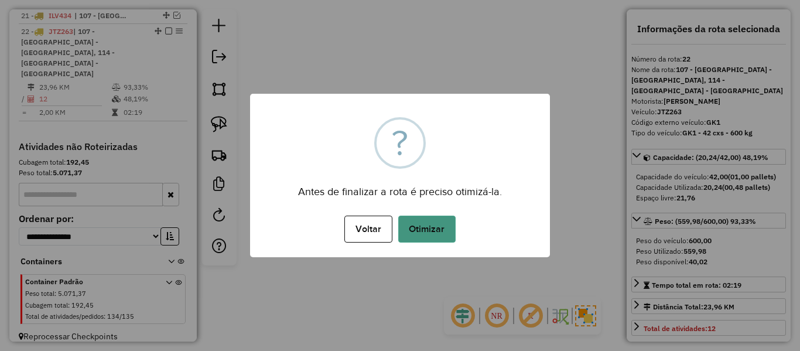
click at [429, 224] on button "Otimizar" at bounding box center [426, 228] width 57 height 27
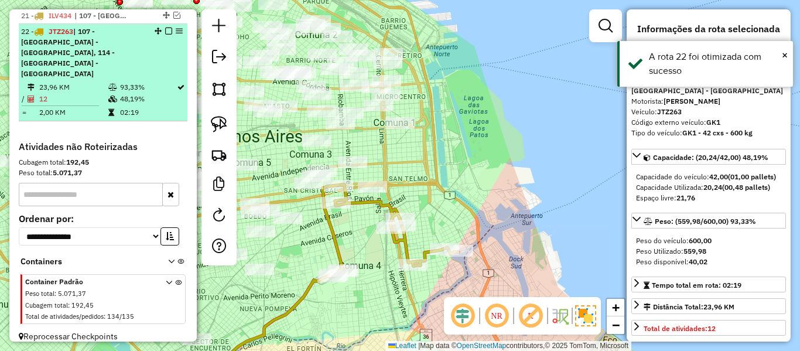
click at [165, 30] on em at bounding box center [168, 31] width 7 height 7
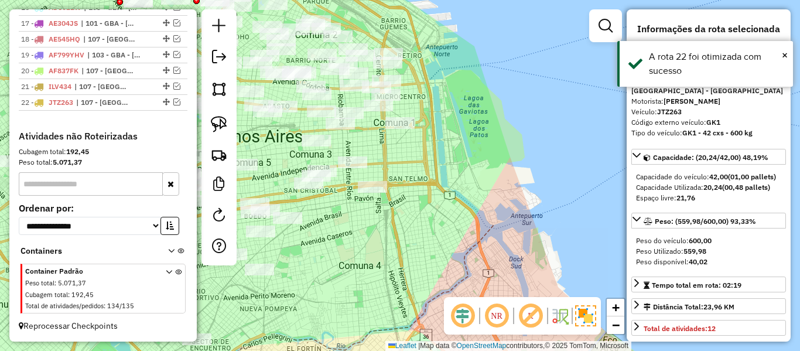
scroll to position [697, 0]
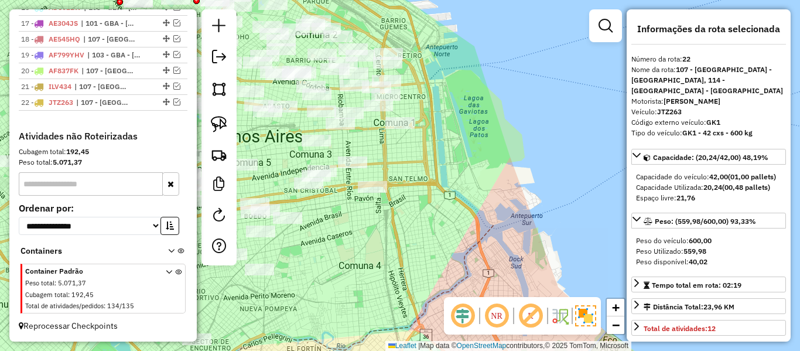
click at [439, 203] on div "Janela de atendimento Grade de atendimento Capacidade Transportadoras Veículos …" at bounding box center [400, 175] width 800 height 351
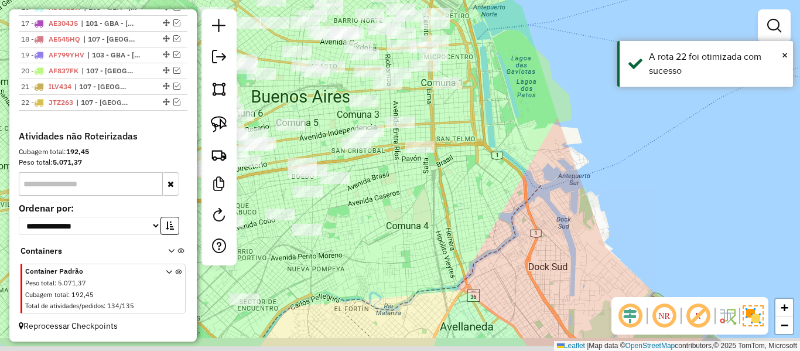
drag, startPoint x: 400, startPoint y: 240, endPoint x: 536, endPoint y: 142, distance: 167.4
click at [536, 142] on div "Janela de atendimento Grade de atendimento Capacidade Transportadoras Veículos …" at bounding box center [400, 175] width 800 height 351
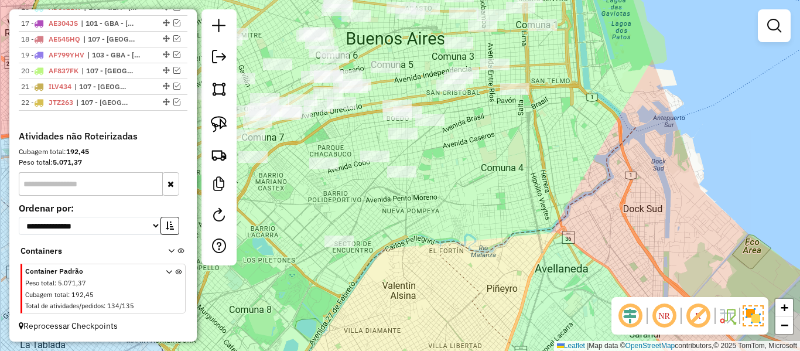
drag, startPoint x: 475, startPoint y: 223, endPoint x: 540, endPoint y: 220, distance: 65.6
click at [537, 218] on div "Janela de atendimento Grade de atendimento Capacidade Transportadoras Veículos …" at bounding box center [400, 175] width 800 height 351
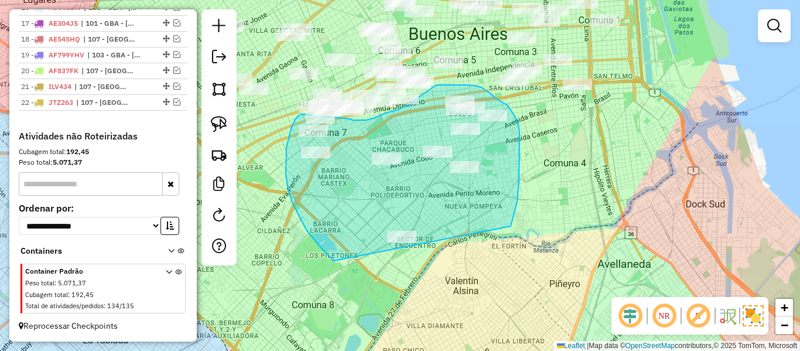
drag, startPoint x: 512, startPoint y: 224, endPoint x: 367, endPoint y: 284, distance: 157.2
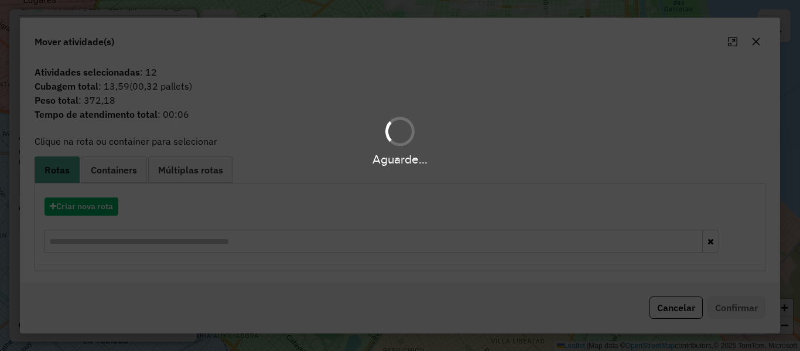
click at [96, 210] on hb-app "Aguarde... Pop-up bloqueado! Seu navegador bloqueou automáticamente a abertura …" at bounding box center [400, 175] width 800 height 351
click at [96, 210] on button "Criar nova rota" at bounding box center [82, 206] width 74 height 18
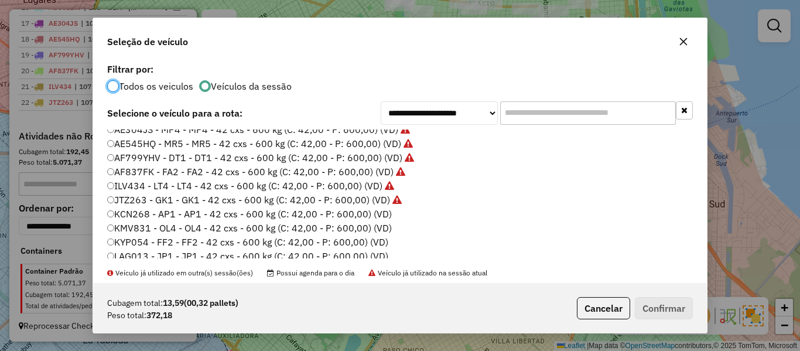
scroll to position [176, 0]
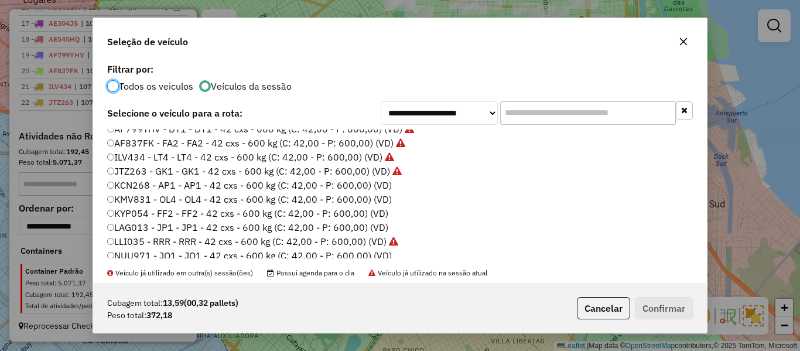
click at [381, 184] on label "KCN268 - AP1 - AP1 - 42 cxs - 600 kg (C: 42,00 - P: 600,00) (VD)" at bounding box center [249, 185] width 285 height 14
click at [676, 313] on button "Confirmar" at bounding box center [664, 308] width 58 height 22
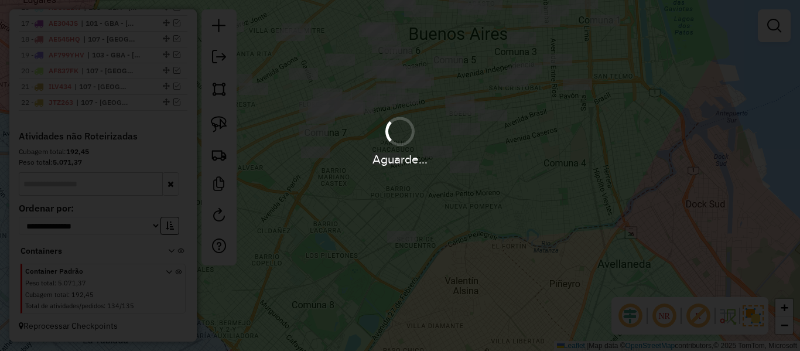
scroll to position [763, 0]
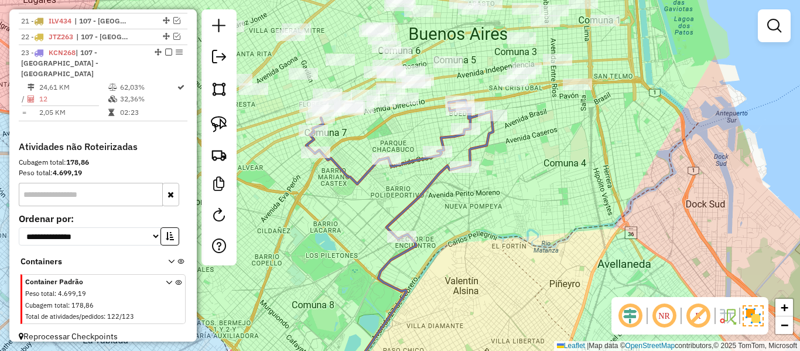
click at [408, 163] on icon at bounding box center [399, 169] width 187 height 139
select select "**********"
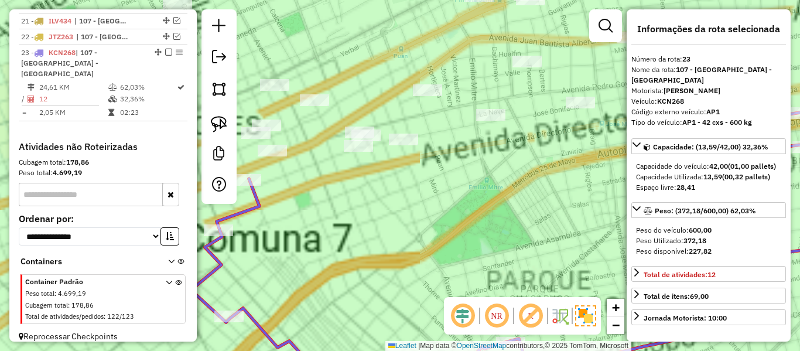
drag, startPoint x: 395, startPoint y: 195, endPoint x: 427, endPoint y: 193, distance: 32.8
click at [419, 193] on div "Janela de atendimento Grade de atendimento Capacidade Transportadoras Veículos …" at bounding box center [400, 175] width 800 height 351
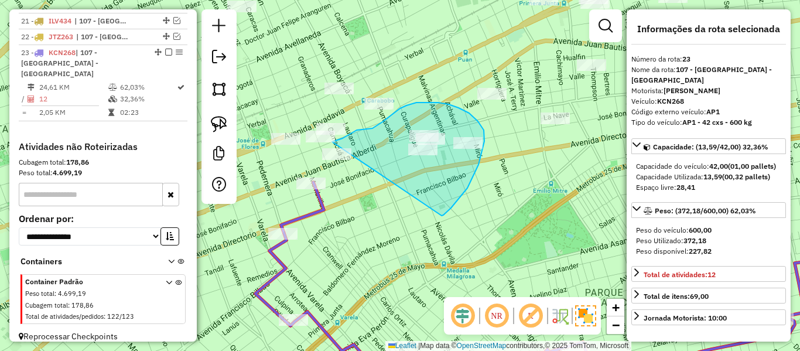
drag, startPoint x: 441, startPoint y: 215, endPoint x: 299, endPoint y: 176, distance: 147.8
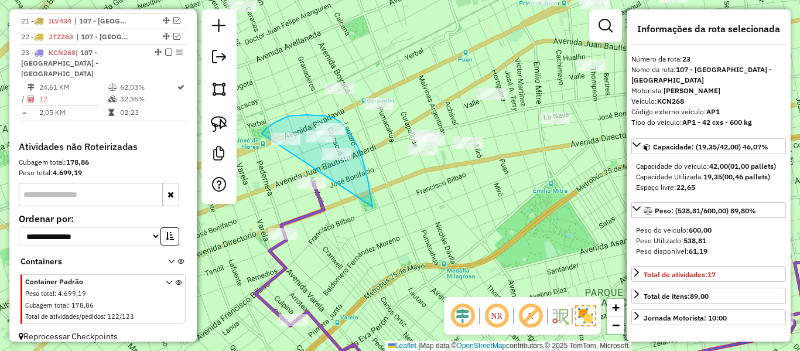
drag, startPoint x: 352, startPoint y: 137, endPoint x: 307, endPoint y: 196, distance: 74.4
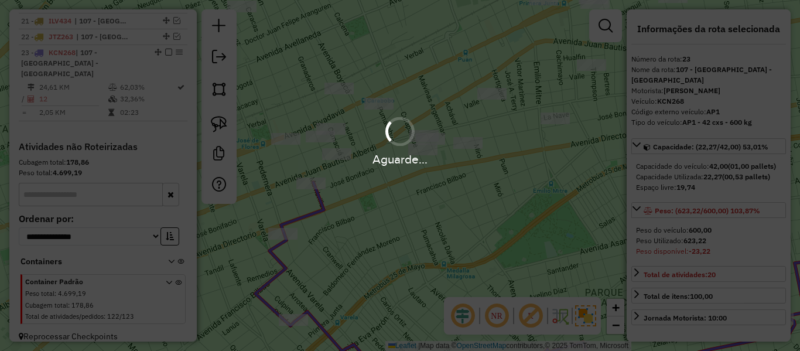
select select "**********"
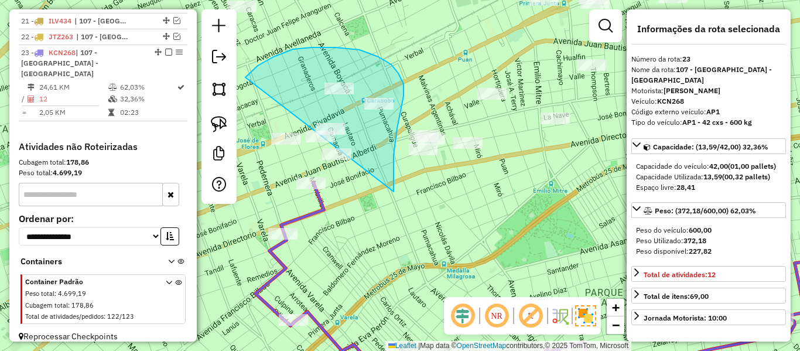
drag, startPoint x: 393, startPoint y: 155, endPoint x: 306, endPoint y: 216, distance: 106.9
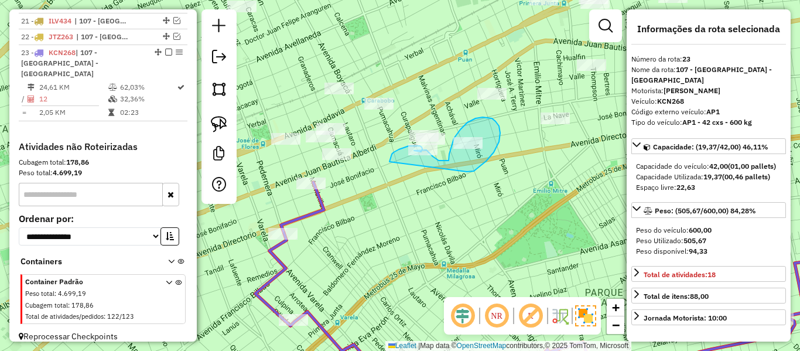
drag, startPoint x: 499, startPoint y: 142, endPoint x: 389, endPoint y: 163, distance: 112.1
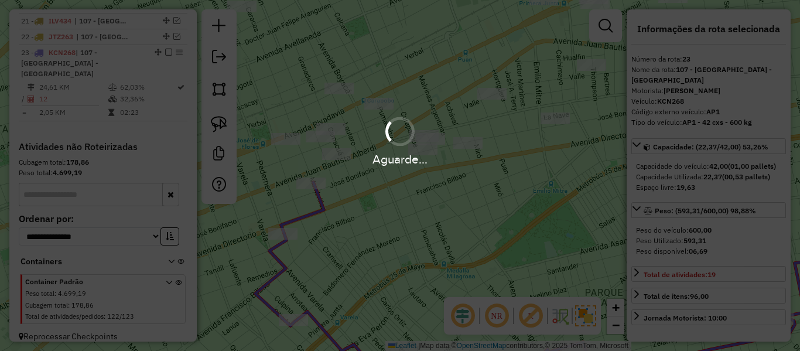
select select "**********"
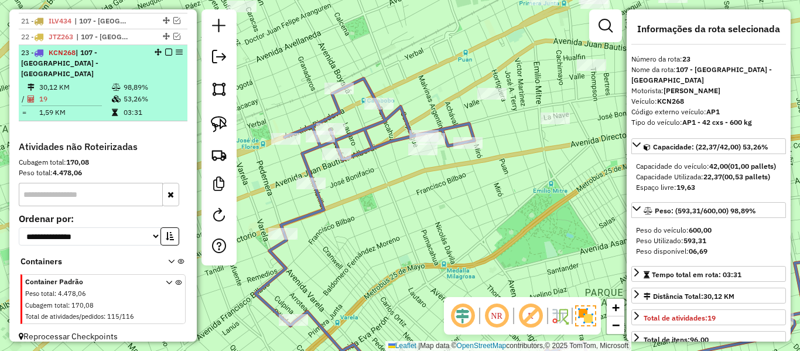
click at [165, 52] on em at bounding box center [168, 52] width 7 height 7
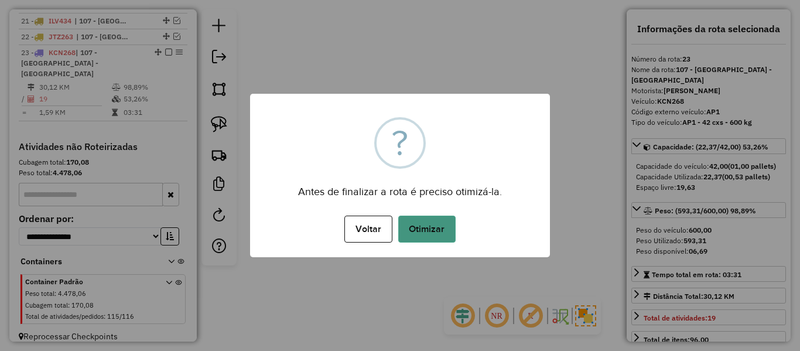
click at [415, 241] on button "Otimizar" at bounding box center [426, 228] width 57 height 27
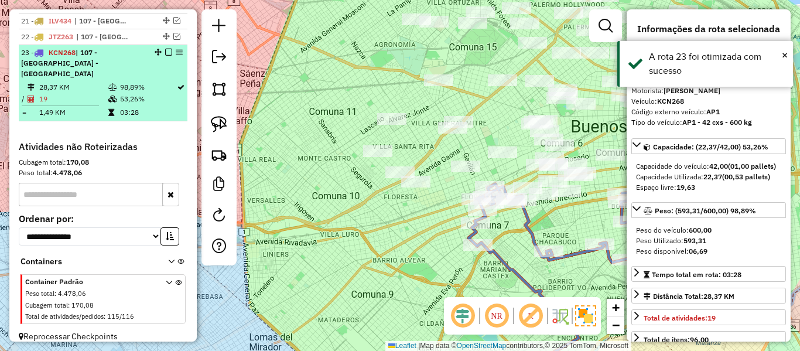
click at [165, 52] on em at bounding box center [168, 52] width 7 height 7
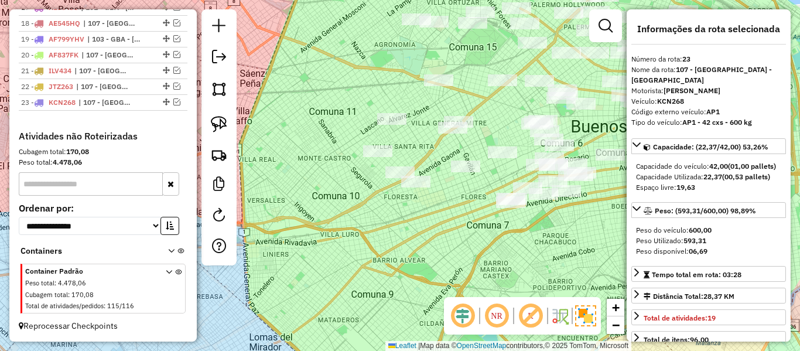
scroll to position [713, 0]
click at [455, 240] on div "Janela de atendimento Grade de atendimento Capacidade Transportadoras Veículos …" at bounding box center [400, 175] width 800 height 351
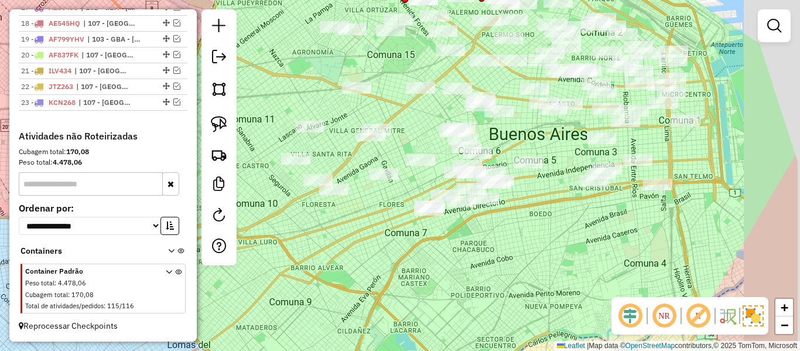
drag, startPoint x: 481, startPoint y: 242, endPoint x: 569, endPoint y: 231, distance: 89.1
click at [394, 252] on div "Janela de atendimento Grade de atendimento Capacidade Transportadoras Veículos …" at bounding box center [400, 175] width 800 height 351
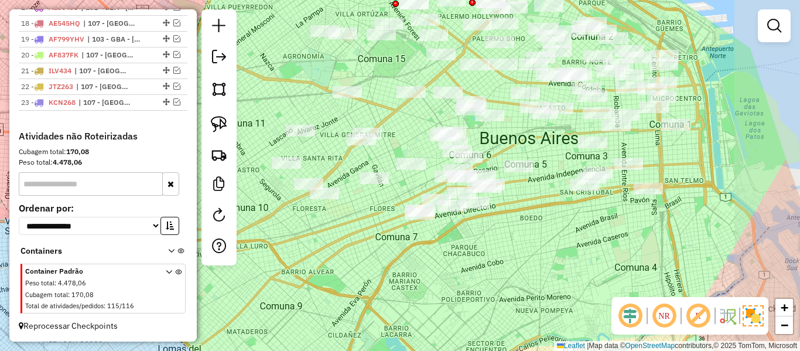
click at [525, 306] on div "Janela de atendimento Grade de atendimento Capacidade Transportadoras Veículos …" at bounding box center [400, 175] width 800 height 351
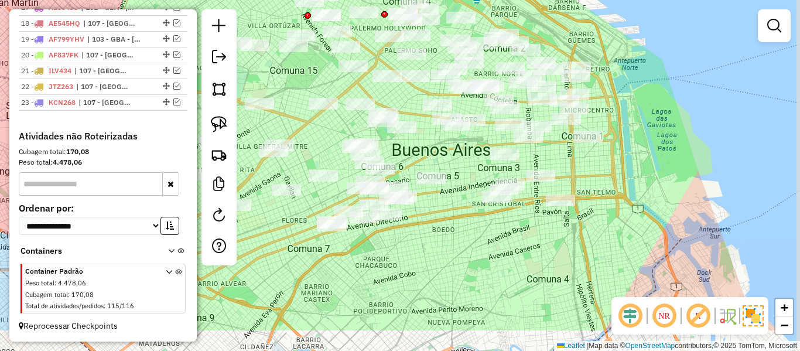
drag, startPoint x: 673, startPoint y: 218, endPoint x: 630, endPoint y: 163, distance: 70.5
click at [630, 163] on div "Janela de atendimento Grade de atendimento Capacidade Transportadoras Veículos …" at bounding box center [400, 175] width 800 height 351
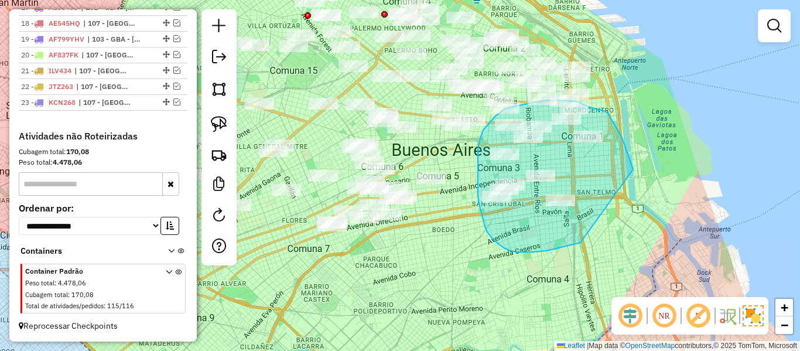
drag, startPoint x: 631, startPoint y: 163, endPoint x: 587, endPoint y: 241, distance: 89.9
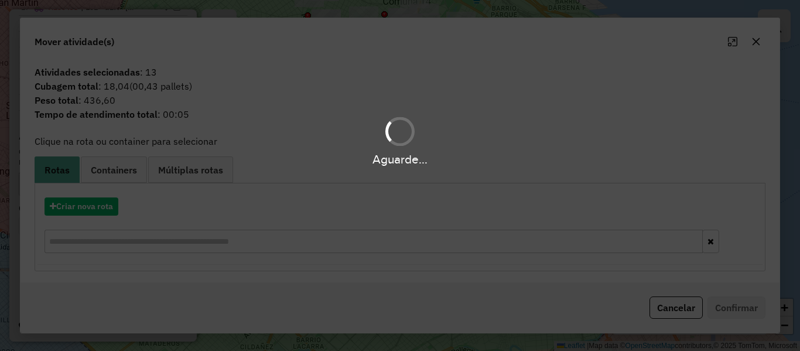
click at [88, 210] on div "Aguarde..." at bounding box center [400, 175] width 800 height 351
click at [91, 204] on div "Aguarde..." at bounding box center [400, 175] width 800 height 351
click at [91, 204] on button "Criar nova rota" at bounding box center [82, 206] width 74 height 18
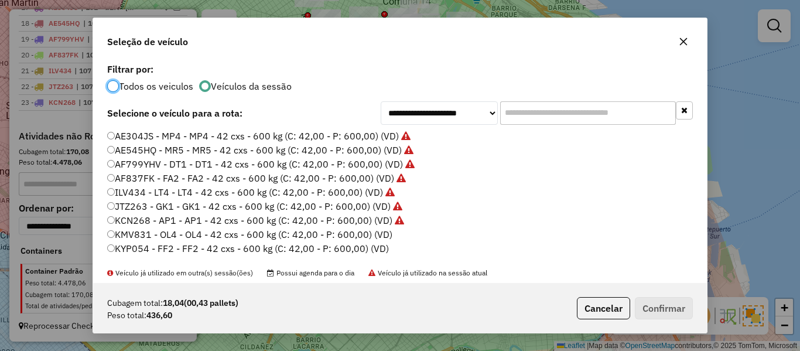
scroll to position [176, 0]
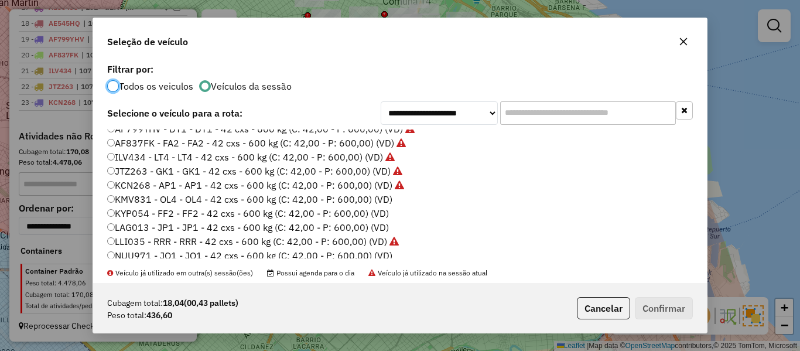
click at [380, 194] on label "KMV831 - OL4 - OL4 - 42 cxs - 600 kg (C: 42,00 - P: 600,00) (VD)" at bounding box center [249, 199] width 285 height 14
click at [680, 305] on button "Confirmar" at bounding box center [664, 308] width 58 height 22
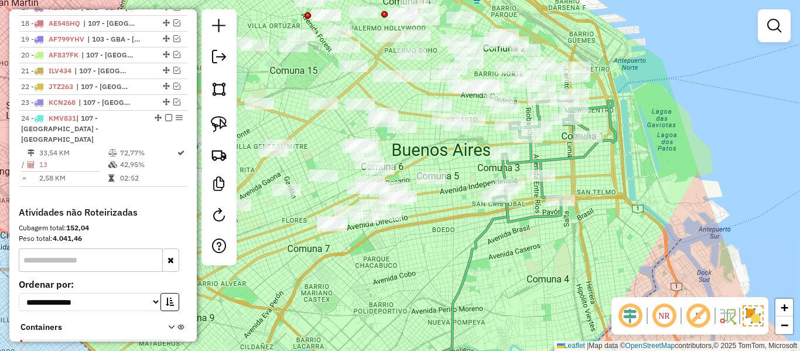
scroll to position [768, 0]
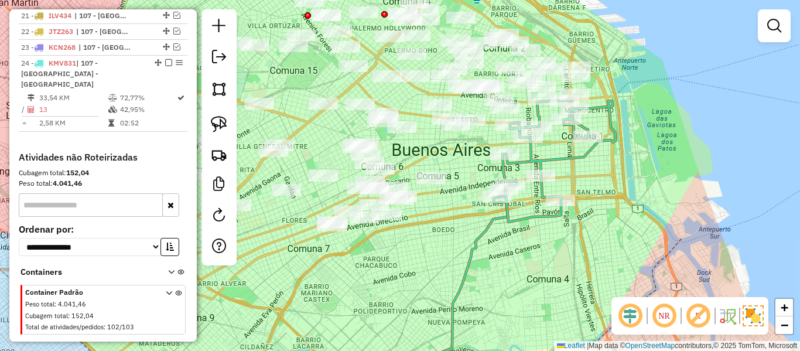
click at [578, 155] on icon at bounding box center [554, 161] width 122 height 122
select select "**********"
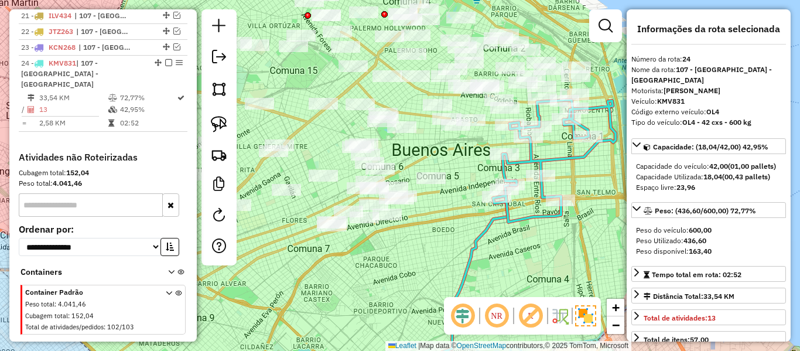
scroll to position [779, 0]
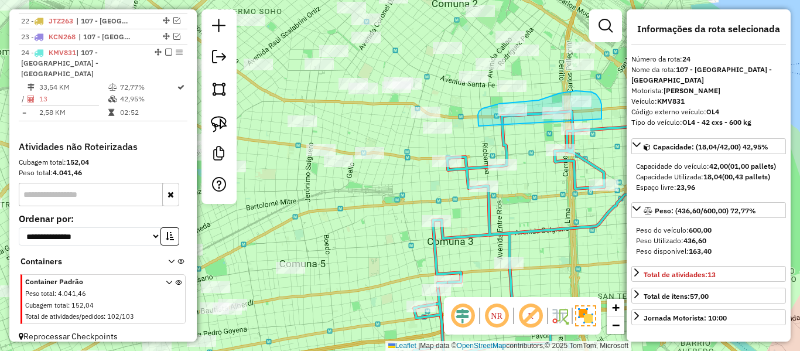
drag, startPoint x: 601, startPoint y: 110, endPoint x: 497, endPoint y: 152, distance: 112.8
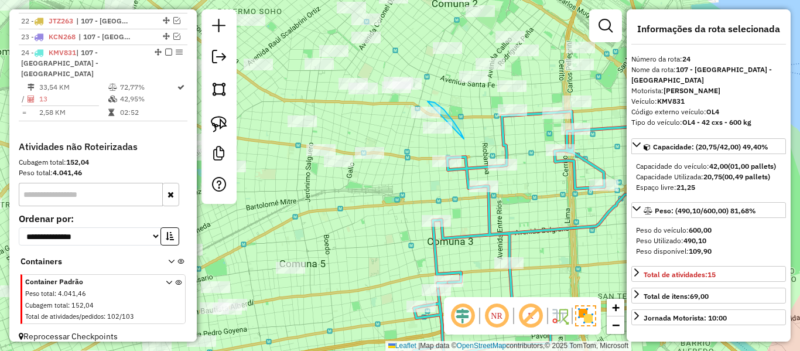
click at [442, 158] on div "Janela de atendimento Grade de atendimento Capacidade Transportadoras Veículos …" at bounding box center [400, 175] width 800 height 351
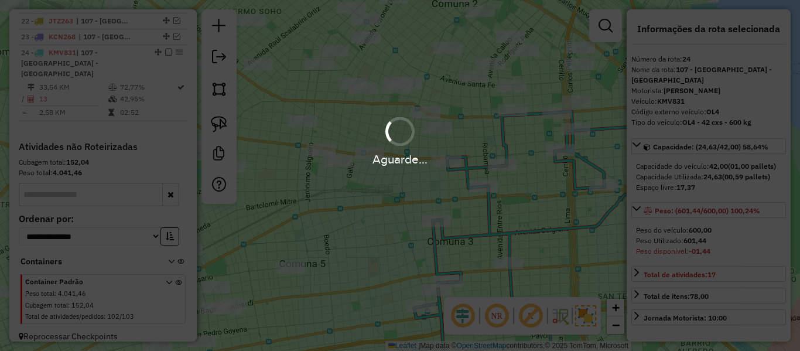
select select "**********"
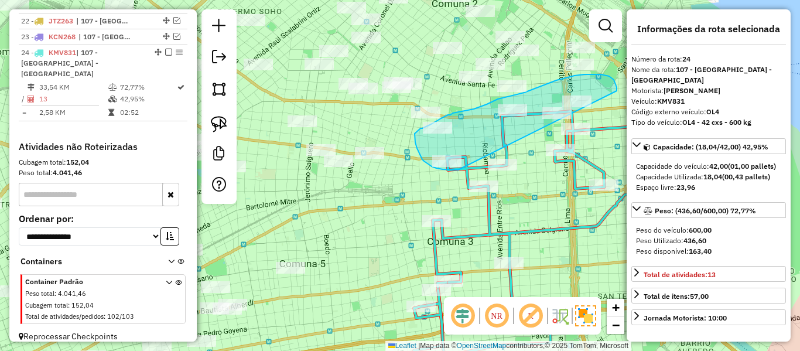
drag, startPoint x: 617, startPoint y: 87, endPoint x: 481, endPoint y: 172, distance: 160.2
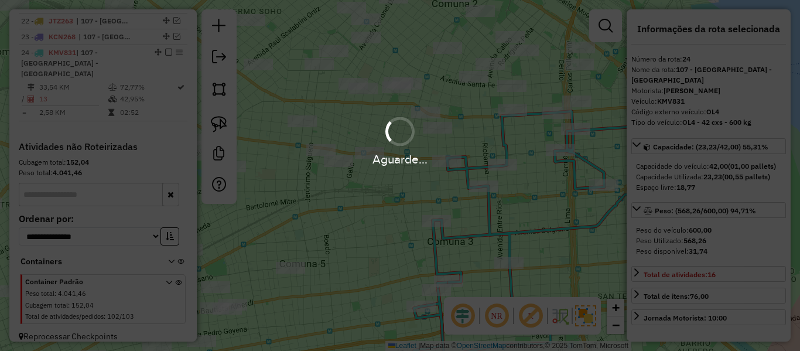
select select "**********"
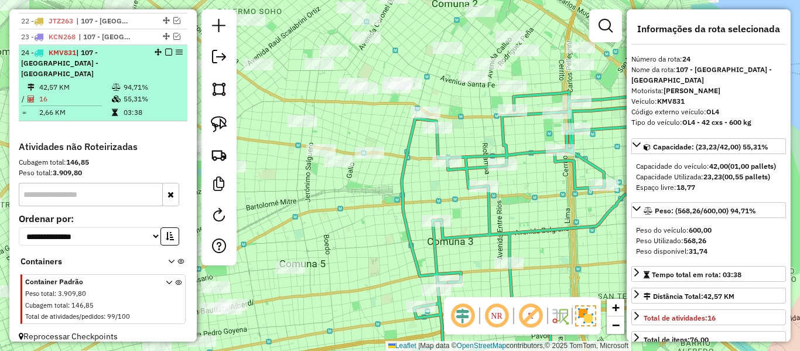
click at [166, 52] on em at bounding box center [168, 52] width 7 height 7
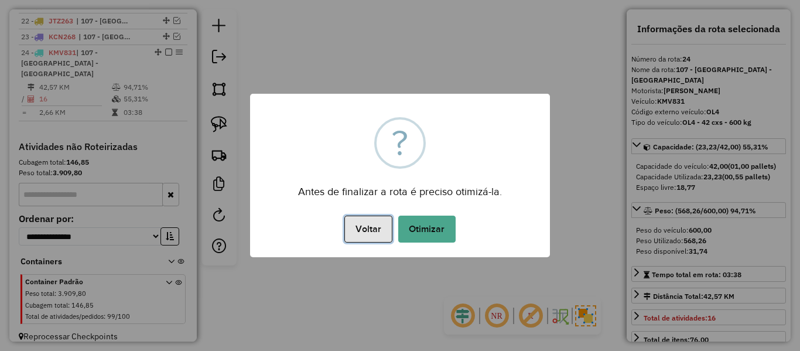
click at [386, 219] on button "Voltar" at bounding box center [367, 228] width 47 height 27
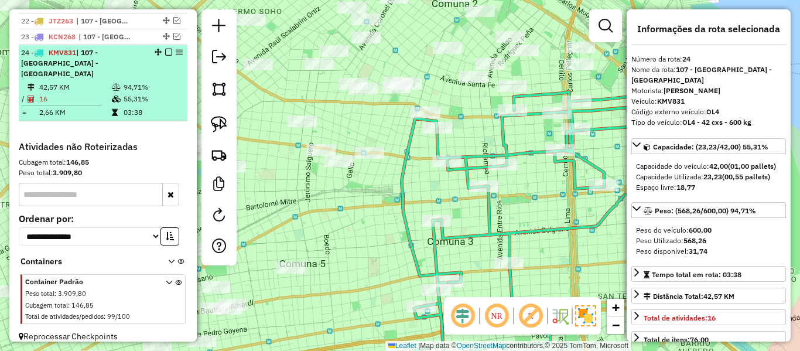
click at [165, 54] on em at bounding box center [168, 52] width 7 height 7
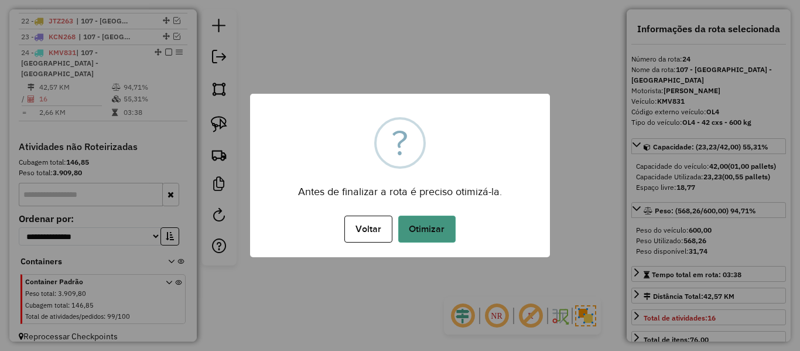
drag, startPoint x: 407, startPoint y: 212, endPoint x: 415, endPoint y: 220, distance: 11.2
click at [410, 217] on div "× ? Antes de finalizar a rota é preciso otimizá-la. Voltar No Otimizar" at bounding box center [400, 175] width 300 height 163
click at [423, 227] on button "Otimizar" at bounding box center [426, 228] width 57 height 27
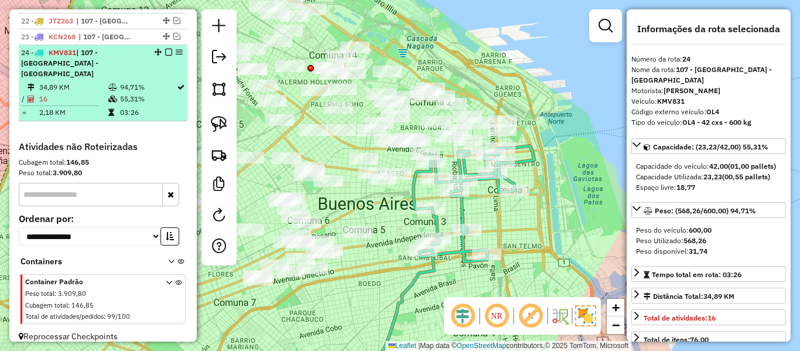
click at [165, 52] on em at bounding box center [168, 52] width 7 height 7
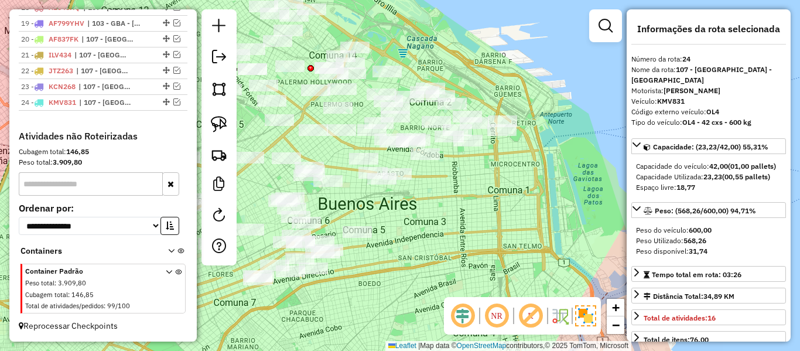
scroll to position [729, 0]
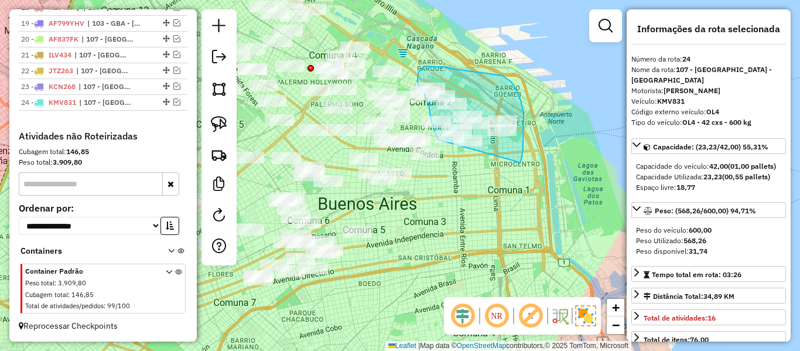
drag, startPoint x: 523, startPoint y: 149, endPoint x: 470, endPoint y: 164, distance: 55.4
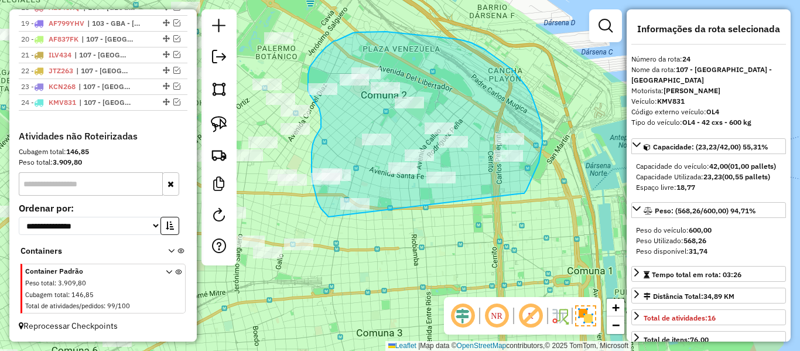
drag, startPoint x: 526, startPoint y: 190, endPoint x: 336, endPoint y: 218, distance: 192.5
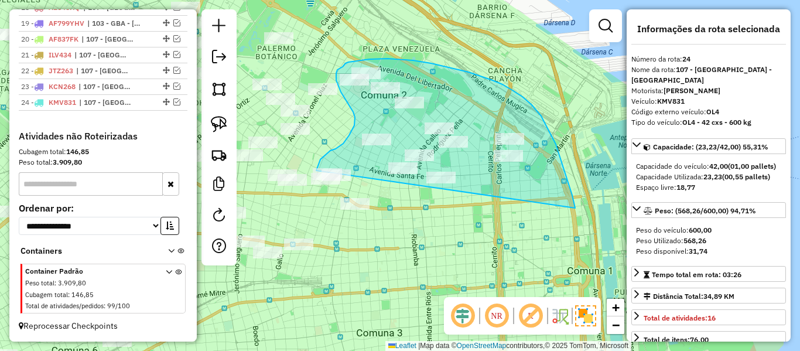
drag, startPoint x: 572, startPoint y: 195, endPoint x: 369, endPoint y: 230, distance: 205.6
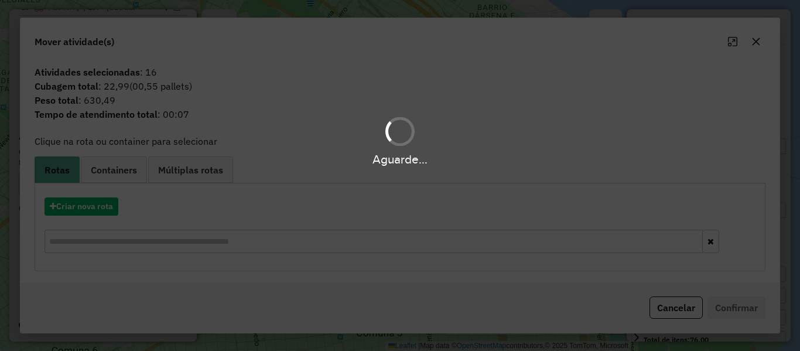
click at [85, 213] on div "Aguarde..." at bounding box center [400, 175] width 800 height 351
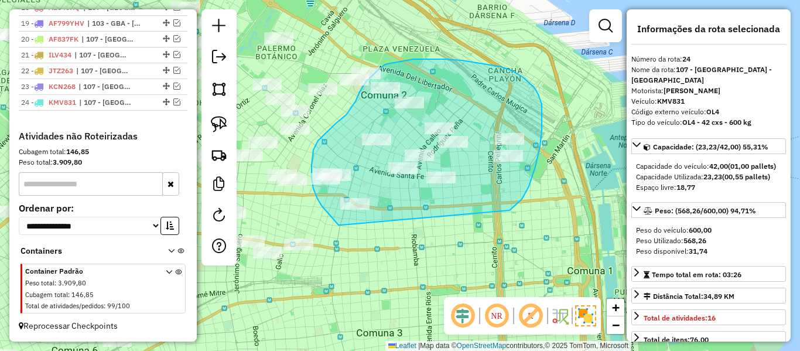
drag, startPoint x: 509, startPoint y: 210, endPoint x: 350, endPoint y: 224, distance: 159.9
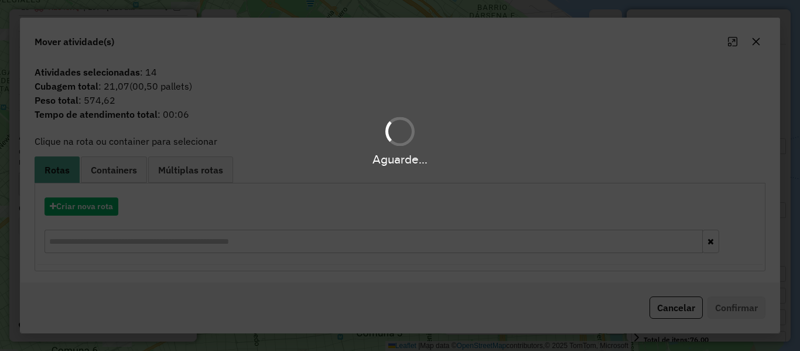
click at [90, 209] on div "Aguarde..." at bounding box center [400, 175] width 800 height 351
click at [90, 209] on button "Criar nova rota" at bounding box center [82, 206] width 74 height 18
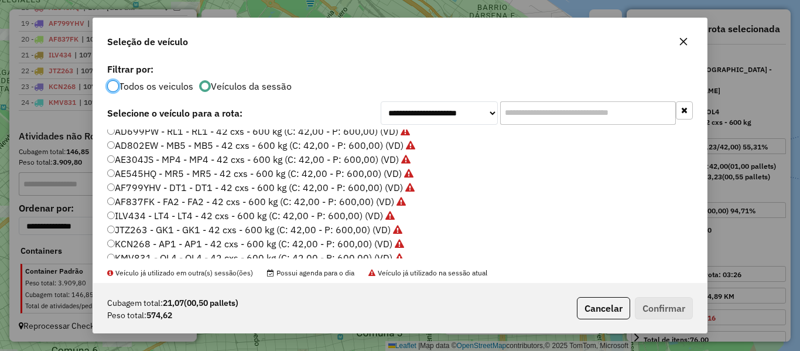
scroll to position [176, 0]
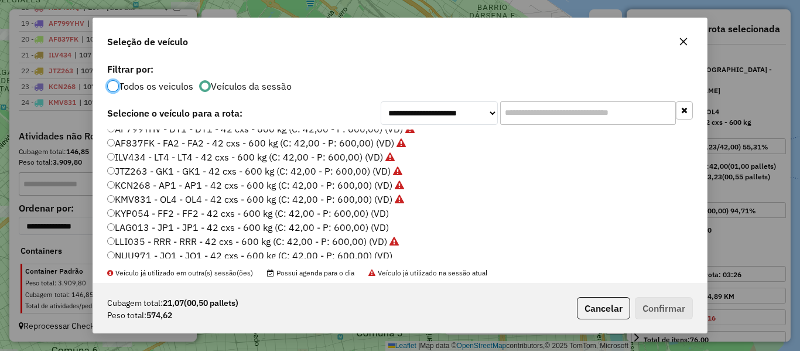
click at [374, 210] on label "KYP054 - FF2 - FF2 - 42 cxs - 600 kg (C: 42,00 - P: 600,00) (VD)" at bounding box center [248, 213] width 282 height 14
click at [656, 303] on button "Confirmar" at bounding box center [664, 308] width 58 height 22
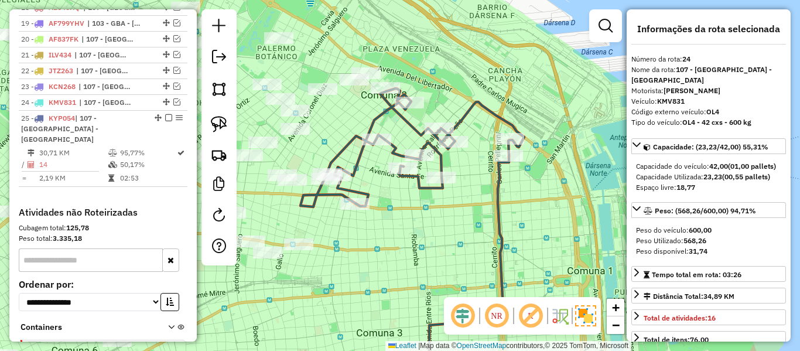
scroll to position [795, 0]
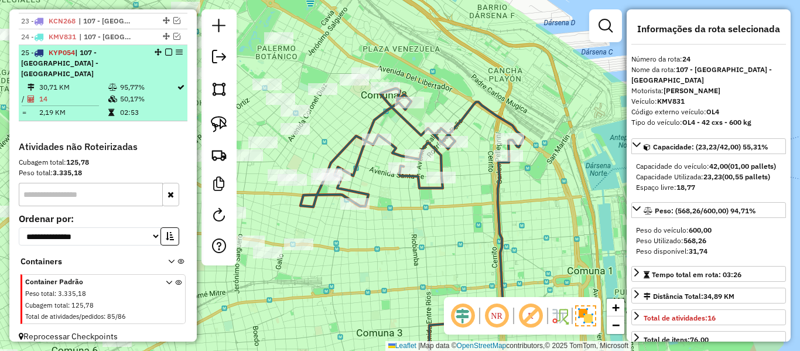
click at [162, 46] on li "25 - KYP054 | 107 - Ciudad Autónoma de Buenos Aires - CABA 30,71 KM 95,77% / 14…" at bounding box center [103, 83] width 169 height 76
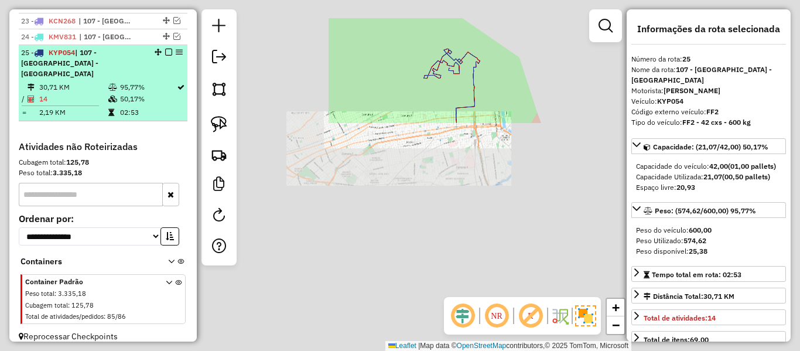
click at [165, 53] on em at bounding box center [168, 52] width 7 height 7
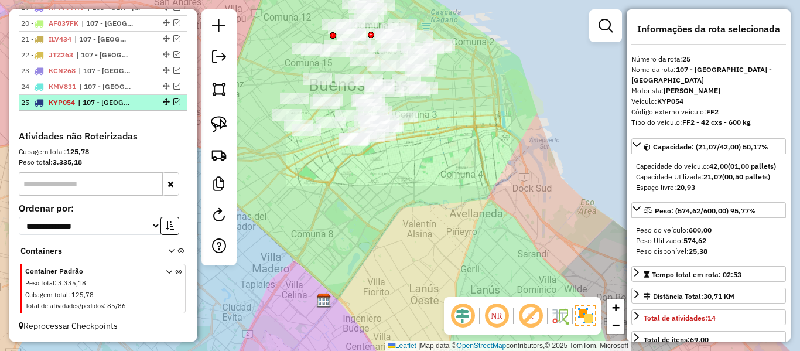
scroll to position [745, 0]
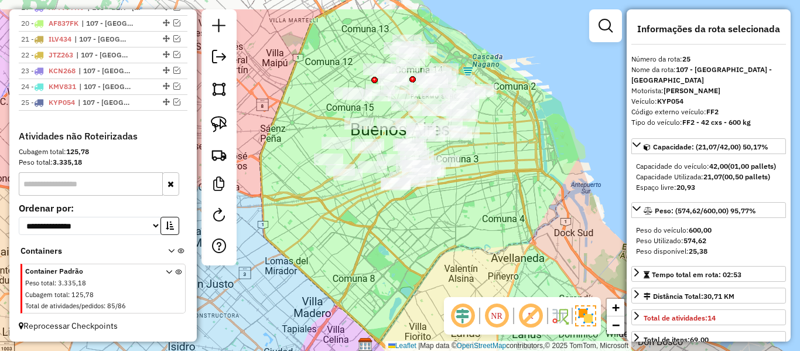
drag, startPoint x: 533, startPoint y: 181, endPoint x: 574, endPoint y: 224, distance: 59.6
click at [574, 224] on div "Janela de atendimento Grade de atendimento Capacidade Transportadoras Veículos …" at bounding box center [400, 175] width 800 height 351
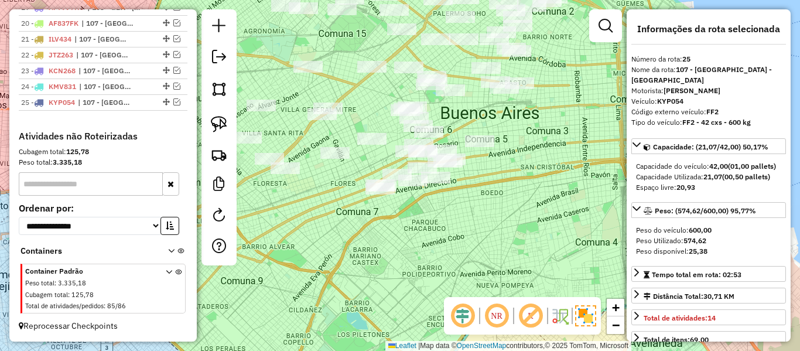
drag, startPoint x: 451, startPoint y: 208, endPoint x: 461, endPoint y: 221, distance: 16.3
click at [464, 224] on div "Janela de atendimento Grade de atendimento Capacidade Transportadoras Veículos …" at bounding box center [400, 175] width 800 height 351
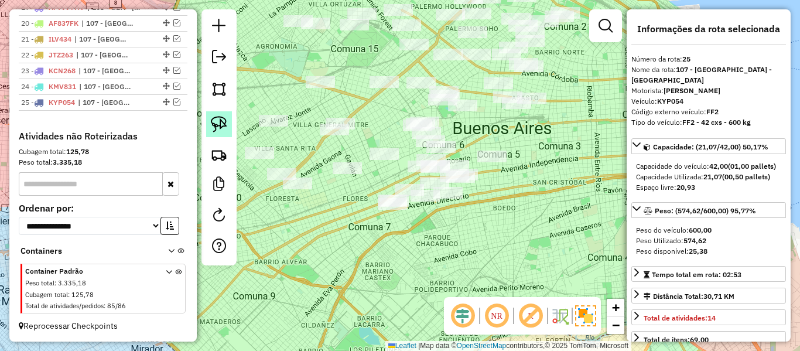
click at [220, 119] on img at bounding box center [219, 124] width 16 height 16
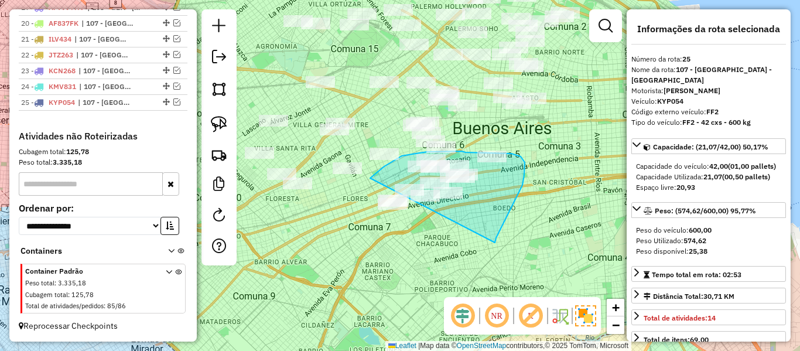
drag, startPoint x: 495, startPoint y: 242, endPoint x: 358, endPoint y: 247, distance: 137.1
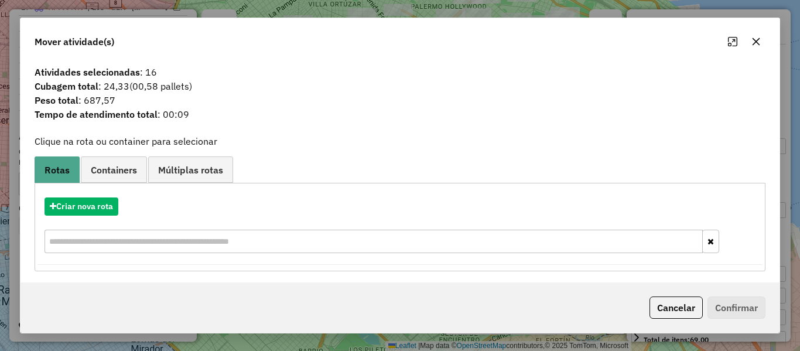
drag, startPoint x: 615, startPoint y: 221, endPoint x: 599, endPoint y: 218, distance: 16.7
click at [606, 220] on div "Criar nova rota" at bounding box center [399, 227] width 725 height 76
click at [683, 305] on button "Cancelar" at bounding box center [675, 307] width 53 height 22
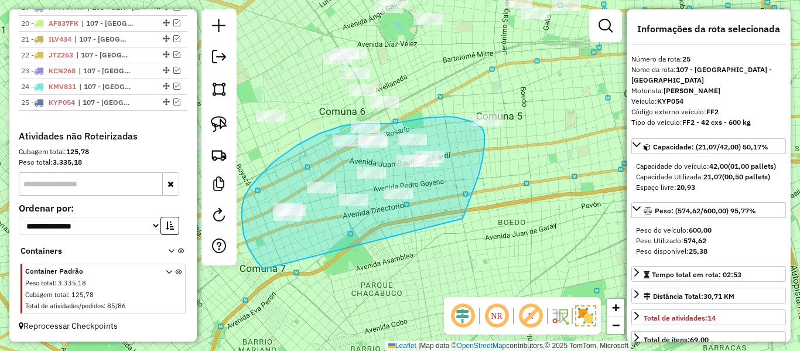
drag, startPoint x: 466, startPoint y: 210, endPoint x: 283, endPoint y: 275, distance: 193.9
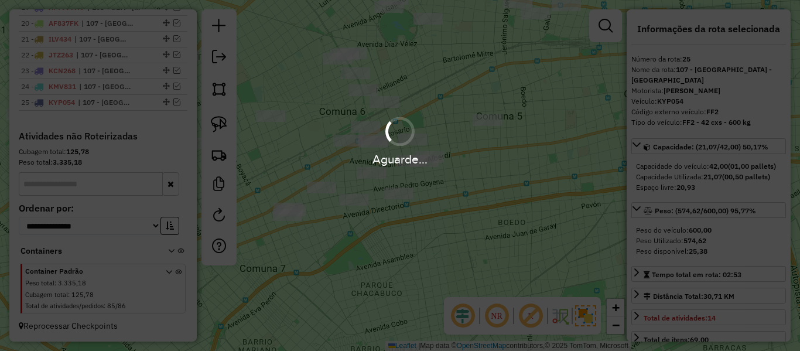
click at [453, 217] on div "Janela de atendimento Grade de atendimento Capacidade Transportadoras Veículos …" at bounding box center [400, 175] width 800 height 351
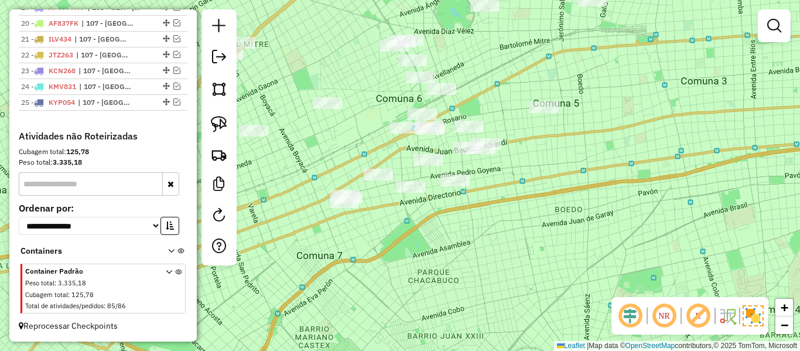
drag, startPoint x: 466, startPoint y: 236, endPoint x: 550, endPoint y: 221, distance: 86.3
click at [541, 213] on div "Janela de atendimento Grade de atendimento Capacidade Transportadoras Veículos …" at bounding box center [400, 175] width 800 height 351
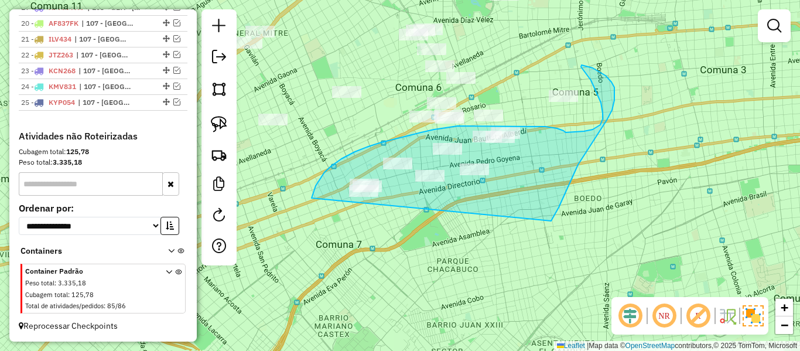
drag, startPoint x: 612, startPoint y: 110, endPoint x: 369, endPoint y: 257, distance: 284.0
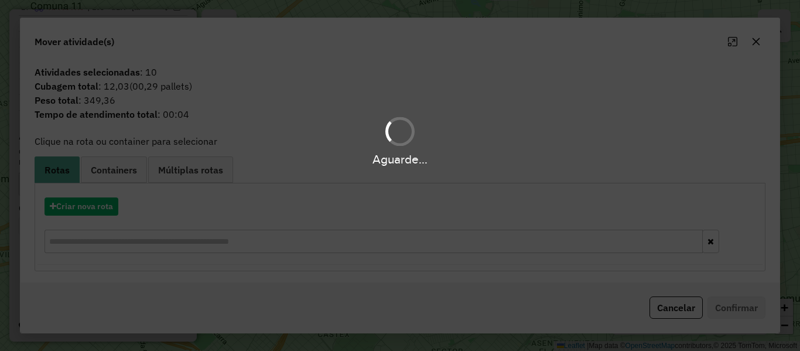
click at [96, 208] on div "Aguarde..." at bounding box center [400, 175] width 800 height 351
click at [96, 208] on button "Criar nova rota" at bounding box center [82, 206] width 74 height 18
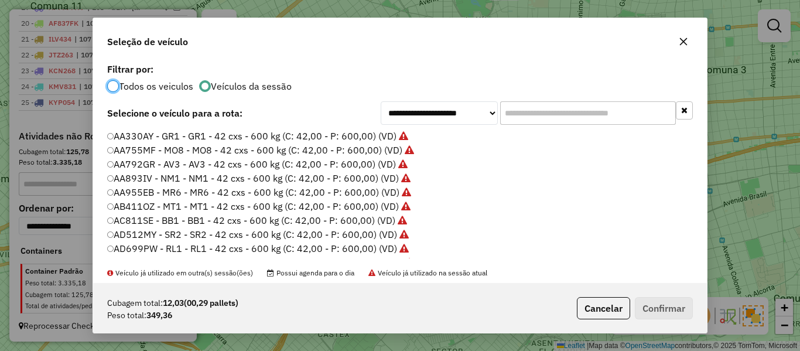
scroll to position [6, 4]
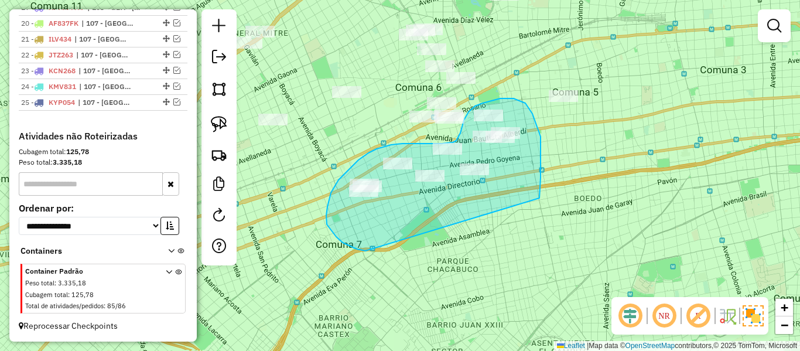
drag, startPoint x: 539, startPoint y: 198, endPoint x: 432, endPoint y: 230, distance: 111.7
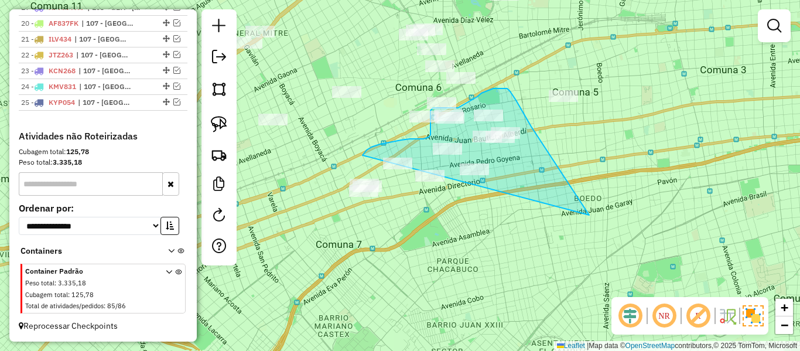
drag, startPoint x: 589, startPoint y: 215, endPoint x: 367, endPoint y: 225, distance: 222.8
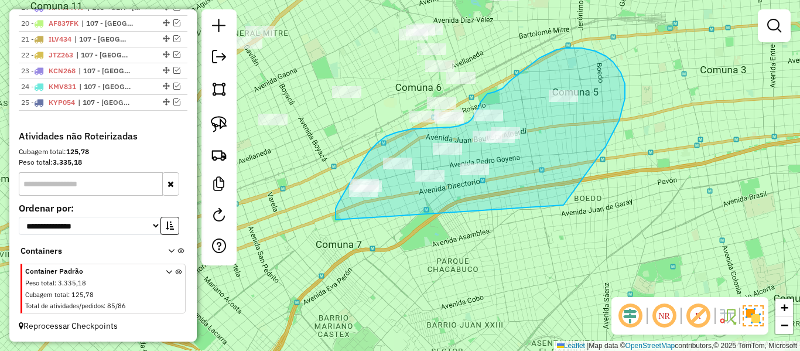
drag, startPoint x: 619, startPoint y: 121, endPoint x: 419, endPoint y: 231, distance: 228.8
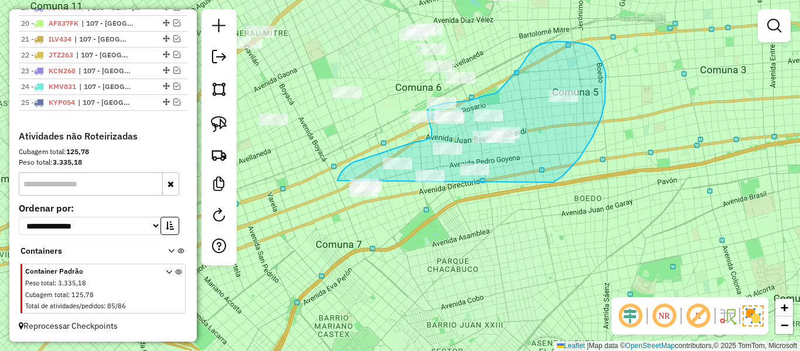
drag, startPoint x: 605, startPoint y: 73, endPoint x: 388, endPoint y: 230, distance: 268.1
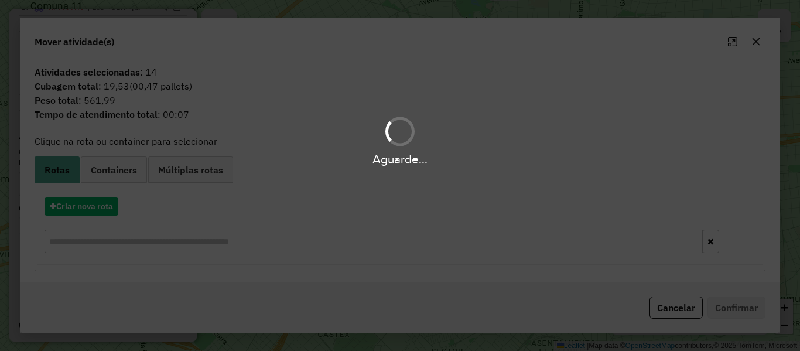
click at [85, 207] on div "Aguarde..." at bounding box center [400, 175] width 800 height 351
click at [88, 206] on div "Aguarde..." at bounding box center [400, 175] width 800 height 351
click at [105, 208] on div "Aguarde..." at bounding box center [400, 175] width 800 height 351
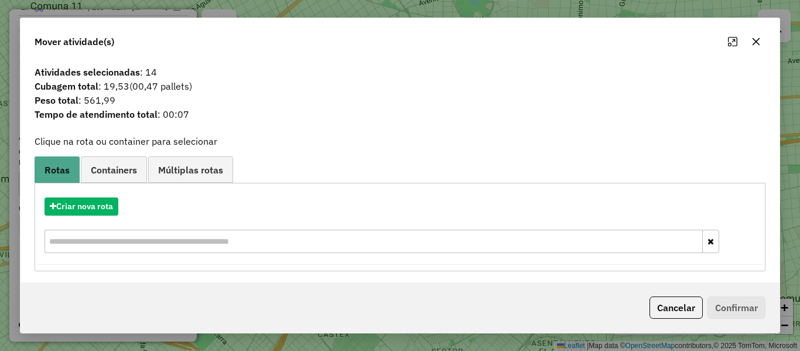
scroll to position [3, 0]
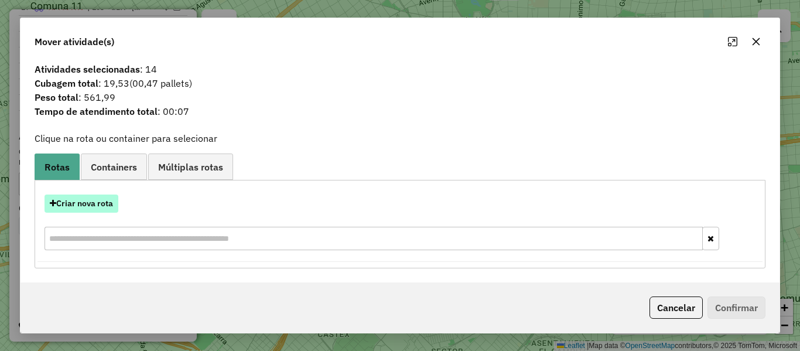
click at [108, 204] on button "Criar nova rota" at bounding box center [82, 203] width 74 height 18
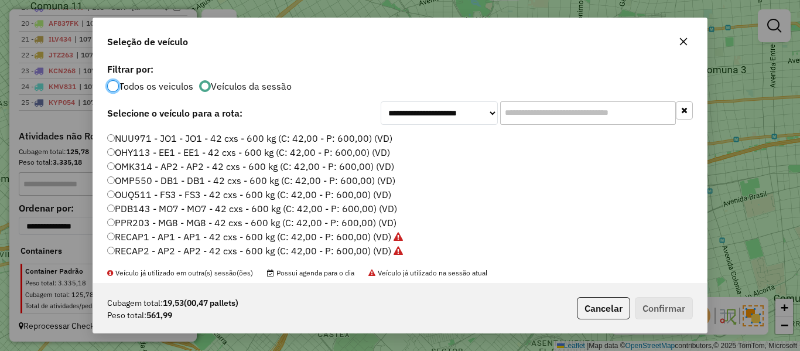
scroll to position [234, 0]
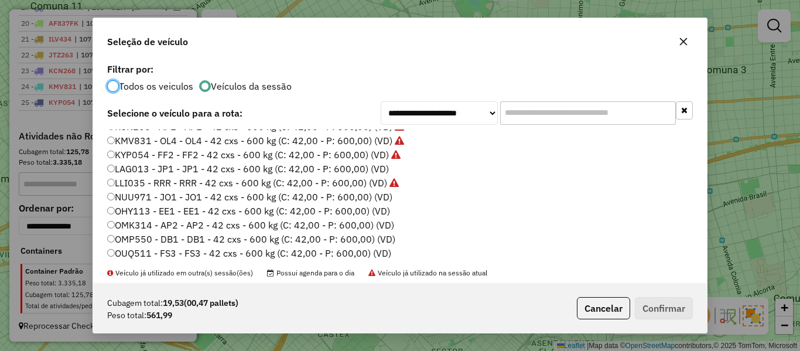
click at [374, 168] on label "LAG013 - JP1 - JP1 - 42 cxs - 600 kg (C: 42,00 - P: 600,00) (VD)" at bounding box center [248, 169] width 282 height 14
click at [658, 305] on button "Confirmar" at bounding box center [664, 308] width 58 height 22
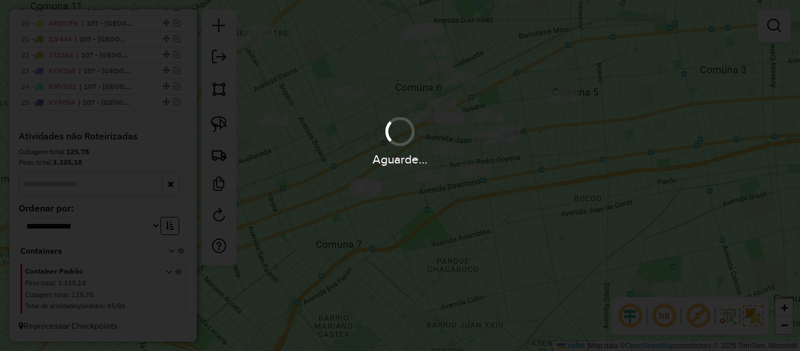
scroll to position [795, 0]
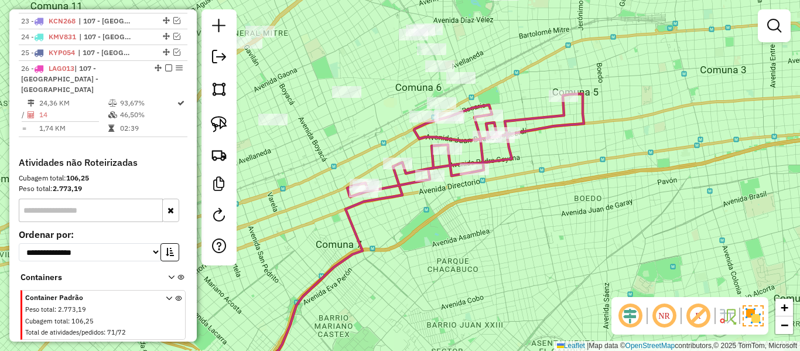
click at [491, 157] on icon at bounding box center [465, 145] width 237 height 103
select select "**********"
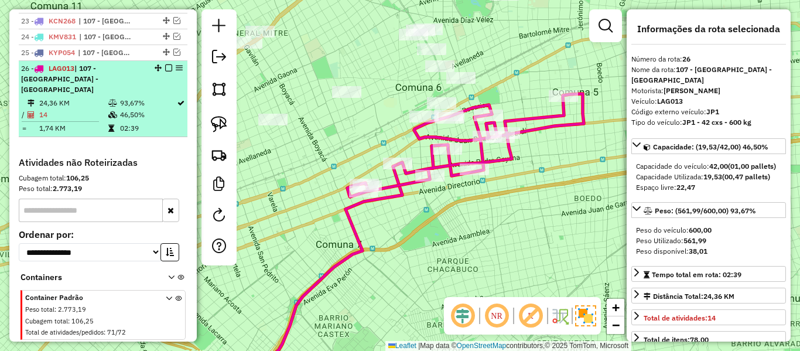
scroll to position [810, 0]
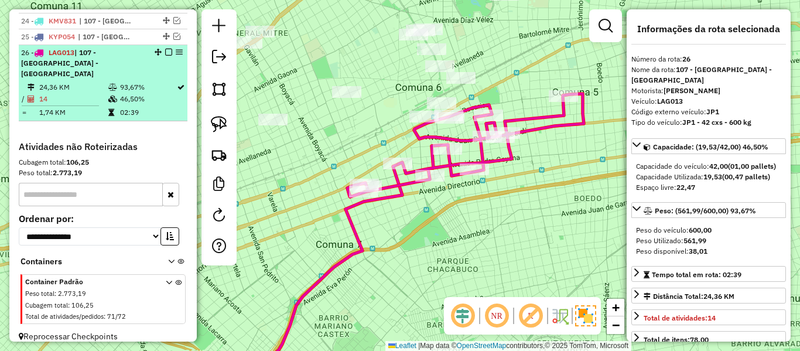
click at [161, 53] on div at bounding box center [165, 52] width 35 height 7
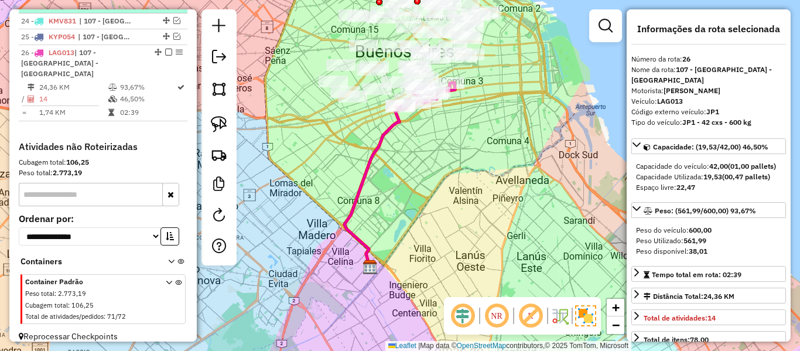
click at [165, 52] on em at bounding box center [168, 52] width 7 height 7
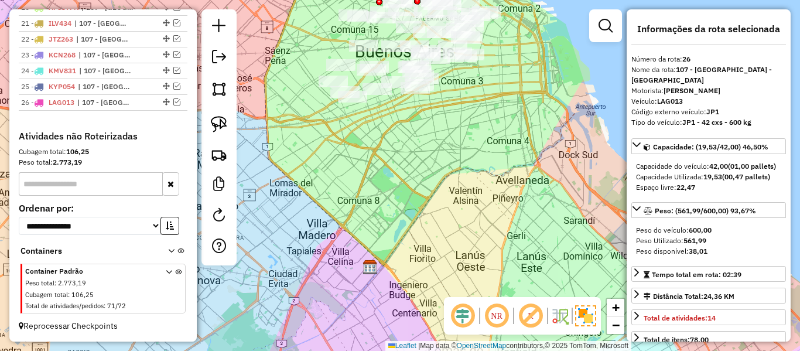
scroll to position [761, 0]
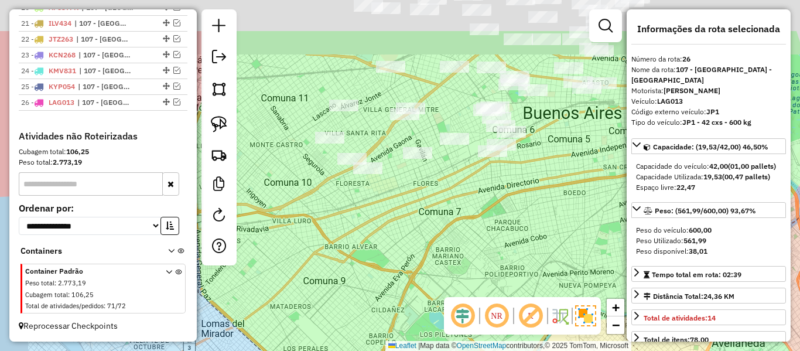
click at [432, 174] on div "Janela de atendimento Grade de atendimento Capacidade Transportadoras Veículos …" at bounding box center [400, 175] width 800 height 351
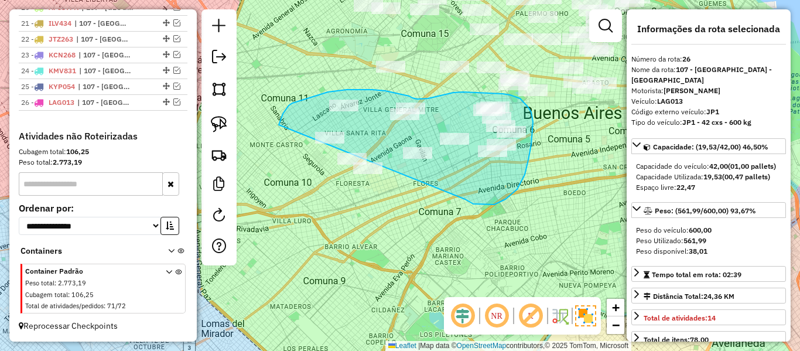
drag, startPoint x: 468, startPoint y: 201, endPoint x: 321, endPoint y: 203, distance: 147.0
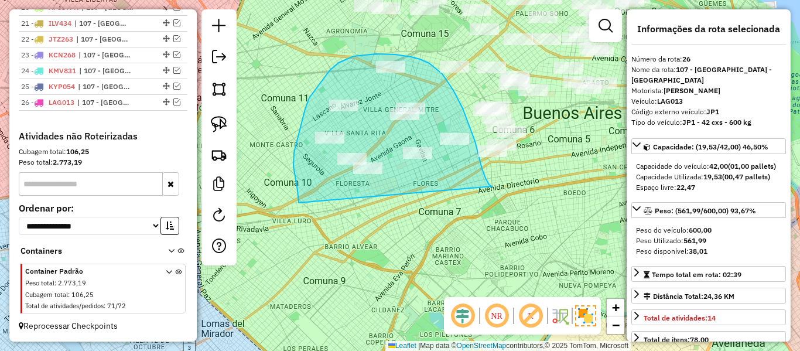
drag, startPoint x: 475, startPoint y: 141, endPoint x: 312, endPoint y: 224, distance: 182.8
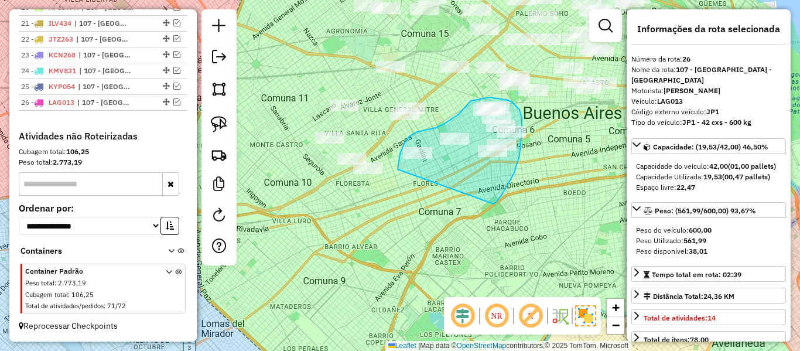
drag, startPoint x: 494, startPoint y: 204, endPoint x: 437, endPoint y: 211, distance: 57.3
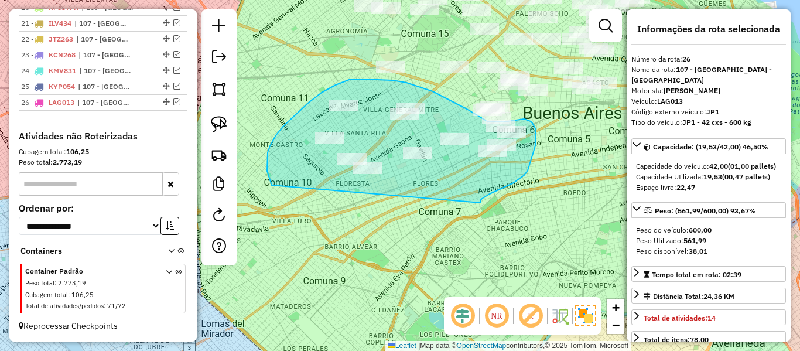
drag, startPoint x: 480, startPoint y: 201, endPoint x: 331, endPoint y: 228, distance: 151.7
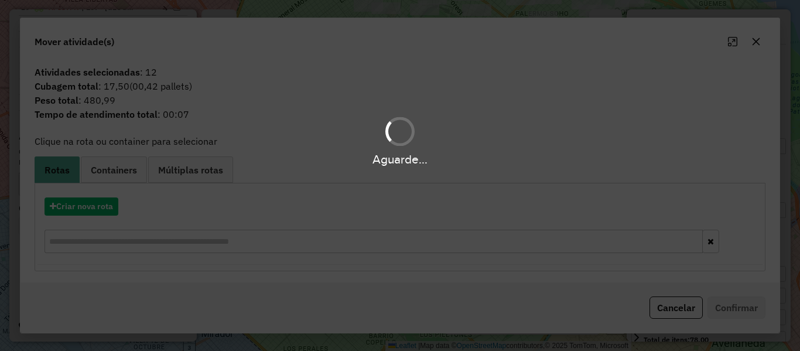
click at [77, 198] on div "Aguarde..." at bounding box center [400, 175] width 800 height 351
click at [76, 207] on div "Aguarde..." at bounding box center [400, 175] width 800 height 351
click at [76, 207] on hb-app "Aguarde... Pop-up bloqueado! Seu navegador bloqueou automáticamente a abertura …" at bounding box center [400, 175] width 800 height 351
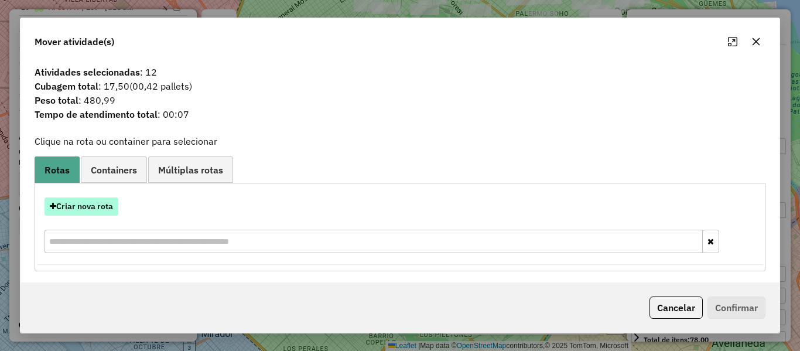
click at [109, 202] on button "Criar nova rota" at bounding box center [82, 206] width 74 height 18
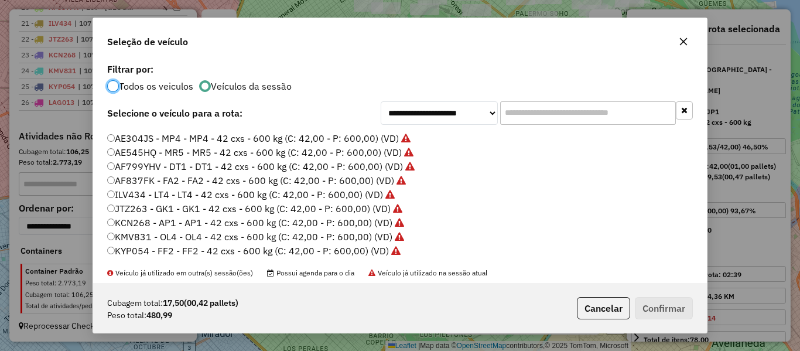
scroll to position [176, 0]
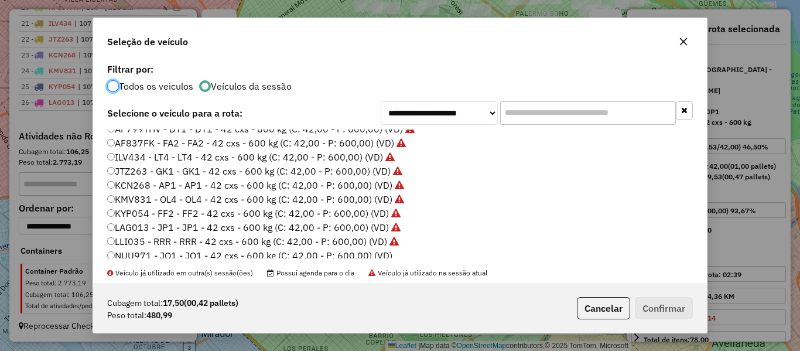
click at [381, 253] on label "NUU971 - JO1 - JO1 - 42 cxs - 600 kg (C: 42,00 - P: 600,00) (VD)" at bounding box center [249, 255] width 285 height 14
click at [673, 299] on button "Confirmar" at bounding box center [664, 308] width 58 height 22
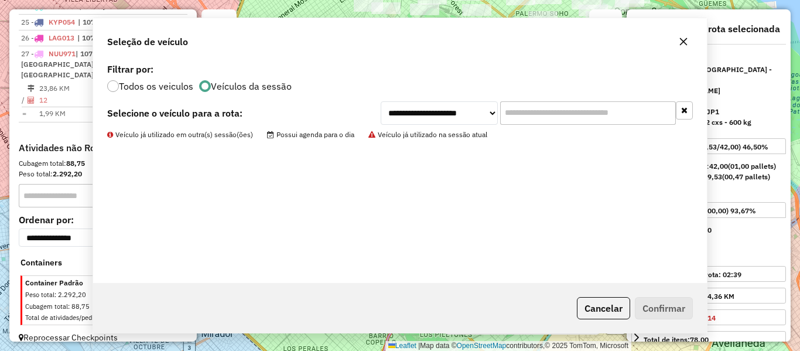
scroll to position [826, 0]
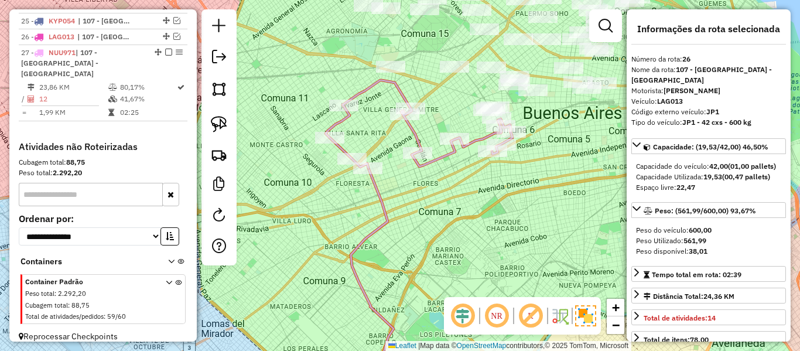
click at [447, 156] on icon at bounding box center [419, 124] width 187 height 88
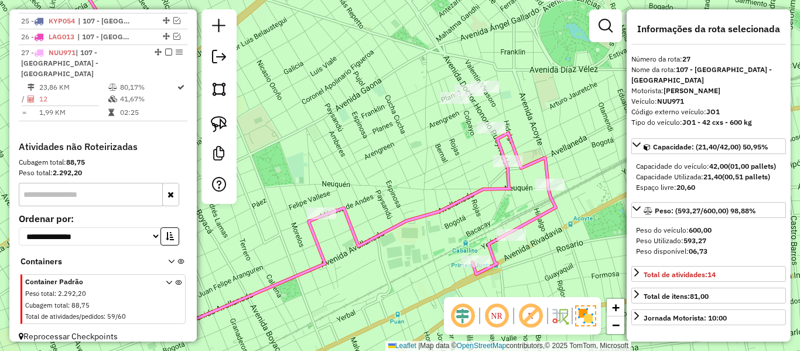
select select "**********"
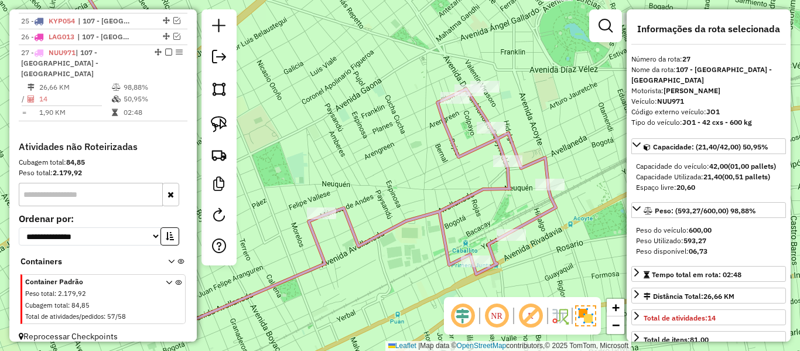
click at [165, 52] on em at bounding box center [168, 52] width 7 height 7
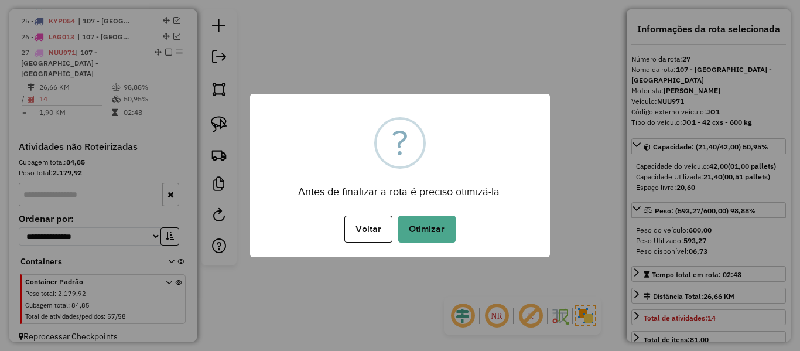
click at [410, 201] on div "× ? Antes de finalizar a rota é preciso otimizá-la. Voltar No Otimizar" at bounding box center [400, 175] width 300 height 163
click at [416, 216] on button "Otimizar" at bounding box center [426, 228] width 57 height 27
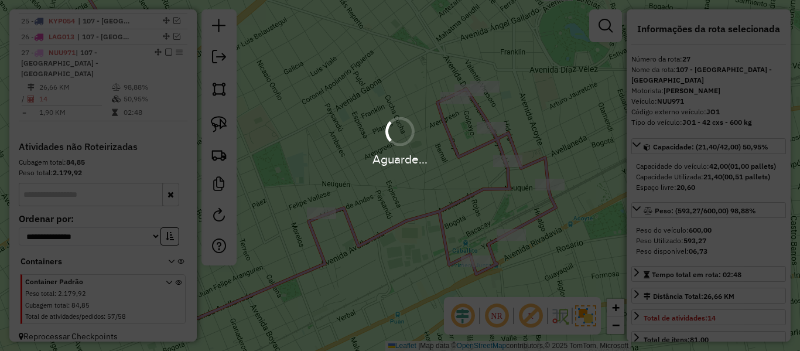
click at [165, 53] on div "Aguarde..." at bounding box center [400, 175] width 800 height 351
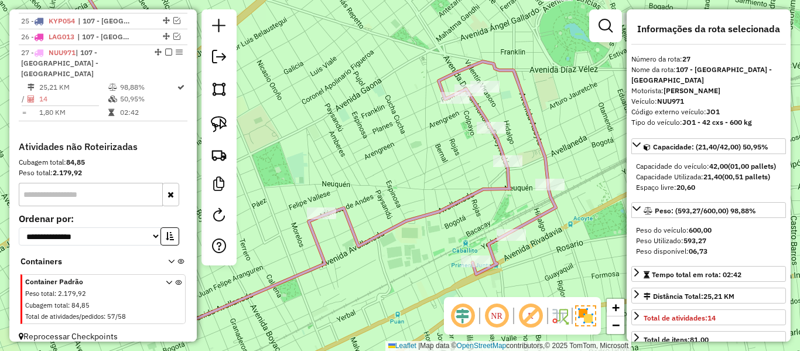
click at [165, 53] on em at bounding box center [168, 52] width 7 height 7
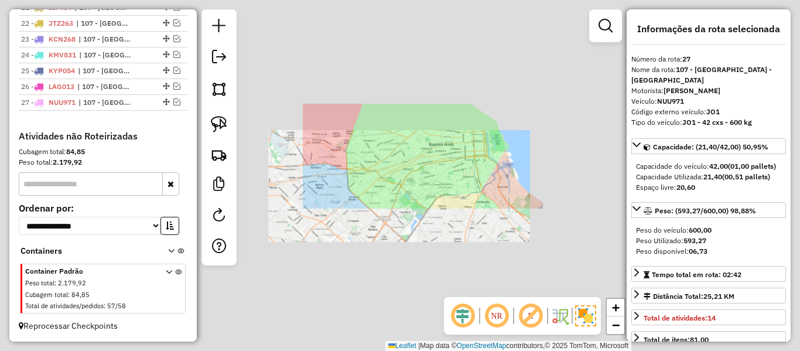
click at [437, 161] on div "Janela de atendimento Grade de atendimento Capacidade Transportadoras Veículos …" at bounding box center [400, 175] width 800 height 351
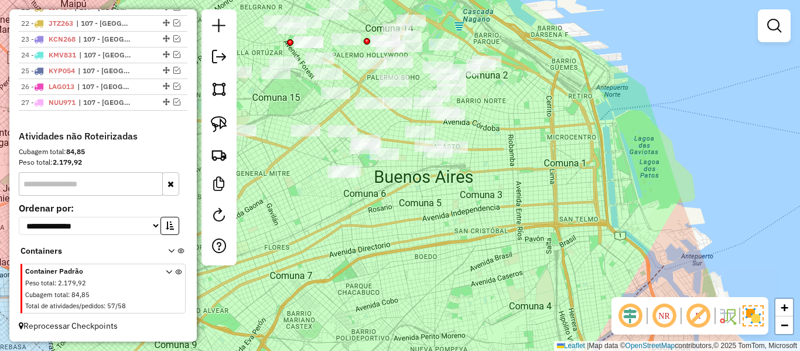
drag, startPoint x: 500, startPoint y: 155, endPoint x: 511, endPoint y: 155, distance: 10.5
click at [501, 159] on div "Janela de atendimento Grade de atendimento Capacidade Transportadoras Veículos …" at bounding box center [400, 175] width 800 height 351
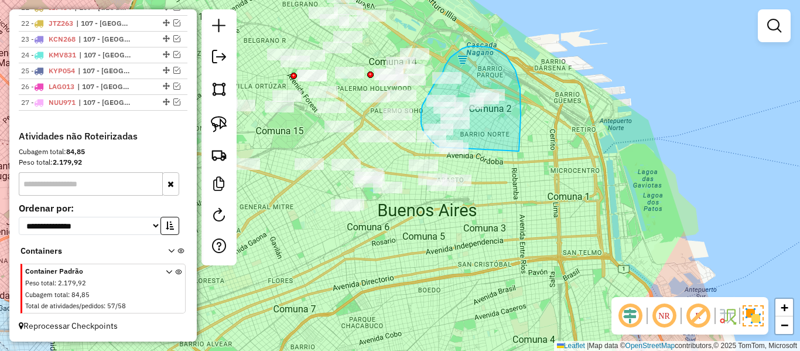
click at [454, 151] on div "Janela de atendimento Grade de atendimento Capacidade Transportadoras Veículos …" at bounding box center [400, 175] width 800 height 351
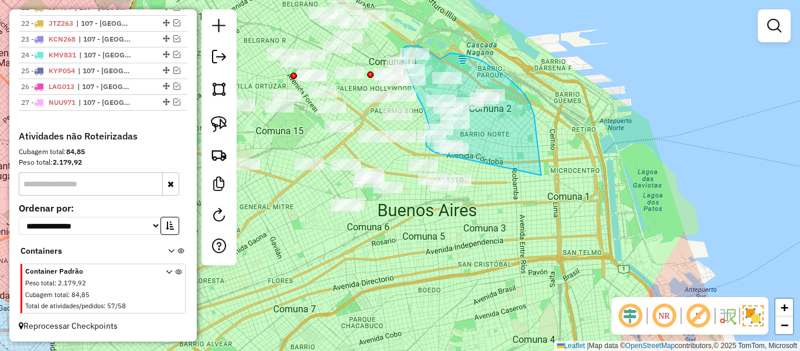
click at [454, 152] on div "Janela de atendimento Grade de atendimento Capacidade Transportadoras Veículos …" at bounding box center [400, 175] width 800 height 351
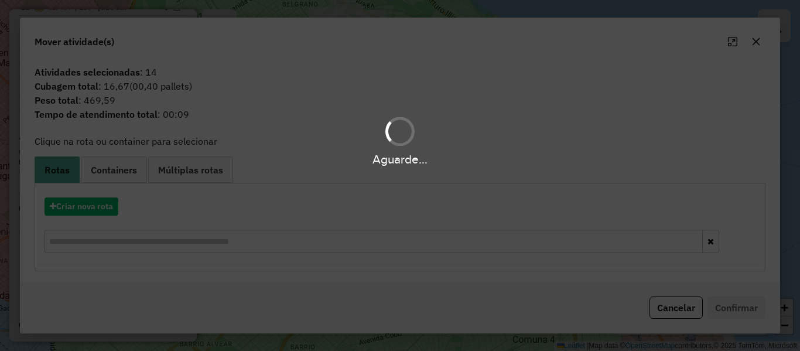
click at [104, 207] on div "Aguarde..." at bounding box center [400, 175] width 800 height 351
click at [104, 207] on hb-app "Aguarde... Pop-up bloqueado! Seu navegador bloqueou automáticamente a abertura …" at bounding box center [400, 175] width 800 height 351
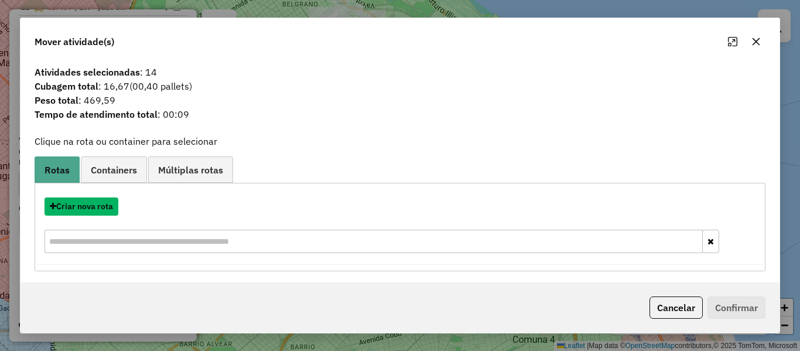
click at [104, 207] on button "Criar nova rota" at bounding box center [82, 206] width 74 height 18
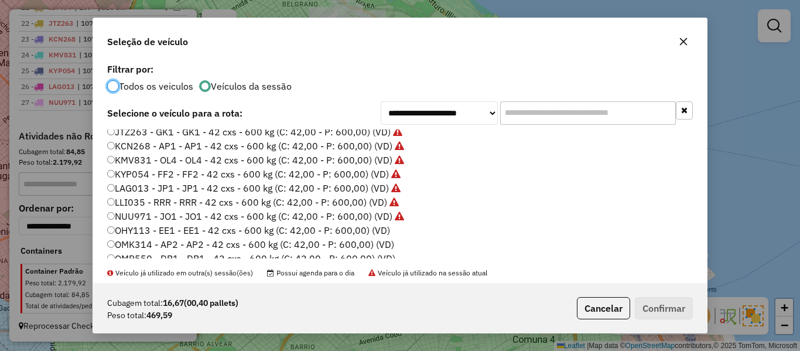
scroll to position [234, 0]
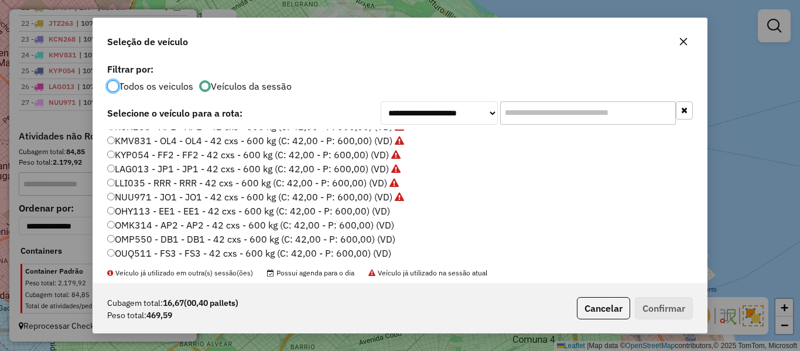
click at [378, 212] on label "OHY113 - EE1 - EE1 - 42 cxs - 600 kg (C: 42,00 - P: 600,00) (VD)" at bounding box center [248, 211] width 283 height 14
click at [655, 301] on button "Confirmar" at bounding box center [664, 308] width 58 height 22
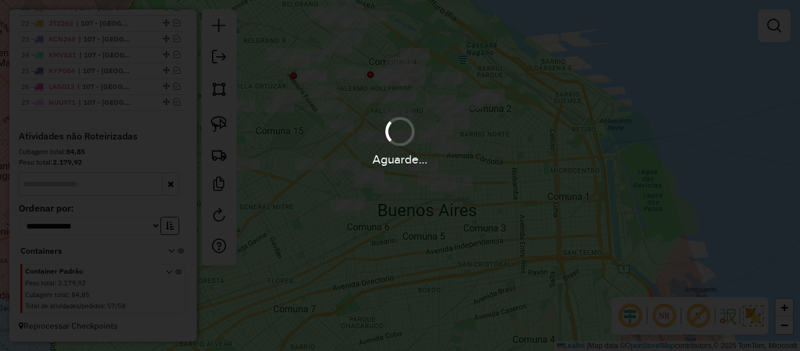
scroll to position [826, 0]
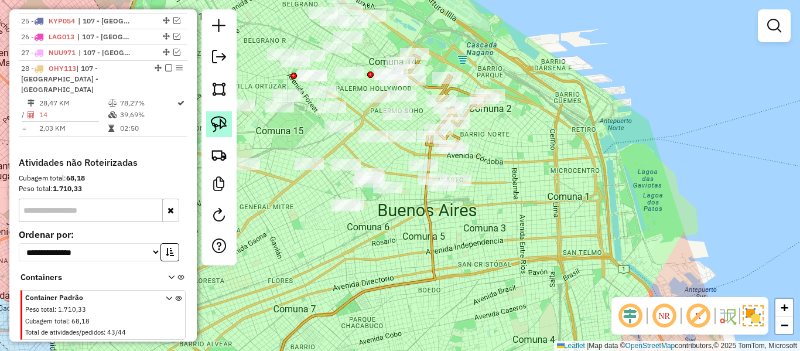
drag, startPoint x: 165, startPoint y: 68, endPoint x: 225, endPoint y: 131, distance: 87.0
click at [165, 67] on em at bounding box center [168, 67] width 7 height 7
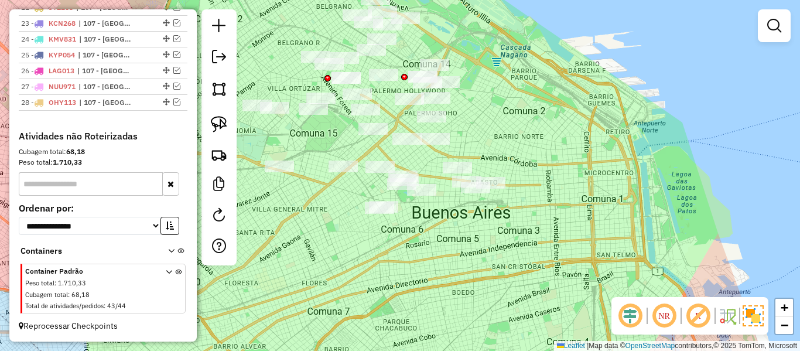
drag, startPoint x: 471, startPoint y: 254, endPoint x: 509, endPoint y: 255, distance: 38.1
click at [509, 258] on div "Janela de atendimento Grade de atendimento Capacidade Transportadoras Veículos …" at bounding box center [400, 175] width 800 height 351
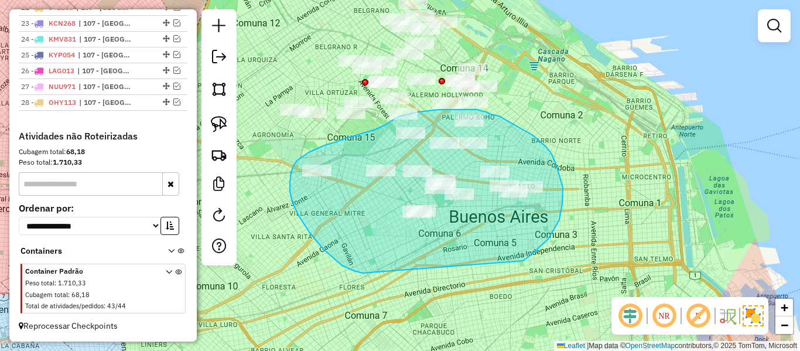
drag, startPoint x: 533, startPoint y: 252, endPoint x: 443, endPoint y: 271, distance: 92.7
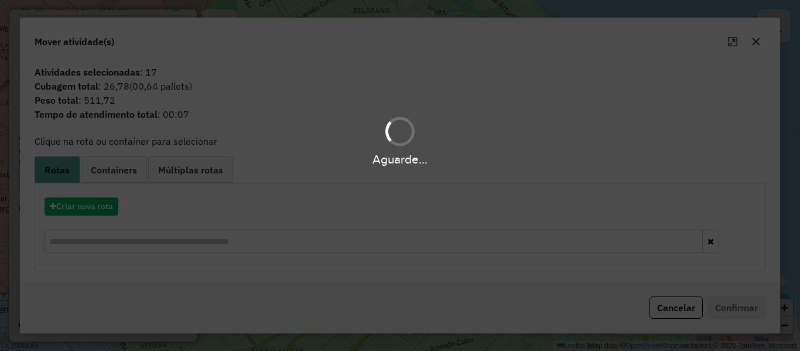
click at [91, 206] on div "Aguarde..." at bounding box center [400, 175] width 800 height 351
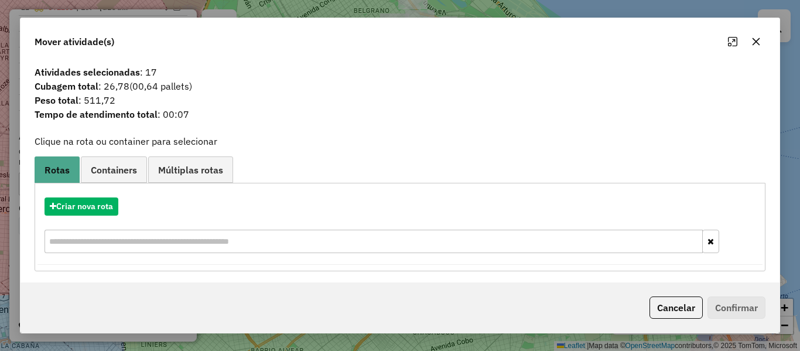
click at [91, 206] on hb-app "Aguarde... Pop-up bloqueado! Seu navegador bloqueou automáticamente a abertura …" at bounding box center [400, 175] width 800 height 351
click at [91, 206] on button "Criar nova rota" at bounding box center [82, 206] width 74 height 18
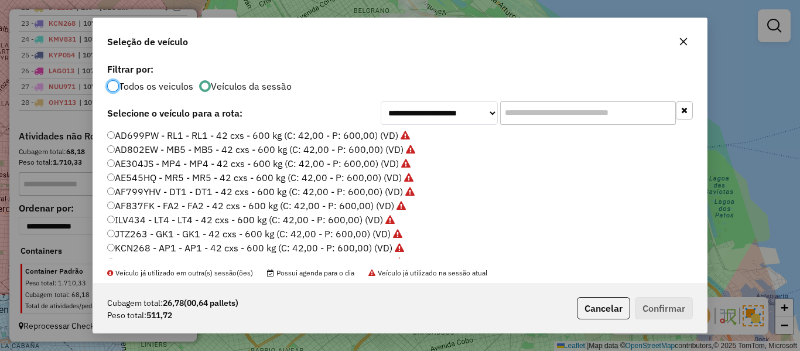
scroll to position [234, 0]
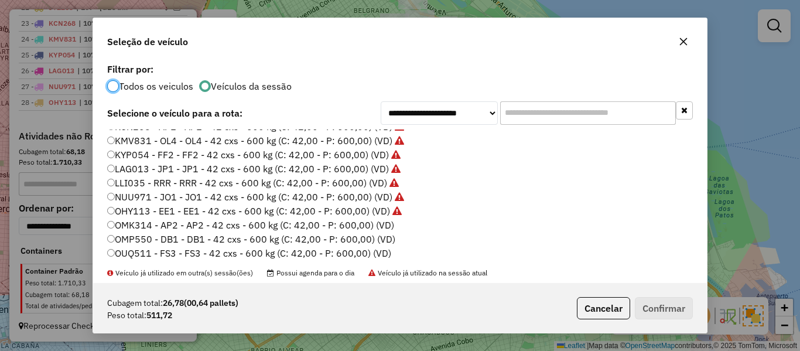
drag, startPoint x: 386, startPoint y: 224, endPoint x: 543, endPoint y: 258, distance: 160.7
click at [386, 224] on label "OMK314 - AP2 - AP2 - 42 cxs - 600 kg (C: 42,00 - P: 600,00) (VD)" at bounding box center [250, 225] width 287 height 14
click at [652, 307] on button "Confirmar" at bounding box center [664, 308] width 58 height 22
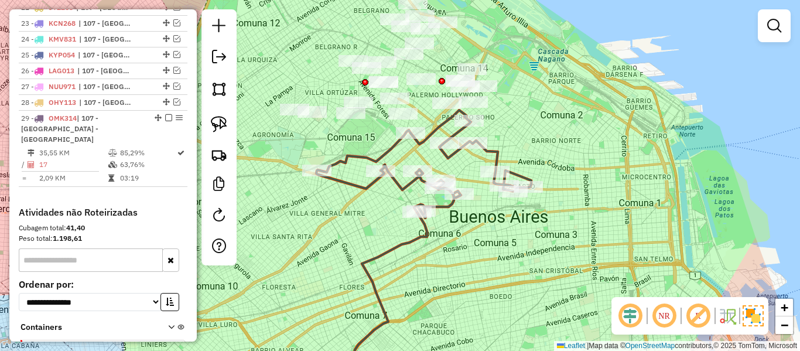
scroll to position [826, 0]
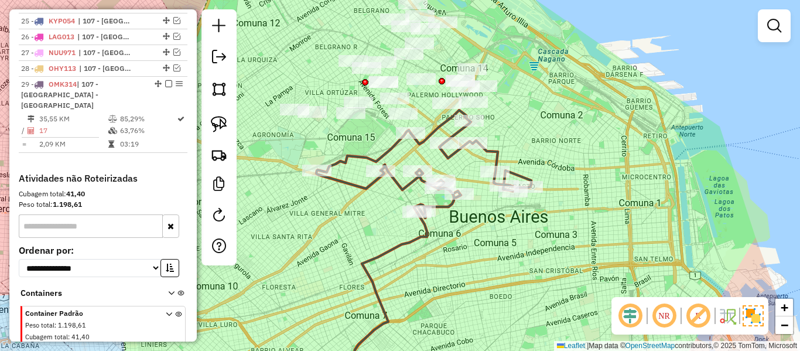
click at [437, 125] on icon at bounding box center [423, 164] width 215 height 108
select select "**********"
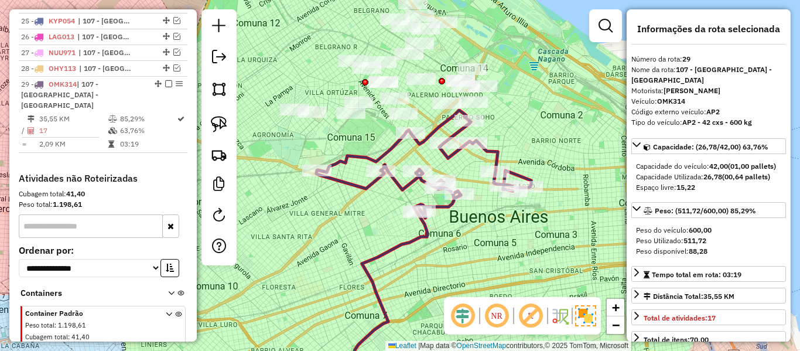
scroll to position [858, 0]
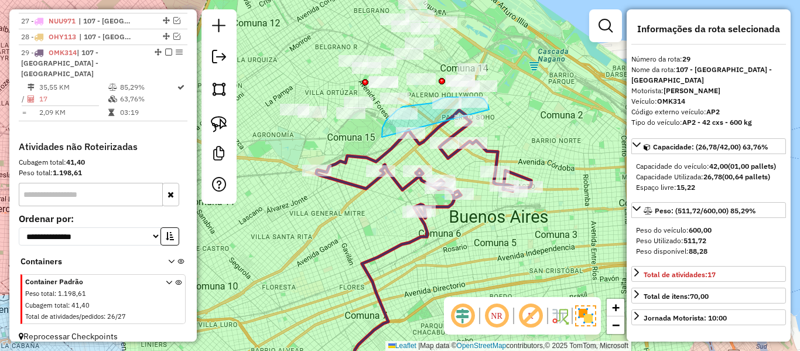
drag, startPoint x: 488, startPoint y: 105, endPoint x: 382, endPoint y: 145, distance: 113.4
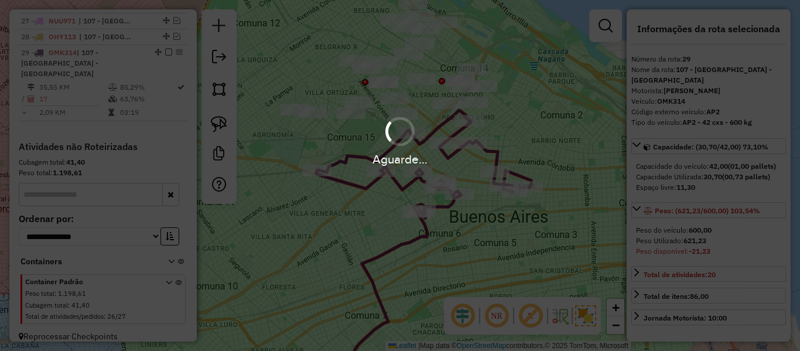
select select "**********"
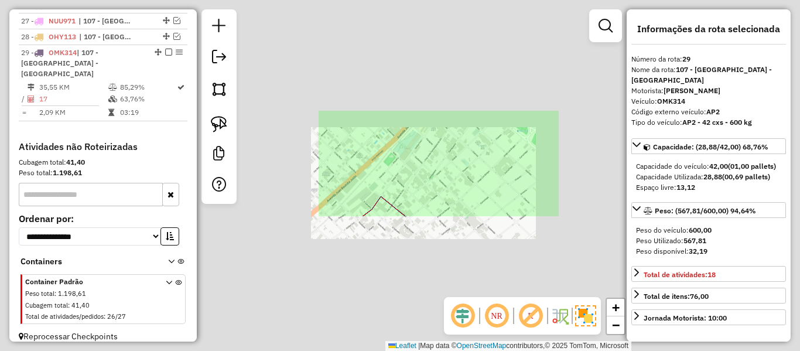
select select "**********"
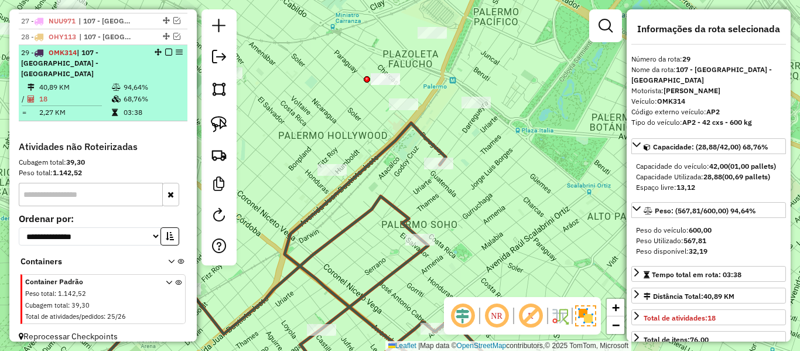
click at [165, 52] on em at bounding box center [168, 52] width 7 height 7
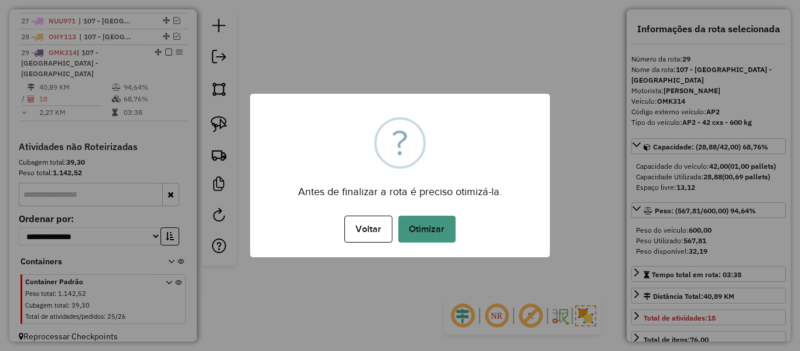
click at [443, 219] on button "Otimizar" at bounding box center [426, 228] width 57 height 27
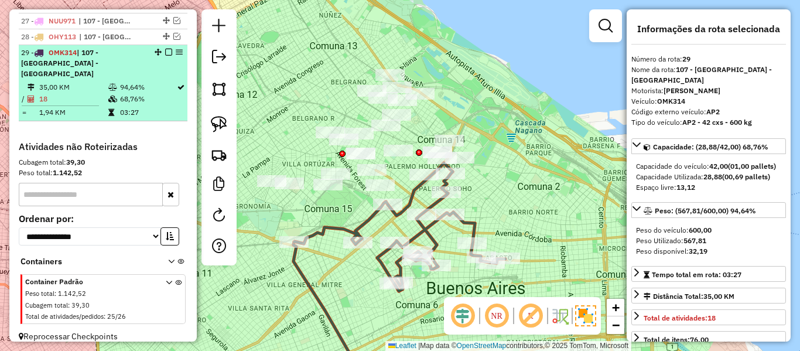
click at [165, 53] on em at bounding box center [168, 52] width 7 height 7
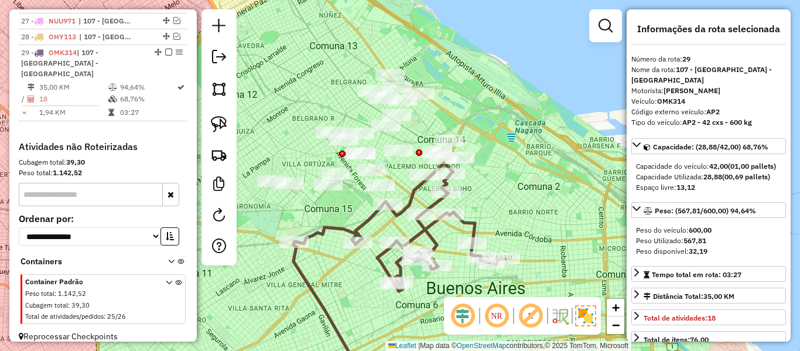
scroll to position [808, 0]
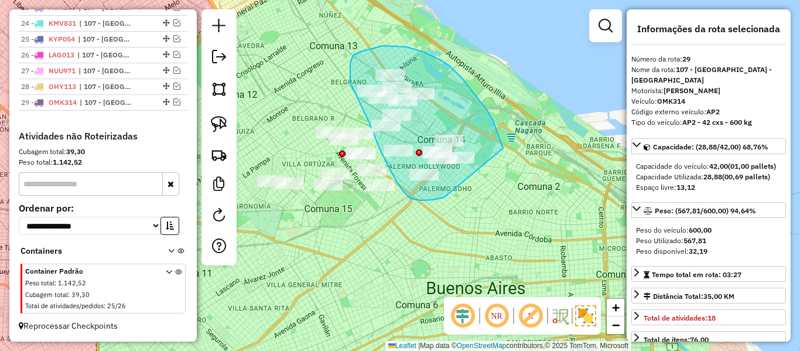
drag, startPoint x: 489, startPoint y: 114, endPoint x: 458, endPoint y: 193, distance: 85.3
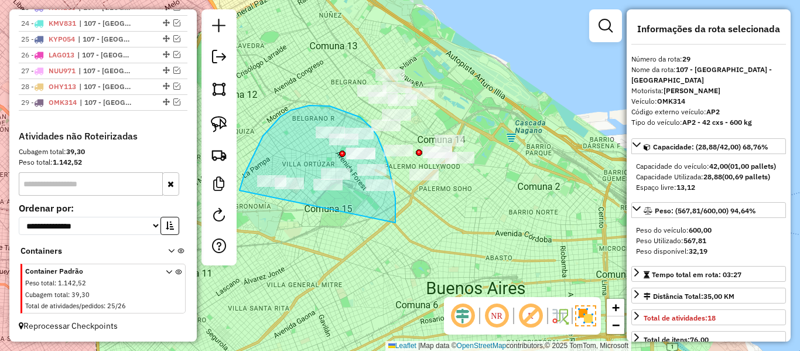
drag, startPoint x: 396, startPoint y: 211, endPoint x: 256, endPoint y: 242, distance: 142.6
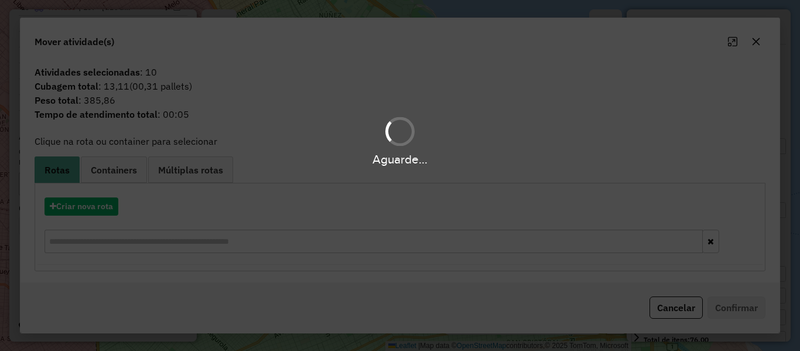
click at [113, 209] on div "Aguarde..." at bounding box center [400, 175] width 800 height 351
click at [98, 200] on div "Aguarde..." at bounding box center [400, 175] width 800 height 351
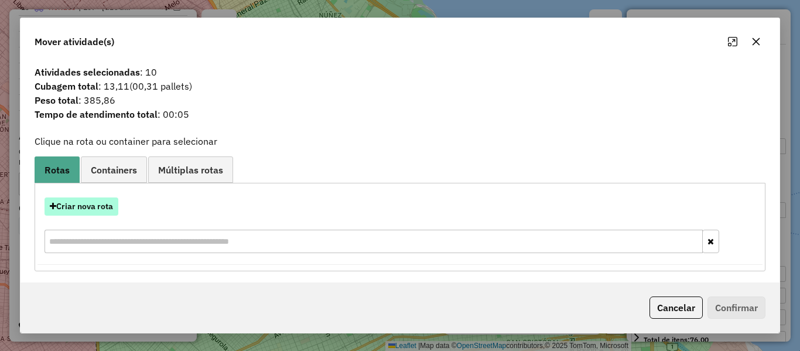
click at [98, 200] on button "Criar nova rota" at bounding box center [82, 206] width 74 height 18
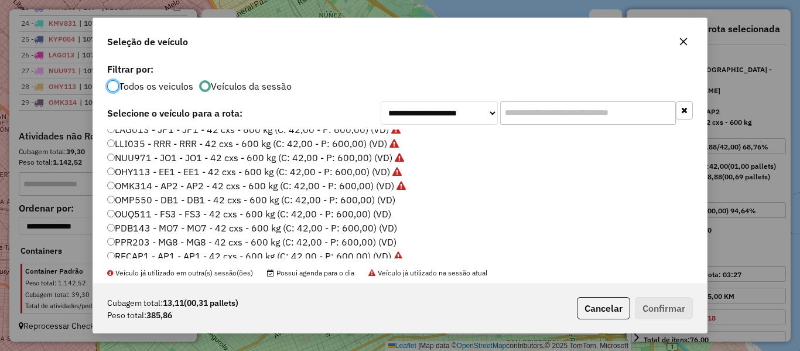
scroll to position [293, 0]
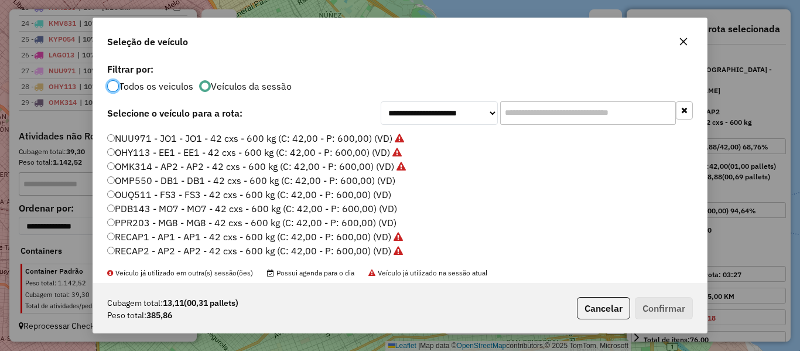
click at [389, 188] on li "OUQ511 - FS3 - FS3 - 42 cxs - 600 kg (C: 42,00 - P: 600,00) (VD)" at bounding box center [400, 195] width 586 height 14
click at [377, 177] on label "OMP550 - DB1 - DB1 - 42 cxs - 600 kg (C: 42,00 - P: 600,00) (VD)" at bounding box center [251, 180] width 288 height 14
click at [670, 293] on div "Cubagem total: 13,11 (00,31 pallets) Peso total: 385,86 Cancelar Confirmar" at bounding box center [400, 308] width 614 height 50
drag, startPoint x: 671, startPoint y: 300, endPoint x: 658, endPoint y: 297, distance: 13.2
click at [670, 300] on button "Confirmar" at bounding box center [664, 308] width 58 height 22
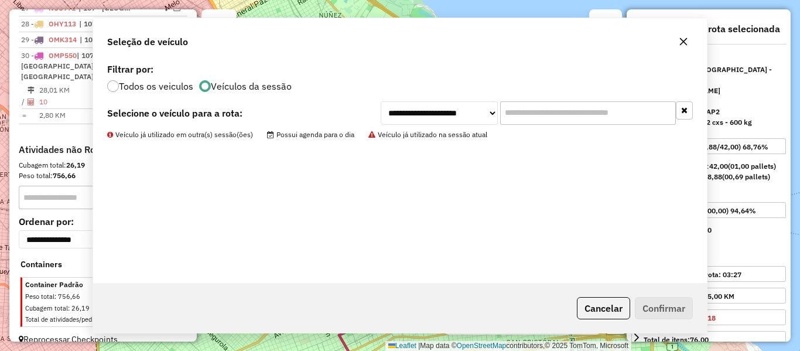
scroll to position [874, 0]
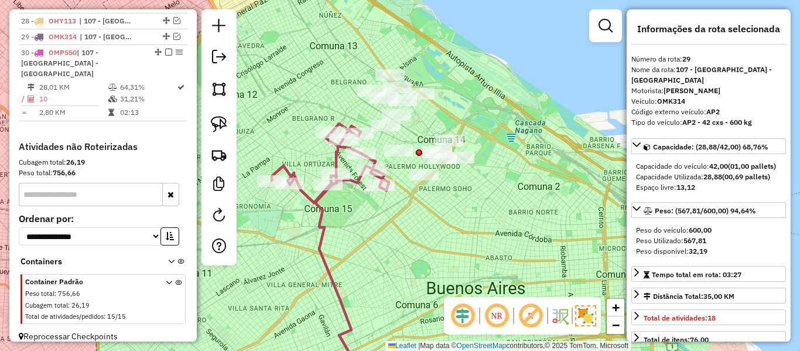
click at [353, 180] on icon at bounding box center [330, 163] width 117 height 79
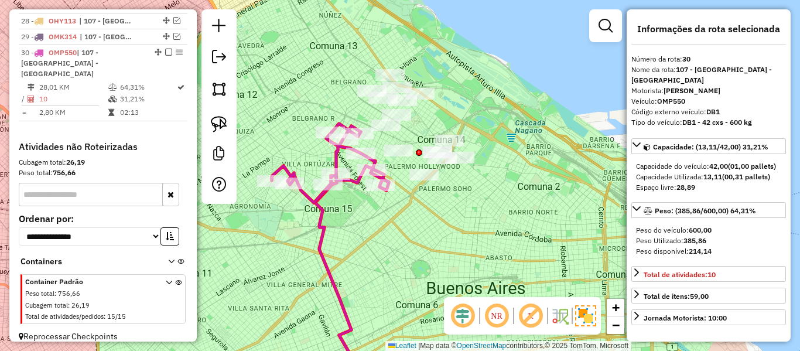
click at [424, 180] on div at bounding box center [423, 175] width 29 height 12
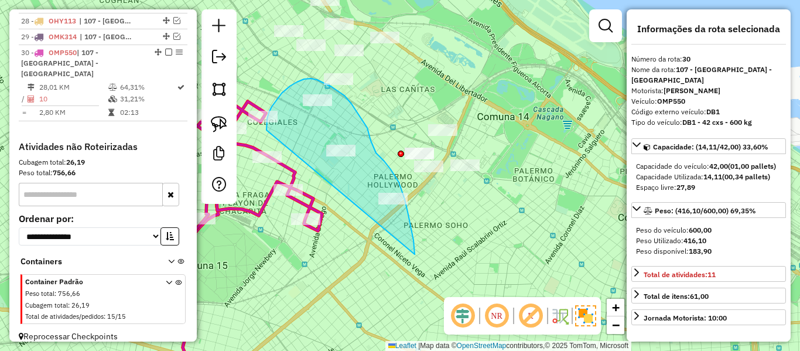
drag, startPoint x: 408, startPoint y: 214, endPoint x: 269, endPoint y: 149, distance: 153.5
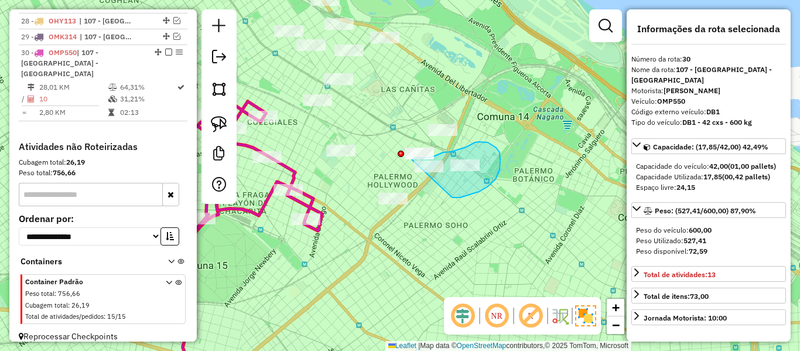
drag, startPoint x: 499, startPoint y: 152, endPoint x: 377, endPoint y: 174, distance: 124.4
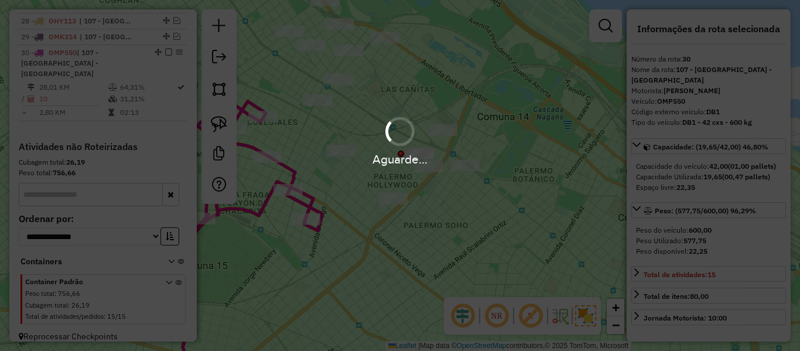
select select "**********"
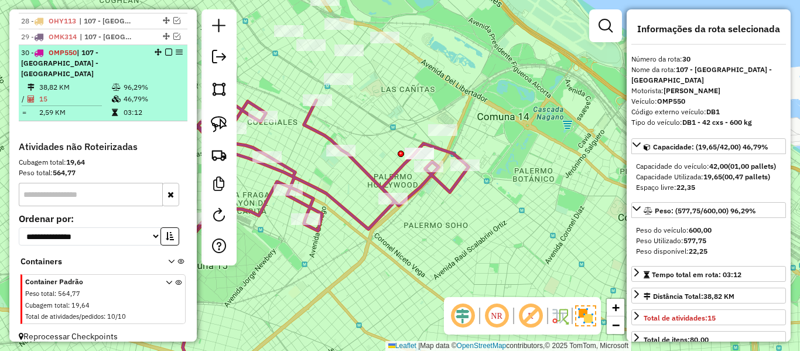
click at [165, 52] on em at bounding box center [168, 52] width 7 height 7
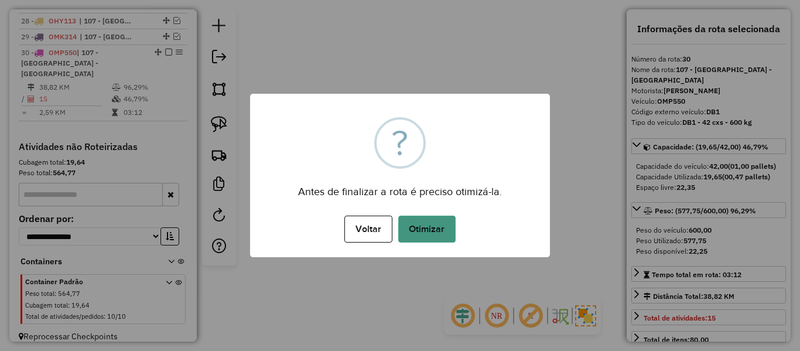
click at [423, 237] on button "Otimizar" at bounding box center [426, 228] width 57 height 27
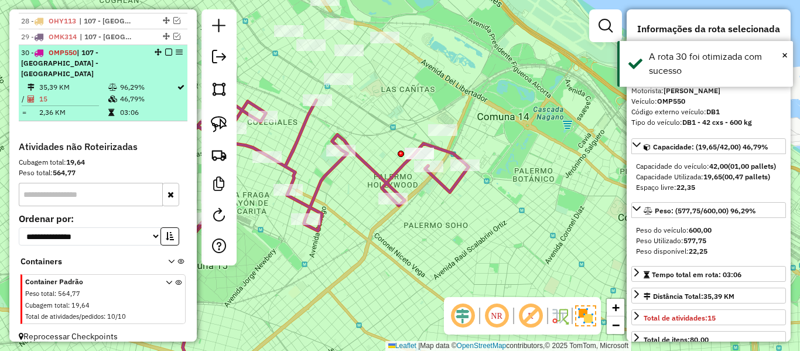
click at [165, 50] on em at bounding box center [168, 52] width 7 height 7
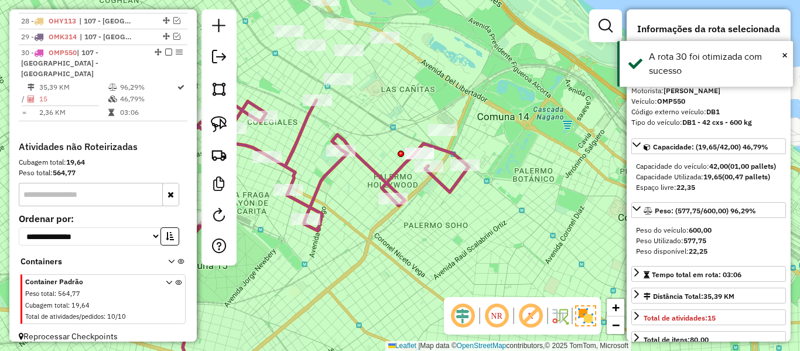
scroll to position [824, 0]
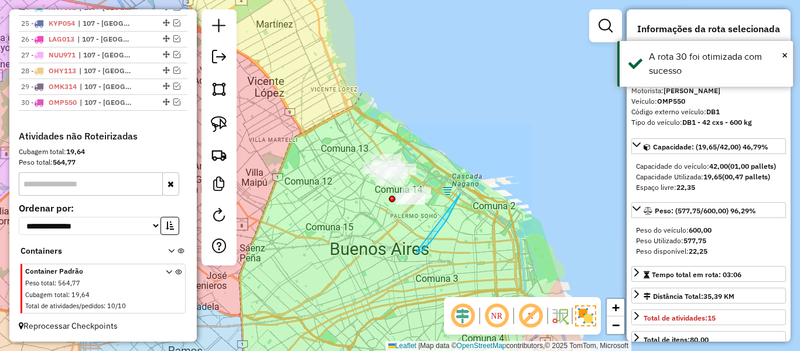
drag, startPoint x: 447, startPoint y: 220, endPoint x: 269, endPoint y: 187, distance: 181.0
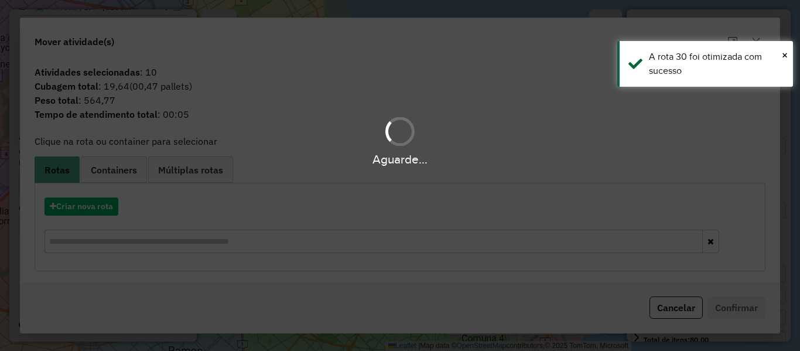
click at [112, 209] on div "Aguarde..." at bounding box center [400, 175] width 800 height 351
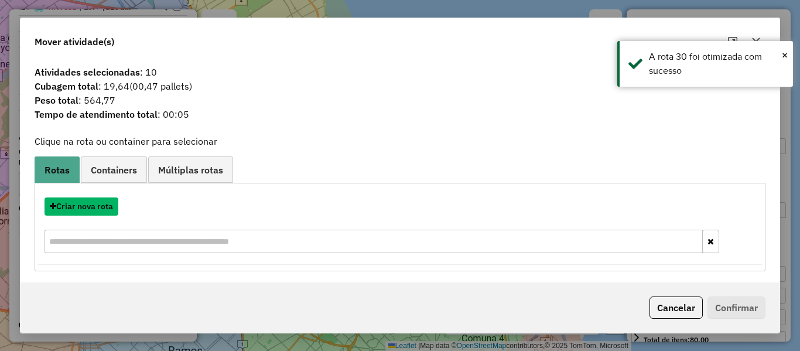
click at [112, 209] on button "Criar nova rota" at bounding box center [82, 206] width 74 height 18
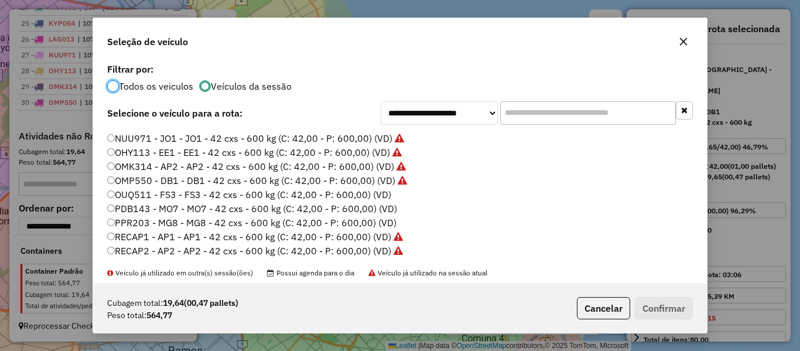
scroll to position [349, 0]
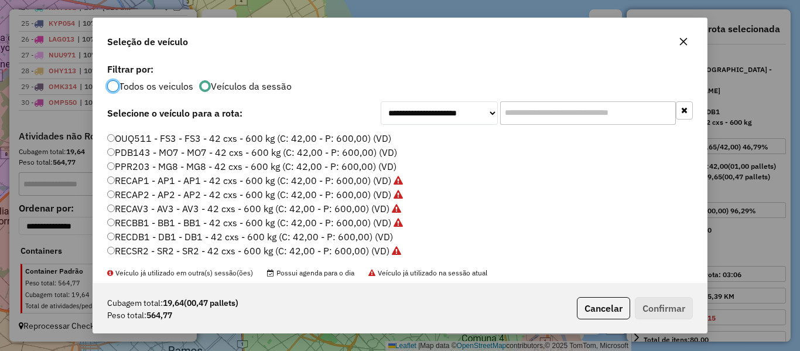
click at [382, 153] on label "PDB143 - MO7 - MO7 - 42 cxs - 600 kg (C: 42,00 - P: 600,00) (VD)" at bounding box center [252, 152] width 290 height 14
click at [675, 305] on button "Confirmar" at bounding box center [664, 308] width 58 height 22
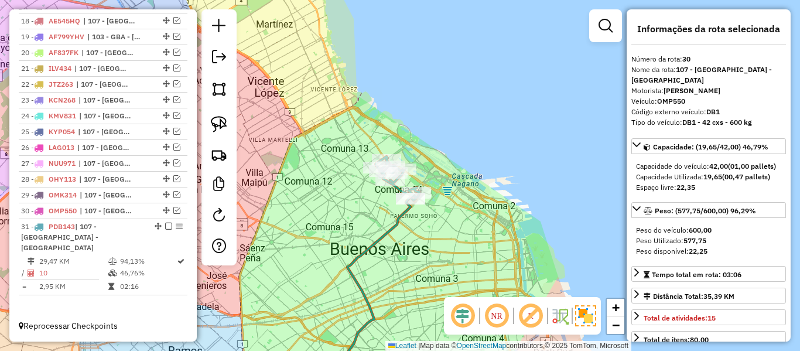
scroll to position [705, 0]
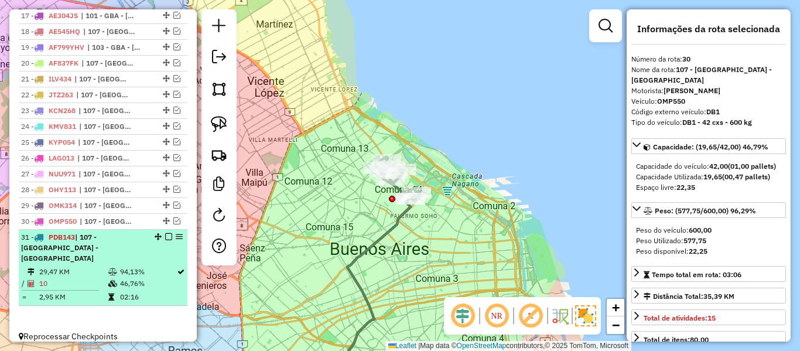
click at [166, 235] on em at bounding box center [168, 236] width 7 height 7
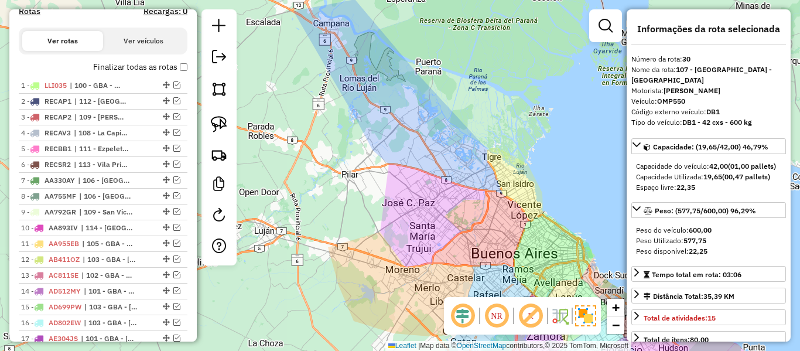
scroll to position [362, 0]
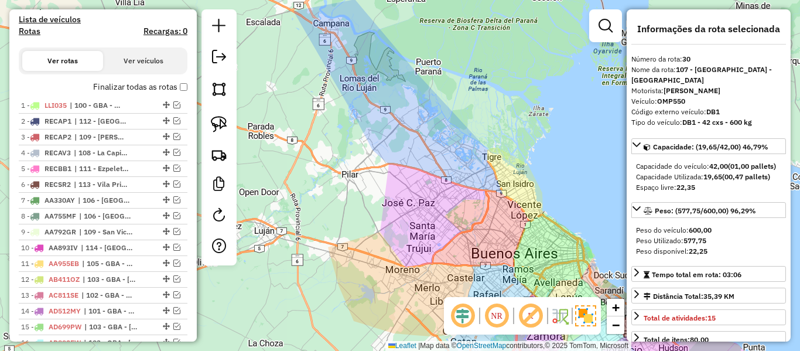
click at [172, 87] on label "Finalizar todas as rotas" at bounding box center [140, 87] width 94 height 12
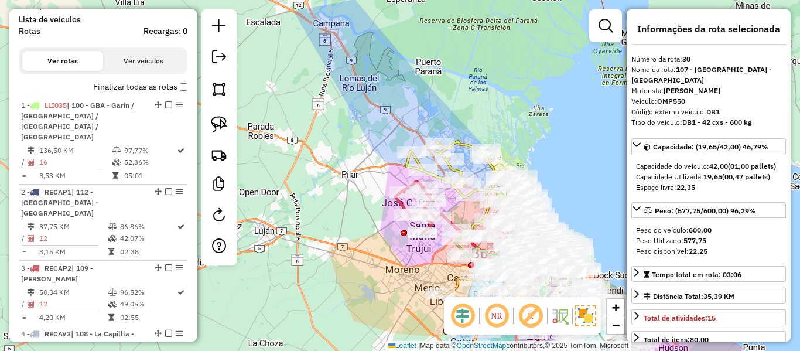
click at [37, 33] on h4 "Rotas" at bounding box center [30, 31] width 22 height 10
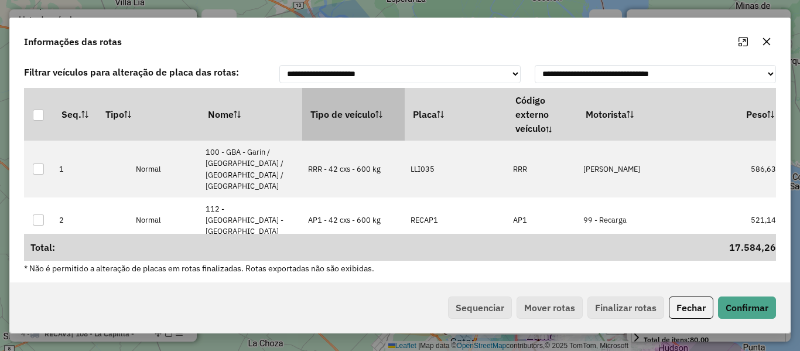
click at [344, 120] on th "Tipo de veículo" at bounding box center [353, 114] width 102 height 53
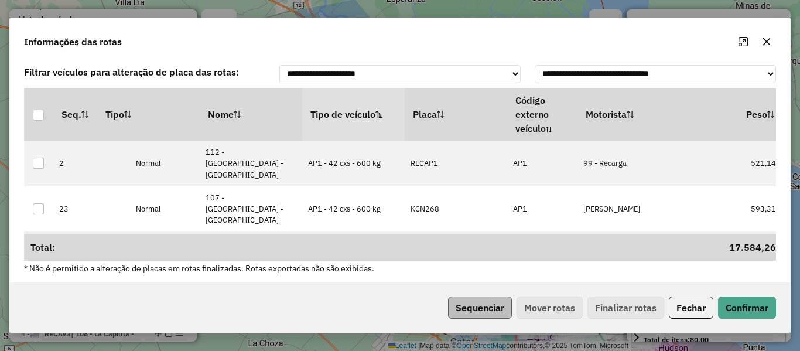
click at [476, 296] on div "Sequenciar Mover rotas Finalizar rotas Fechar Confirmar" at bounding box center [400, 307] width 780 height 50
drag, startPoint x: 484, startPoint y: 326, endPoint x: 482, endPoint y: 320, distance: 6.7
click at [482, 323] on div "Sequenciar Mover rotas Finalizar rotas Fechar Confirmar" at bounding box center [400, 307] width 780 height 50
click at [480, 297] on button "Sequenciar" at bounding box center [480, 307] width 64 height 22
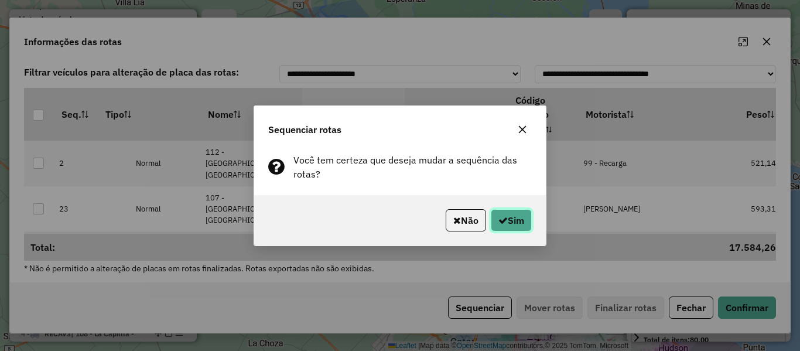
click at [498, 224] on icon "button" at bounding box center [502, 219] width 9 height 9
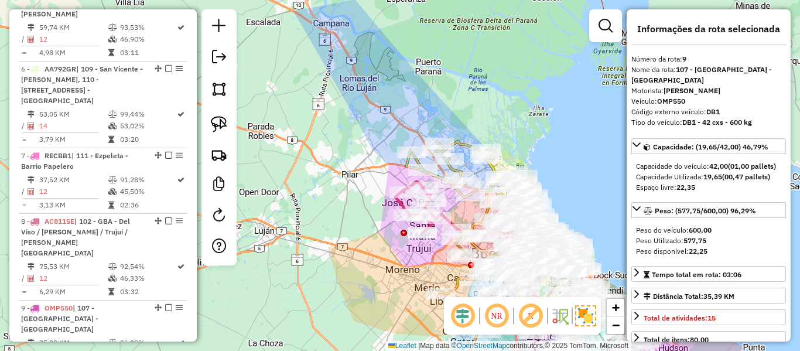
scroll to position [0, 0]
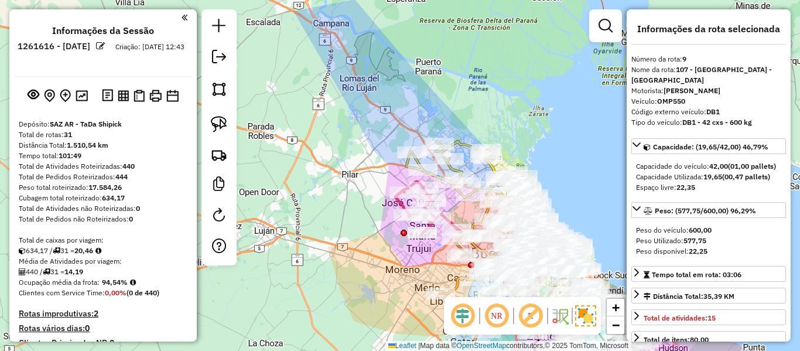
drag, startPoint x: 149, startPoint y: 302, endPoint x: 170, endPoint y: 125, distance: 178.0
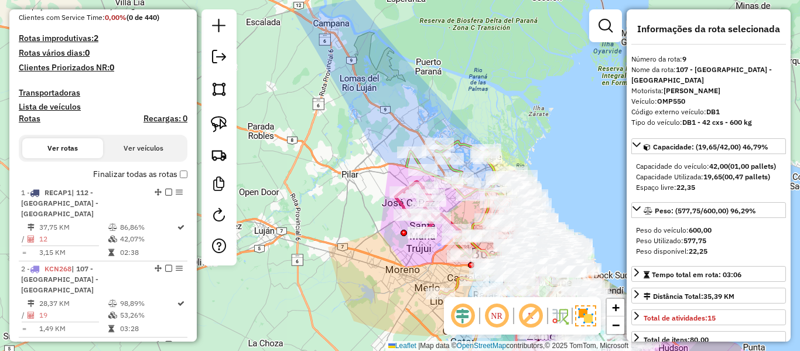
scroll to position [293, 0]
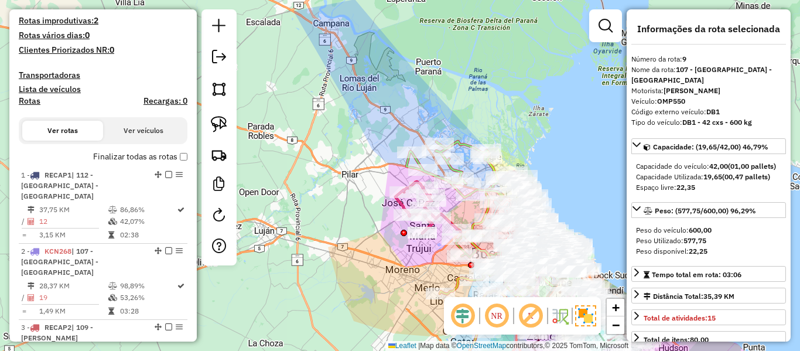
click at [133, 153] on label "Finalizar todas as rotas" at bounding box center [140, 156] width 94 height 12
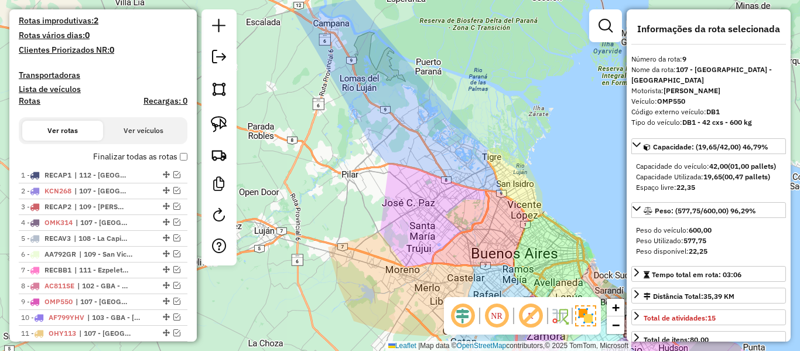
click at [104, 150] on label "Finalizar todas as rotas" at bounding box center [140, 156] width 94 height 12
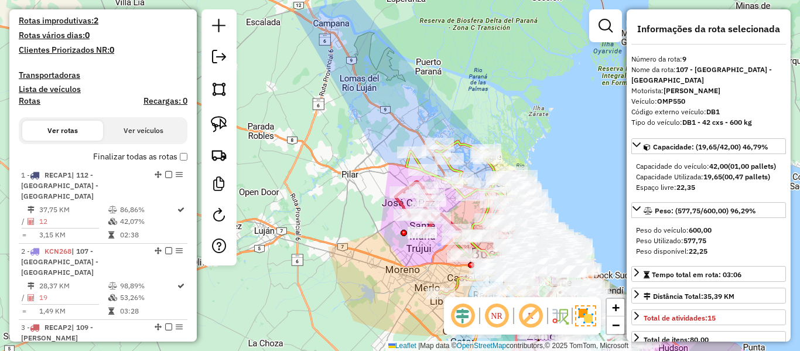
click at [33, 101] on h4 "Rotas" at bounding box center [30, 101] width 22 height 10
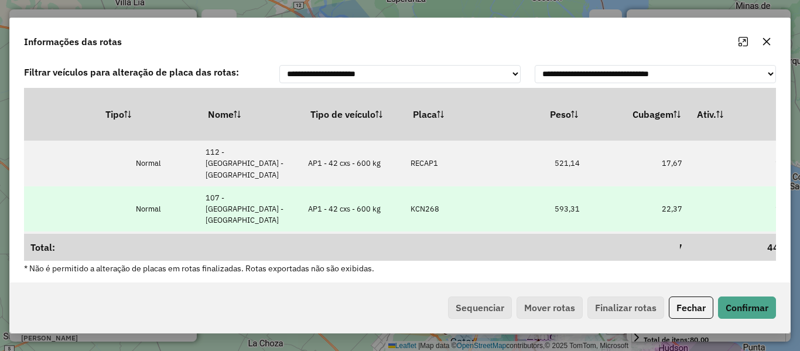
scroll to position [0, 375]
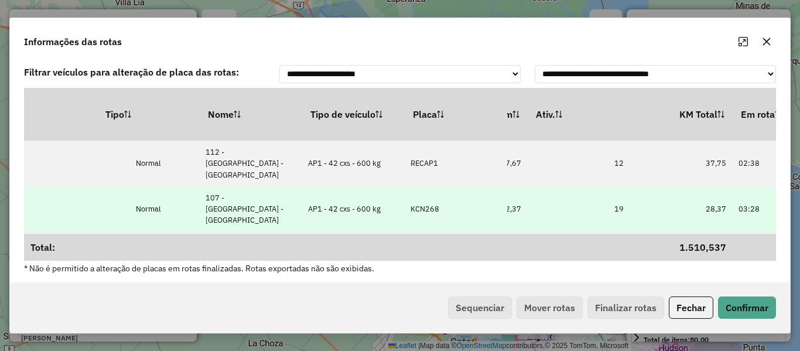
drag, startPoint x: 440, startPoint y: 194, endPoint x: 505, endPoint y: 188, distance: 64.7
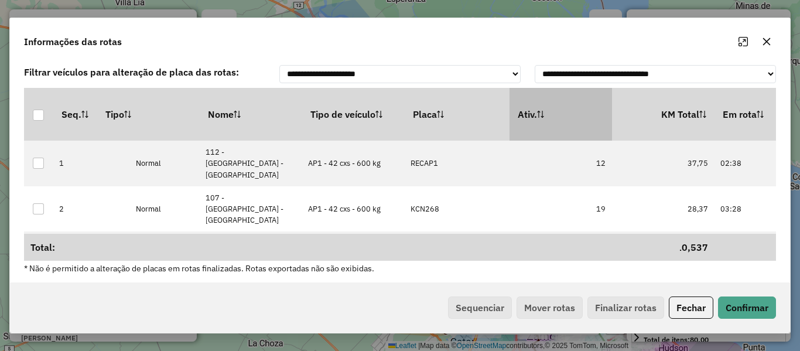
click at [601, 121] on th "Ativ." at bounding box center [560, 114] width 102 height 53
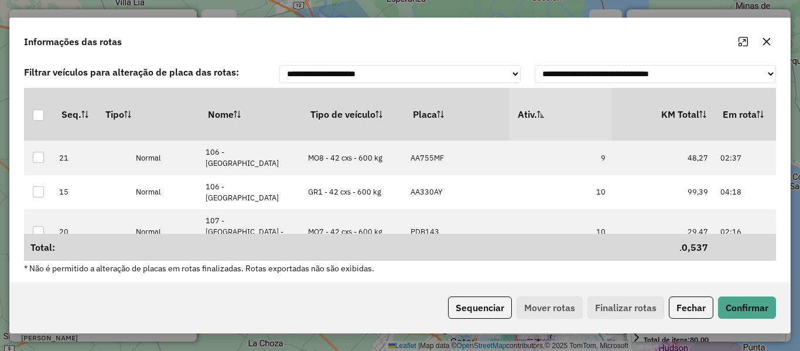
click at [601, 119] on th "Ativ." at bounding box center [560, 114] width 102 height 53
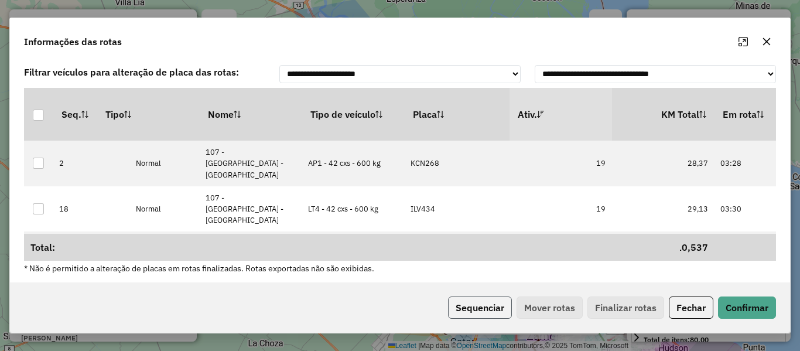
click at [484, 306] on button "Sequenciar" at bounding box center [480, 307] width 64 height 22
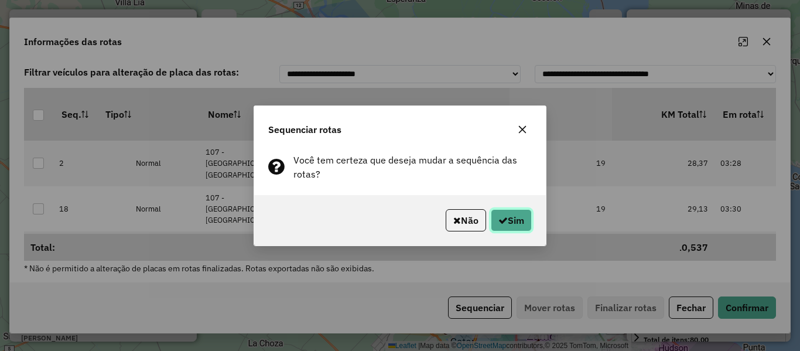
click at [521, 215] on button "Sim" at bounding box center [511, 220] width 41 height 22
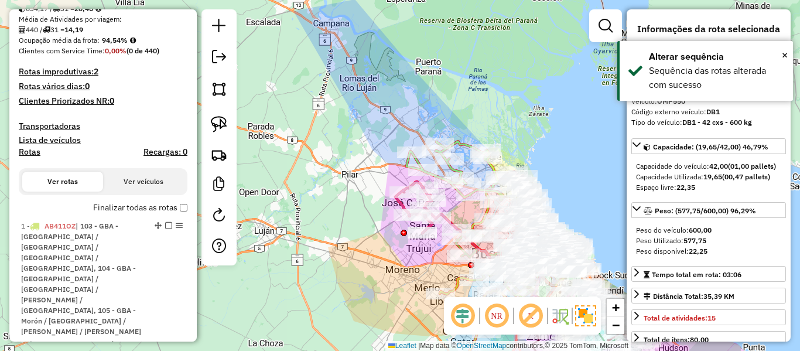
scroll to position [0, 0]
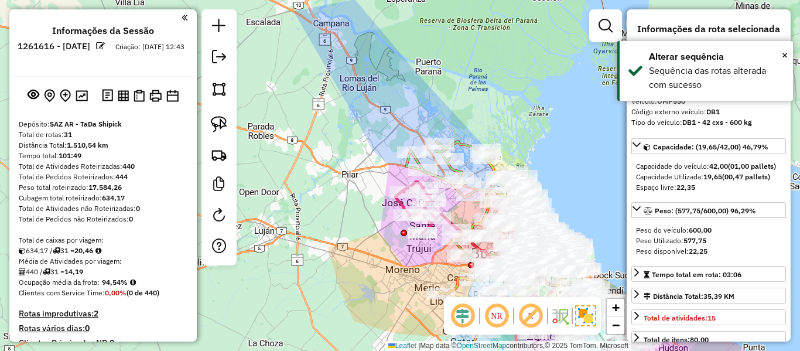
drag, startPoint x: 63, startPoint y: 223, endPoint x: 95, endPoint y: 59, distance: 167.8
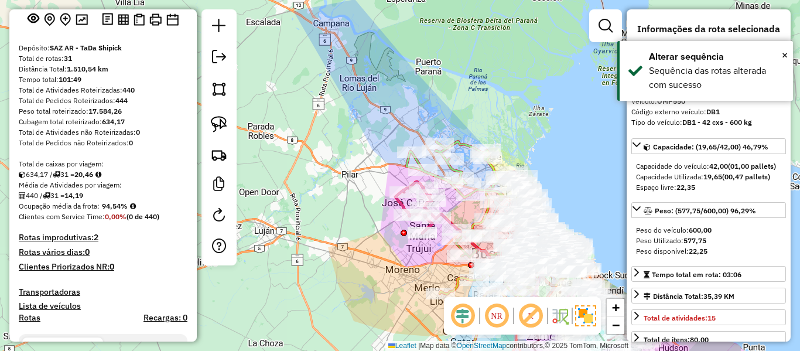
scroll to position [234, 0]
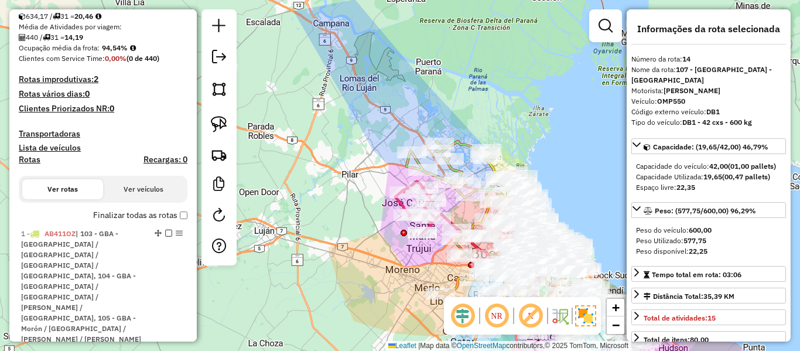
click at [117, 211] on label "Finalizar todas as rotas" at bounding box center [140, 215] width 94 height 12
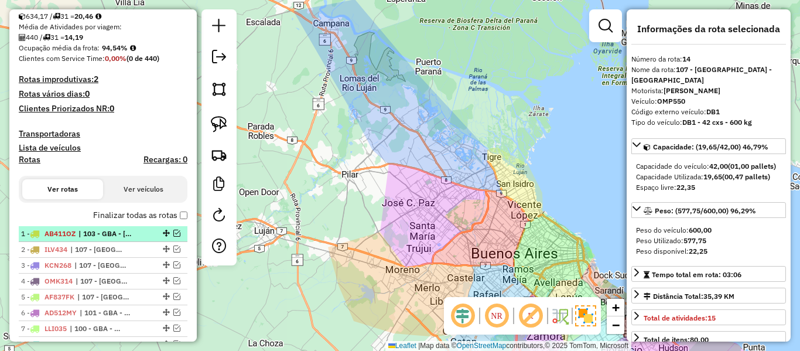
click at [174, 235] on em at bounding box center [176, 233] width 7 height 7
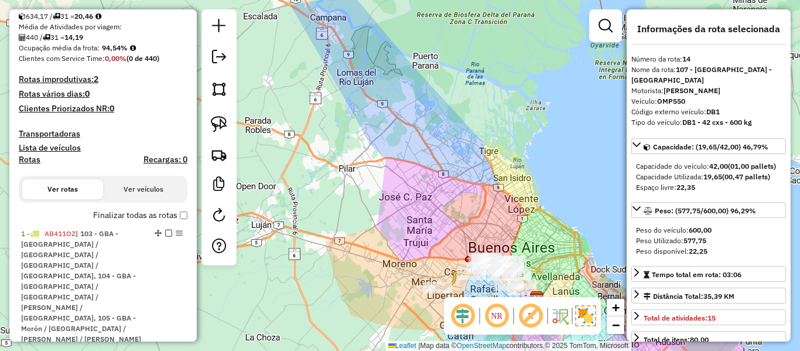
drag, startPoint x: 399, startPoint y: 232, endPoint x: 357, endPoint y: 170, distance: 74.9
click at [347, 153] on div "Janela de atendimento Grade de atendimento Capacidade Transportadoras Veículos …" at bounding box center [400, 175] width 800 height 351
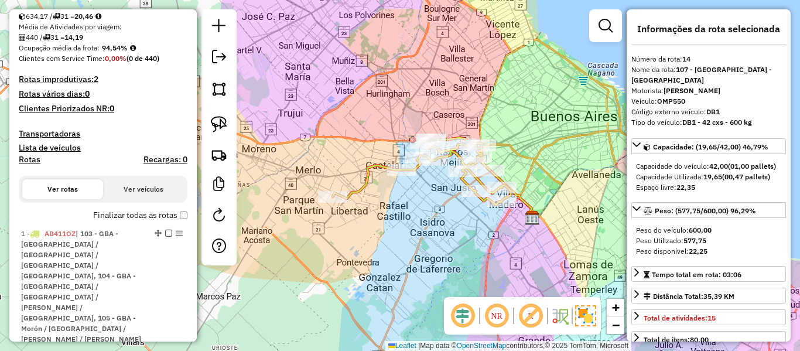
click at [478, 182] on icon at bounding box center [422, 171] width 178 height 67
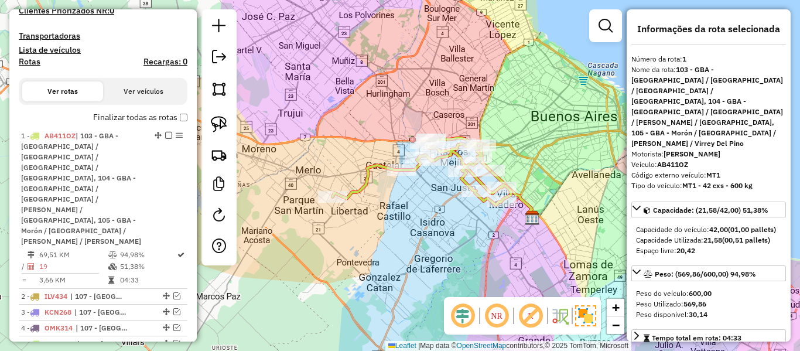
scroll to position [451, 0]
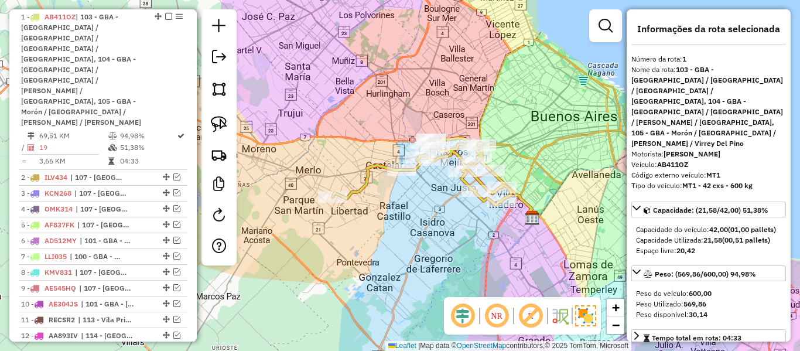
drag, startPoint x: 416, startPoint y: 210, endPoint x: 463, endPoint y: 228, distance: 51.0
click at [463, 228] on div "Janela de atendimento Grade de atendimento Capacidade Transportadoras Veículos …" at bounding box center [400, 175] width 800 height 351
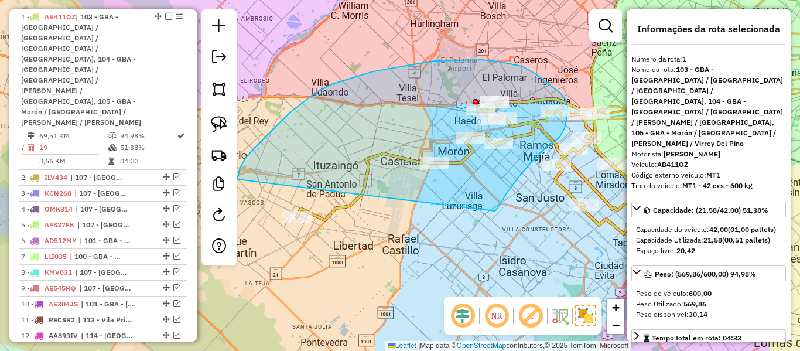
drag, startPoint x: 521, startPoint y: 174, endPoint x: 279, endPoint y: 283, distance: 264.4
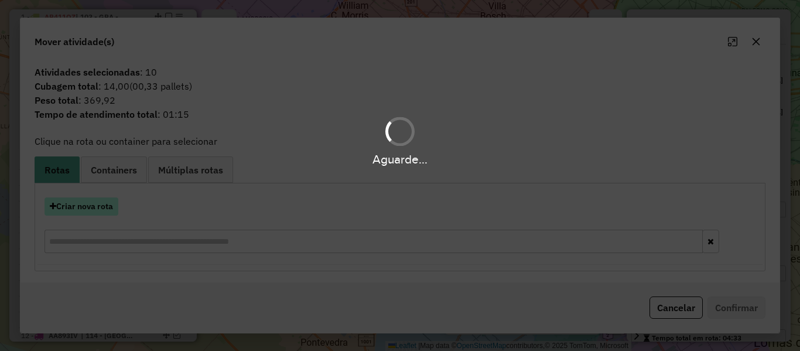
click at [105, 211] on button "Criar nova rota" at bounding box center [82, 206] width 74 height 18
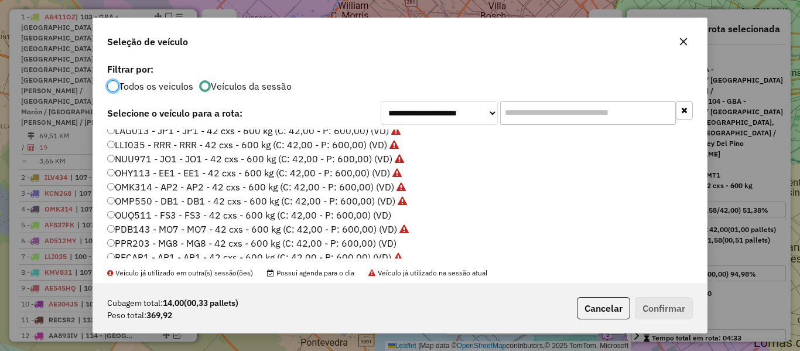
scroll to position [293, 0]
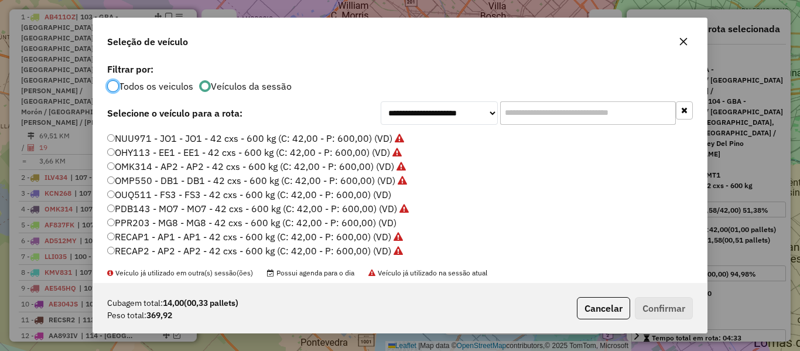
click at [383, 195] on label "OUQ511 - FS3 - FS3 - 42 cxs - 600 kg (C: 42,00 - P: 600,00) (VD)" at bounding box center [249, 194] width 284 height 14
click at [652, 308] on button "Confirmar" at bounding box center [664, 308] width 58 height 22
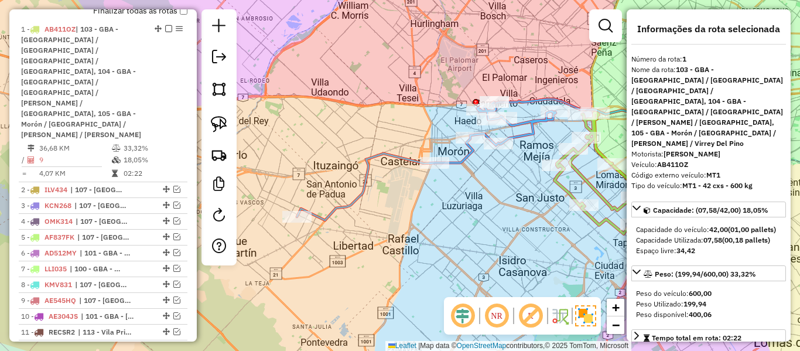
scroll to position [451, 0]
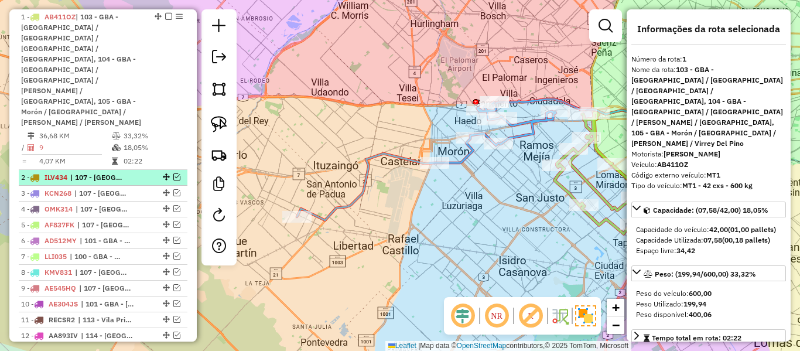
click at [135, 172] on div "2 - ILV434 | 107 - Ciudad Autónoma de Buenos Aires - CABA" at bounding box center [83, 177] width 124 height 11
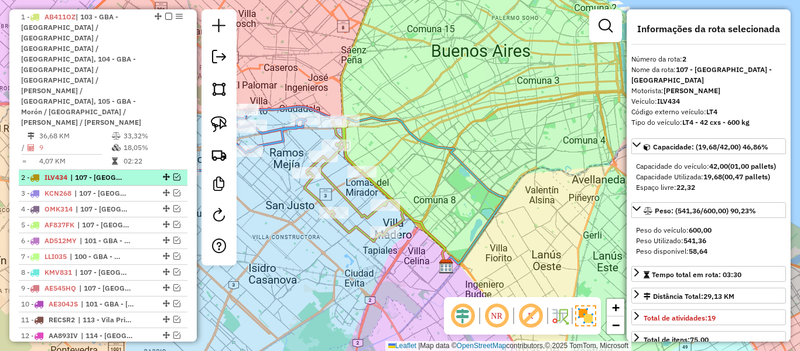
click at [174, 173] on em at bounding box center [176, 176] width 7 height 7
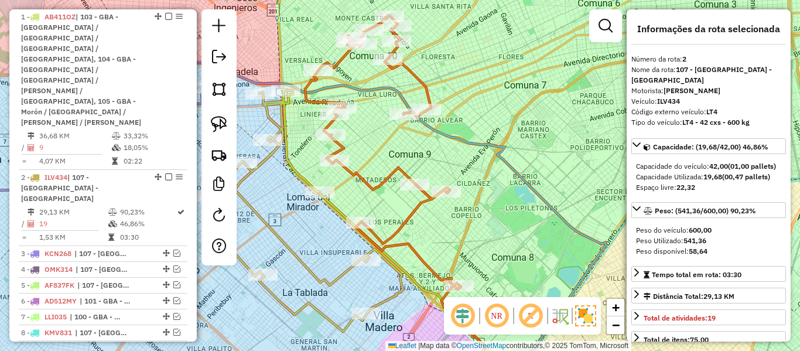
click at [326, 206] on icon at bounding box center [402, 287] width 168 height 193
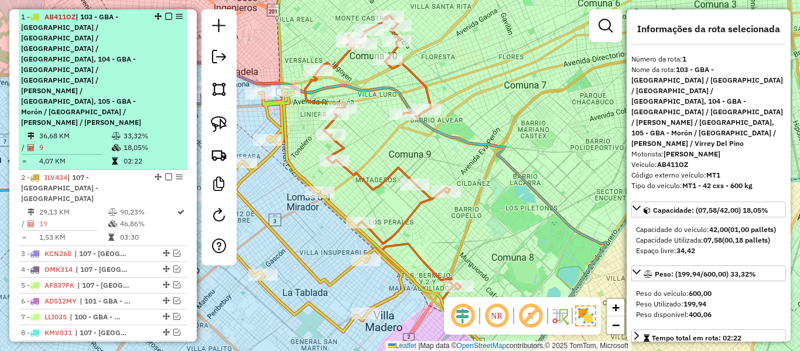
click at [167, 15] on em at bounding box center [168, 16] width 7 height 7
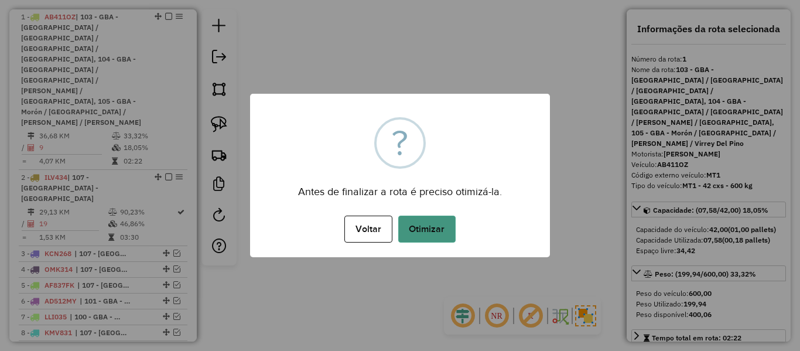
click at [429, 238] on button "Otimizar" at bounding box center [426, 228] width 57 height 27
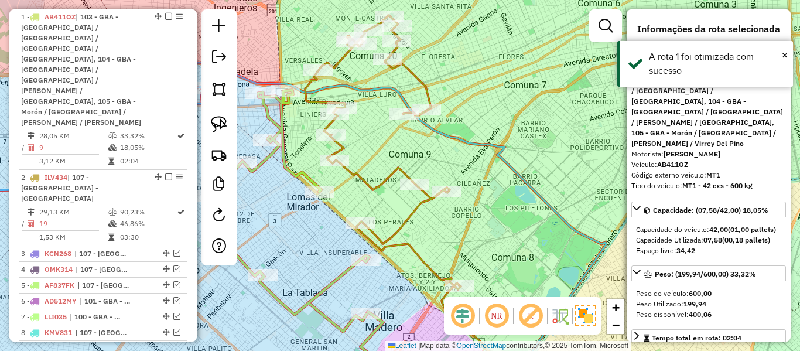
click at [165, 14] on em at bounding box center [168, 16] width 7 height 7
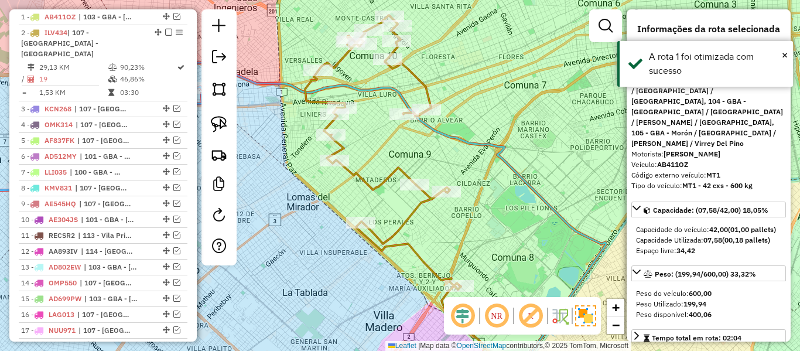
scroll to position [348, 0]
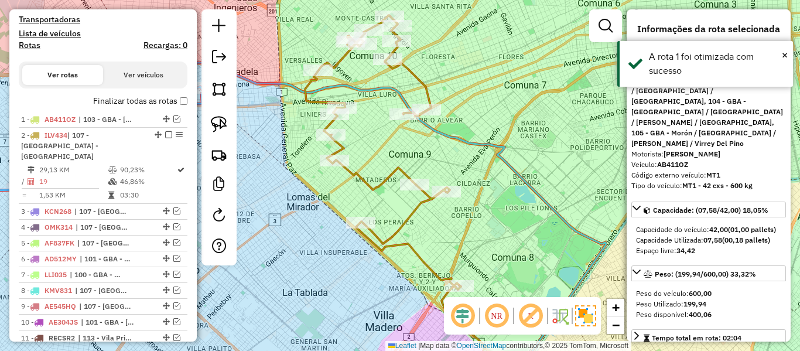
click at [416, 221] on div "Janela de atendimento Grade de atendimento Capacidade Transportadoras Veículos …" at bounding box center [400, 175] width 800 height 351
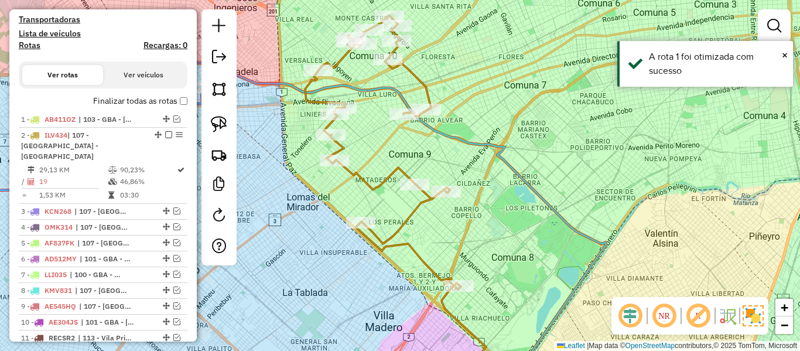
click at [413, 214] on icon at bounding box center [383, 152] width 156 height 274
select select "**********"
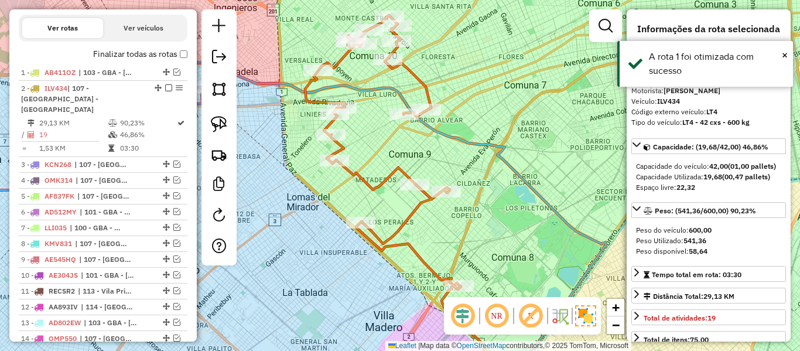
scroll to position [467, 0]
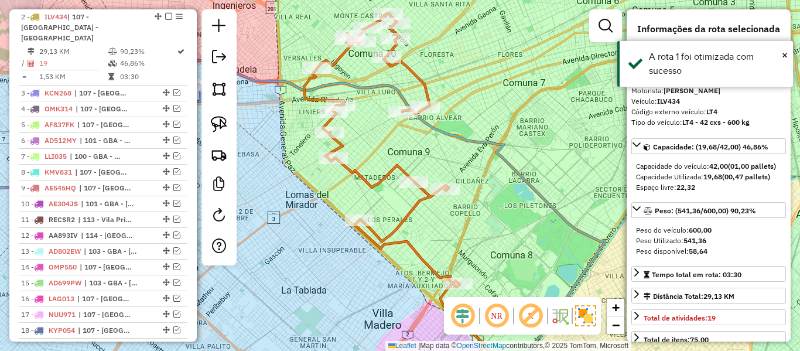
drag, startPoint x: 388, startPoint y: 275, endPoint x: 369, endPoint y: 249, distance: 31.0
click at [369, 247] on div "Janela de atendimento Grade de atendimento Capacidade Transportadoras Veículos …" at bounding box center [400, 175] width 800 height 351
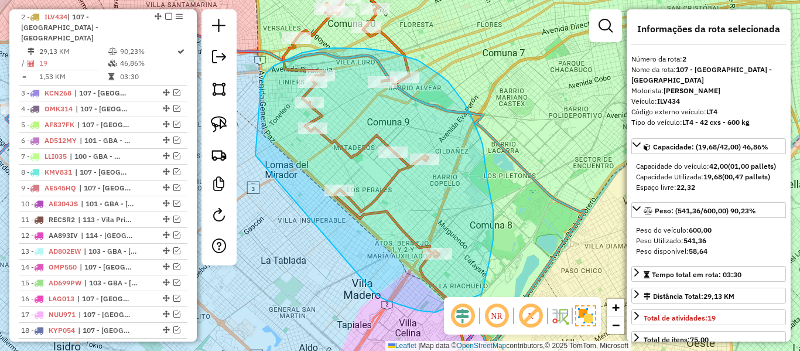
drag, startPoint x: 387, startPoint y: 300, endPoint x: 256, endPoint y: 178, distance: 179.0
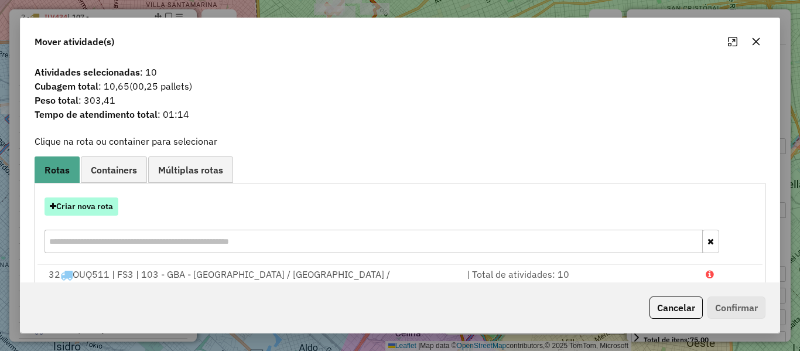
click at [108, 210] on button "Criar nova rota" at bounding box center [82, 206] width 74 height 18
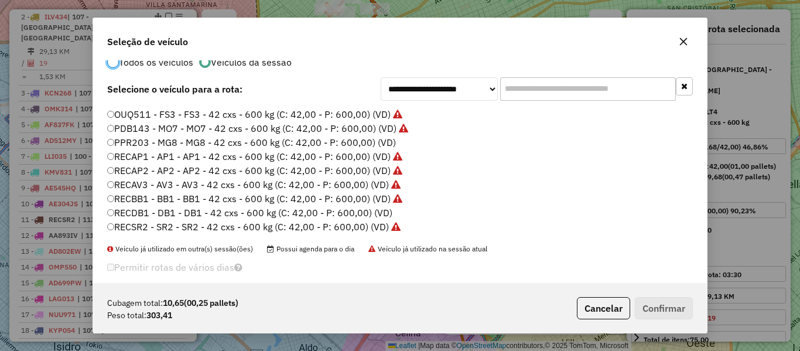
scroll to position [37, 0]
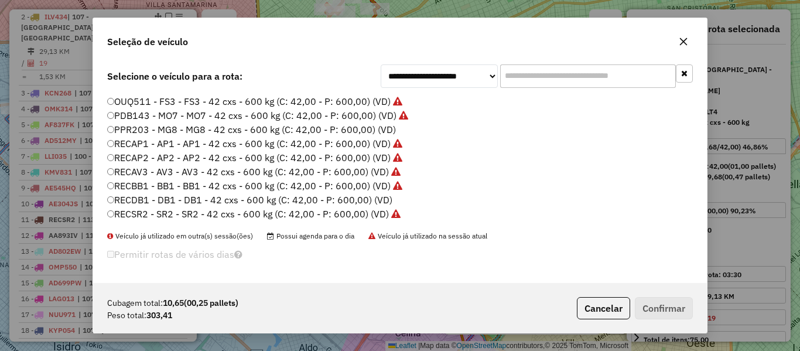
click at [368, 131] on label "PPR203 - MG8 - MG8 - 42 cxs - 600 kg (C: 42,00 - P: 600,00) (VD)" at bounding box center [251, 129] width 289 height 14
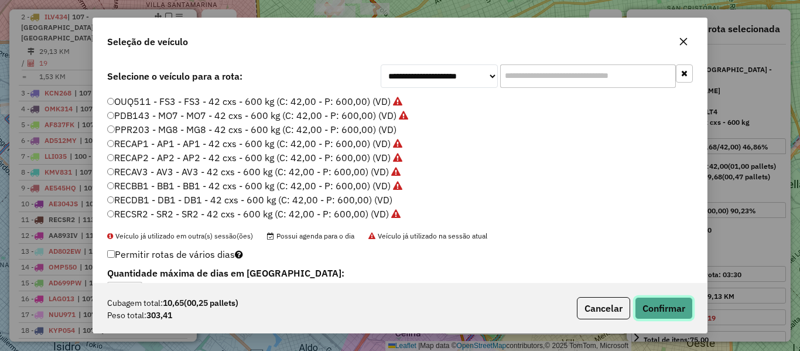
click at [665, 313] on button "Confirmar" at bounding box center [664, 308] width 58 height 22
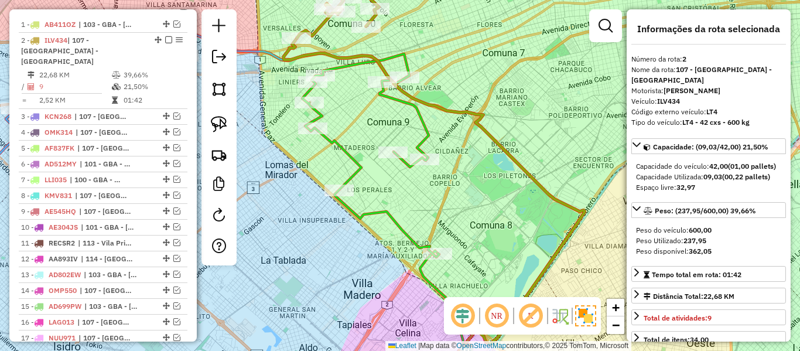
scroll to position [467, 0]
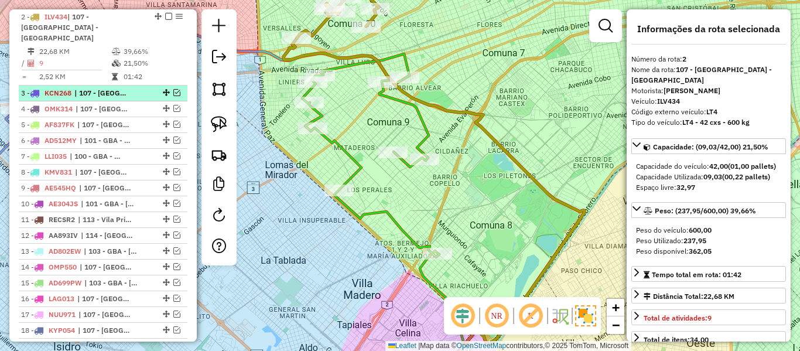
click at [141, 88] on div "3 - KCN268 | 107 - Ciudad Autónoma de Buenos Aires - CABA" at bounding box center [83, 93] width 124 height 11
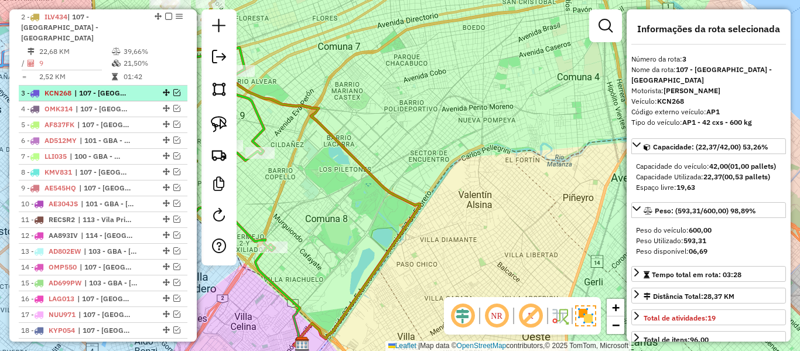
click at [173, 89] on em at bounding box center [176, 92] width 7 height 7
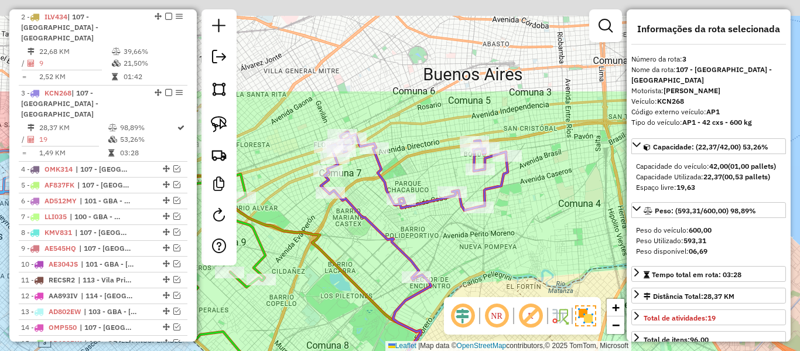
drag, startPoint x: 552, startPoint y: 231, endPoint x: 556, endPoint y: 288, distance: 56.9
click at [556, 288] on div "Janela de atendimento Grade de atendimento Capacidade Transportadoras Veículos …" at bounding box center [400, 175] width 800 height 351
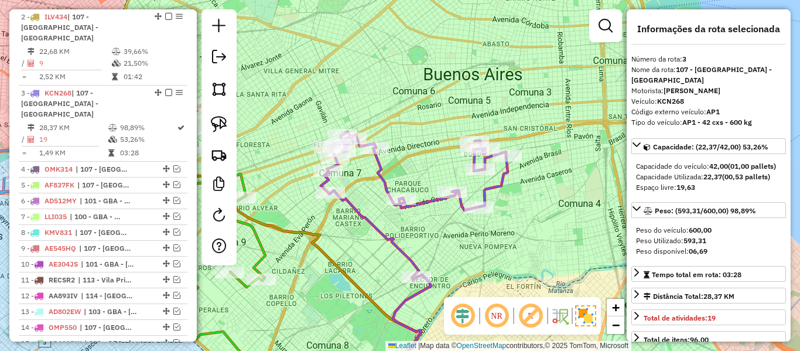
click at [426, 200] on icon at bounding box center [414, 206] width 187 height 148
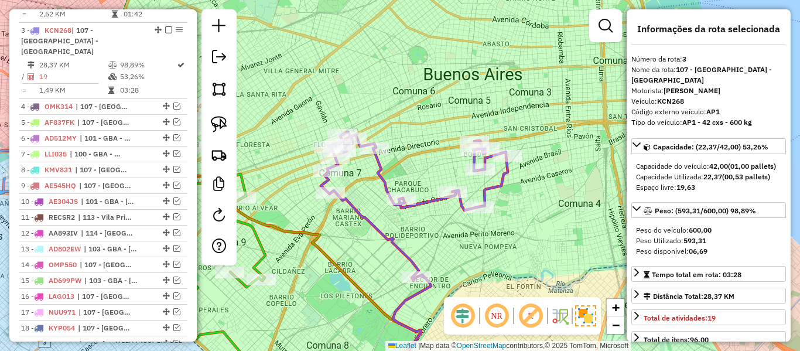
scroll to position [532, 0]
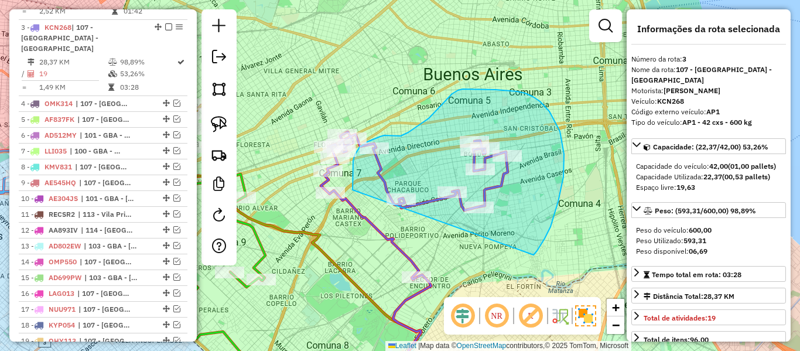
drag, startPoint x: 545, startPoint y: 238, endPoint x: 398, endPoint y: 310, distance: 163.4
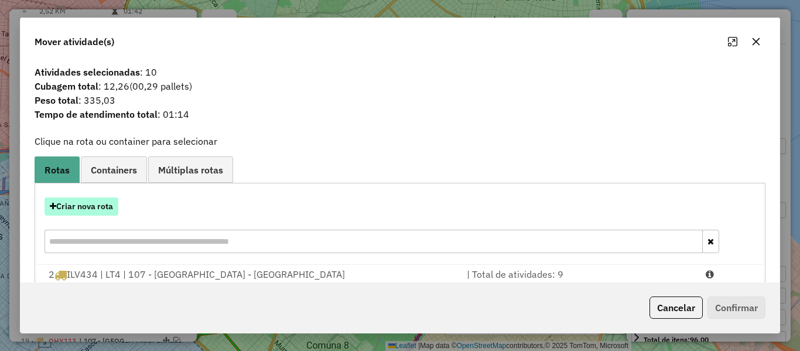
click at [103, 211] on button "Criar nova rota" at bounding box center [82, 206] width 74 height 18
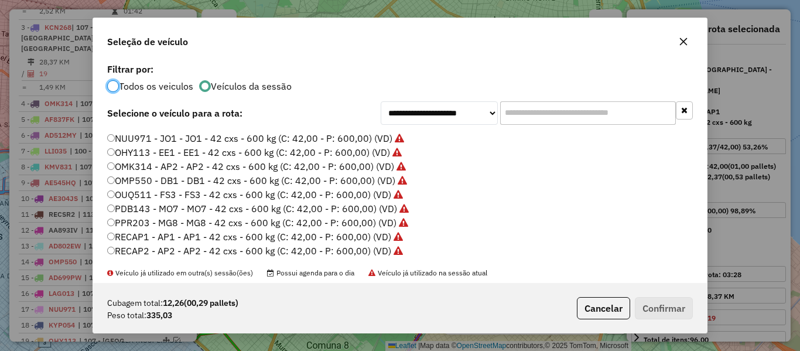
scroll to position [349, 0]
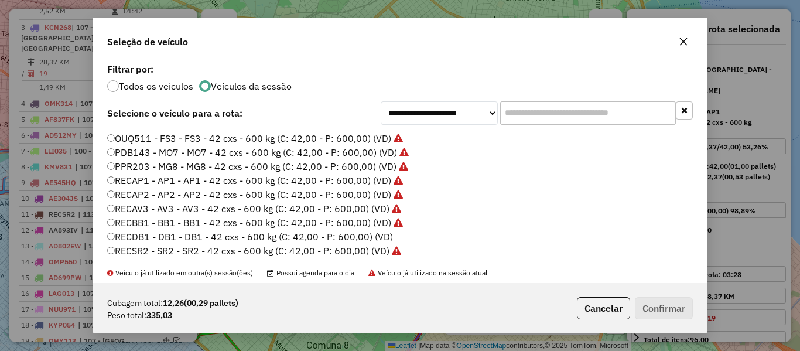
click at [379, 236] on label "RECDB1 - DB1 - DB1 - 42 cxs - 600 kg (C: 42,00 - P: 600,00) (VD)" at bounding box center [250, 237] width 286 height 14
click at [669, 309] on button "Confirmar" at bounding box center [664, 308] width 58 height 22
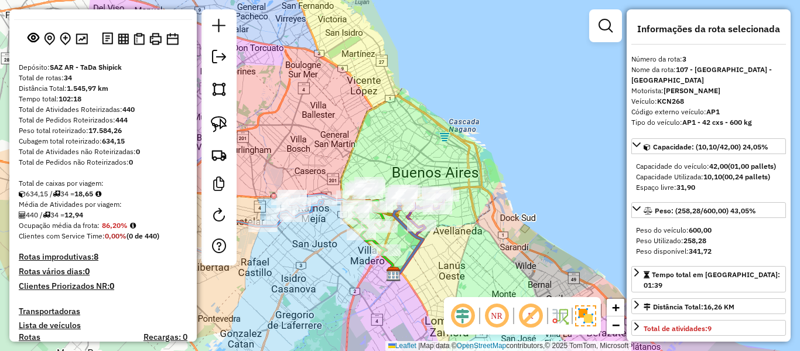
scroll to position [0, 0]
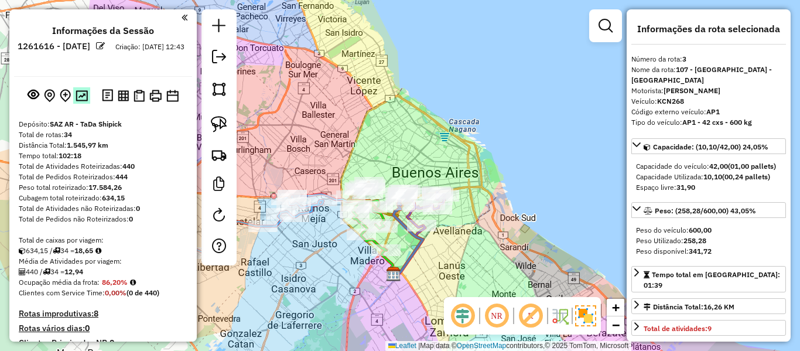
click at [85, 93] on img at bounding box center [82, 95] width 12 height 11
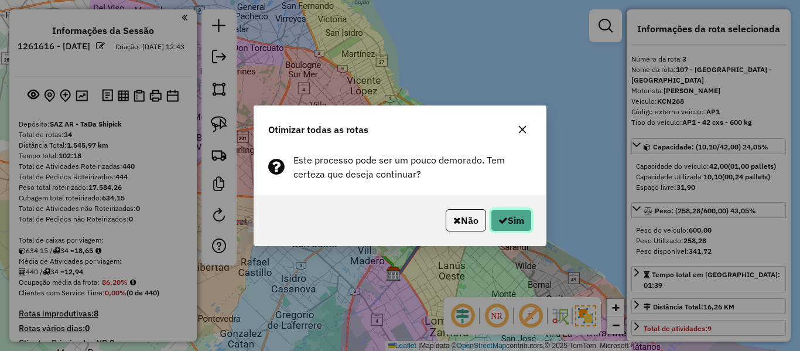
click at [509, 223] on button "Sim" at bounding box center [511, 220] width 41 height 22
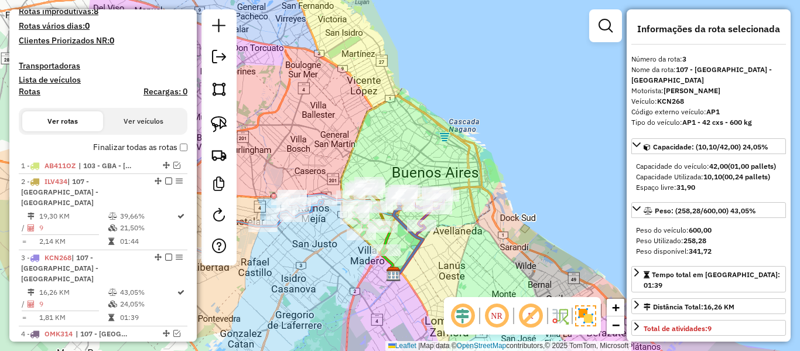
scroll to position [181, 0]
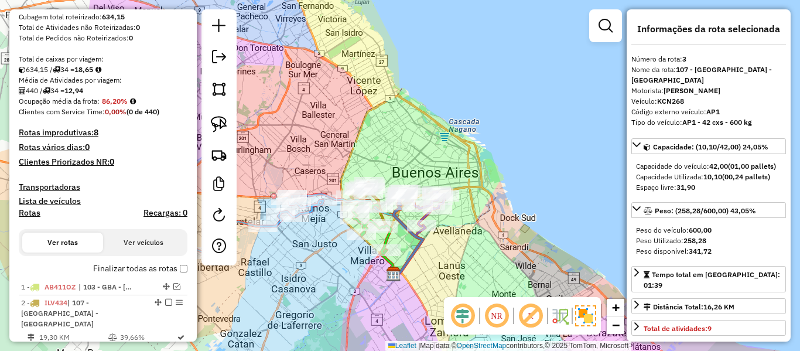
click at [135, 270] on label "Finalizar todas as rotas" at bounding box center [140, 268] width 94 height 12
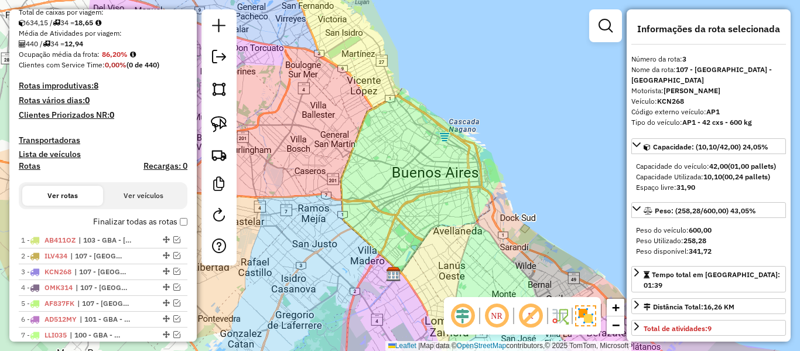
scroll to position [239, 0]
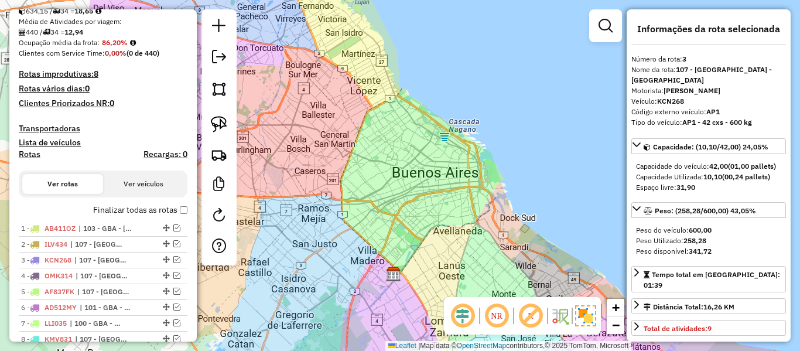
click at [131, 211] on label "Finalizar todas as rotas" at bounding box center [140, 210] width 94 height 12
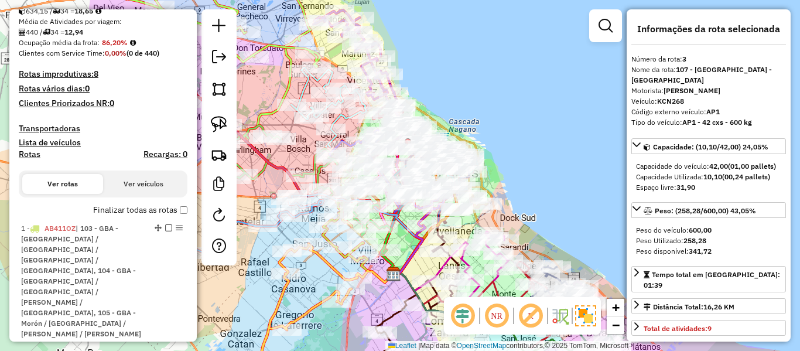
click at [30, 156] on h4 "Rotas" at bounding box center [30, 154] width 22 height 10
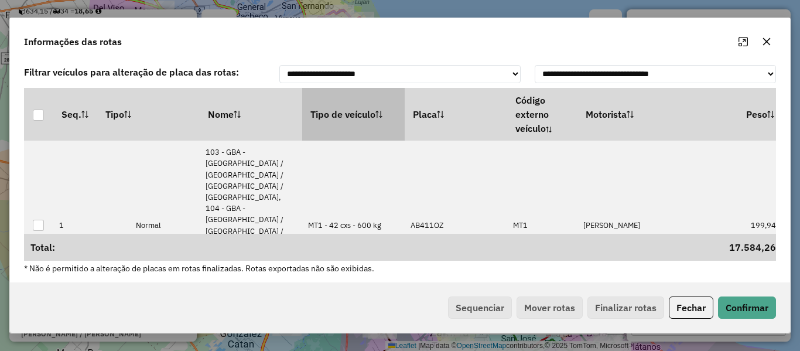
click at [355, 124] on th "Tipo de veículo" at bounding box center [353, 114] width 102 height 53
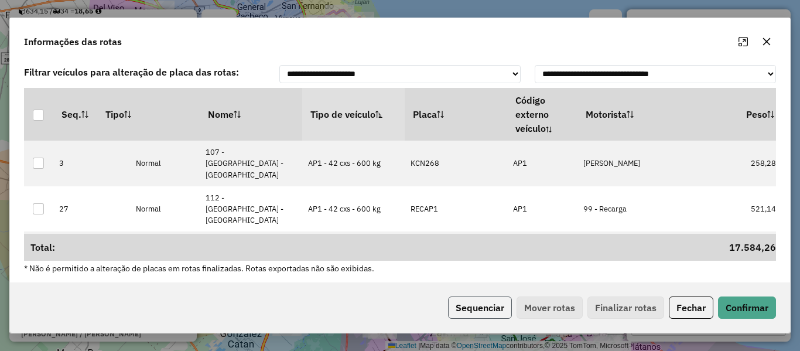
click at [484, 313] on button "Sequenciar" at bounding box center [480, 307] width 64 height 22
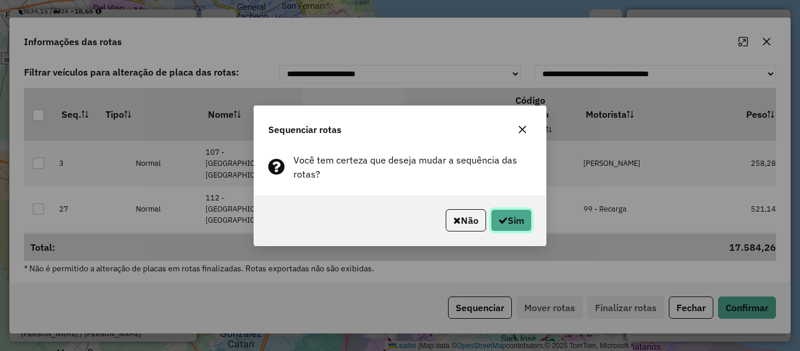
click at [515, 223] on button "Sim" at bounding box center [511, 220] width 41 height 22
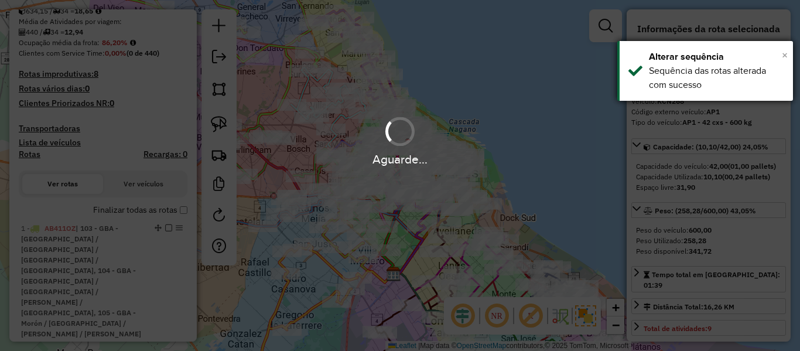
click at [786, 53] on span "×" at bounding box center [785, 55] width 6 height 13
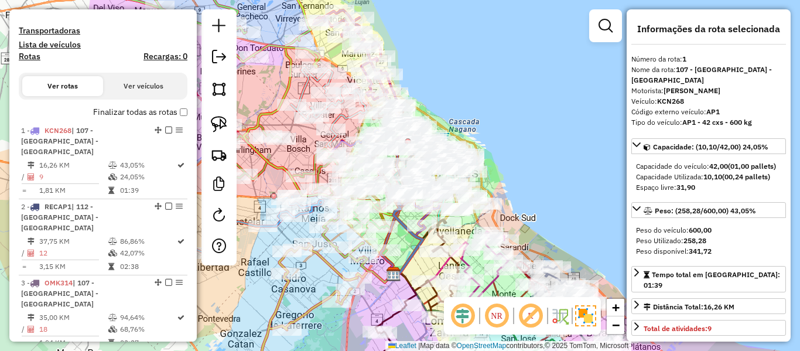
scroll to position [225, 0]
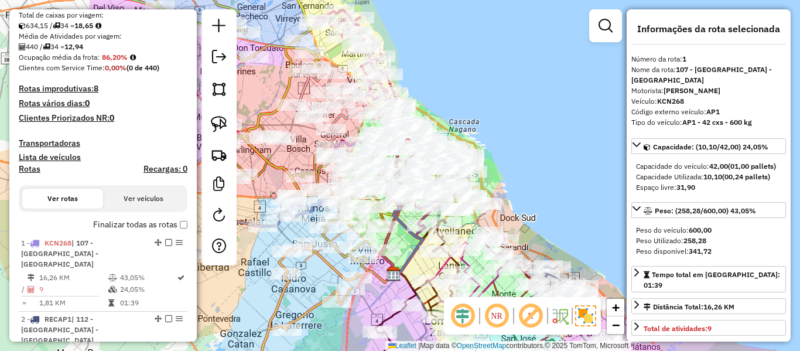
click at [128, 228] on label "Finalizar todas as rotas" at bounding box center [140, 224] width 94 height 12
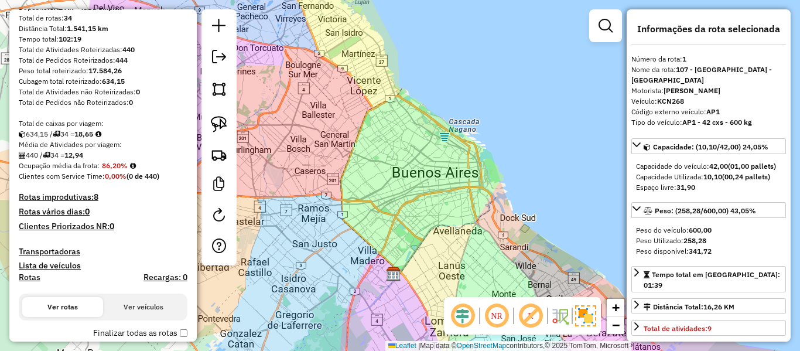
scroll to position [0, 0]
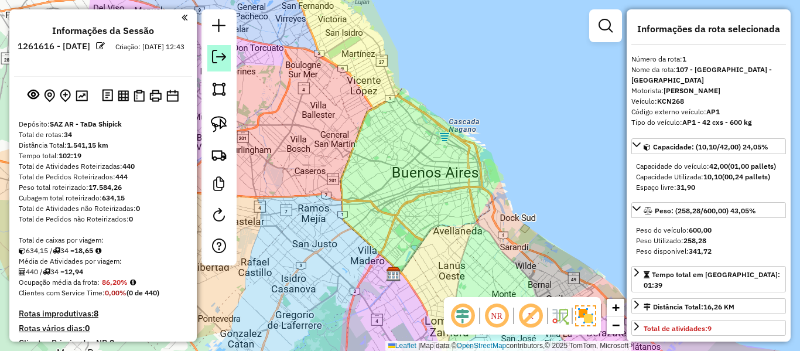
click at [214, 53] on em at bounding box center [219, 57] width 14 height 14
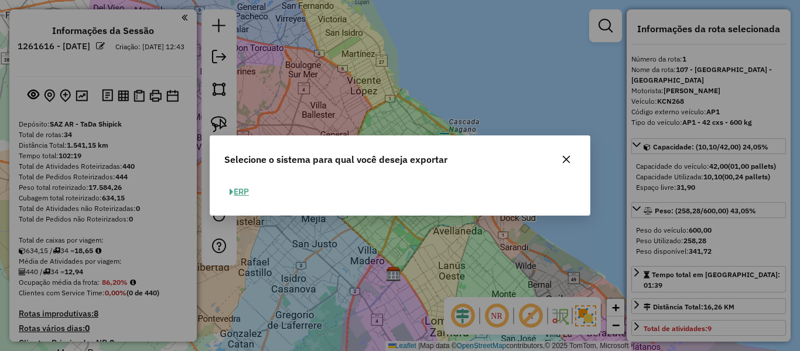
click at [571, 164] on button "button" at bounding box center [566, 159] width 19 height 19
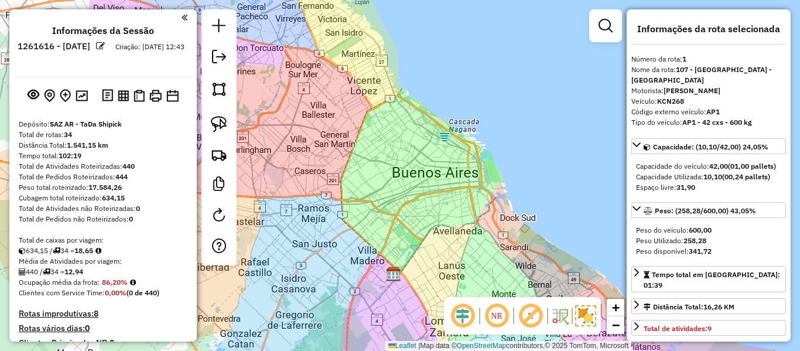
click at [121, 105] on div at bounding box center [140, 95] width 81 height 19
click at [124, 100] on img at bounding box center [123, 95] width 11 height 11
click at [139, 95] on img at bounding box center [139, 96] width 11 height 12
click at [155, 100] on img at bounding box center [155, 96] width 12 height 12
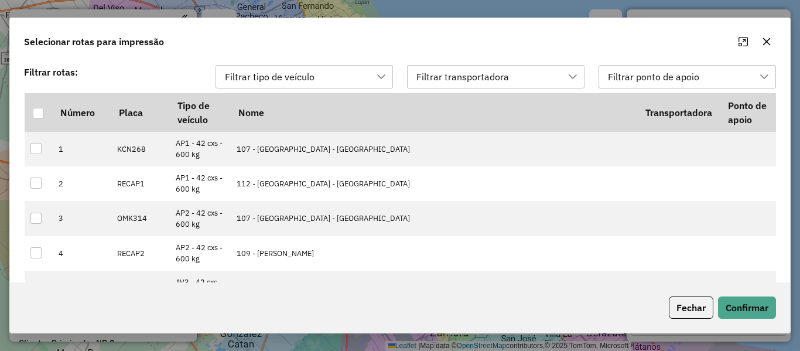
scroll to position [9, 53]
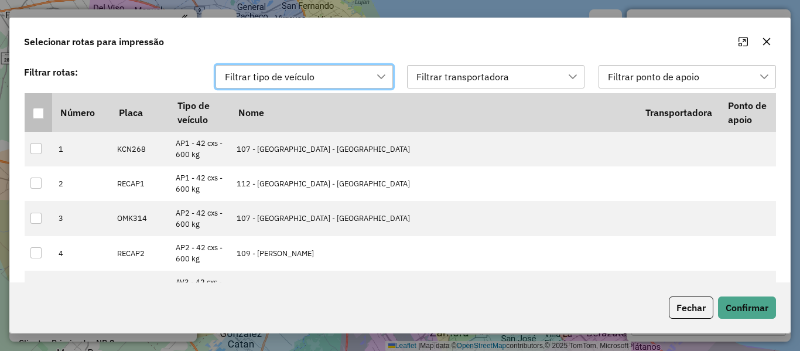
click at [34, 115] on div at bounding box center [38, 113] width 11 height 11
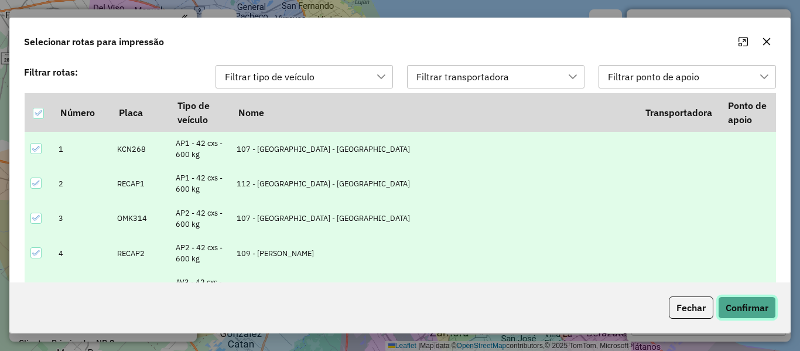
click at [753, 307] on button "Confirmar" at bounding box center [747, 307] width 58 height 22
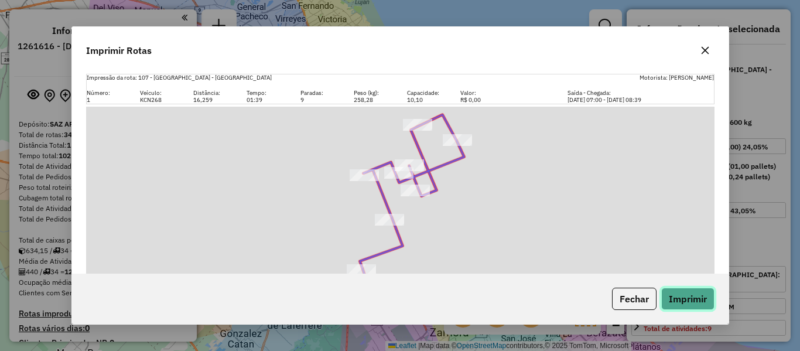
click at [699, 304] on button "Imprimir" at bounding box center [687, 299] width 53 height 22
click at [706, 52] on icon "button" at bounding box center [704, 50] width 9 height 9
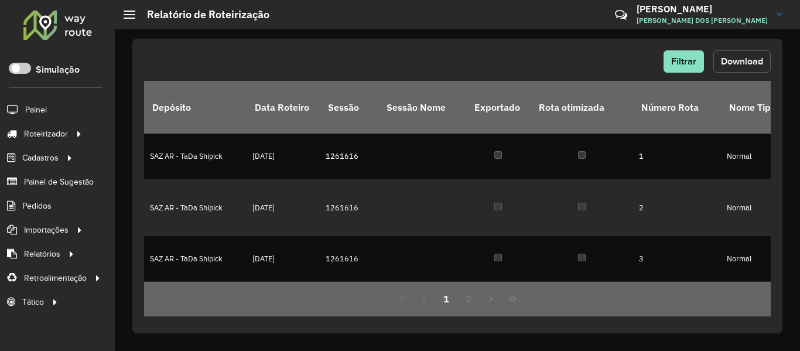
click at [724, 61] on span "Download" at bounding box center [742, 61] width 42 height 10
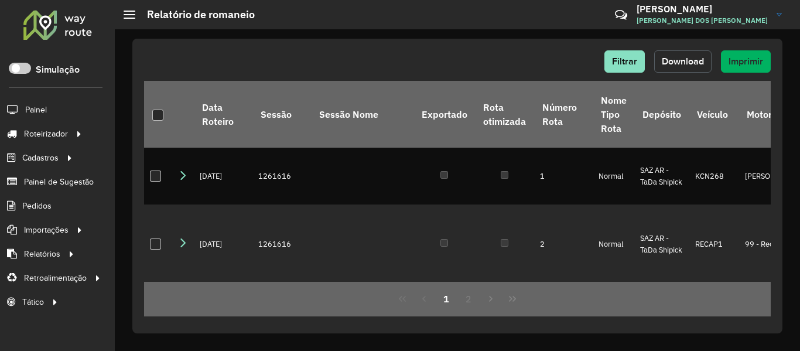
click at [694, 62] on span "Download" at bounding box center [683, 61] width 42 height 10
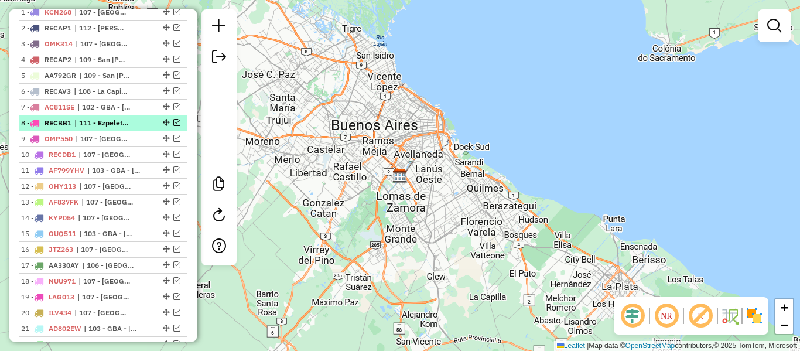
scroll to position [703, 0]
